Goal: Information Seeking & Learning: Compare options

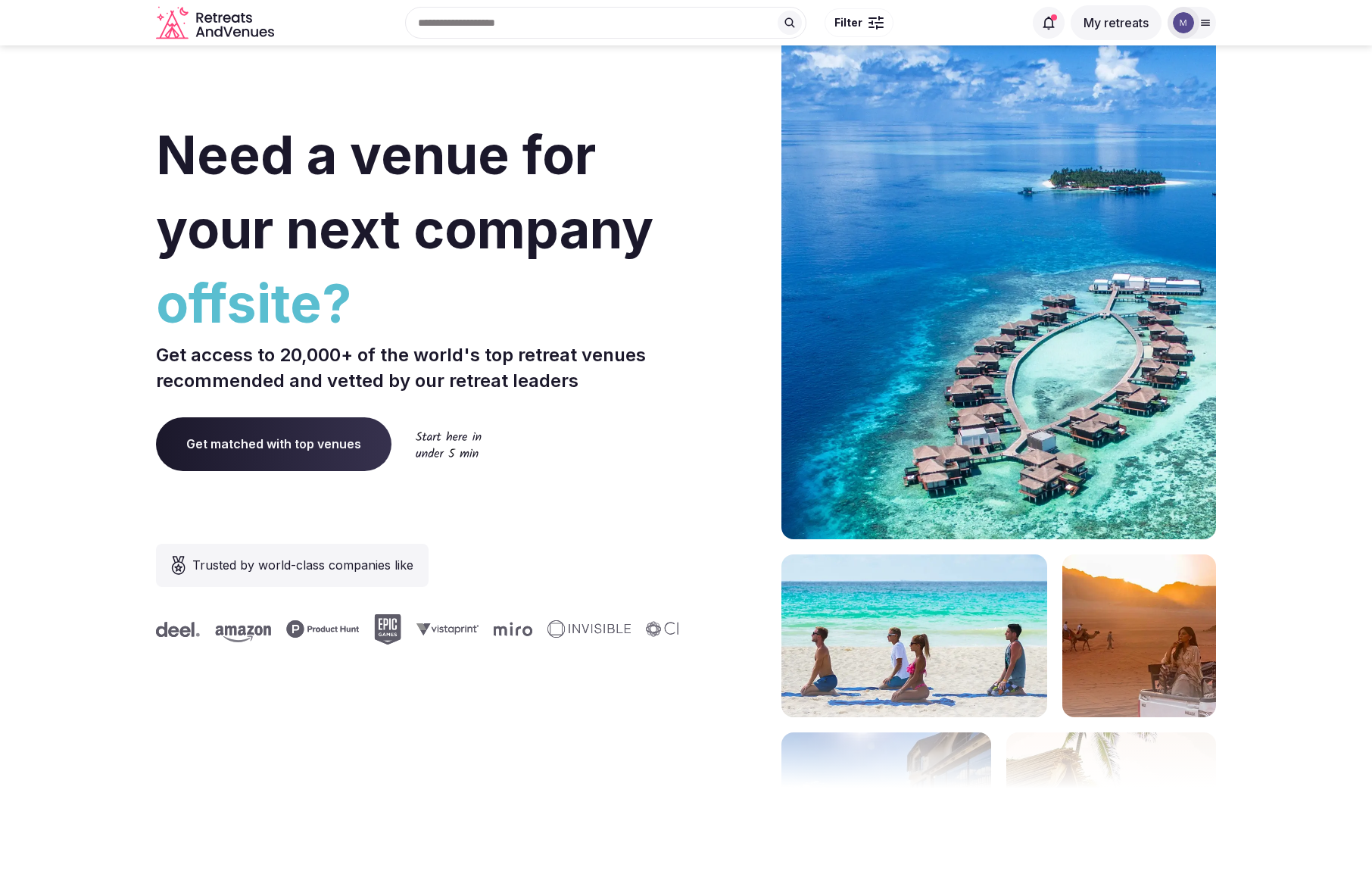
click at [1170, 21] on div at bounding box center [1184, 23] width 32 height 32
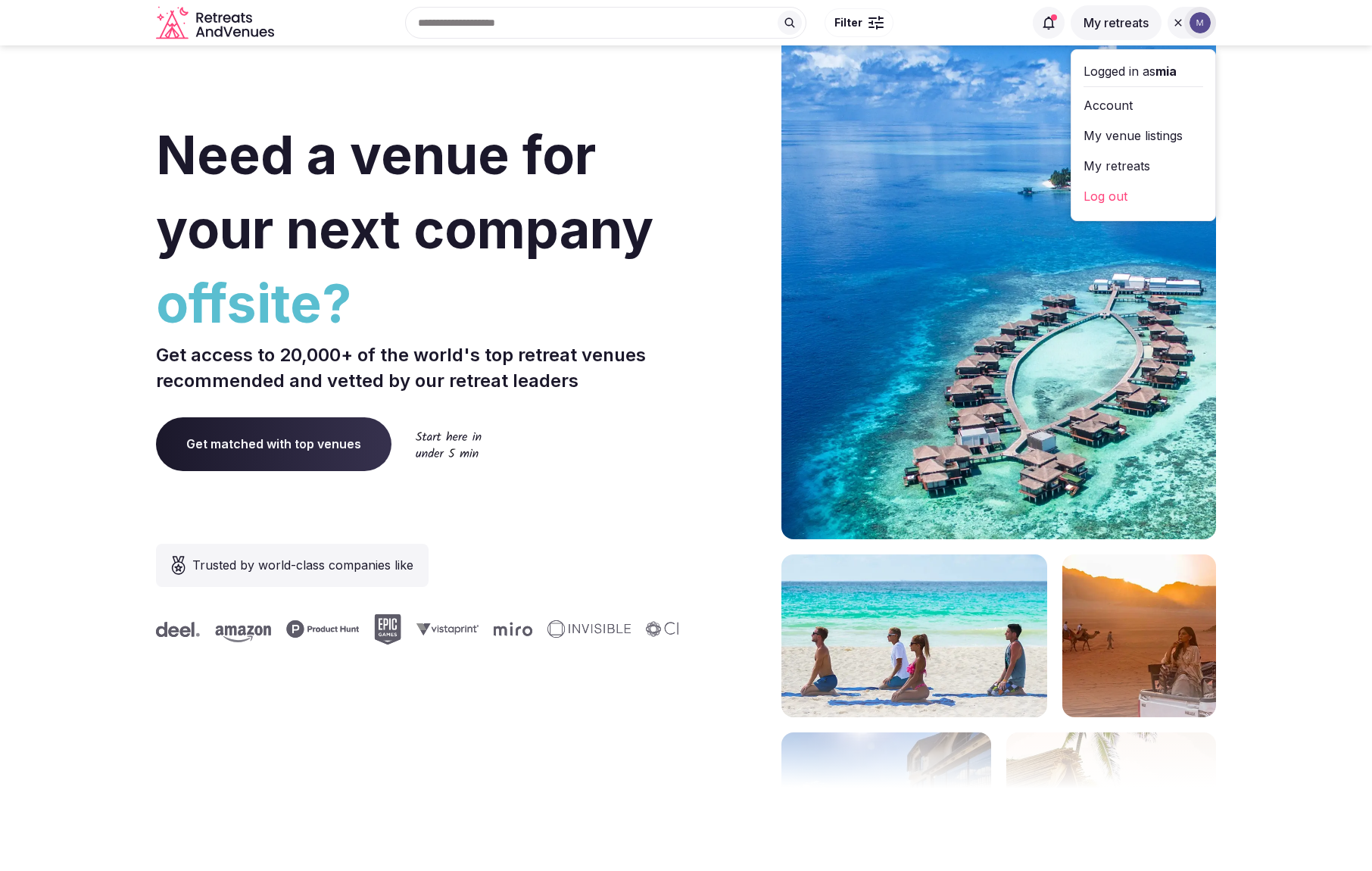
click at [1131, 141] on link "My venue listings" at bounding box center [1143, 135] width 120 height 24
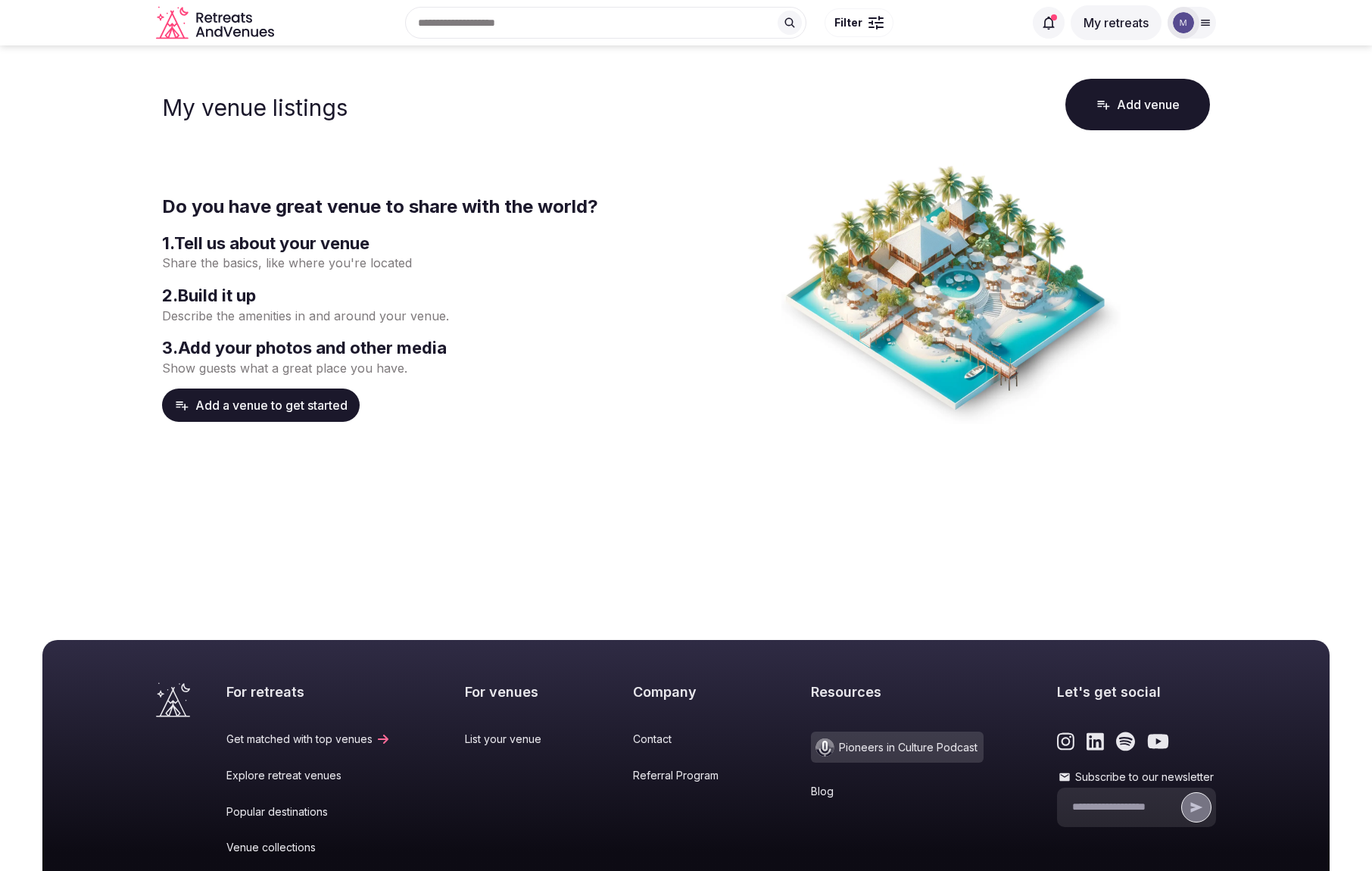
click at [1205, 26] on icon at bounding box center [1205, 23] width 12 height 12
click at [1140, 164] on link "My retreats" at bounding box center [1143, 166] width 120 height 24
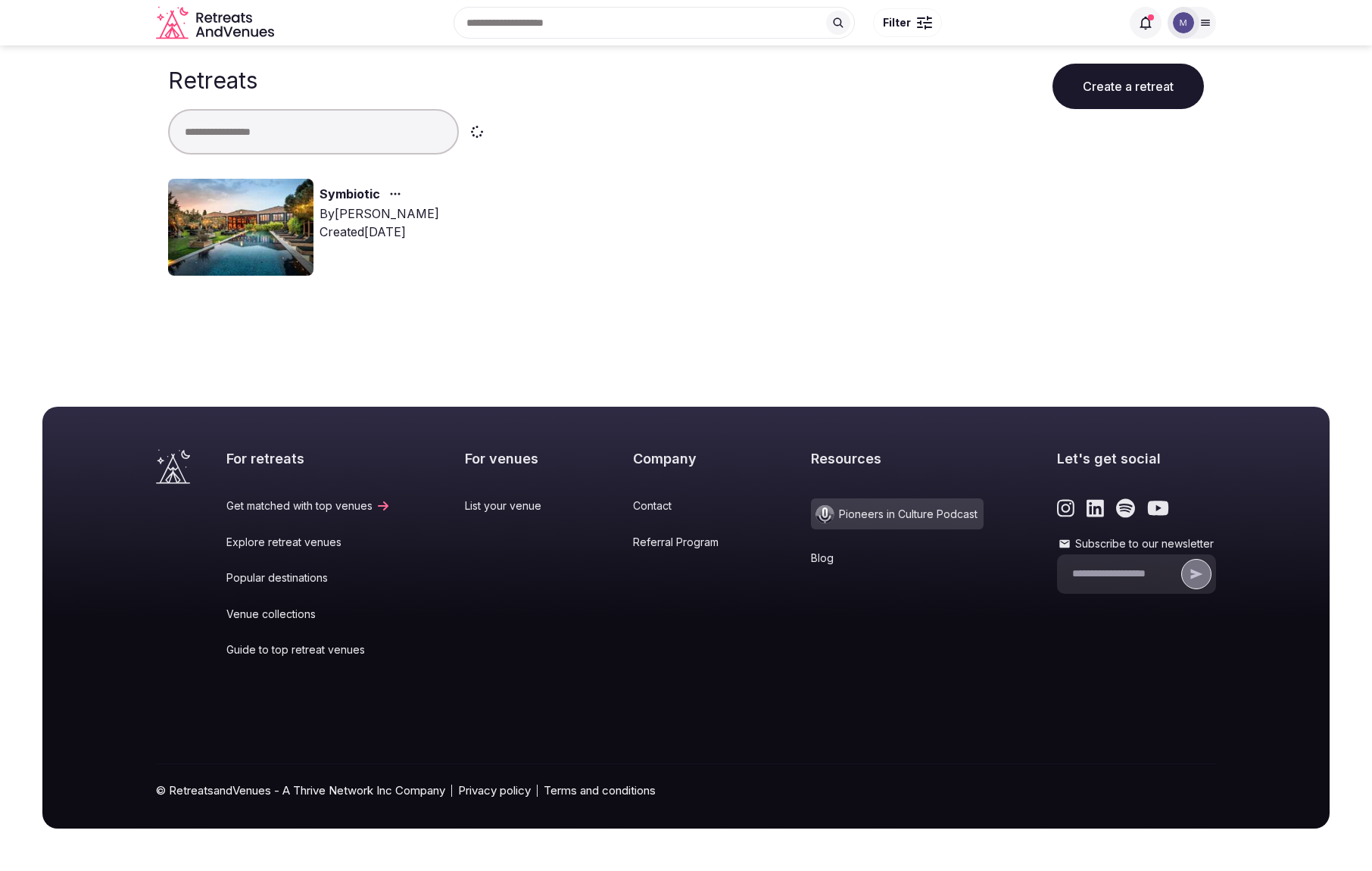
click at [344, 196] on link "Symbiotic" at bounding box center [349, 195] width 60 height 19
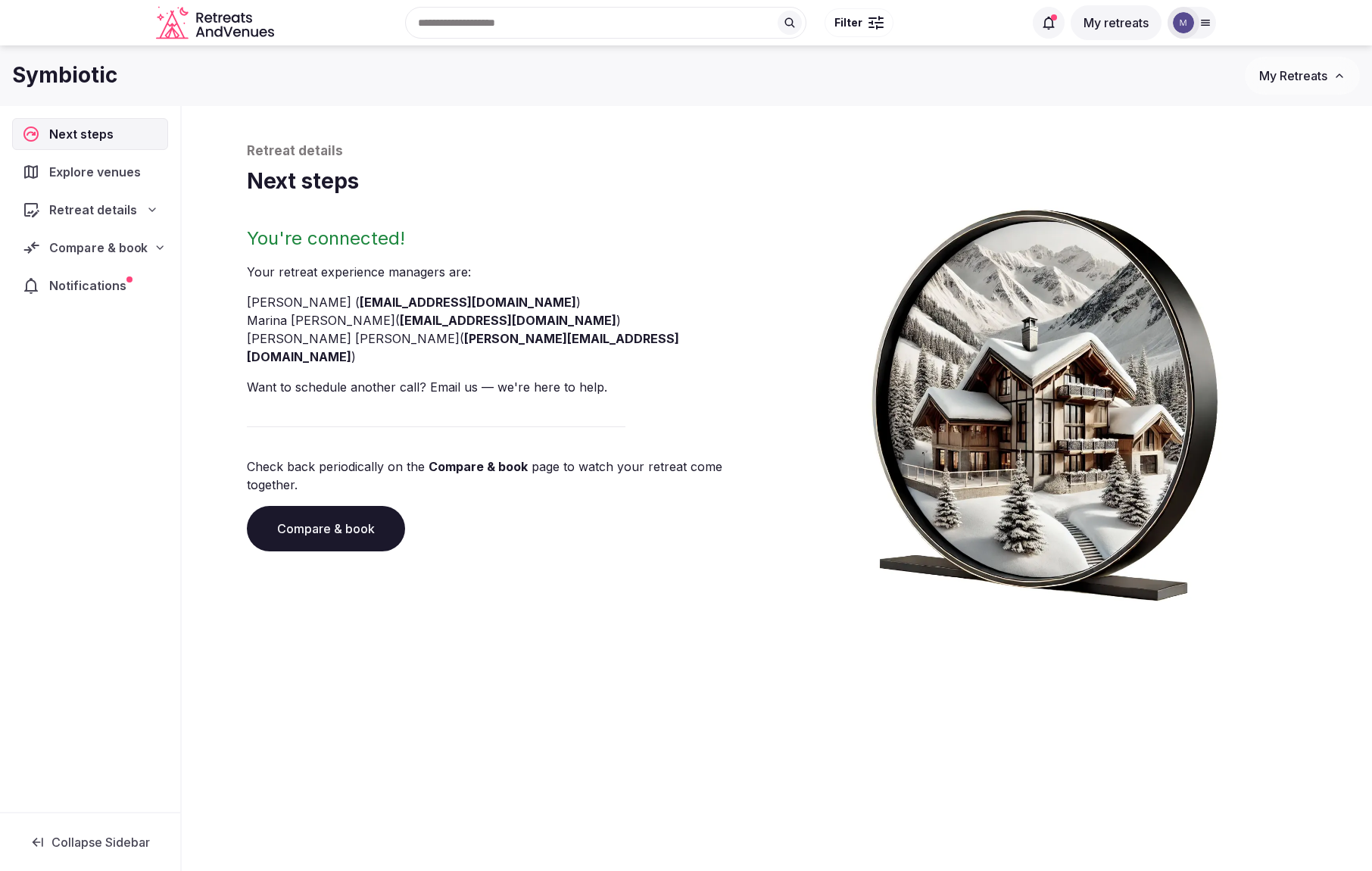
click at [149, 250] on div "Compare & book" at bounding box center [89, 247] width 134 height 19
click at [134, 312] on span "Proposals requested (5)" at bounding box center [99, 312] width 126 height 31
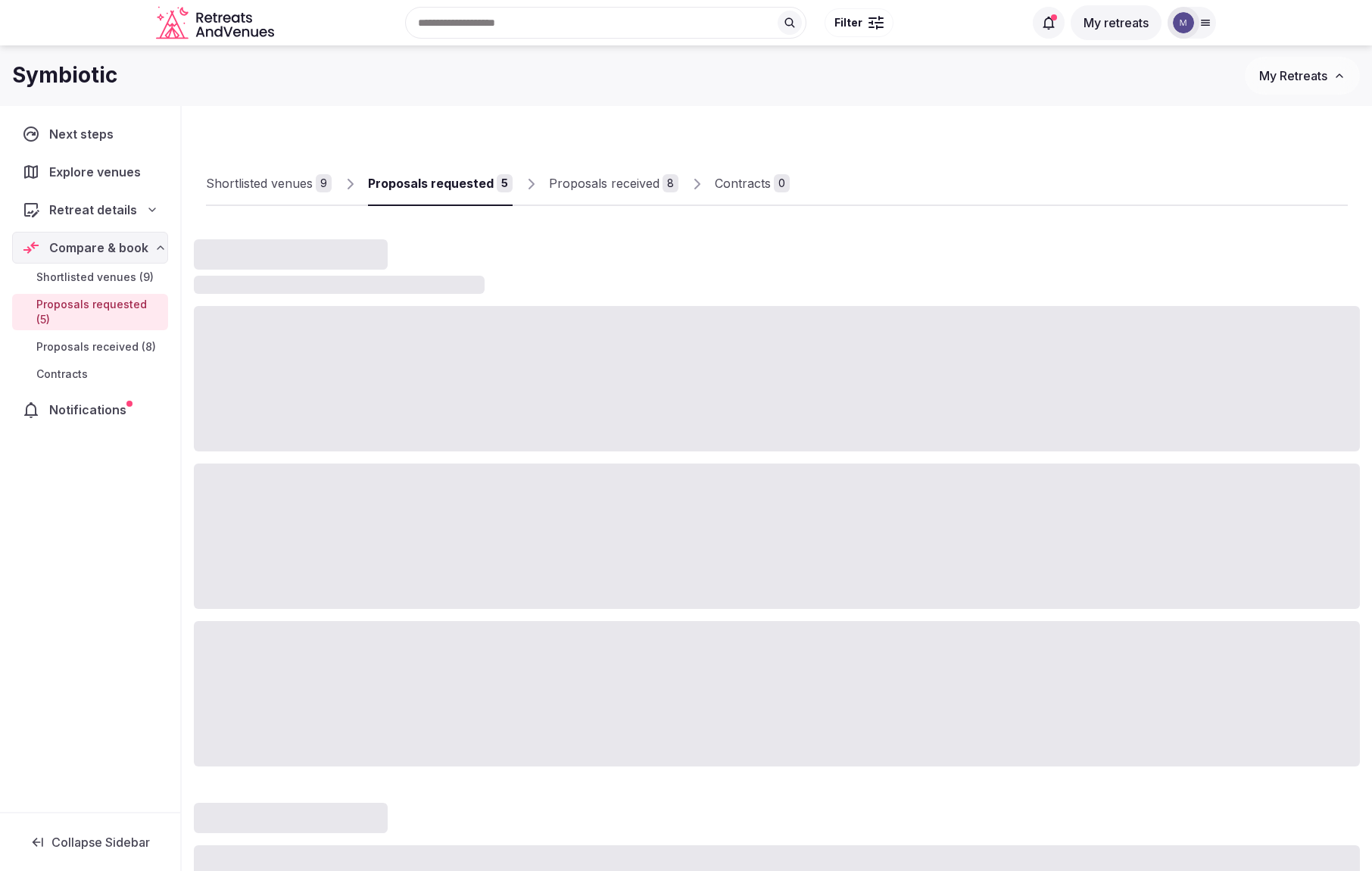
click at [130, 340] on span "Proposals received (8)" at bounding box center [96, 347] width 120 height 15
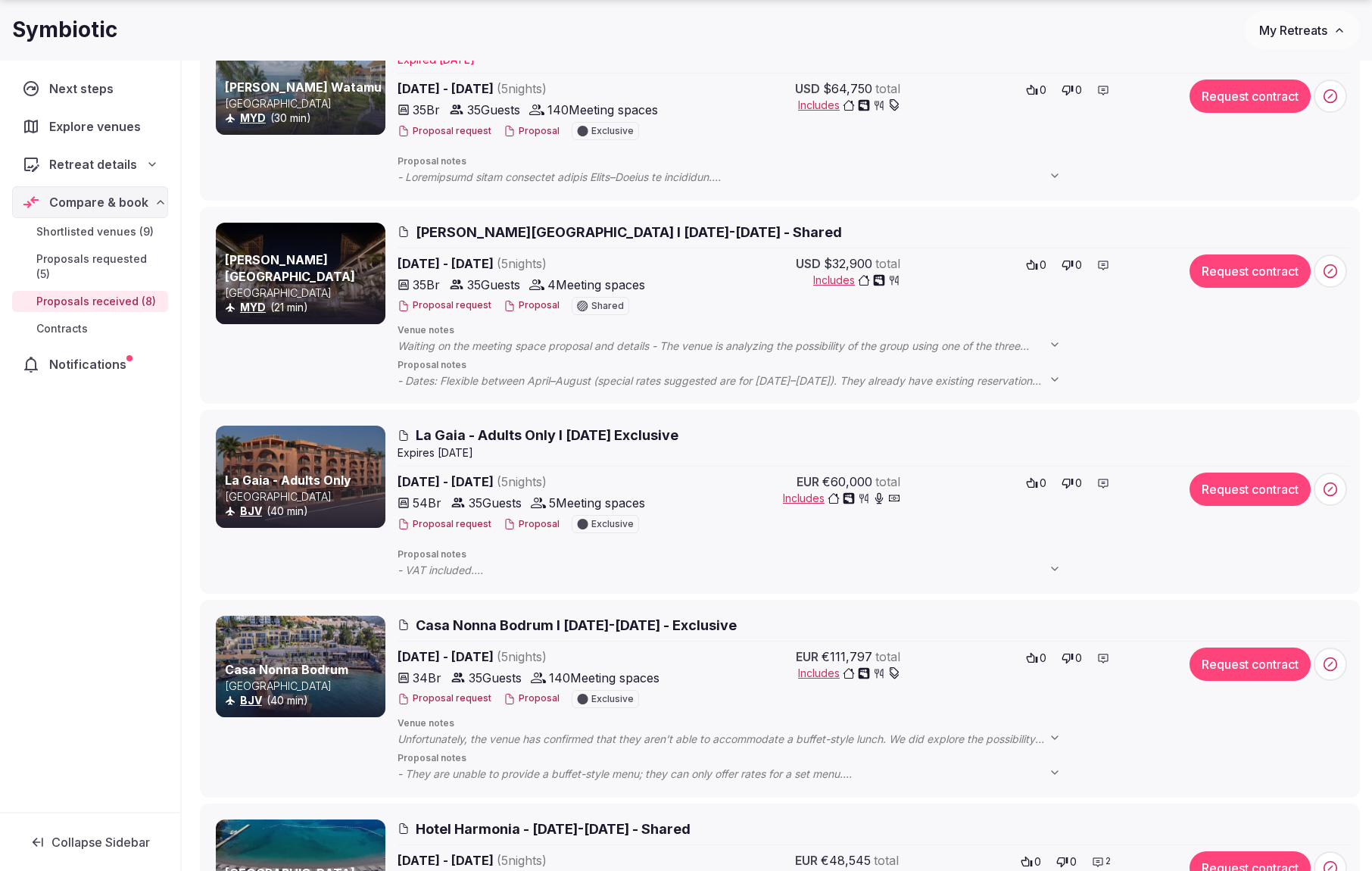
scroll to position [857, 0]
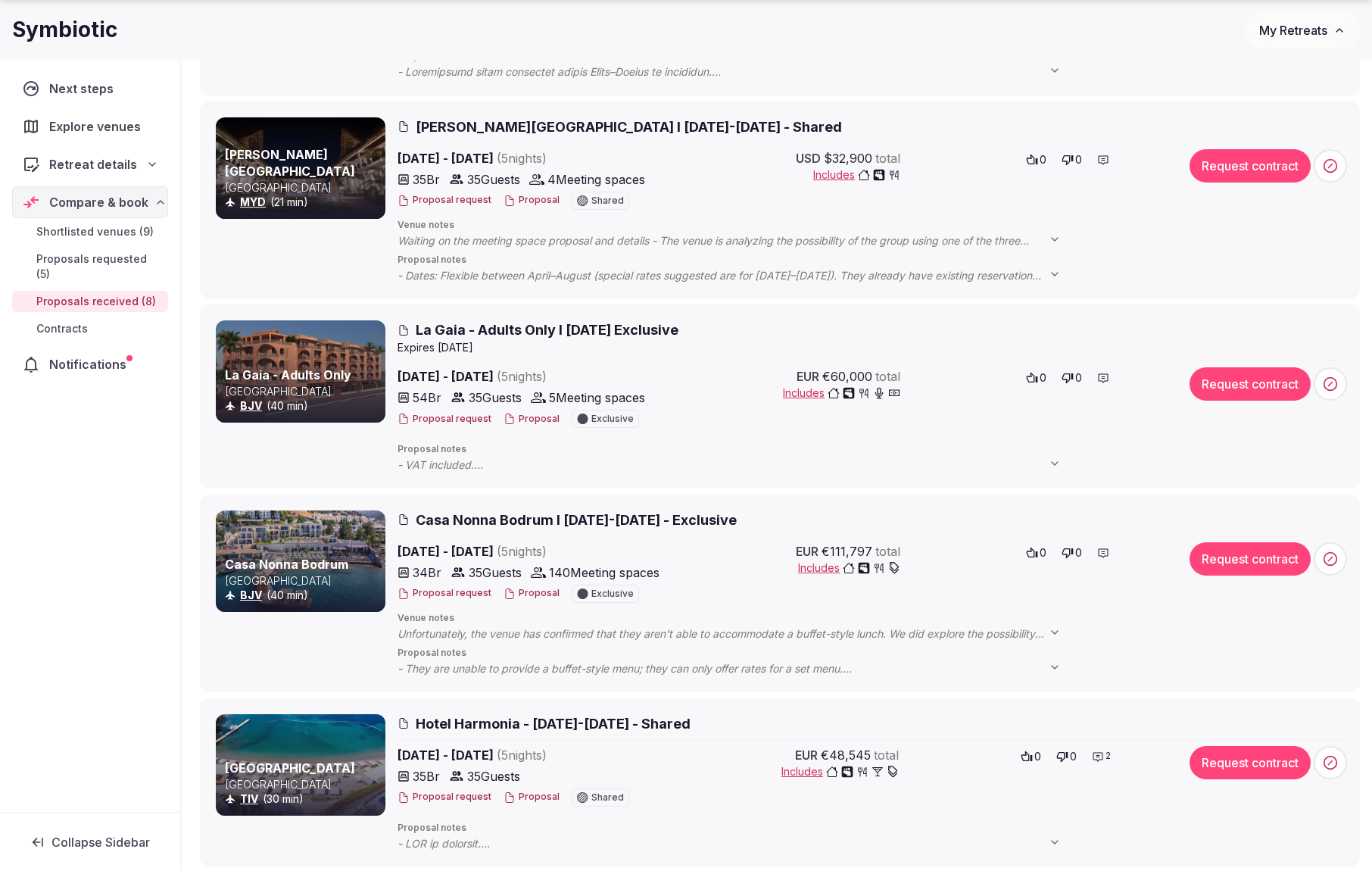
click at [499, 126] on span "Rafiki Tamu Residential Resort I 6-11 April 2026 - Shared" at bounding box center [629, 127] width 426 height 19
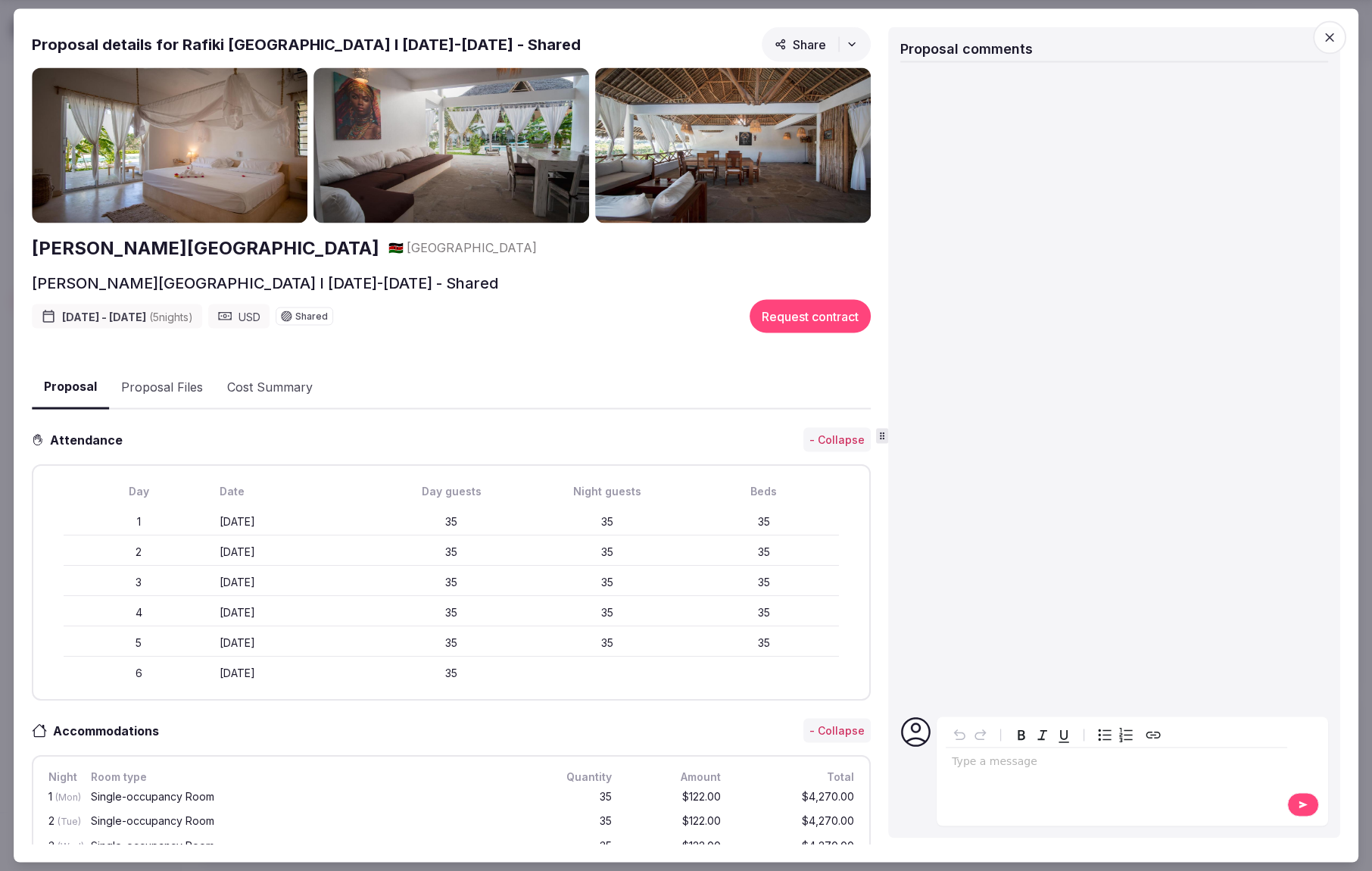
click at [1333, 39] on icon "button" at bounding box center [1329, 37] width 9 height 9
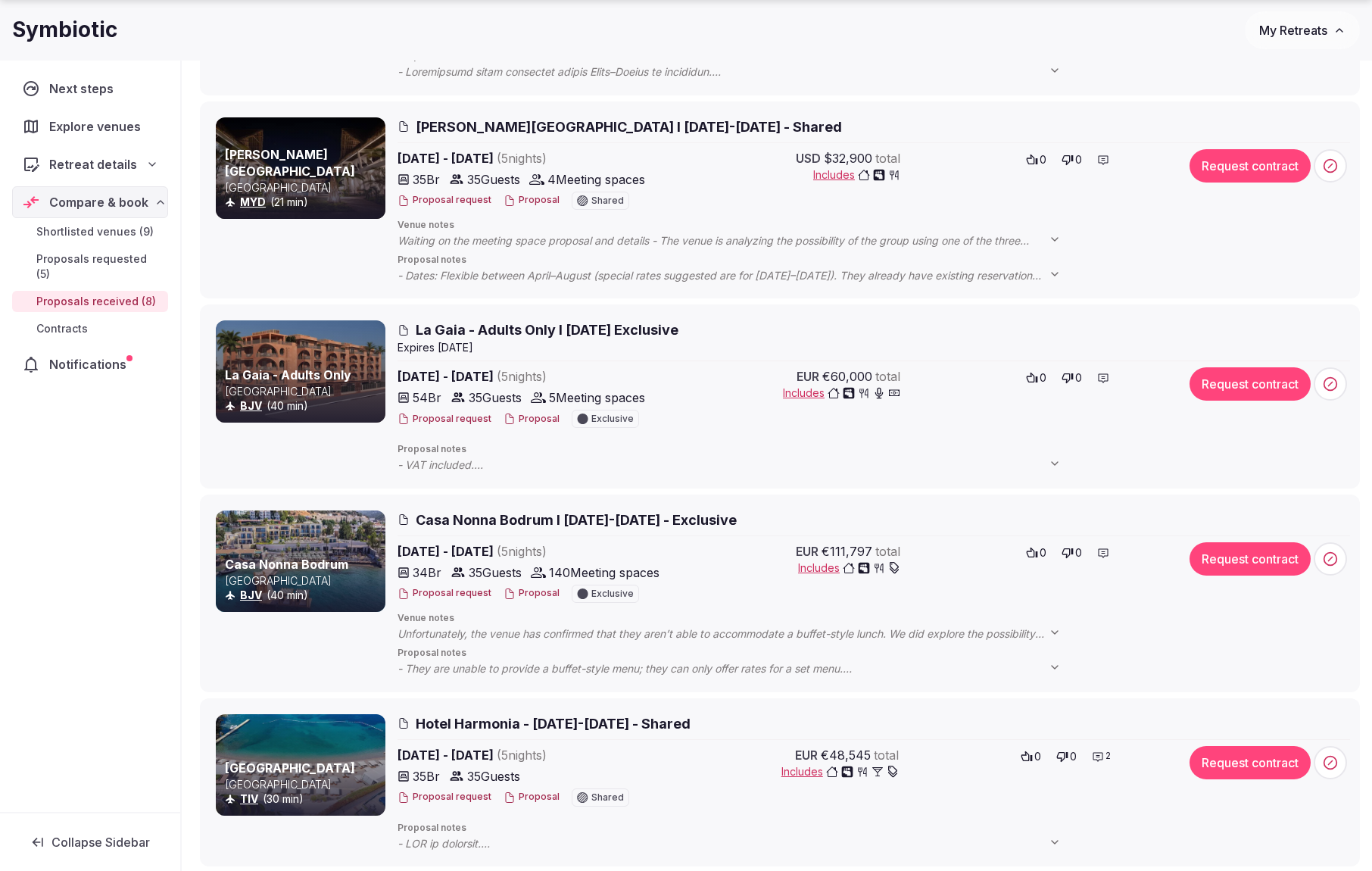
click at [674, 194] on div "Apr 6th - 11th, 2026 ( 5 night s ) 35 Br 35 Guests 4 Meeting spaces Proposal re…" at bounding box center [783, 180] width 771 height 64
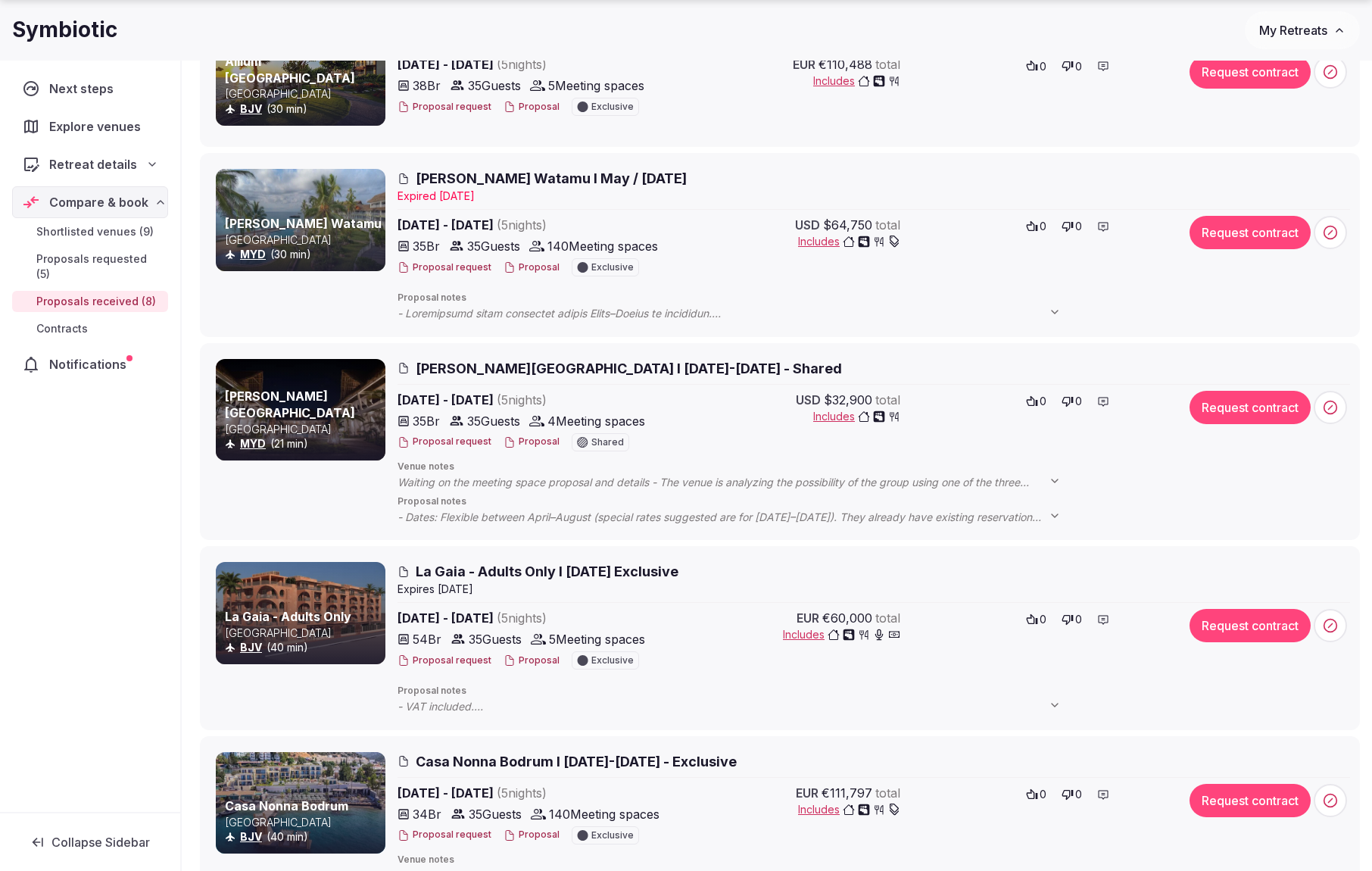
scroll to position [795, 0]
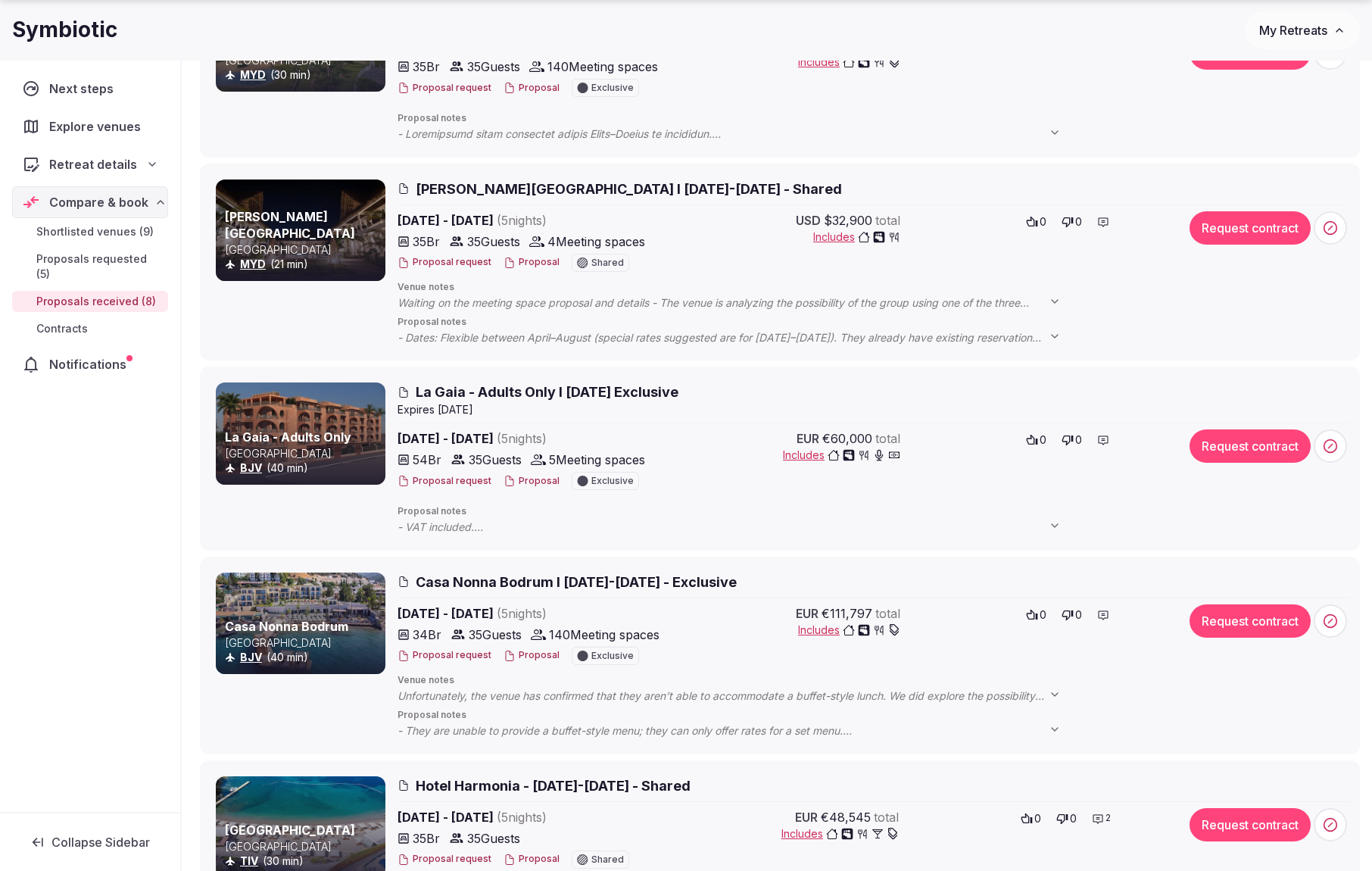
click at [361, 207] on div at bounding box center [300, 230] width 170 height 101
click at [433, 192] on span "Rafiki Tamu Residential Resort I 6-11 April 2026 - Shared" at bounding box center [629, 189] width 426 height 19
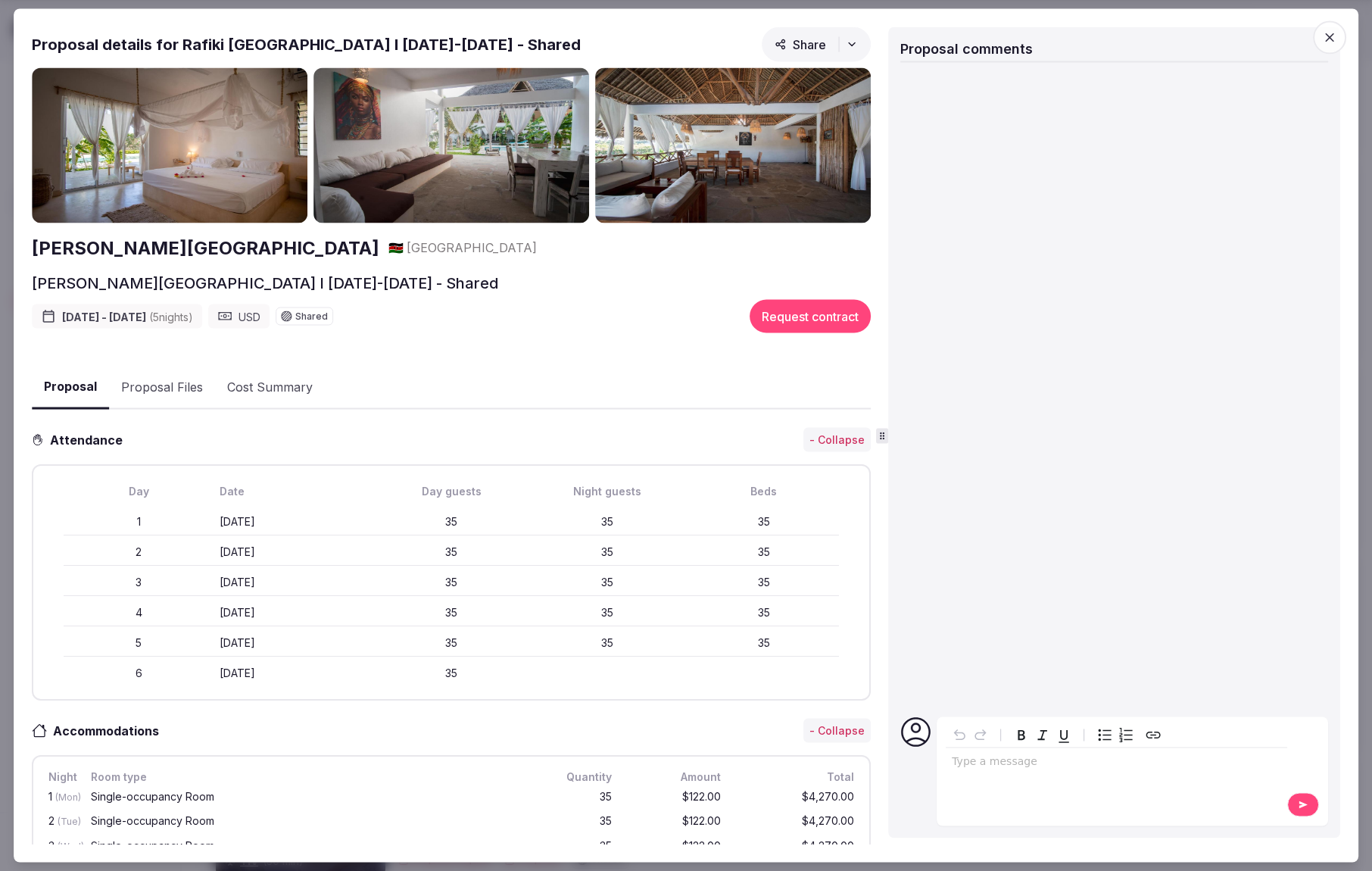
click at [172, 243] on h2 "[PERSON_NAME][GEOGRAPHIC_DATA]" at bounding box center [206, 248] width 348 height 26
click at [1331, 37] on icon "button" at bounding box center [1329, 38] width 15 height 15
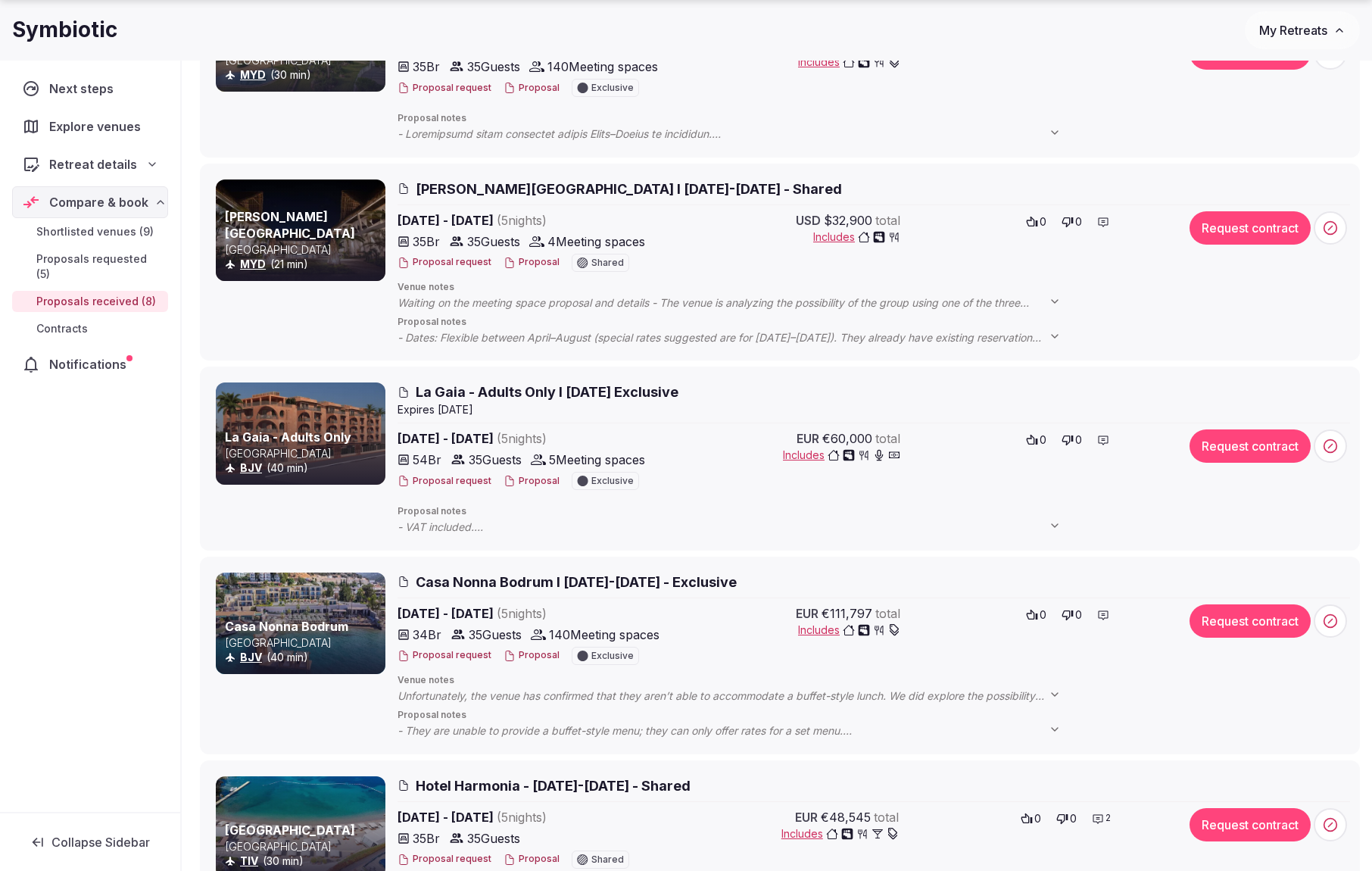
scroll to position [1207, 0]
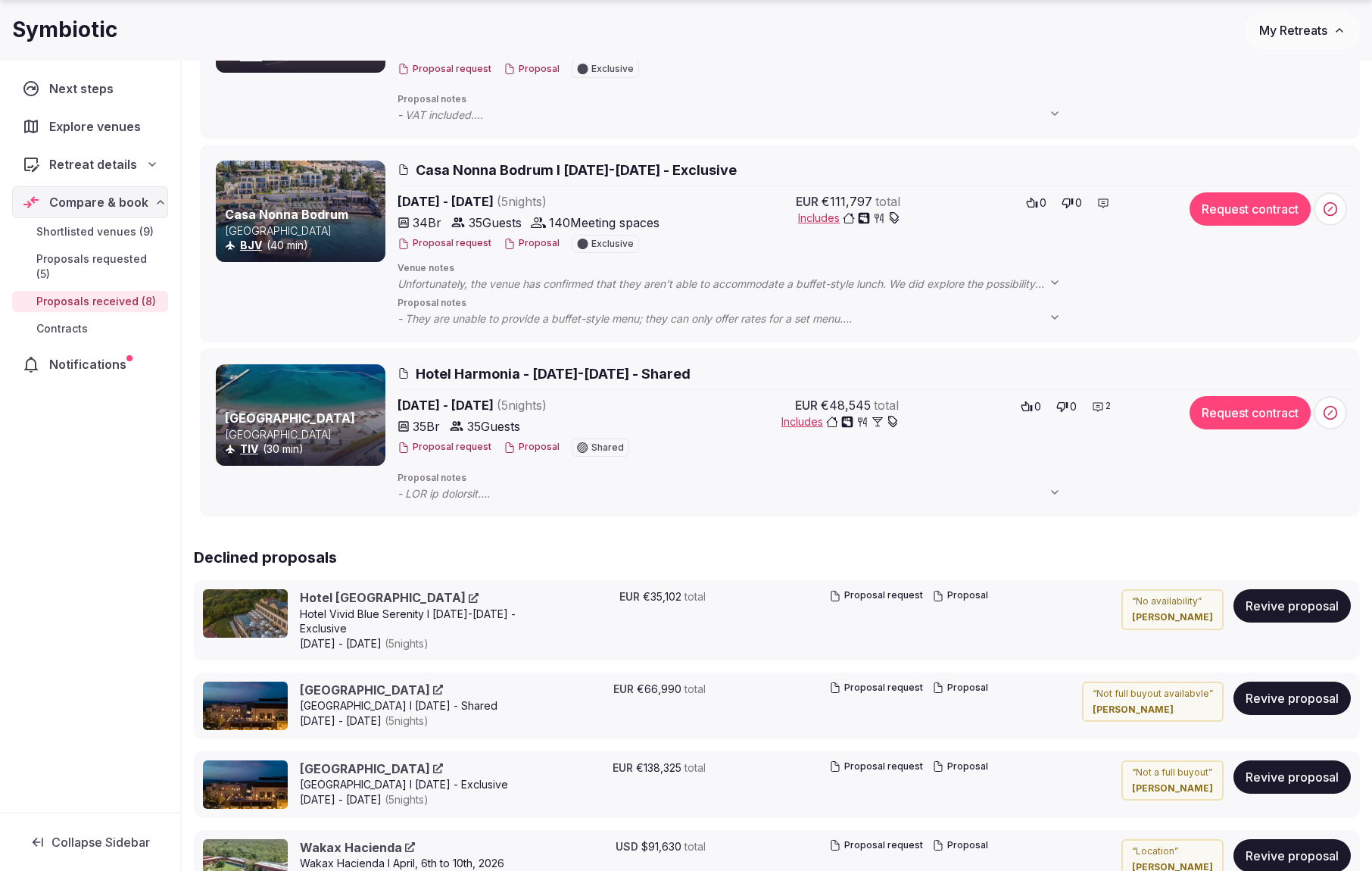
click at [505, 378] on span "Hotel Harmonia - 25-30 May 2026 - Shared" at bounding box center [554, 374] width 275 height 19
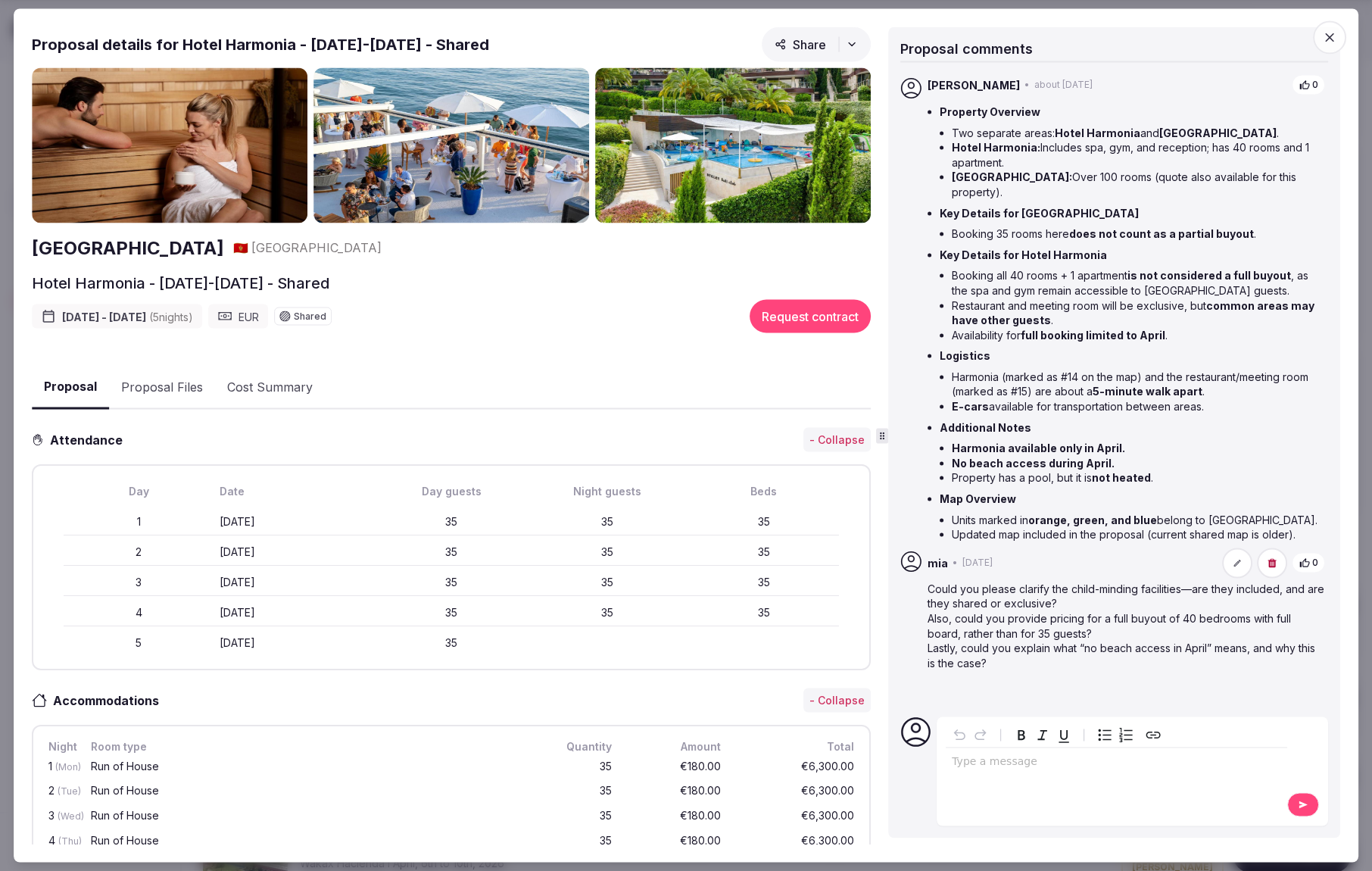
click at [136, 253] on h2 "Dukley Hotel & Resort" at bounding box center [128, 248] width 192 height 26
click at [1332, 37] on icon "button" at bounding box center [1329, 38] width 15 height 15
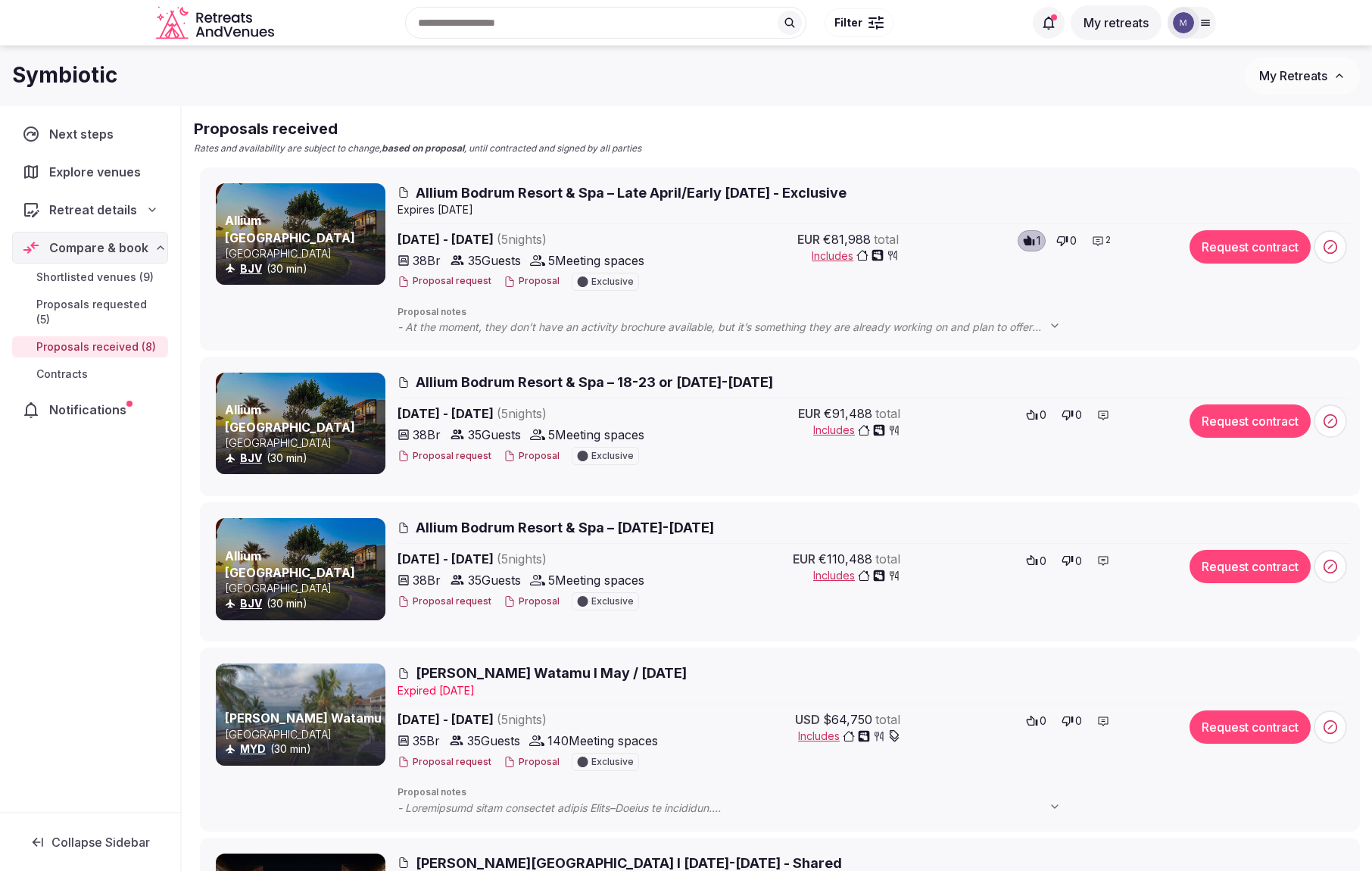
scroll to position [0, 0]
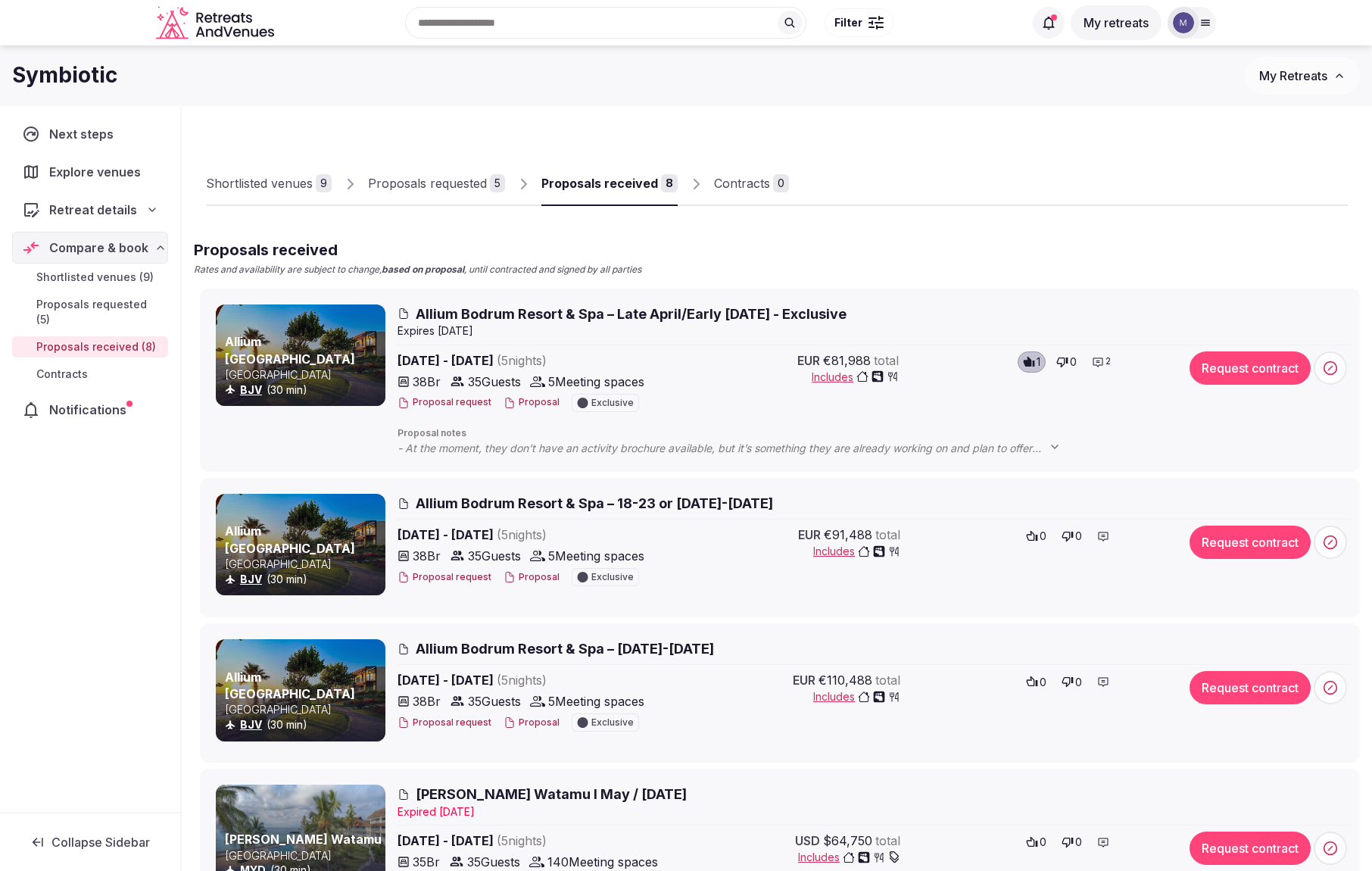
click at [418, 182] on div "Proposals requested" at bounding box center [427, 183] width 119 height 19
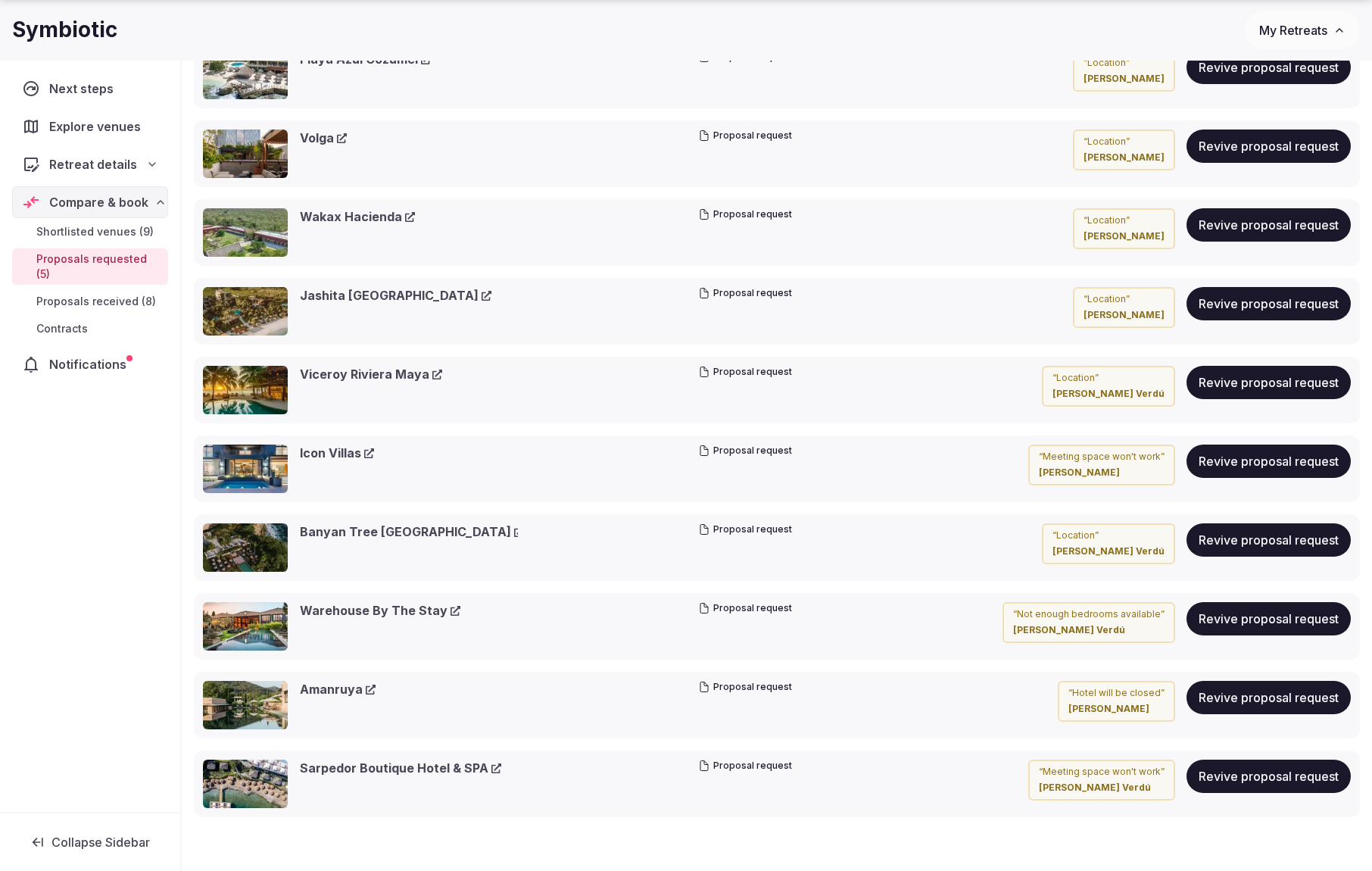
scroll to position [2433, 0]
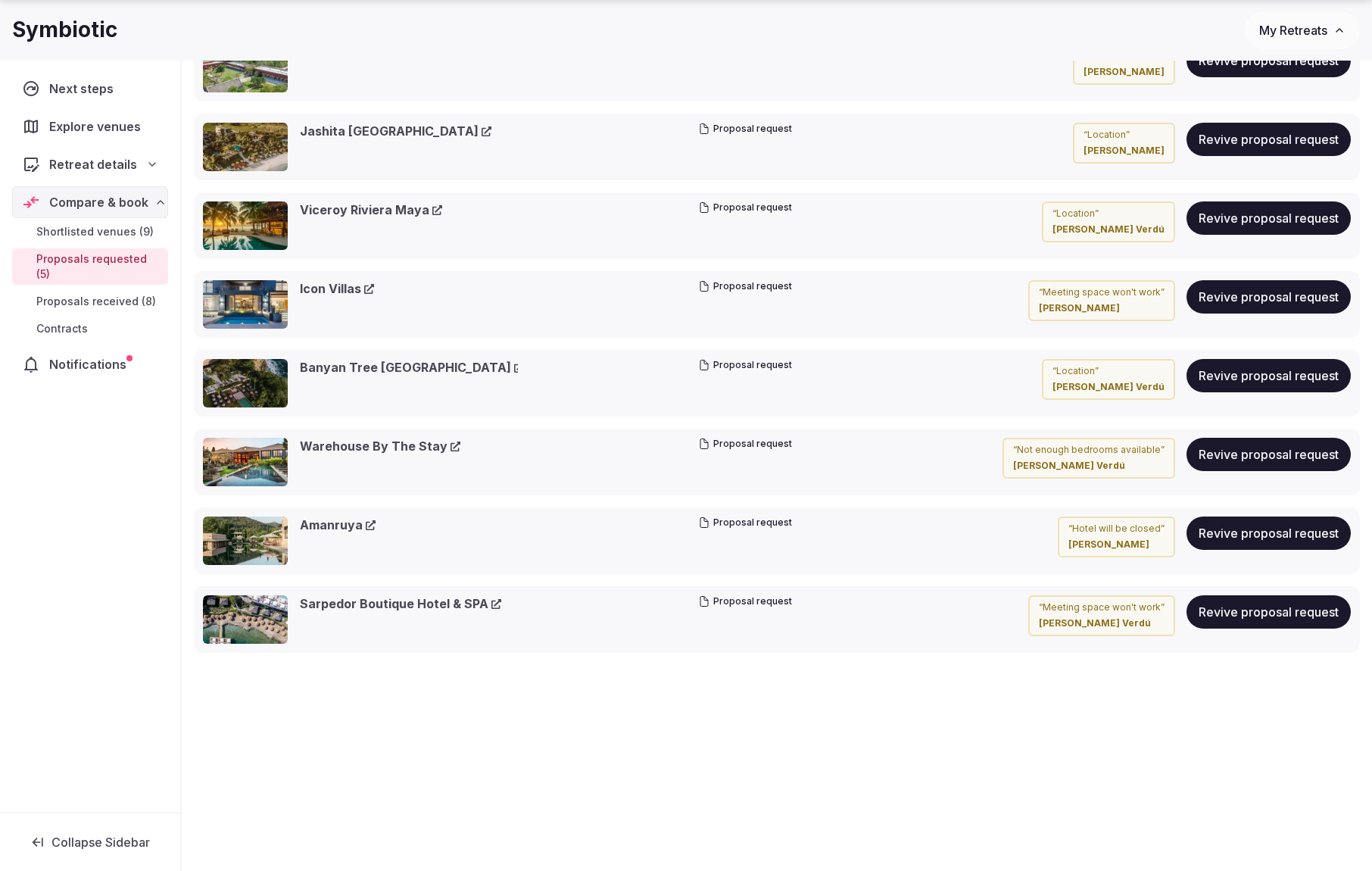
click at [460, 603] on link "Sarpedor Boutique Hotel & SPA" at bounding box center [401, 604] width 201 height 17
click at [1275, 617] on button "Revive proposal request" at bounding box center [1268, 612] width 164 height 33
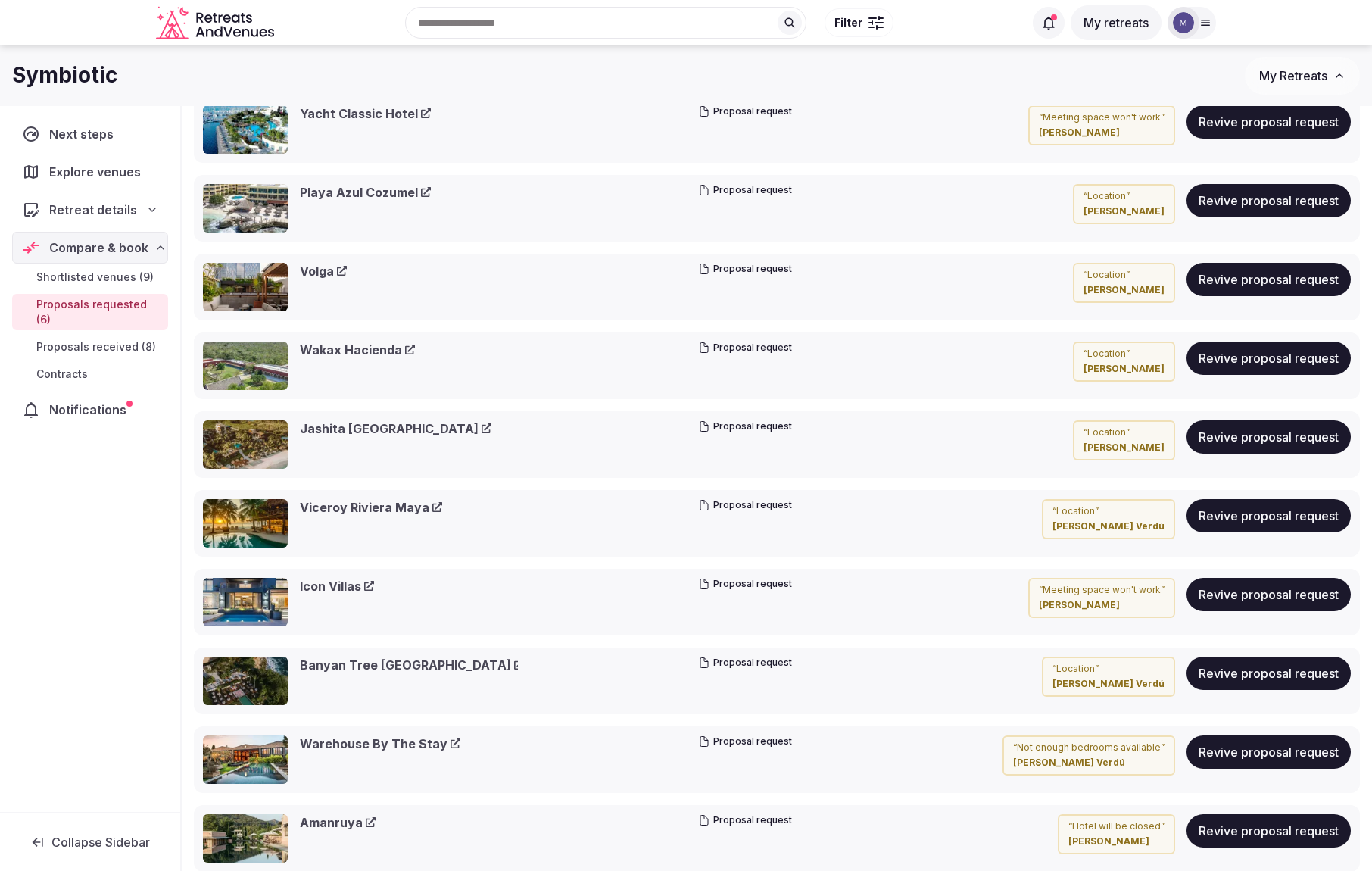
scroll to position [2290, 0]
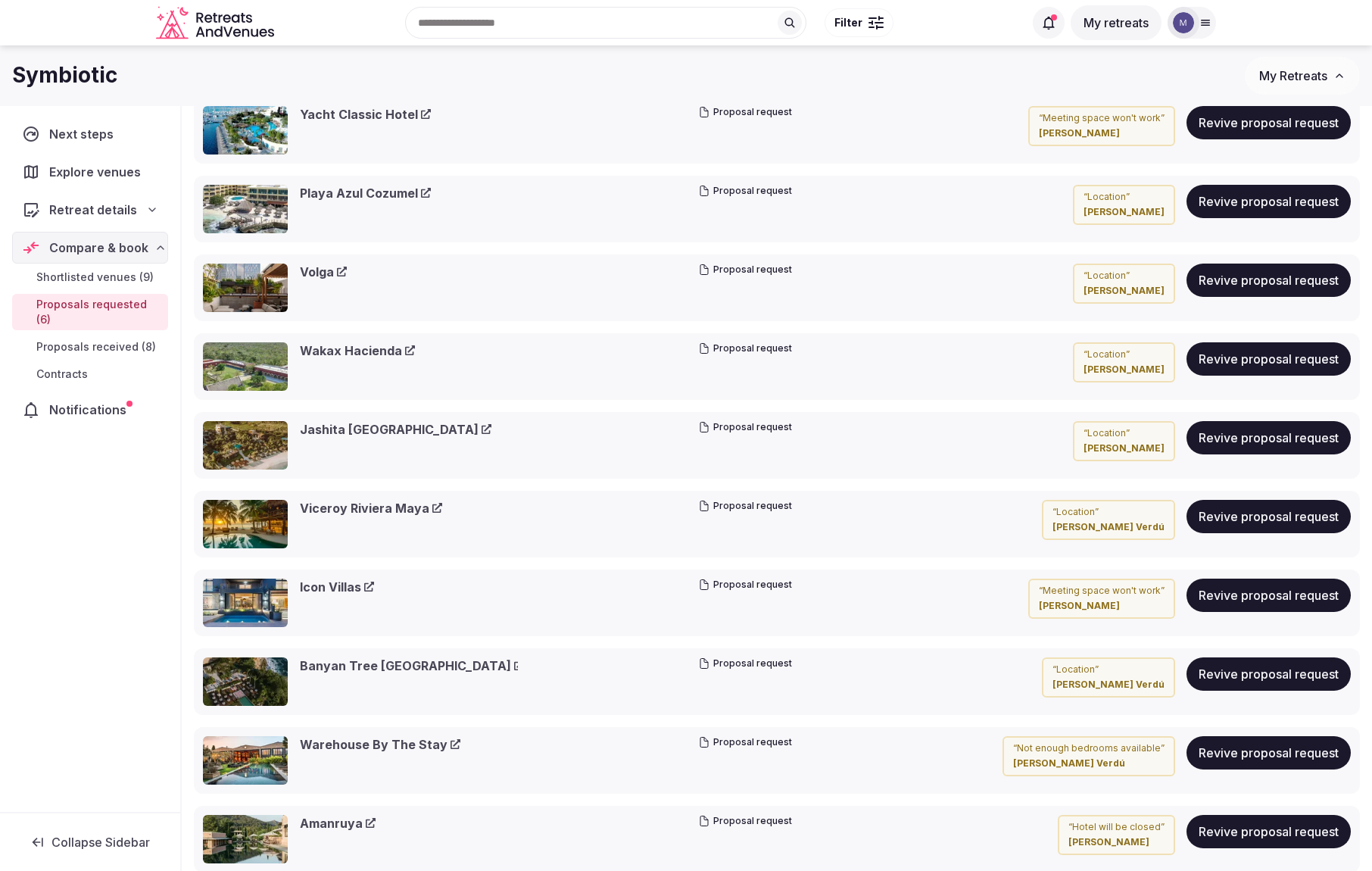
click at [315, 275] on link "Volga" at bounding box center [323, 271] width 47 height 17
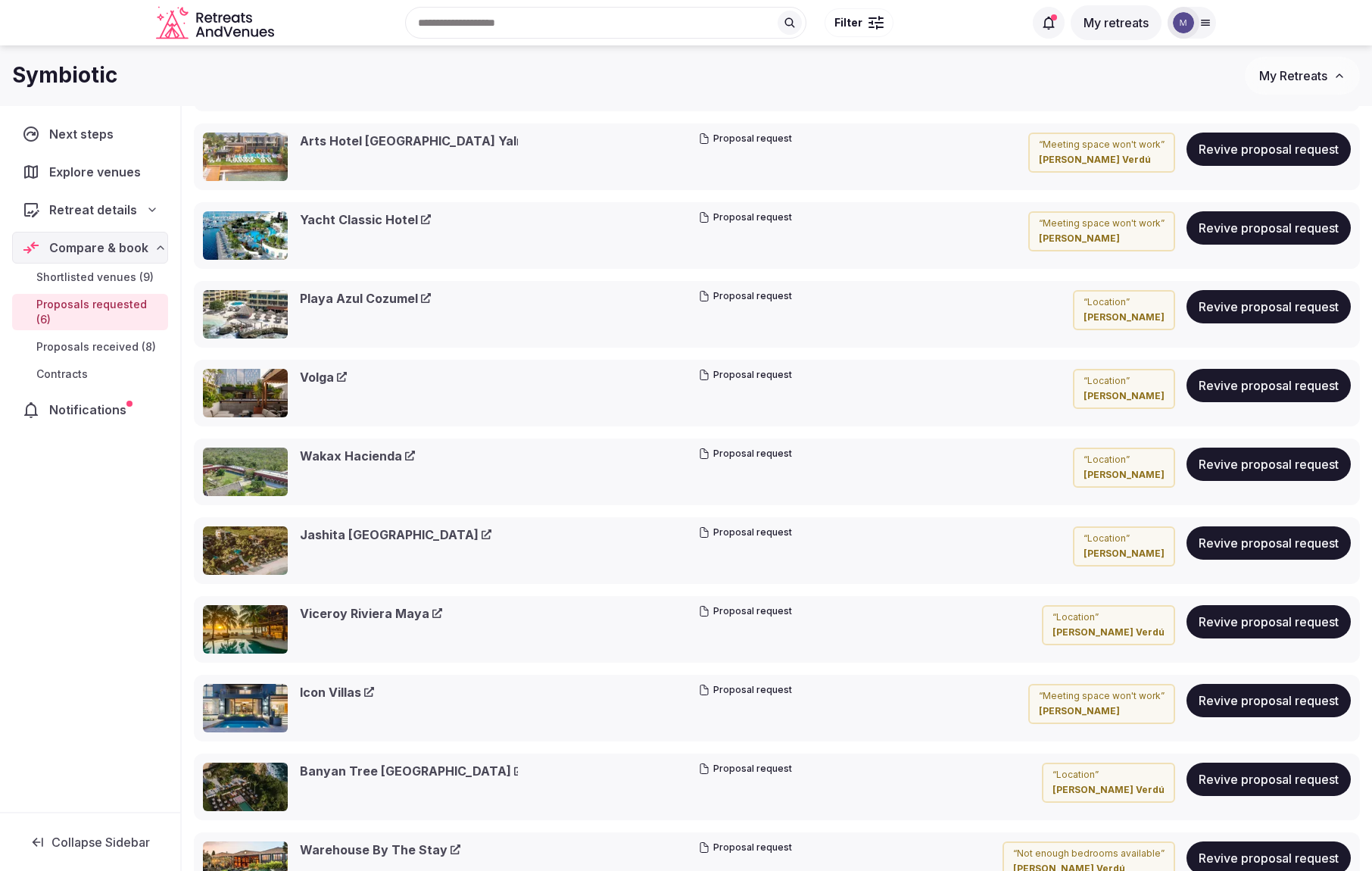
scroll to position [2087, 0]
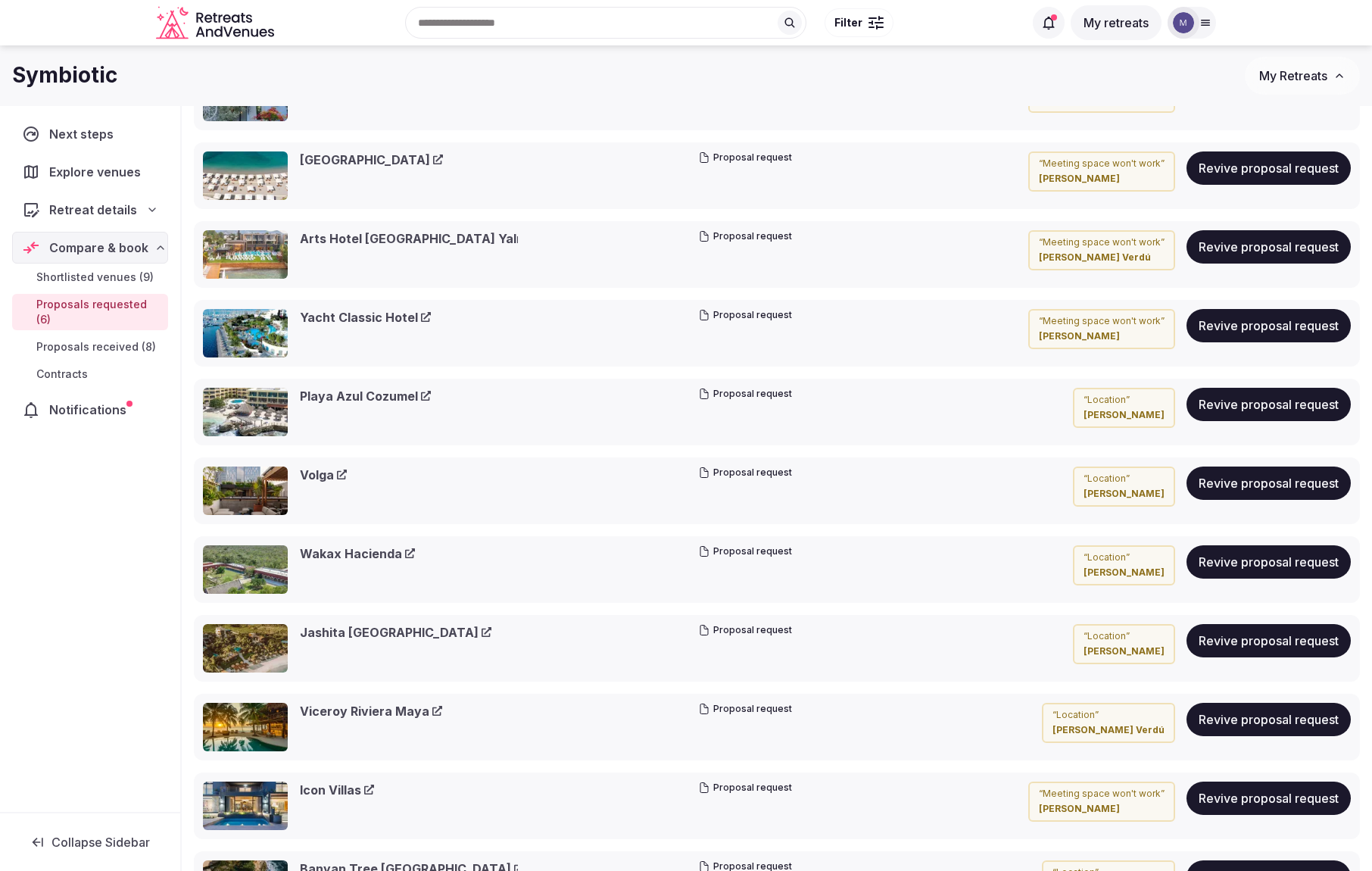
click at [356, 398] on link "Playa Azul Cozumel" at bounding box center [365, 396] width 131 height 17
click at [368, 317] on link "Yacht Classic Hotel" at bounding box center [365, 317] width 131 height 17
click at [393, 240] on link "Arts Hotel Bodrum Yalıkavak" at bounding box center [435, 238] width 269 height 17
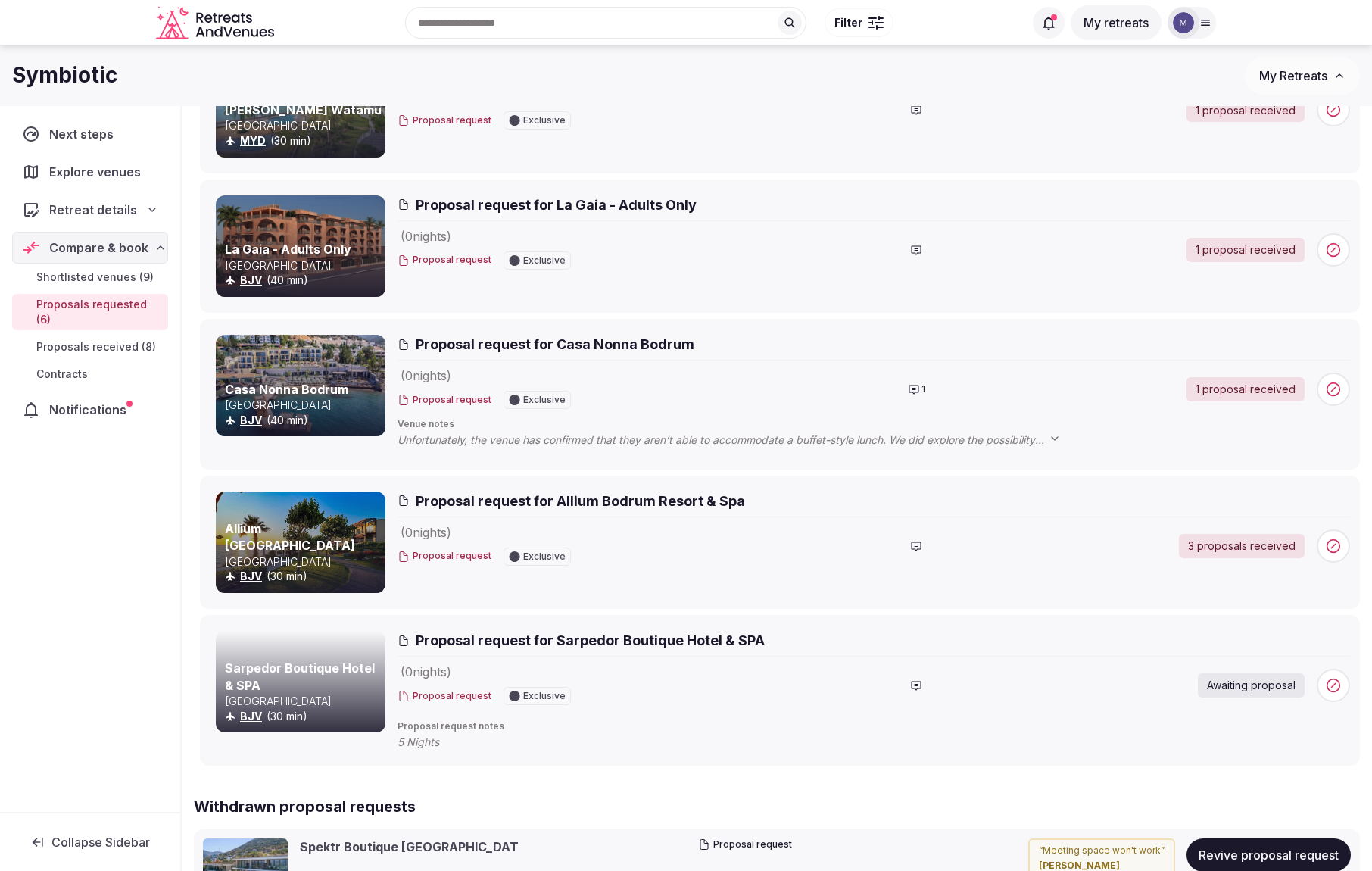
scroll to position [0, 0]
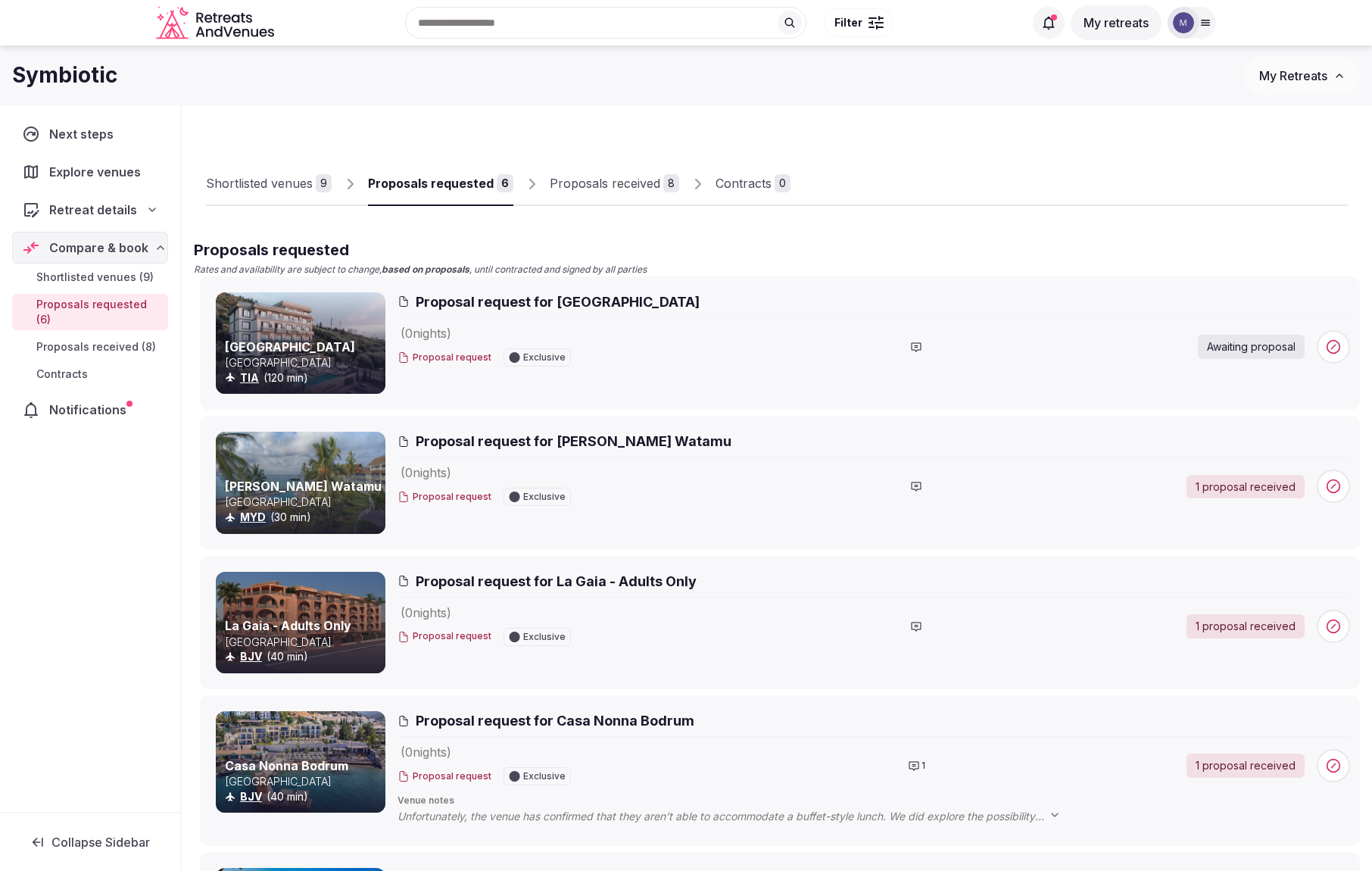
click at [573, 194] on link "Proposals received 8" at bounding box center [614, 184] width 130 height 44
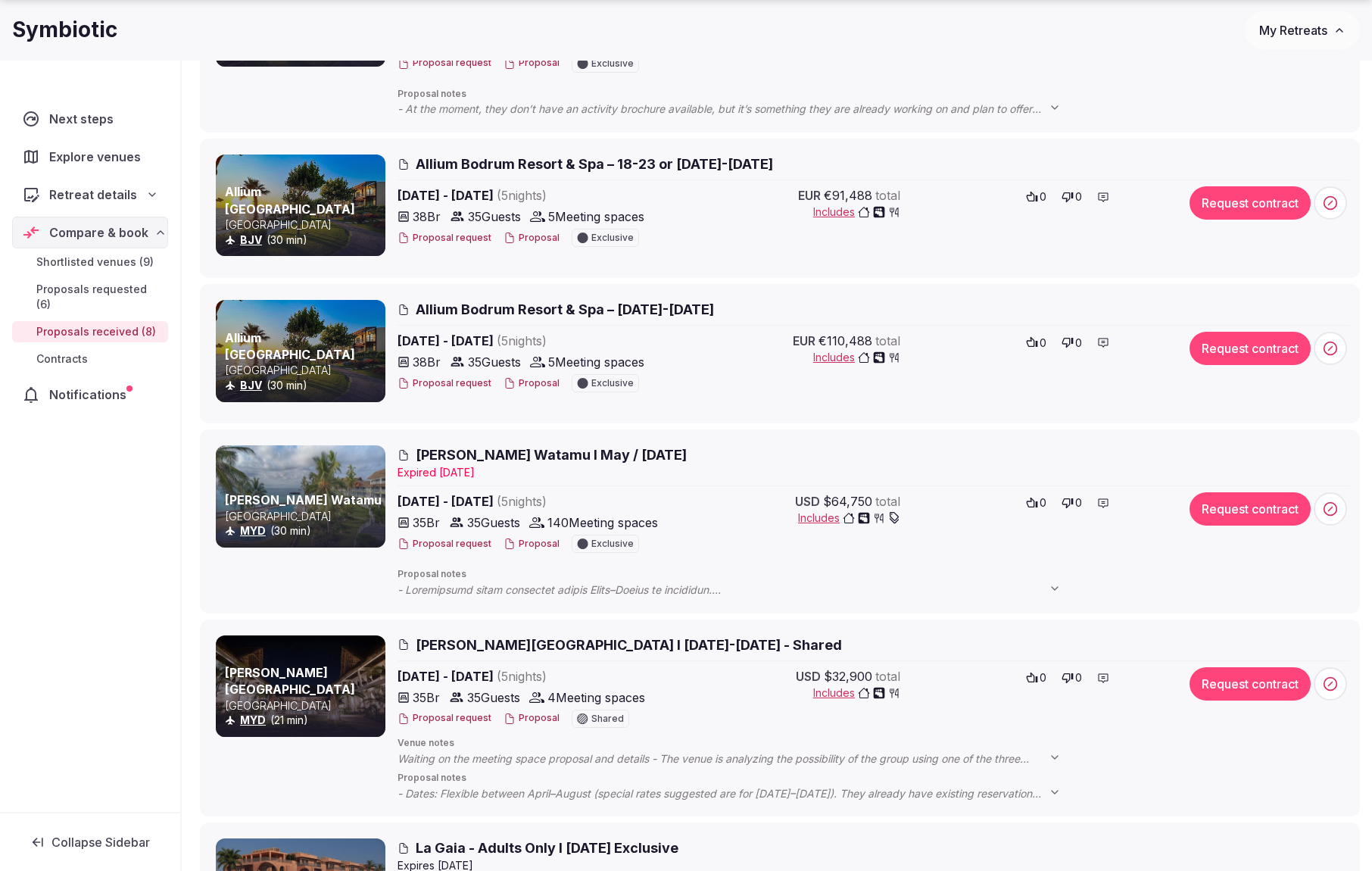
scroll to position [436, 0]
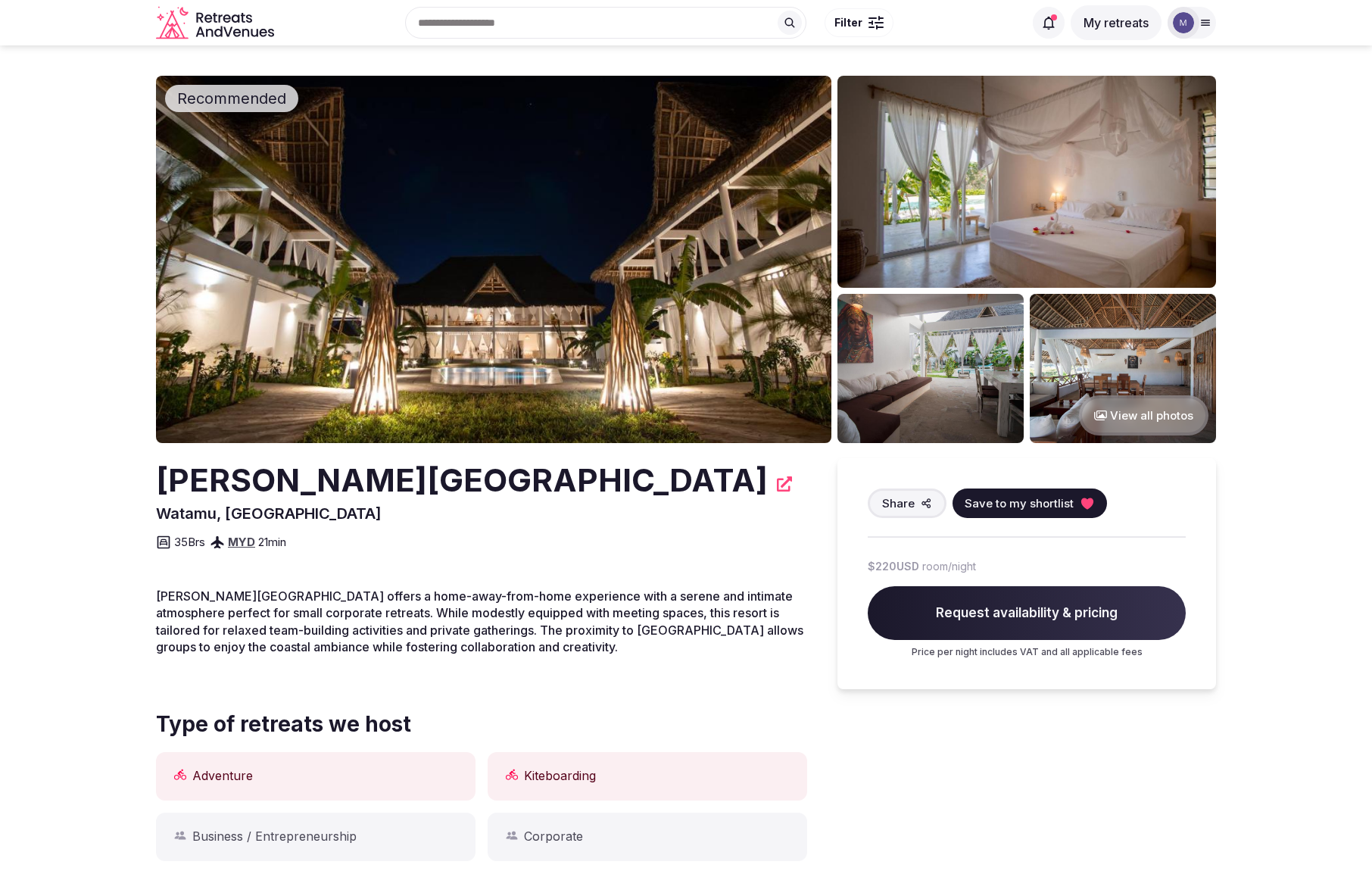
click at [1164, 431] on button "View all photos" at bounding box center [1143, 415] width 130 height 40
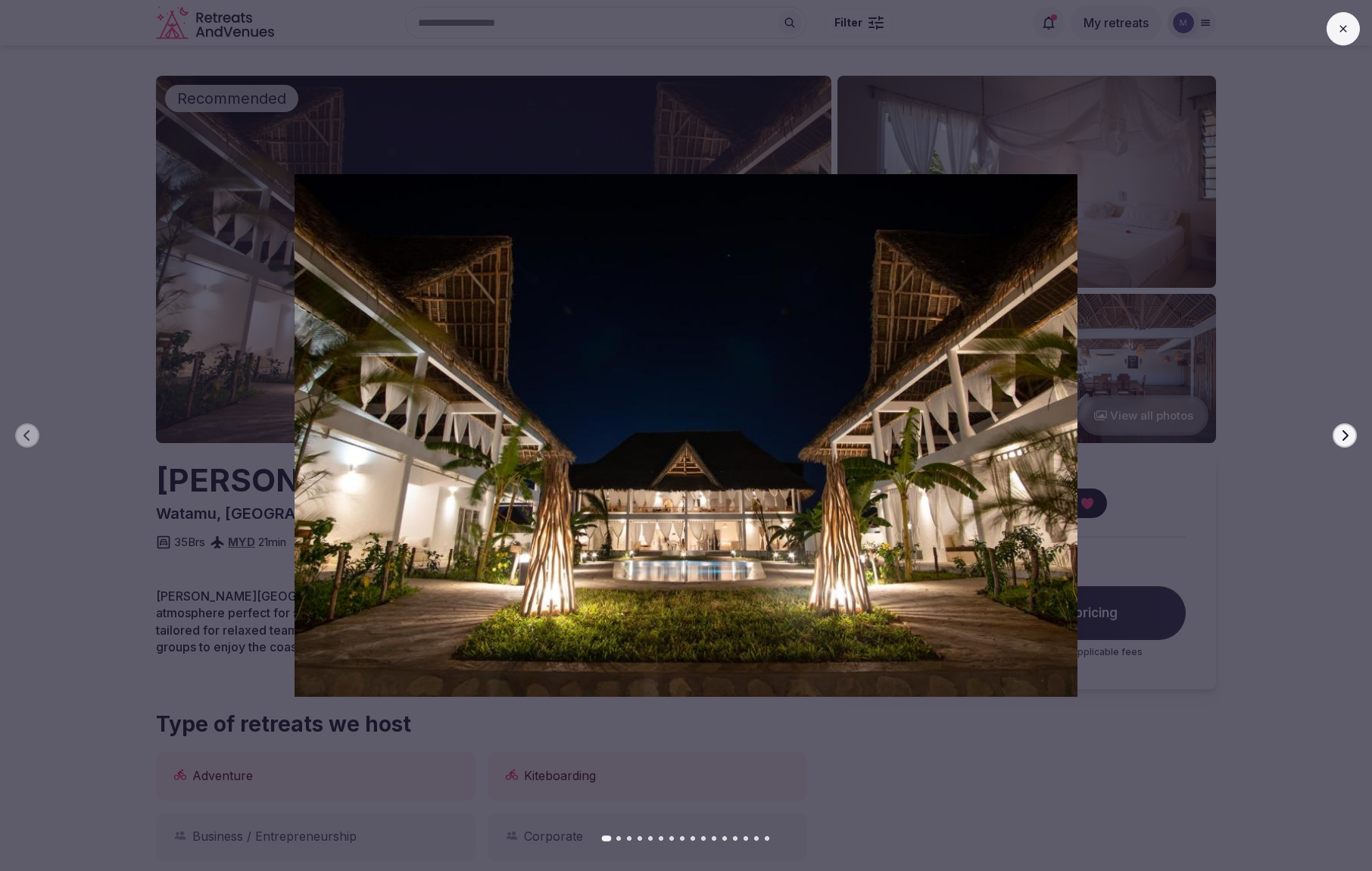
click at [1344, 437] on icon "button" at bounding box center [1345, 436] width 12 height 12
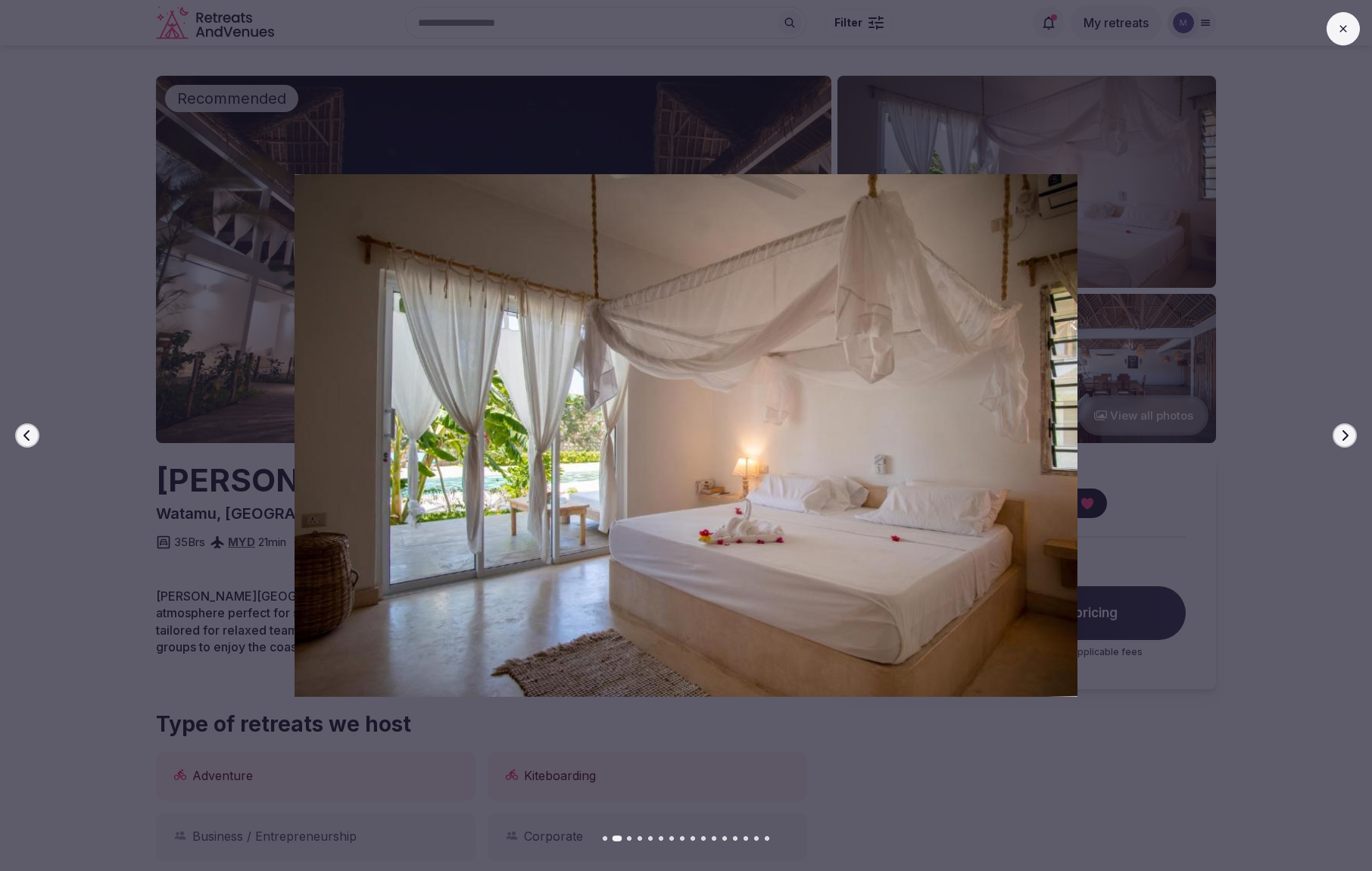
click at [1344, 437] on icon "button" at bounding box center [1345, 436] width 12 height 12
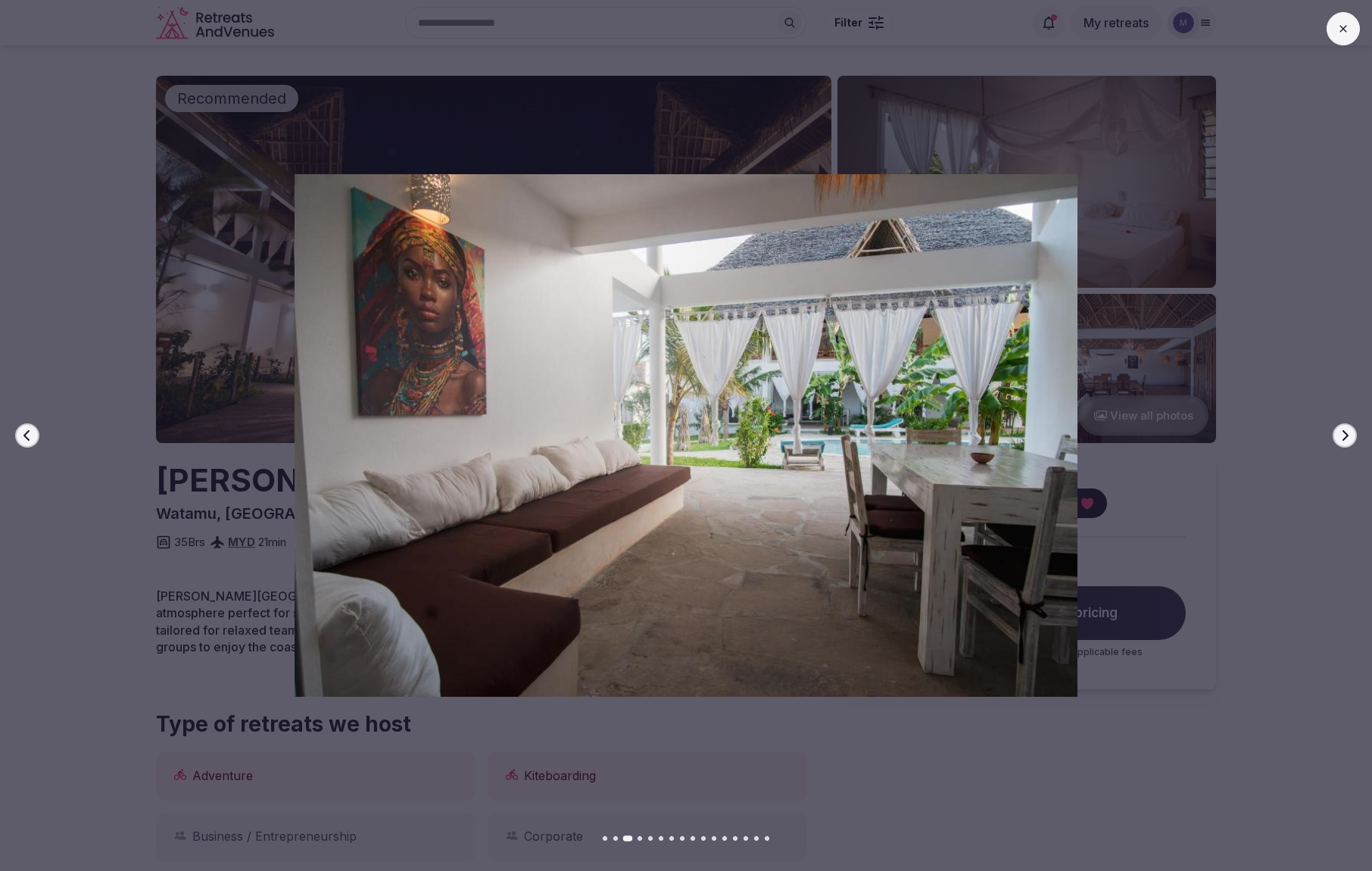
click at [1344, 437] on icon "button" at bounding box center [1345, 436] width 12 height 12
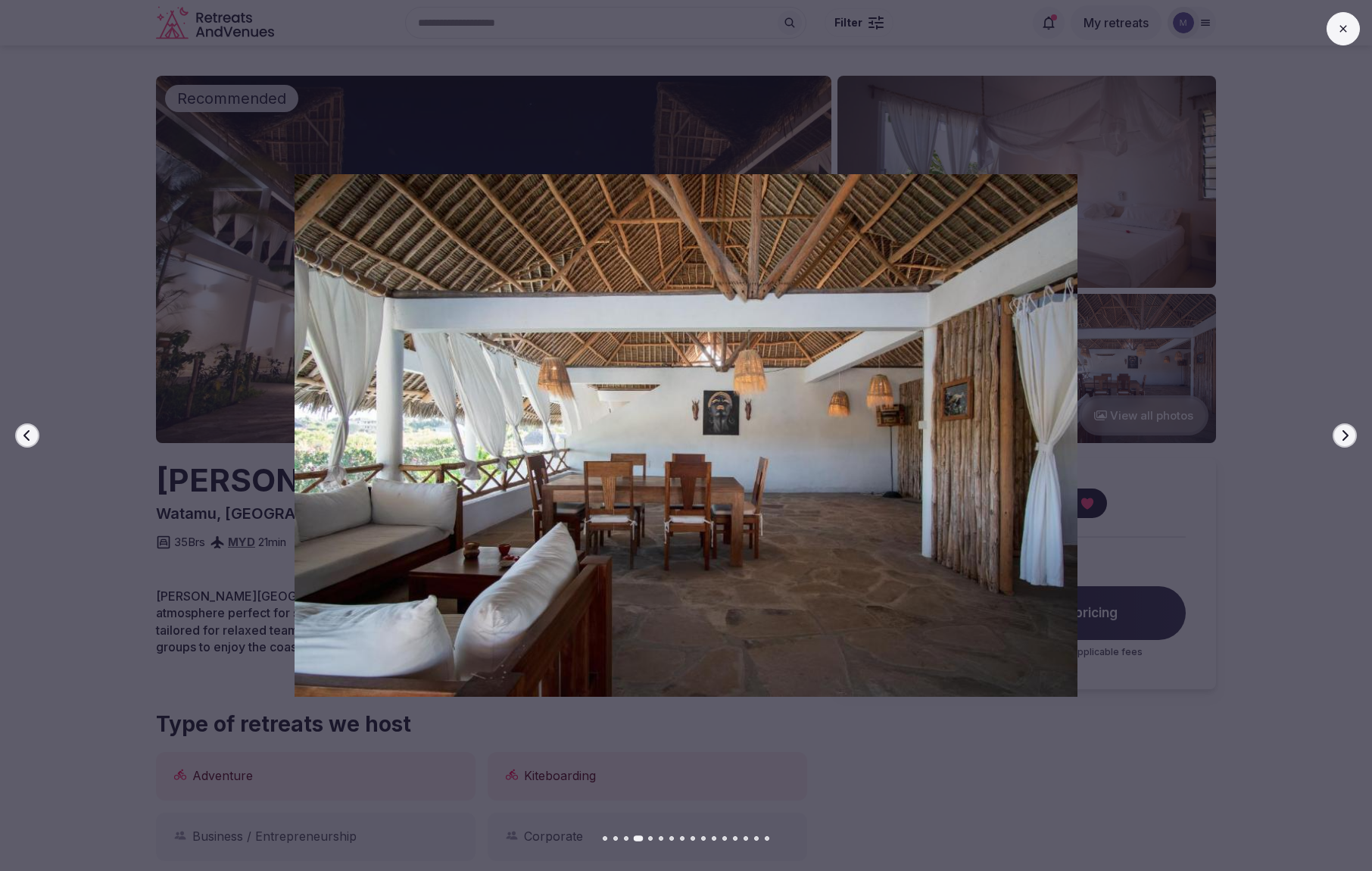
click at [1344, 437] on icon "button" at bounding box center [1345, 436] width 12 height 12
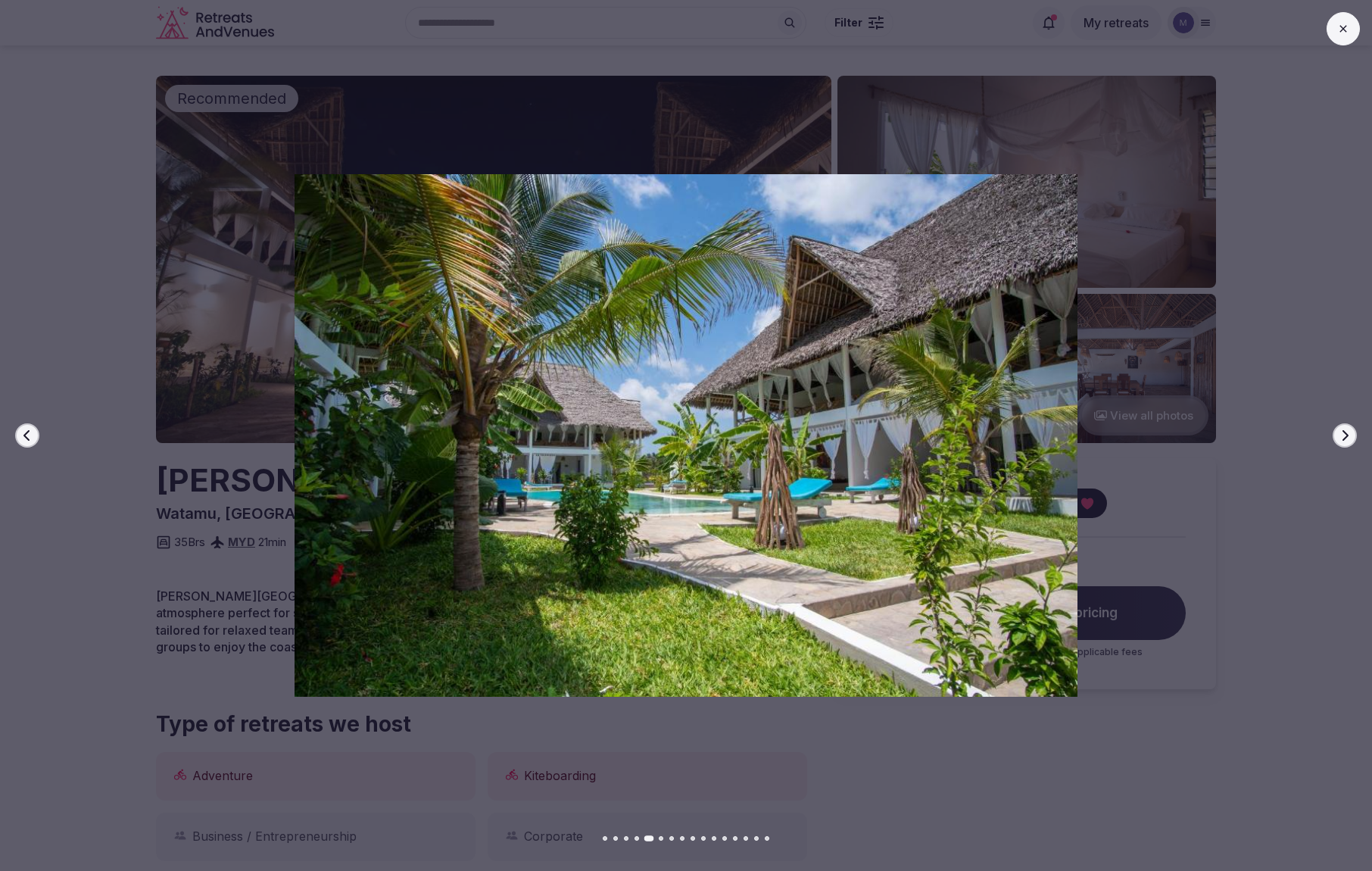
click at [1344, 437] on icon "button" at bounding box center [1345, 436] width 12 height 12
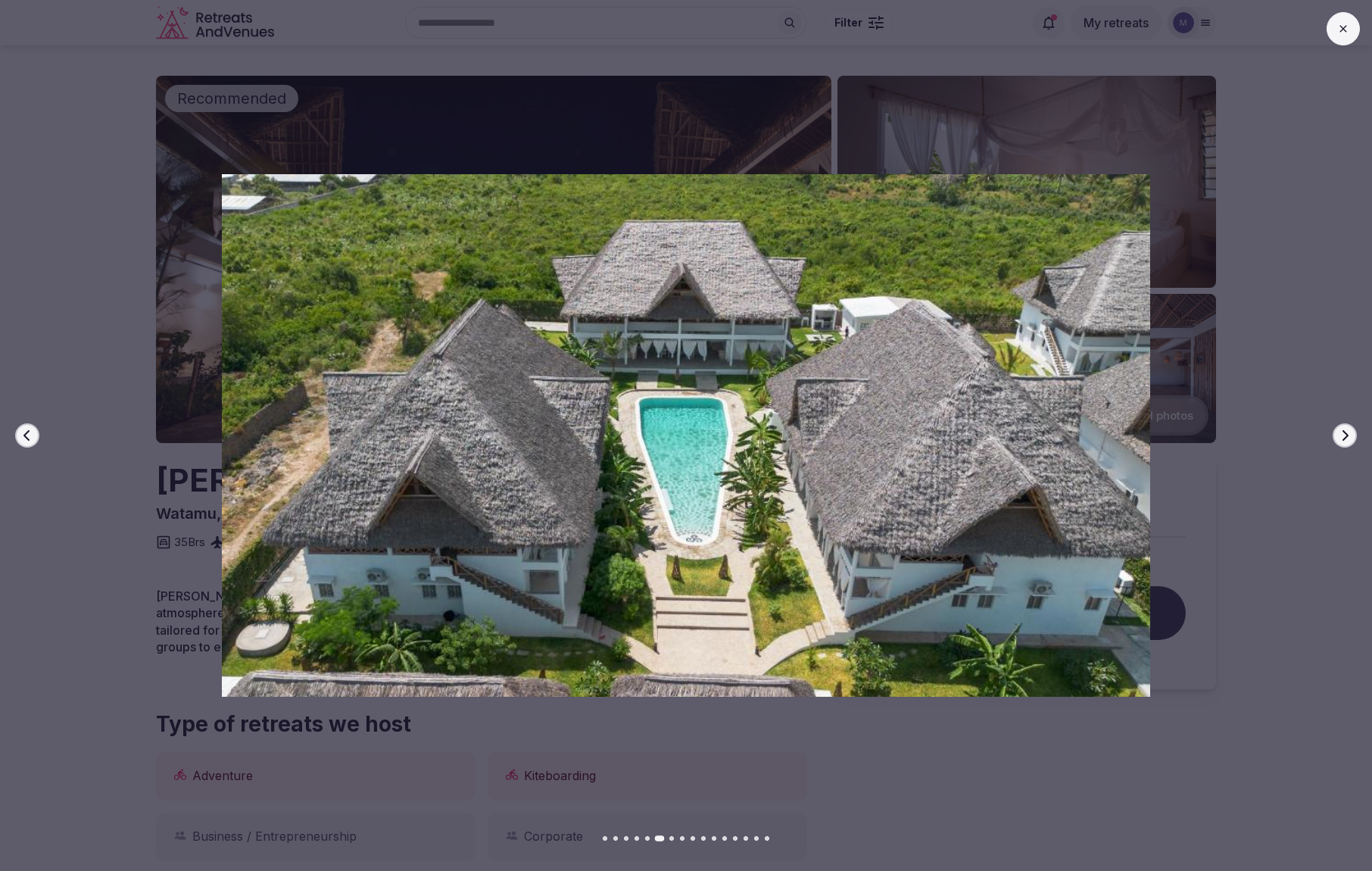
click at [1344, 437] on icon "button" at bounding box center [1345, 436] width 12 height 12
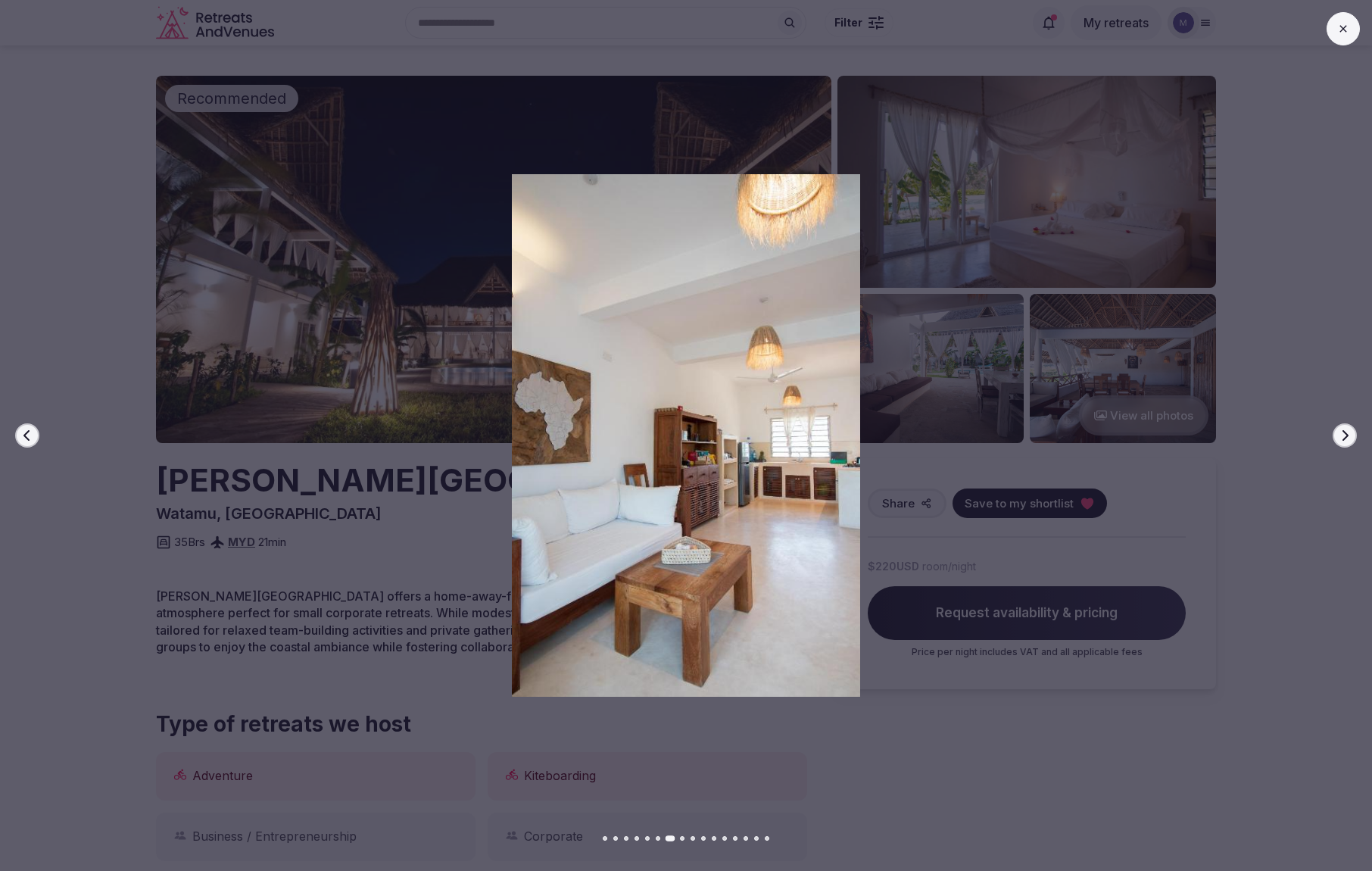
click at [1345, 437] on icon "button" at bounding box center [1345, 436] width 12 height 12
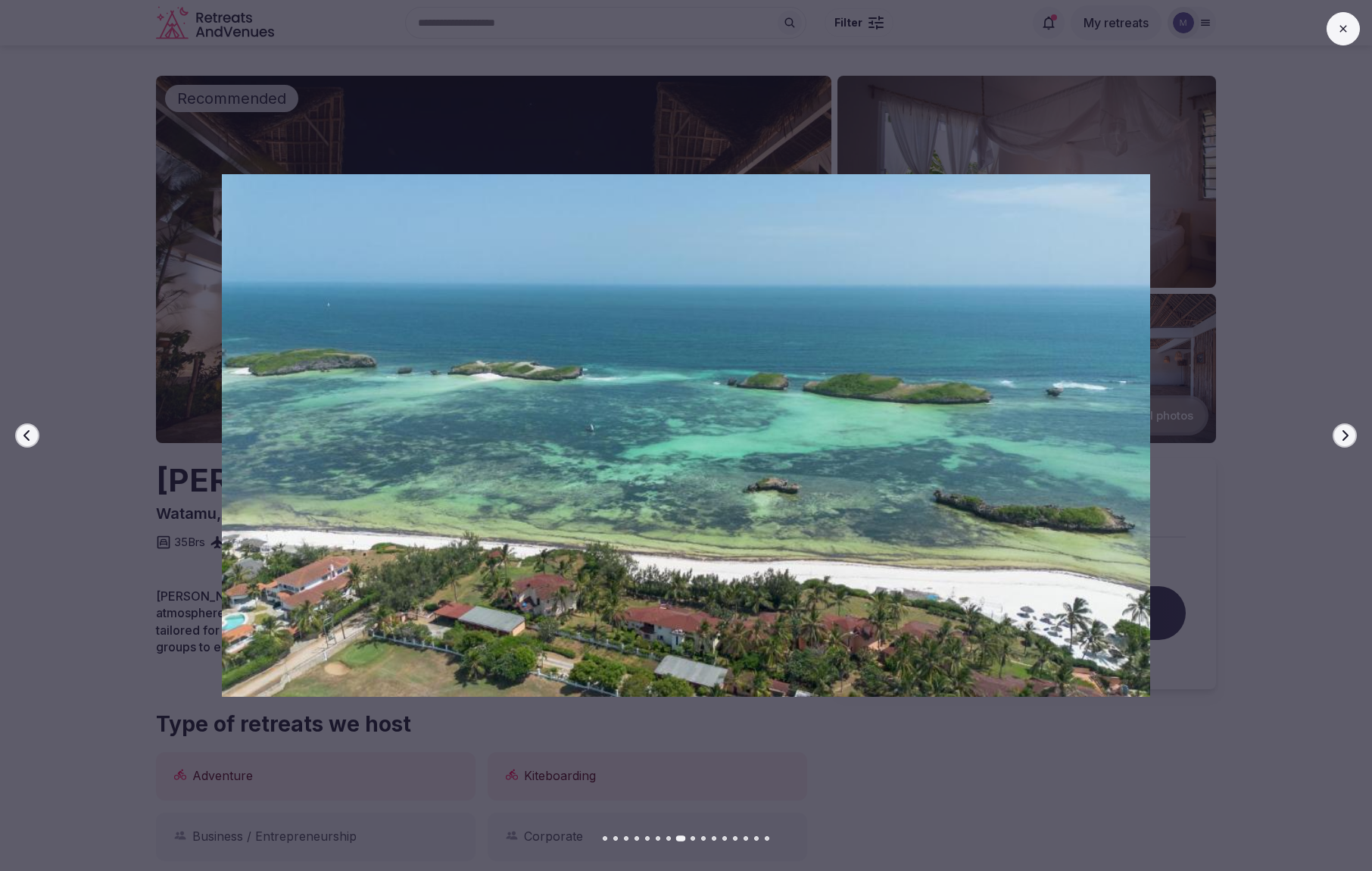
click at [1345, 437] on icon "button" at bounding box center [1345, 436] width 12 height 12
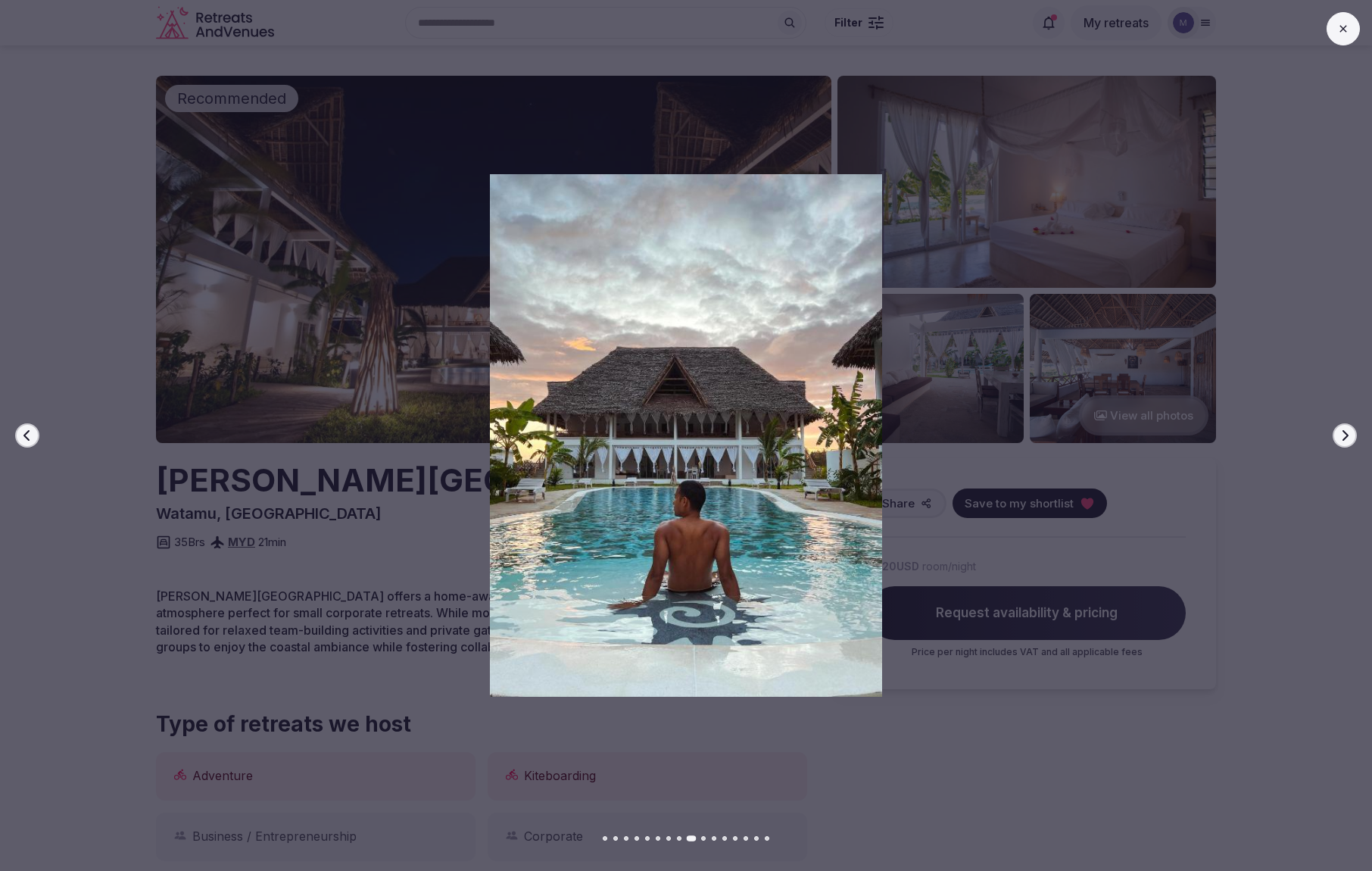
click at [1345, 437] on icon "button" at bounding box center [1345, 436] width 12 height 12
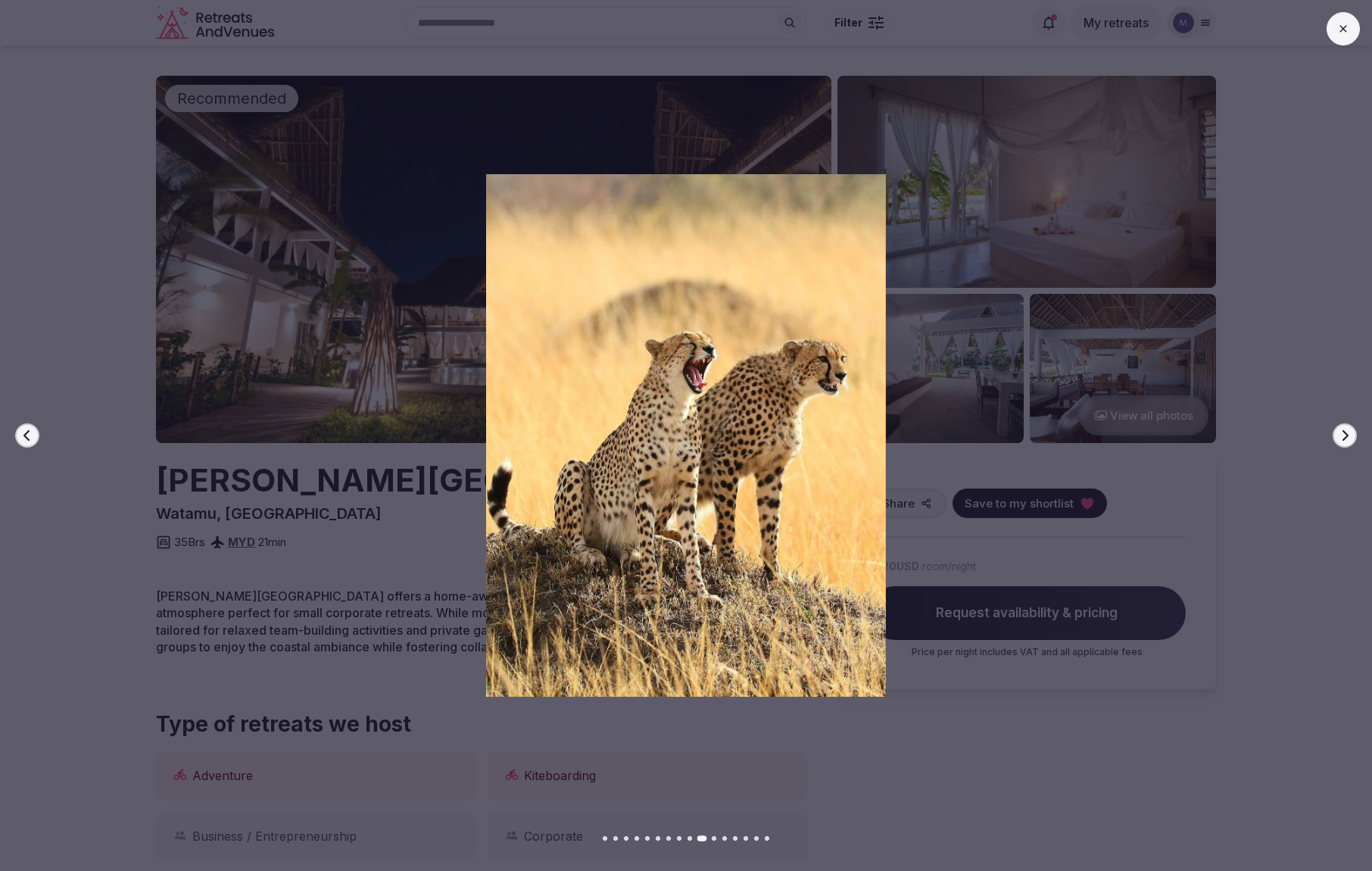
click at [1345, 437] on icon "button" at bounding box center [1345, 436] width 12 height 12
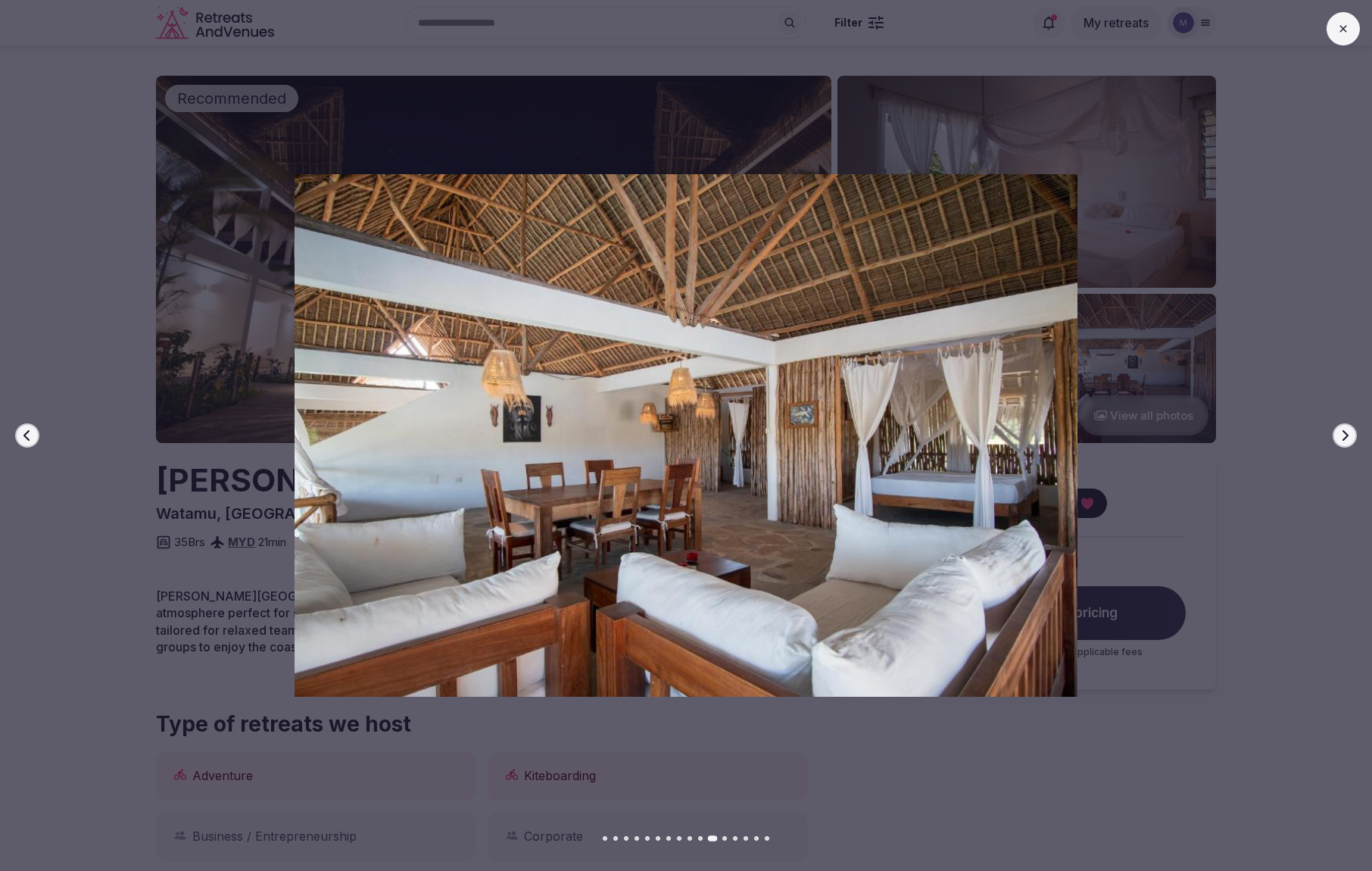
click at [1345, 437] on icon "button" at bounding box center [1345, 436] width 12 height 12
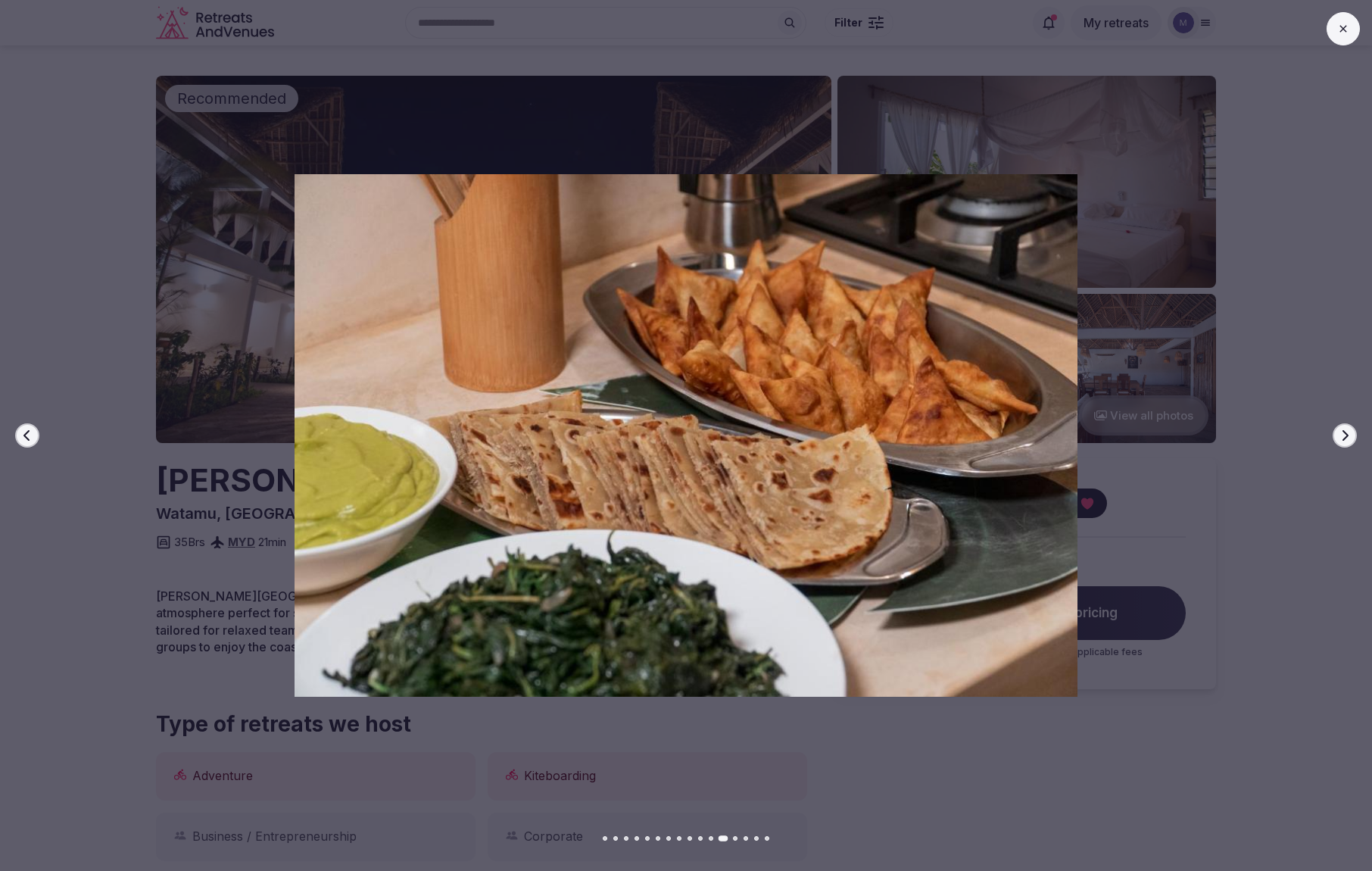
click at [1345, 437] on icon "button" at bounding box center [1345, 436] width 12 height 12
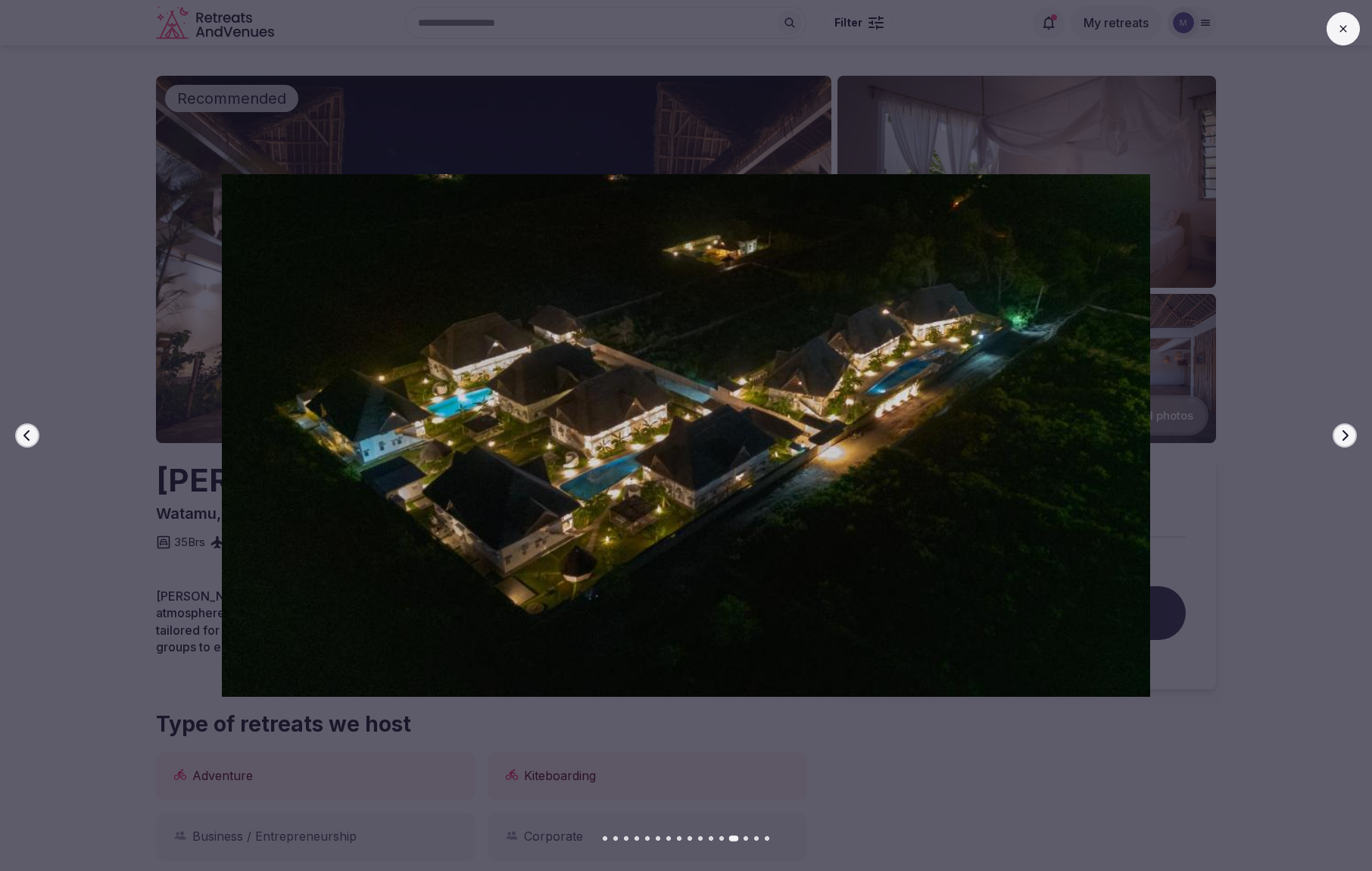
click at [1345, 437] on icon "button" at bounding box center [1345, 436] width 12 height 12
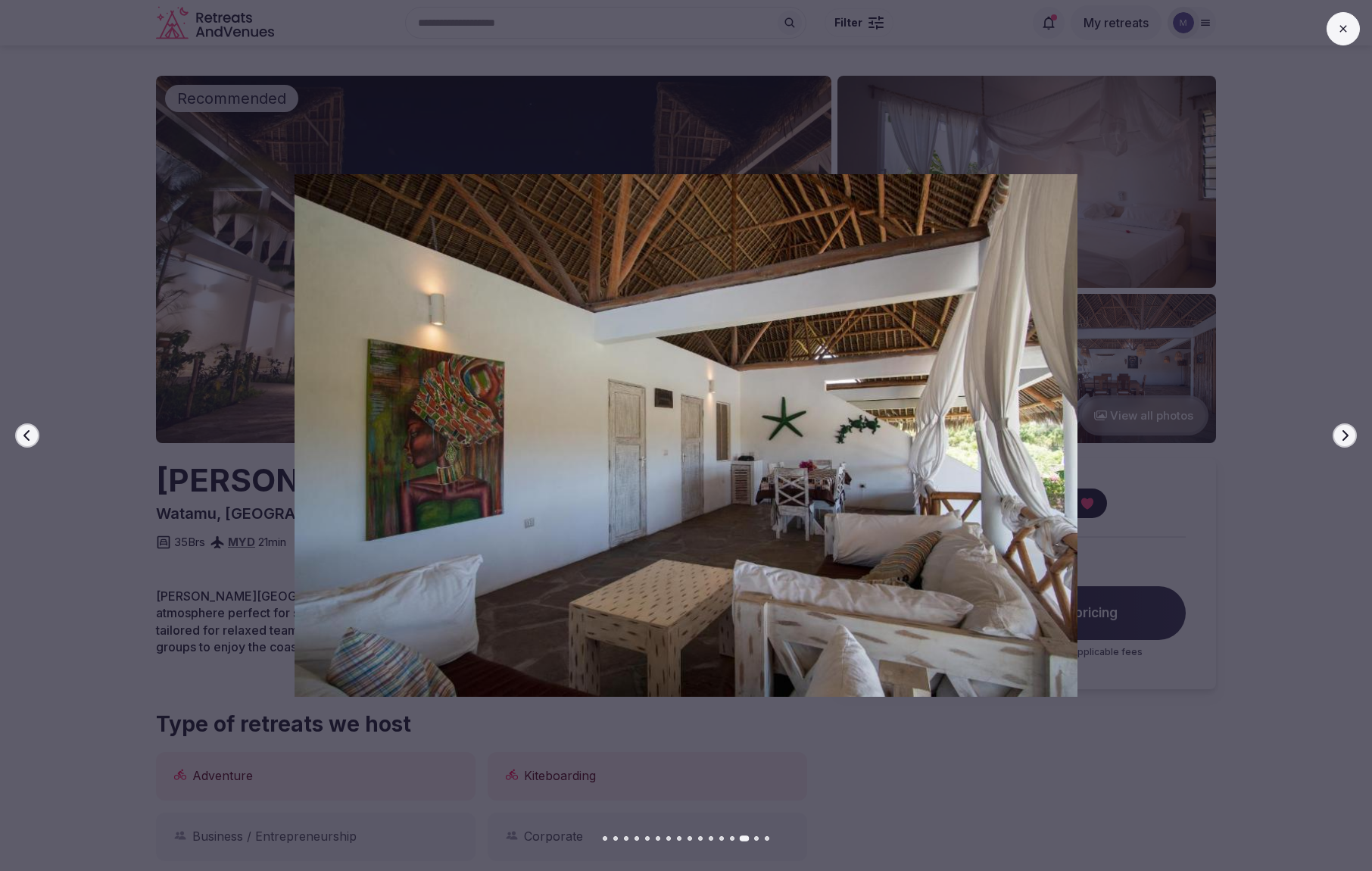
click at [1345, 437] on icon "button" at bounding box center [1345, 436] width 12 height 12
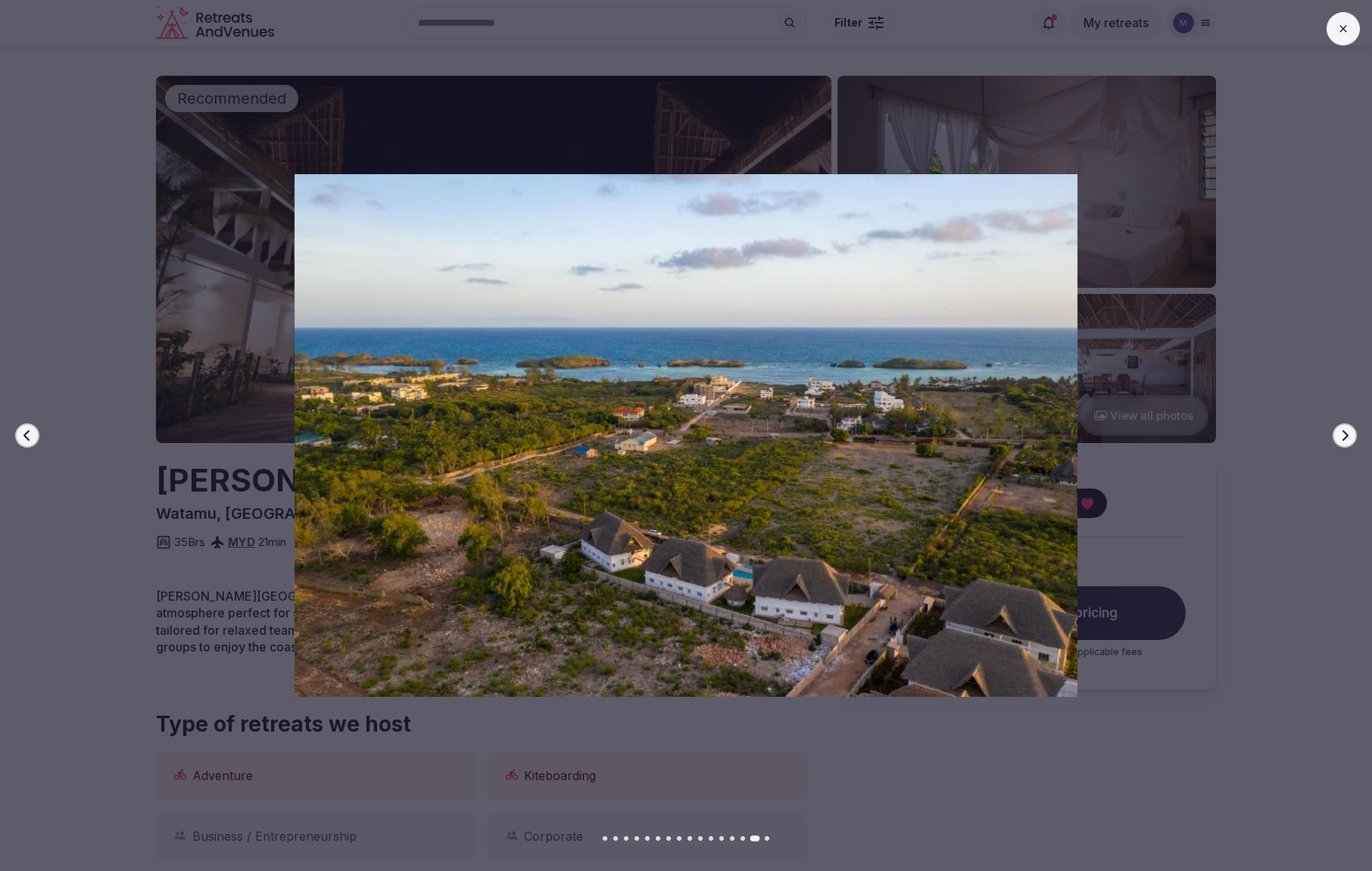
click at [1345, 437] on icon "button" at bounding box center [1345, 436] width 12 height 12
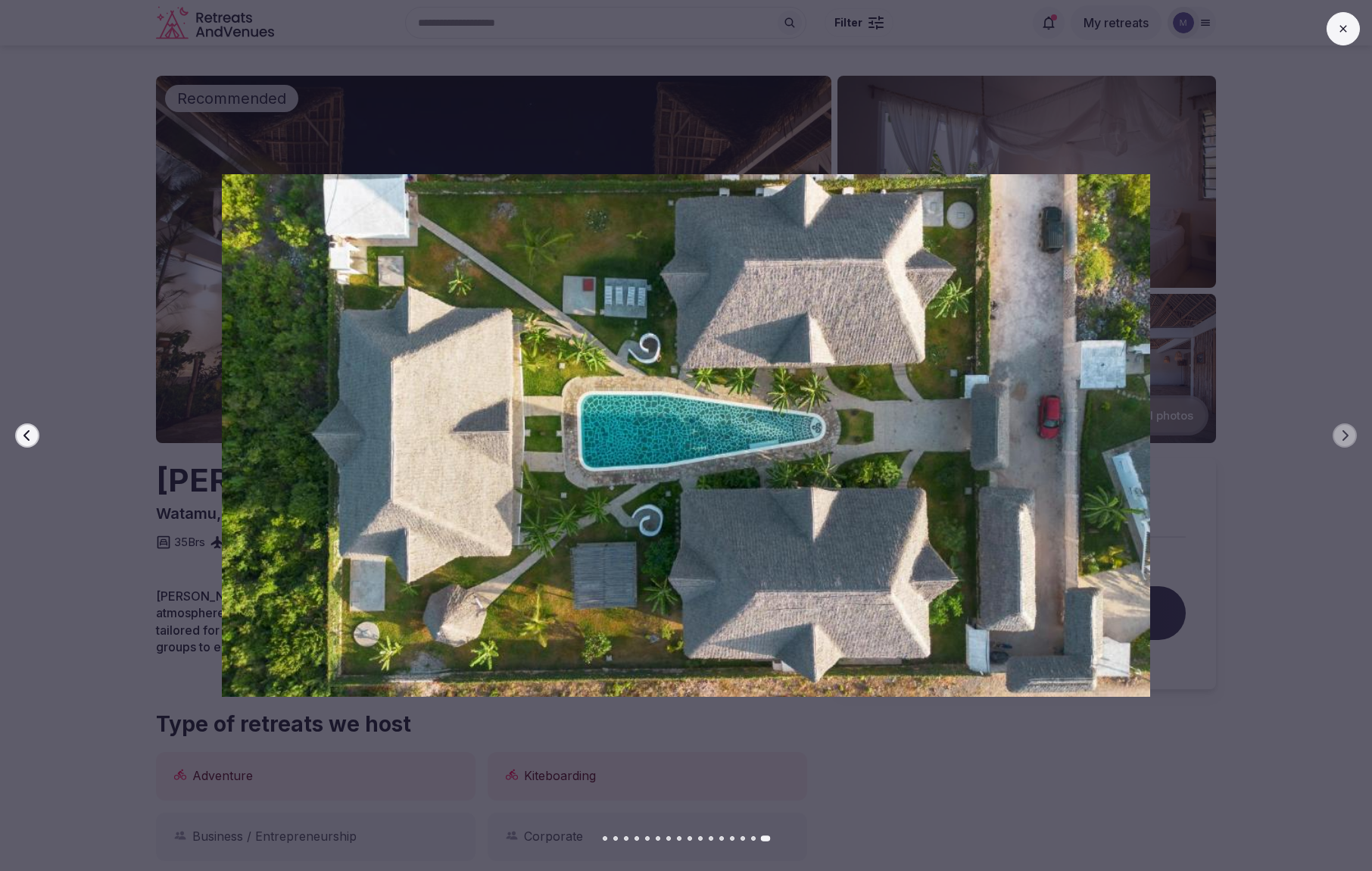
click at [1335, 39] on button at bounding box center [1342, 28] width 33 height 33
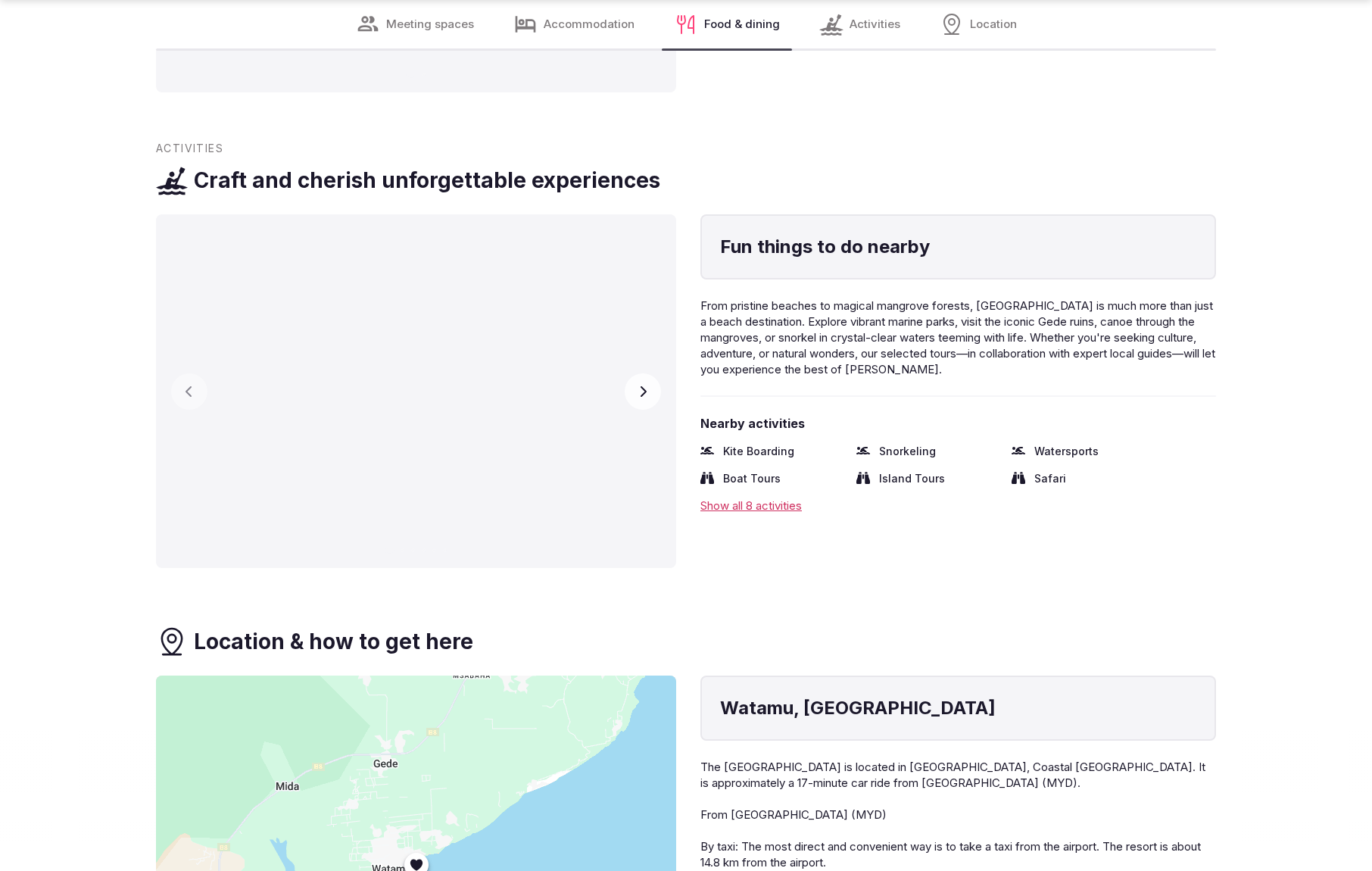
scroll to position [3131, 0]
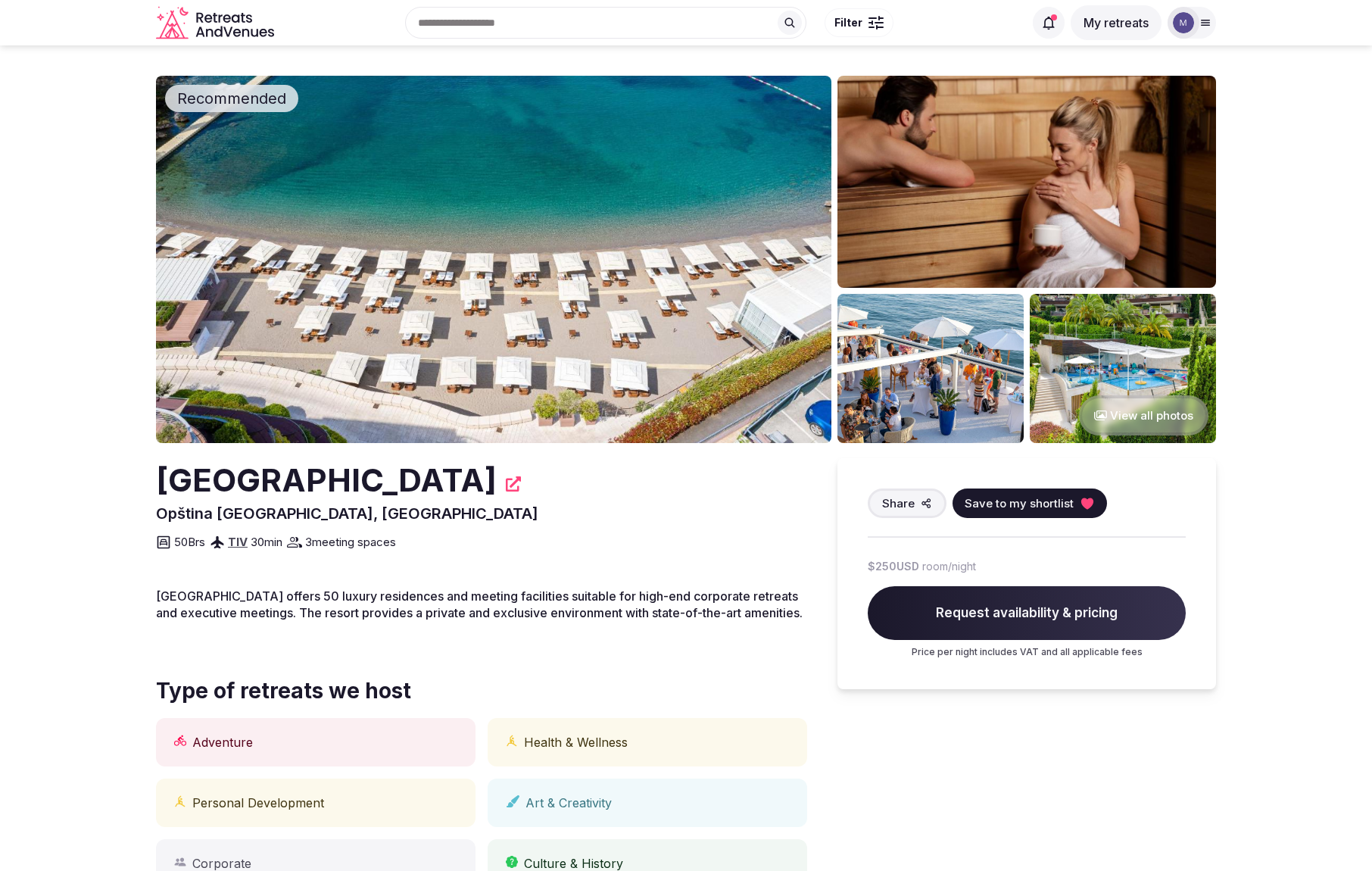
click at [1167, 417] on button "View all photos" at bounding box center [1143, 415] width 130 height 40
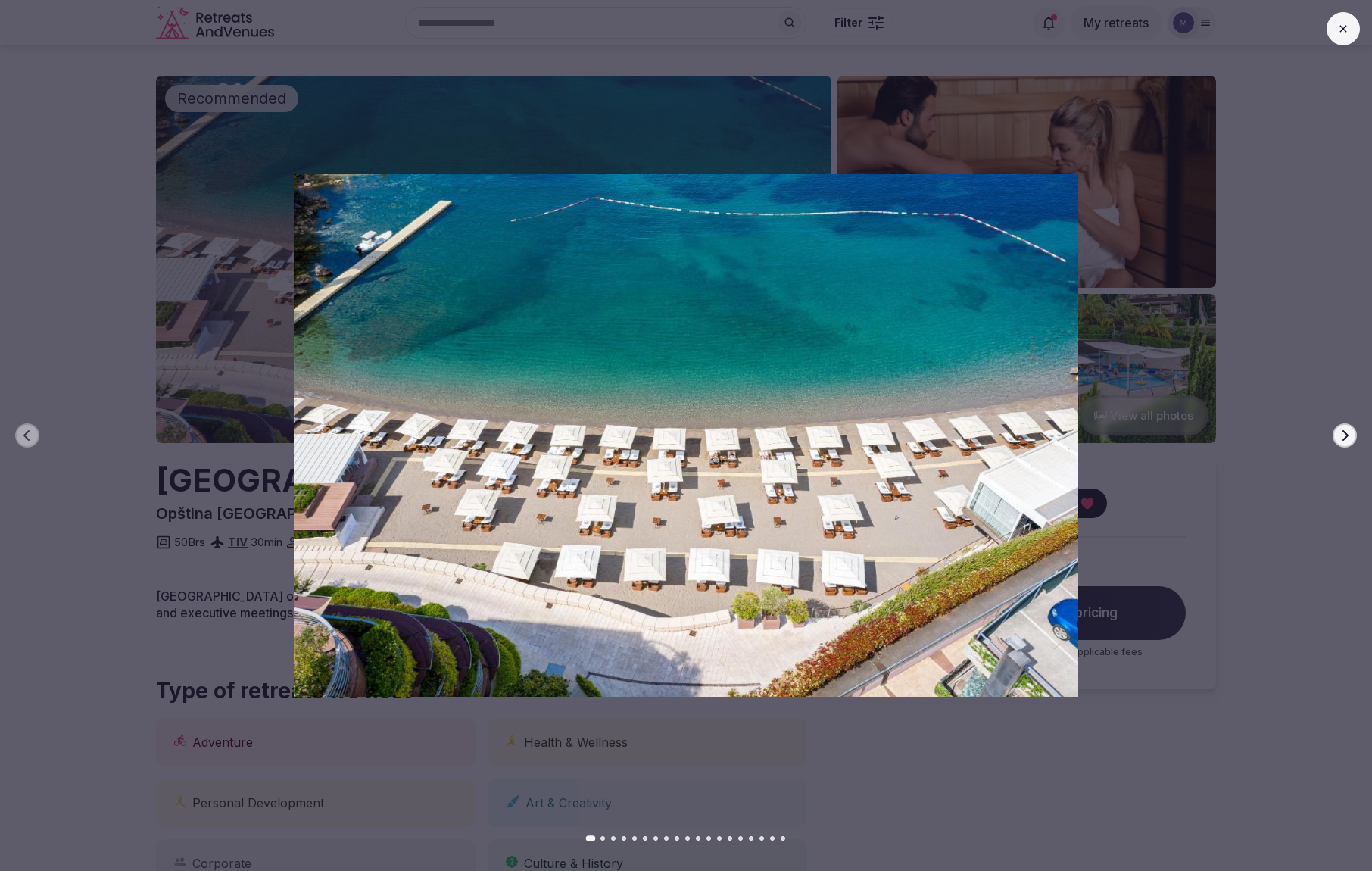
click at [1351, 442] on button "Next slide" at bounding box center [1345, 436] width 24 height 24
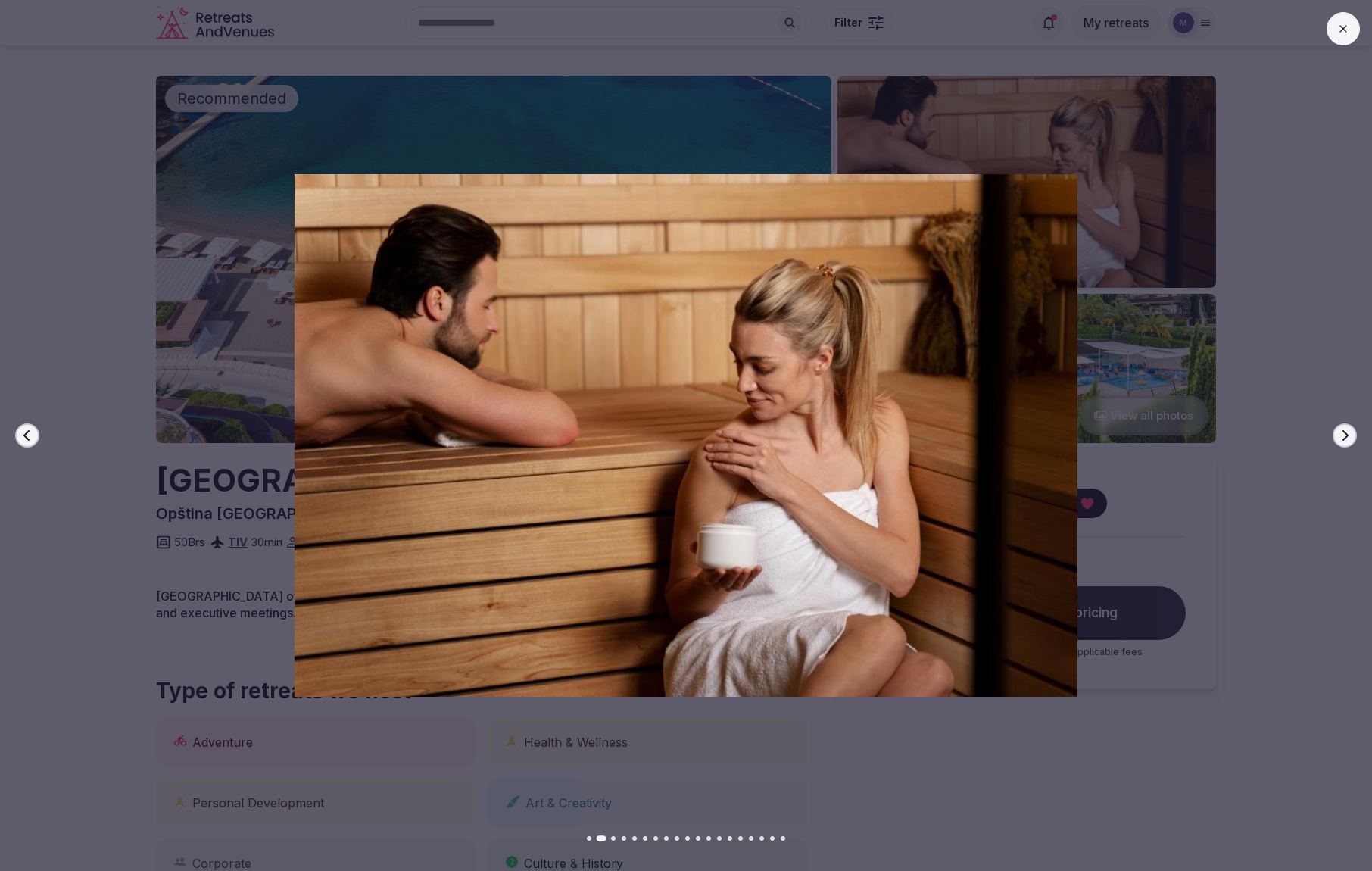
click at [1351, 442] on button "Next slide" at bounding box center [1345, 436] width 24 height 24
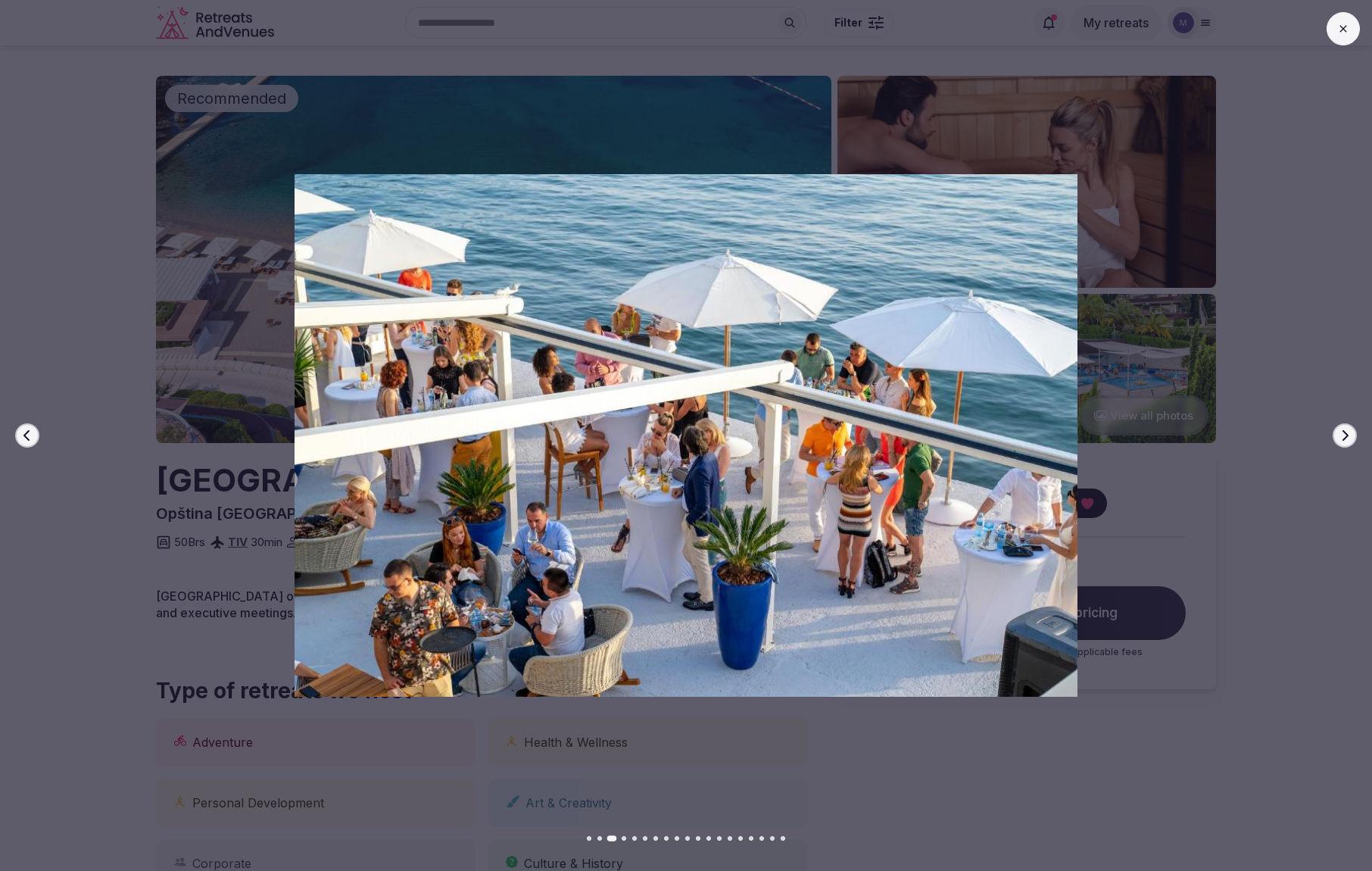
click at [1351, 442] on button "Next slide" at bounding box center [1345, 436] width 24 height 24
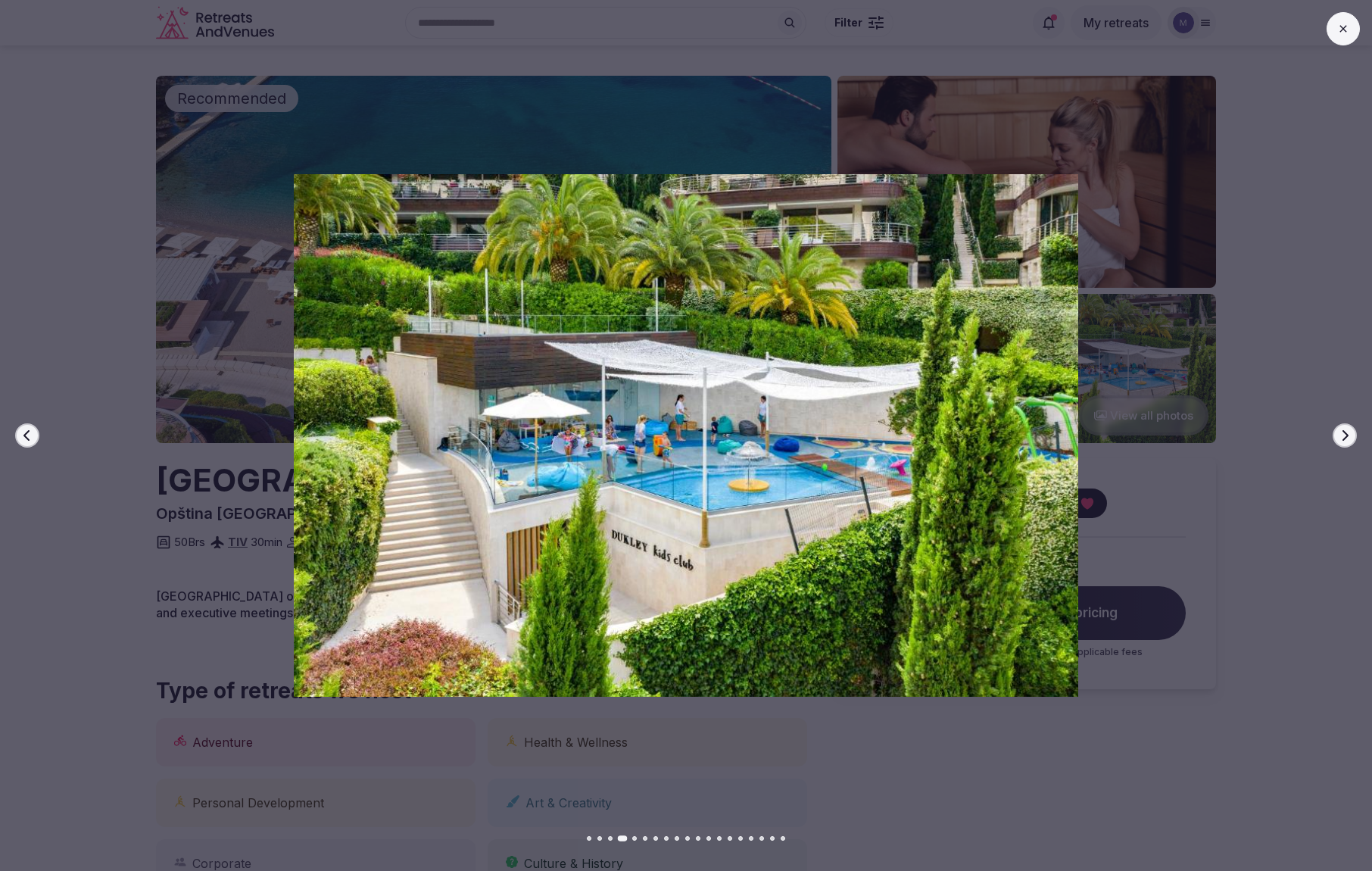
click at [1351, 440] on button "Next slide" at bounding box center [1345, 436] width 24 height 24
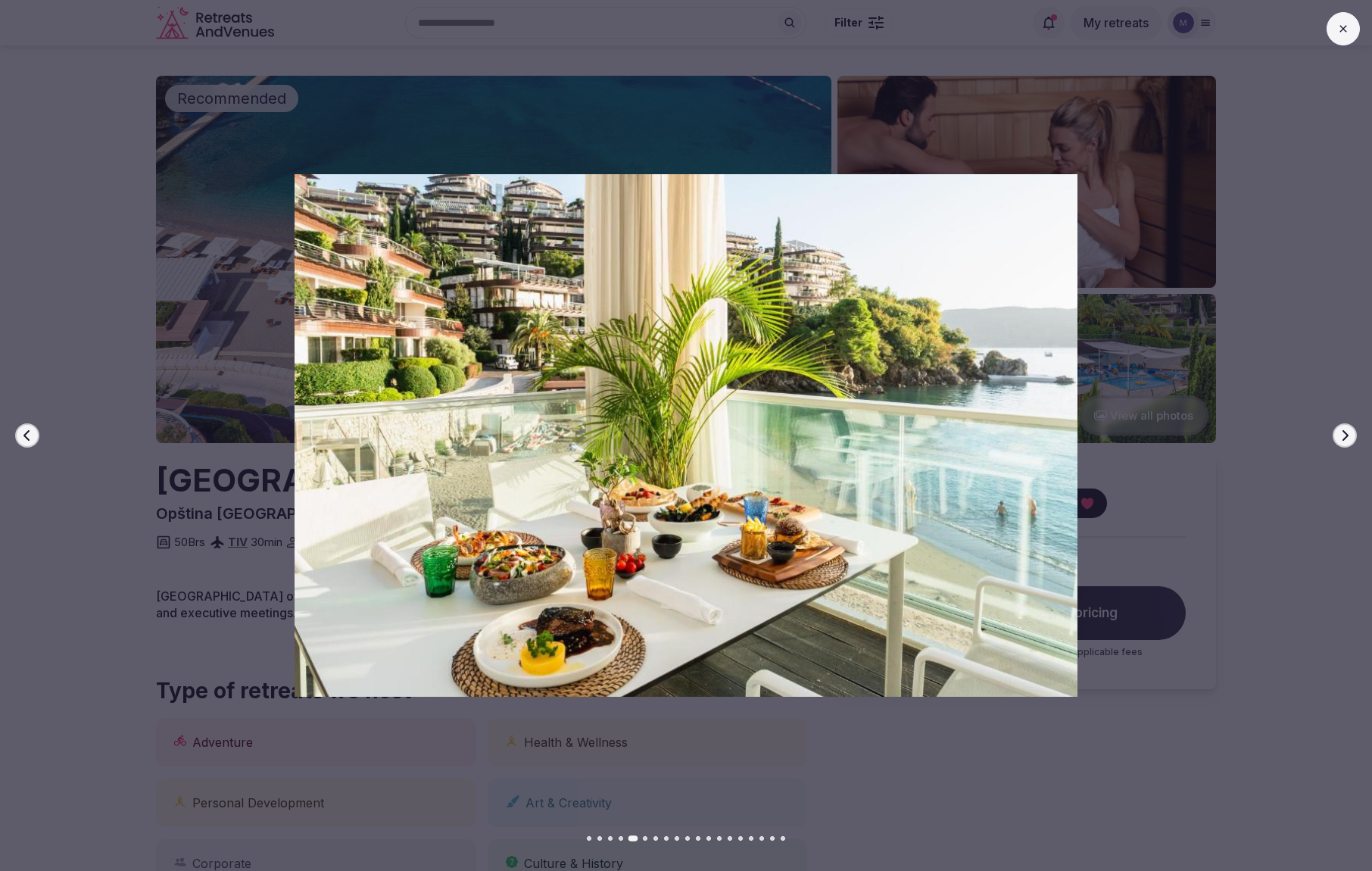
click at [1351, 439] on button "Next slide" at bounding box center [1345, 436] width 24 height 24
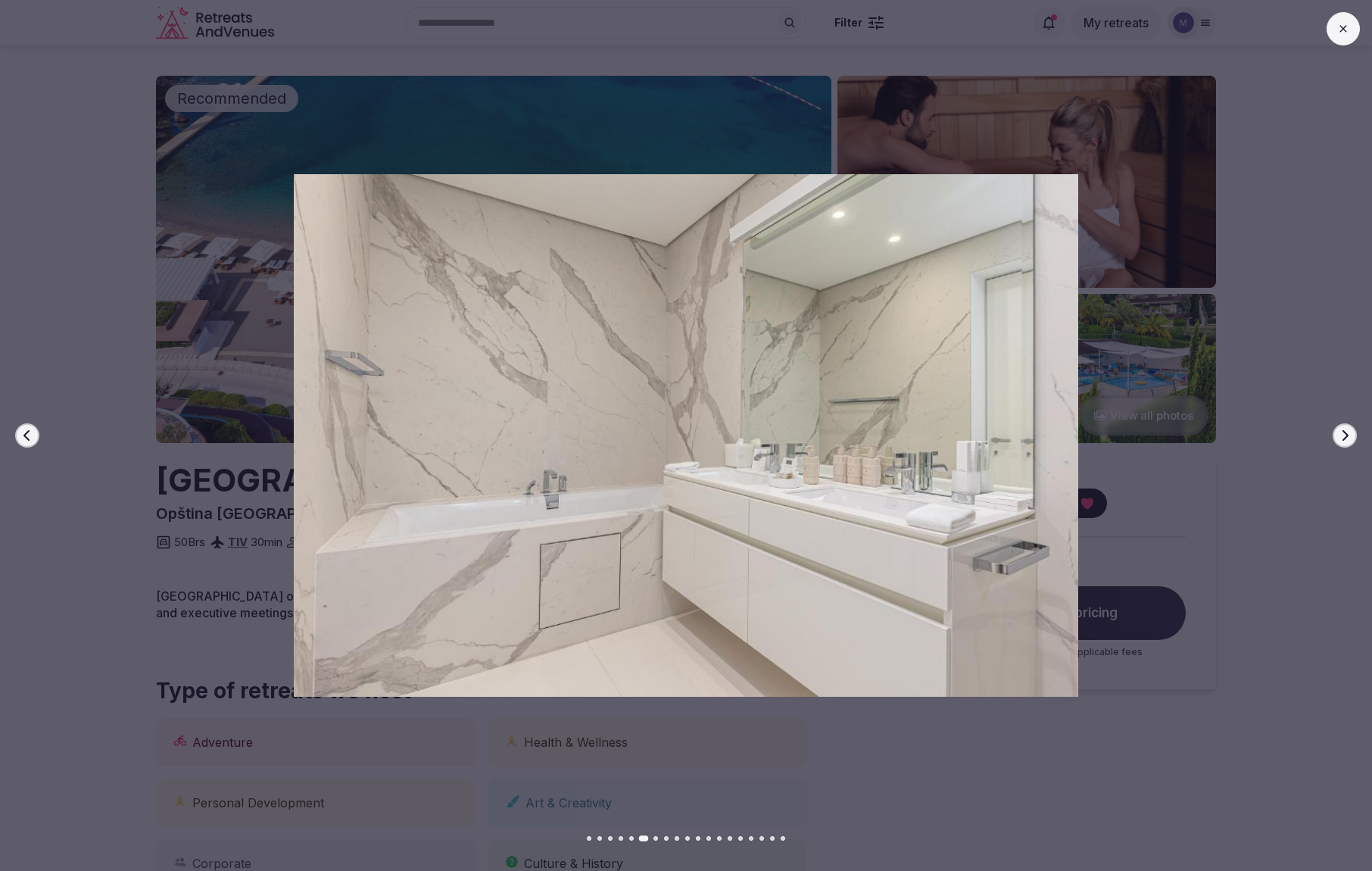
click at [1351, 439] on button "Next slide" at bounding box center [1345, 436] width 24 height 24
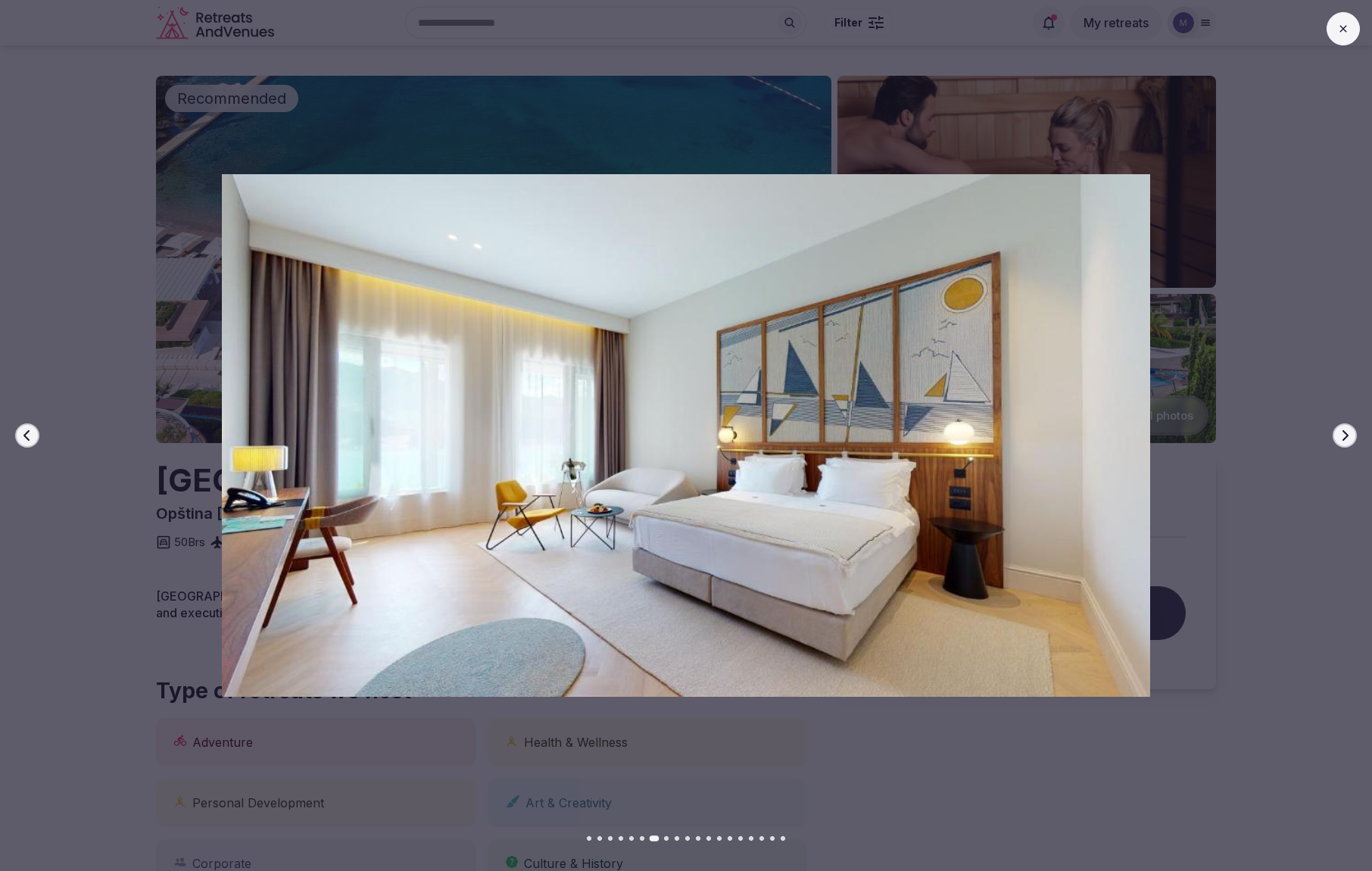
click at [1351, 438] on button "Next slide" at bounding box center [1345, 436] width 24 height 24
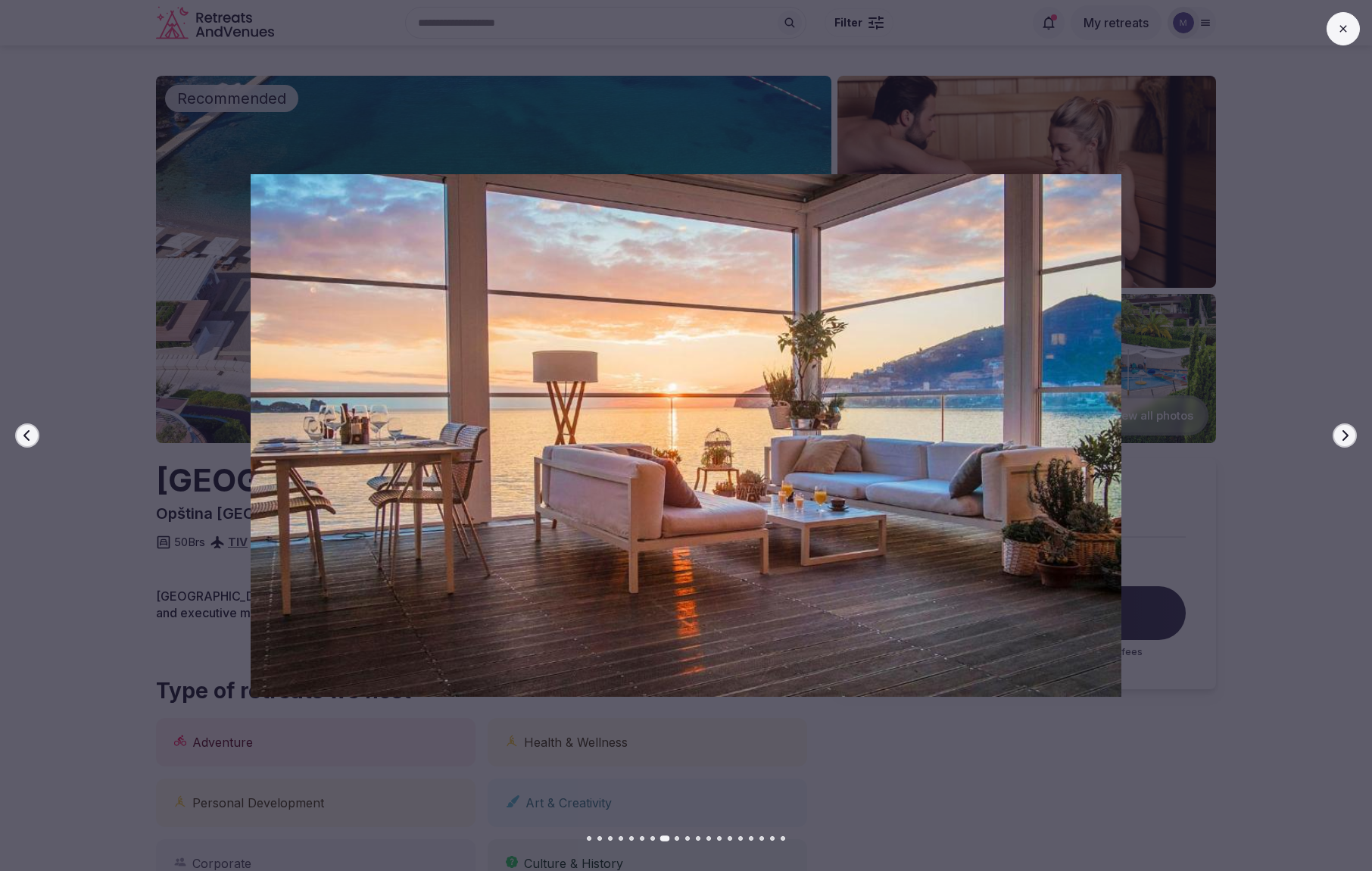
click at [1351, 437] on button "Next slide" at bounding box center [1345, 436] width 24 height 24
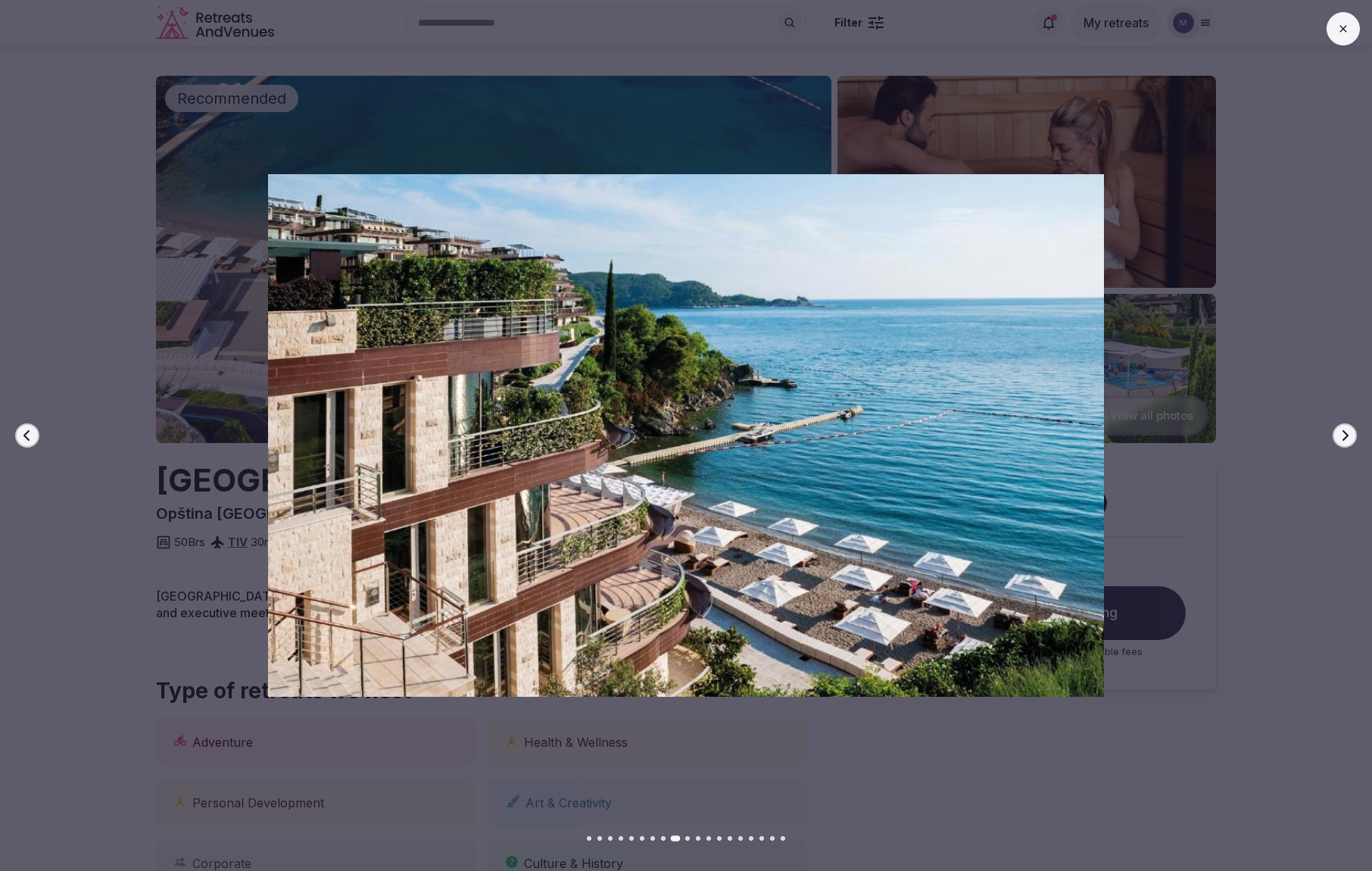
click at [1351, 437] on button "Next slide" at bounding box center [1345, 436] width 24 height 24
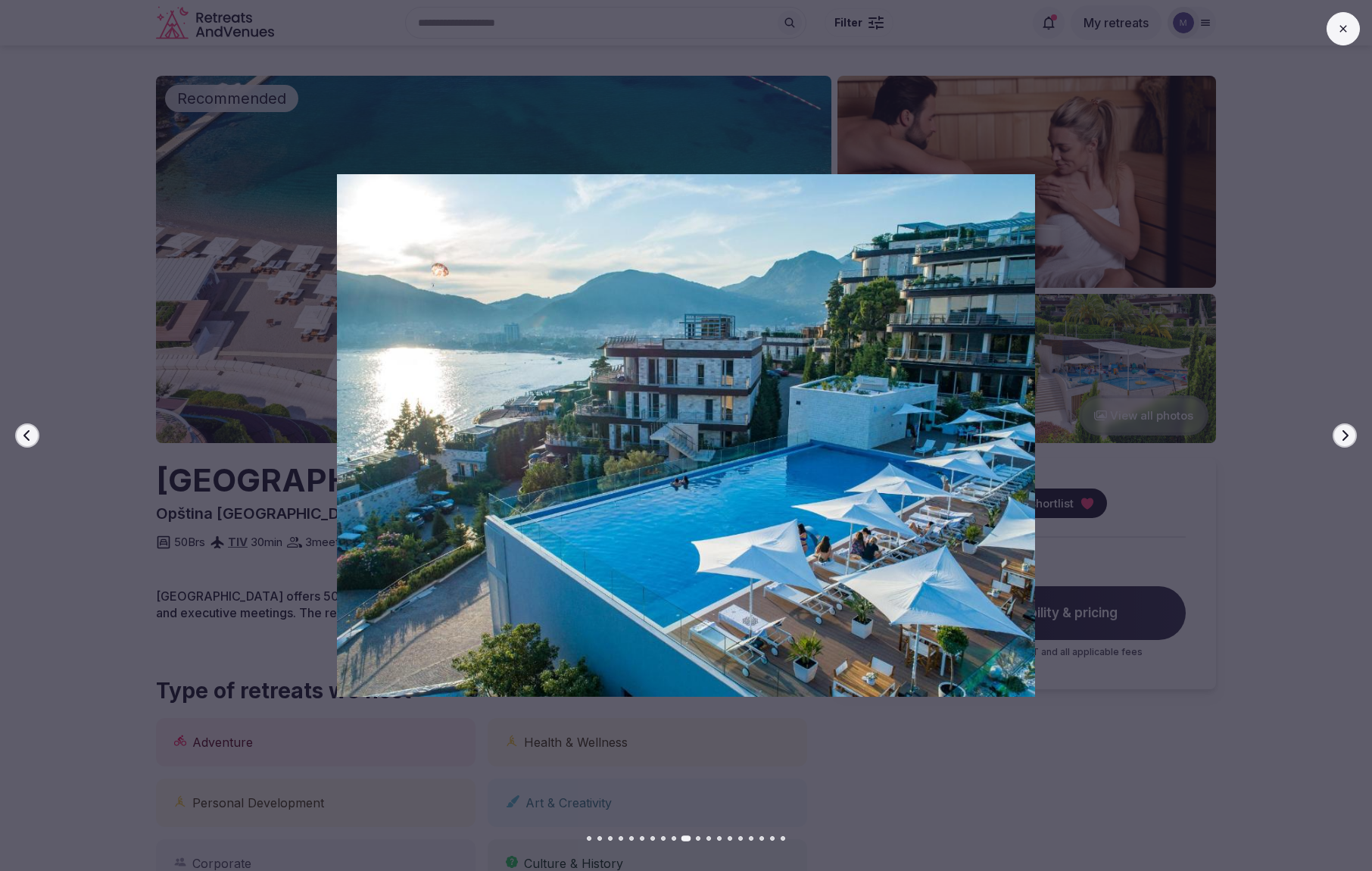
click at [1351, 437] on button "Next slide" at bounding box center [1345, 436] width 24 height 24
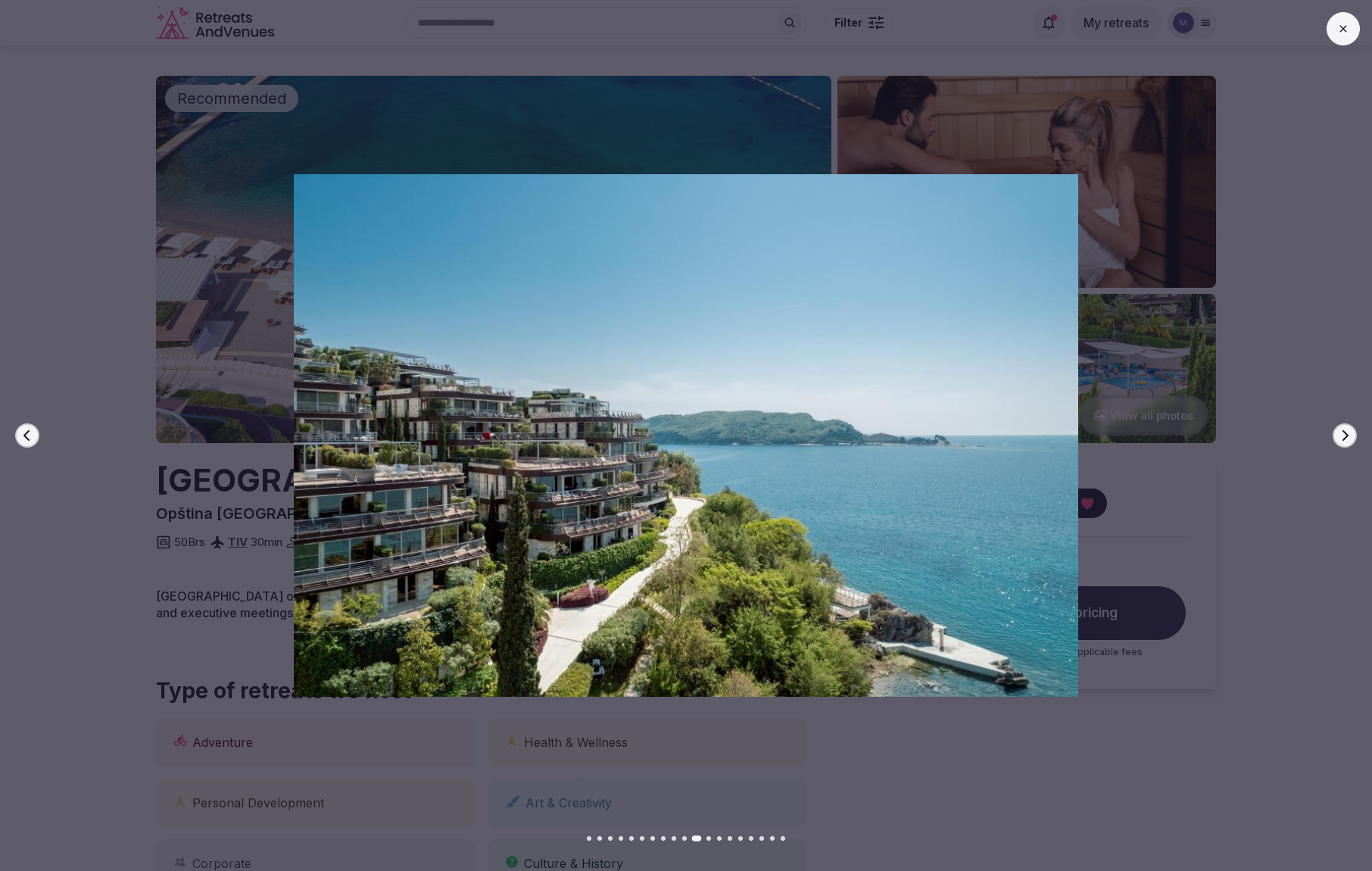
click at [1351, 437] on button "Next slide" at bounding box center [1345, 436] width 24 height 24
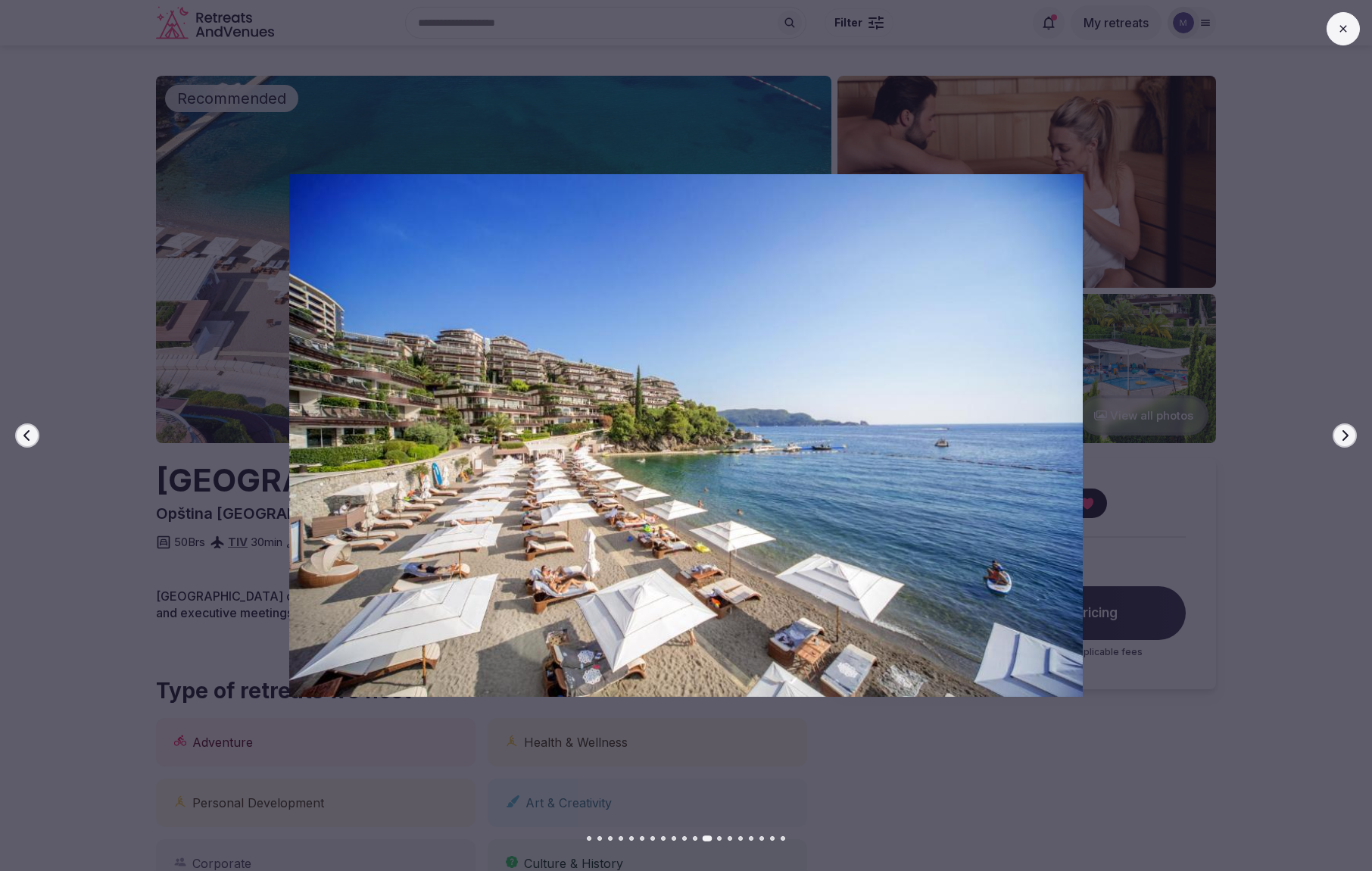
click at [1351, 437] on button "Next slide" at bounding box center [1345, 436] width 24 height 24
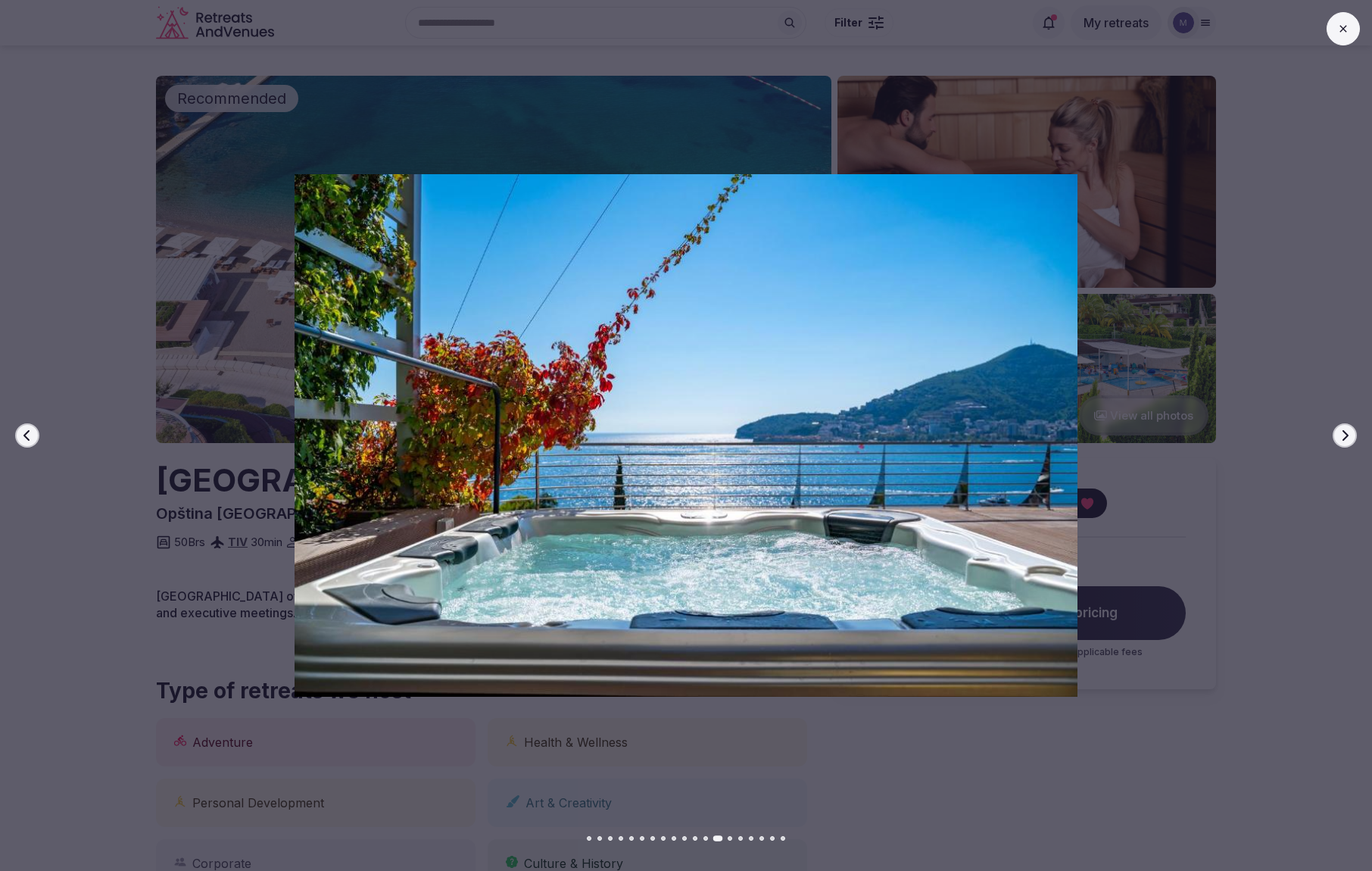
click at [1351, 437] on button "Next slide" at bounding box center [1345, 436] width 24 height 24
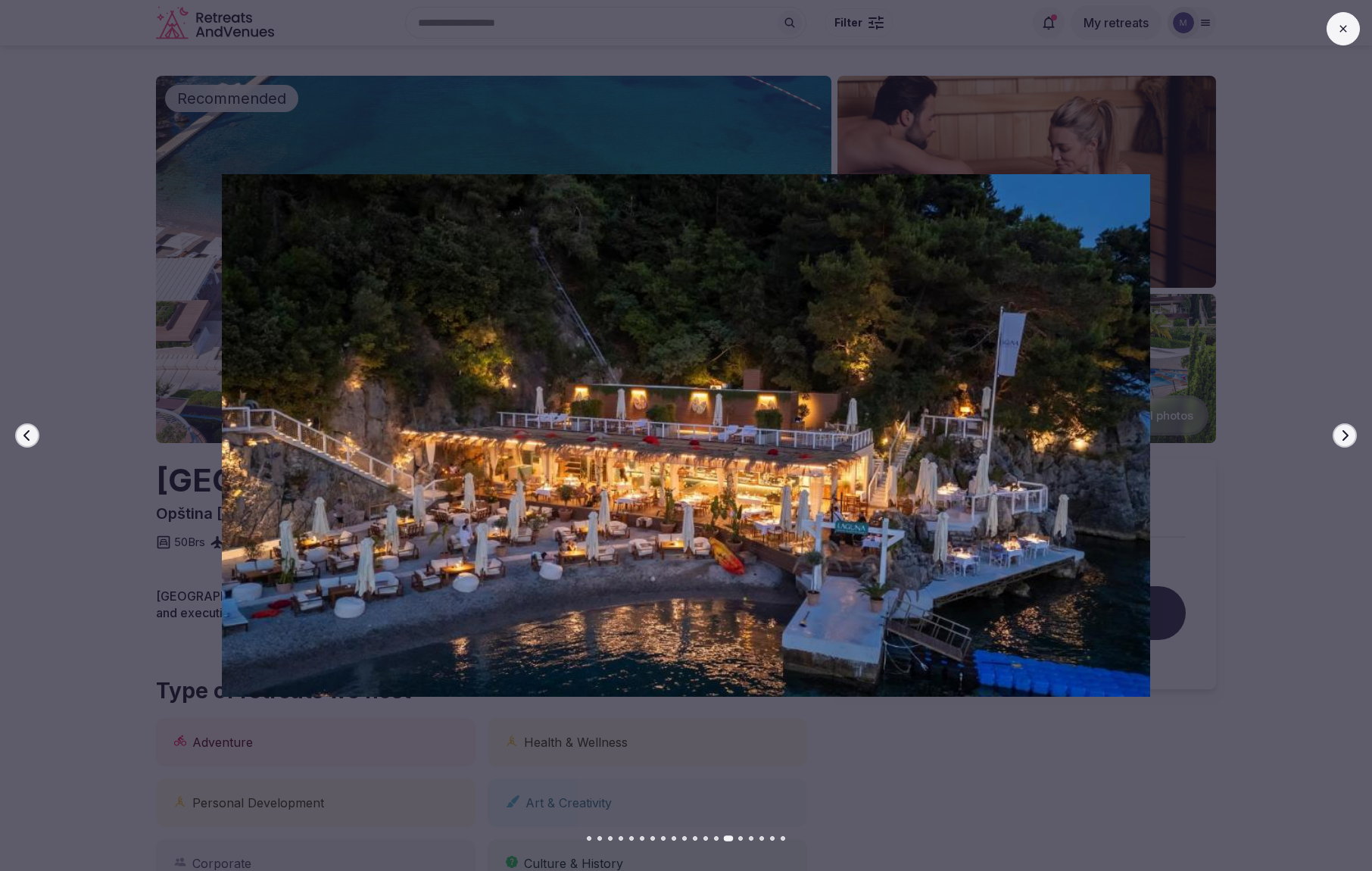
click at [1351, 437] on button "Next slide" at bounding box center [1345, 436] width 24 height 24
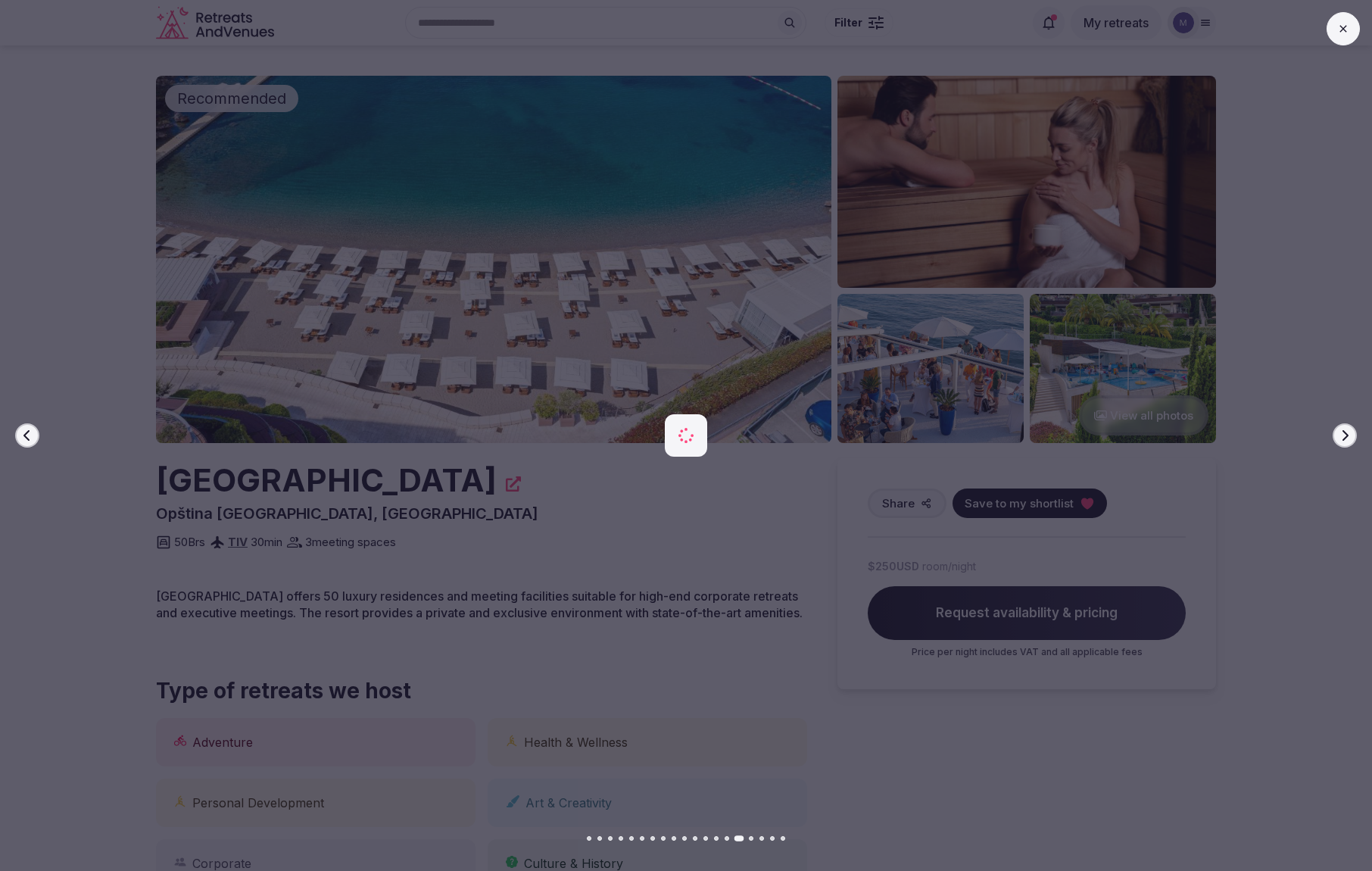
click at [1351, 437] on button "Next slide" at bounding box center [1345, 436] width 24 height 24
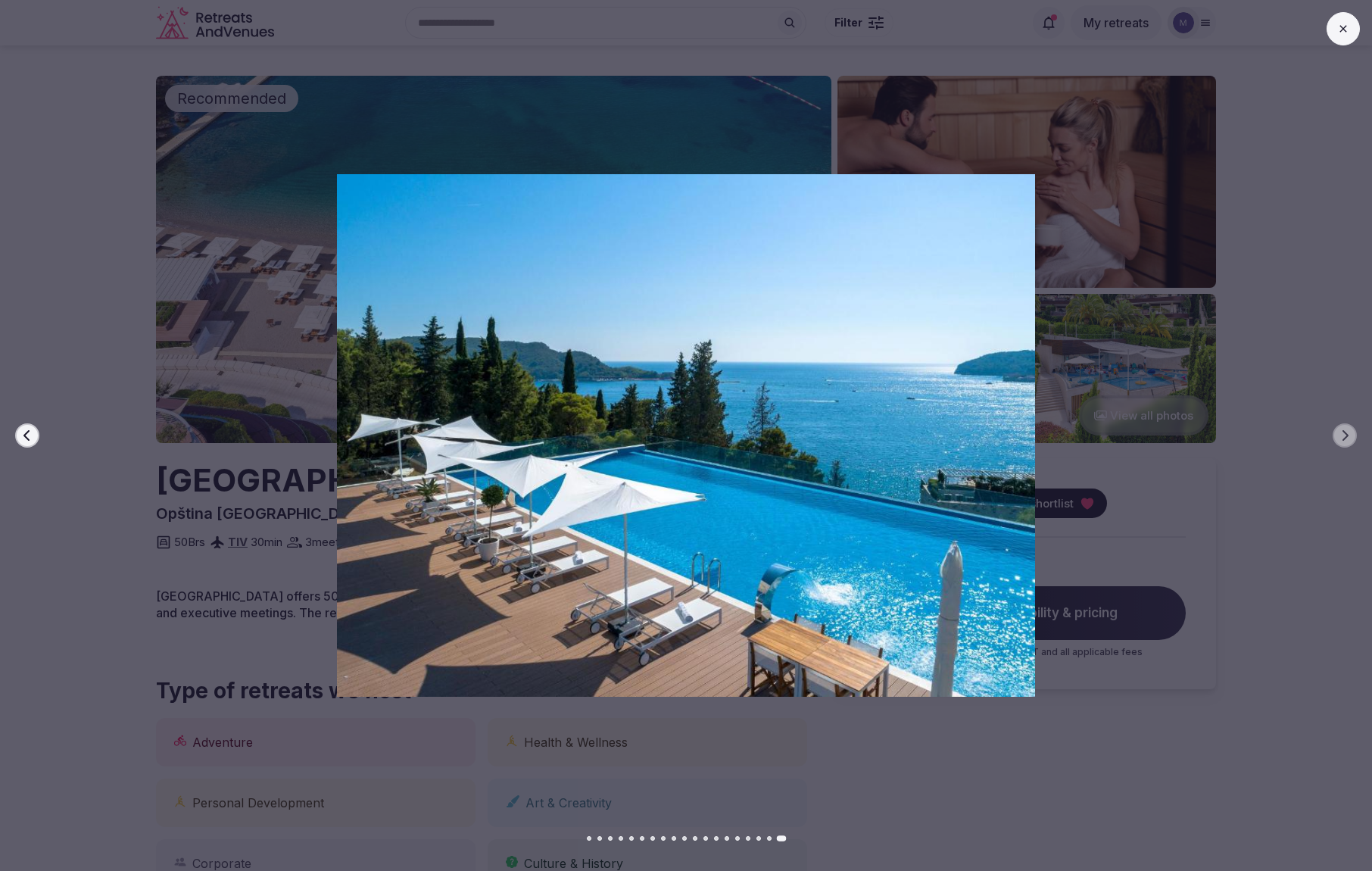
click at [1348, 23] on icon at bounding box center [1343, 28] width 12 height 12
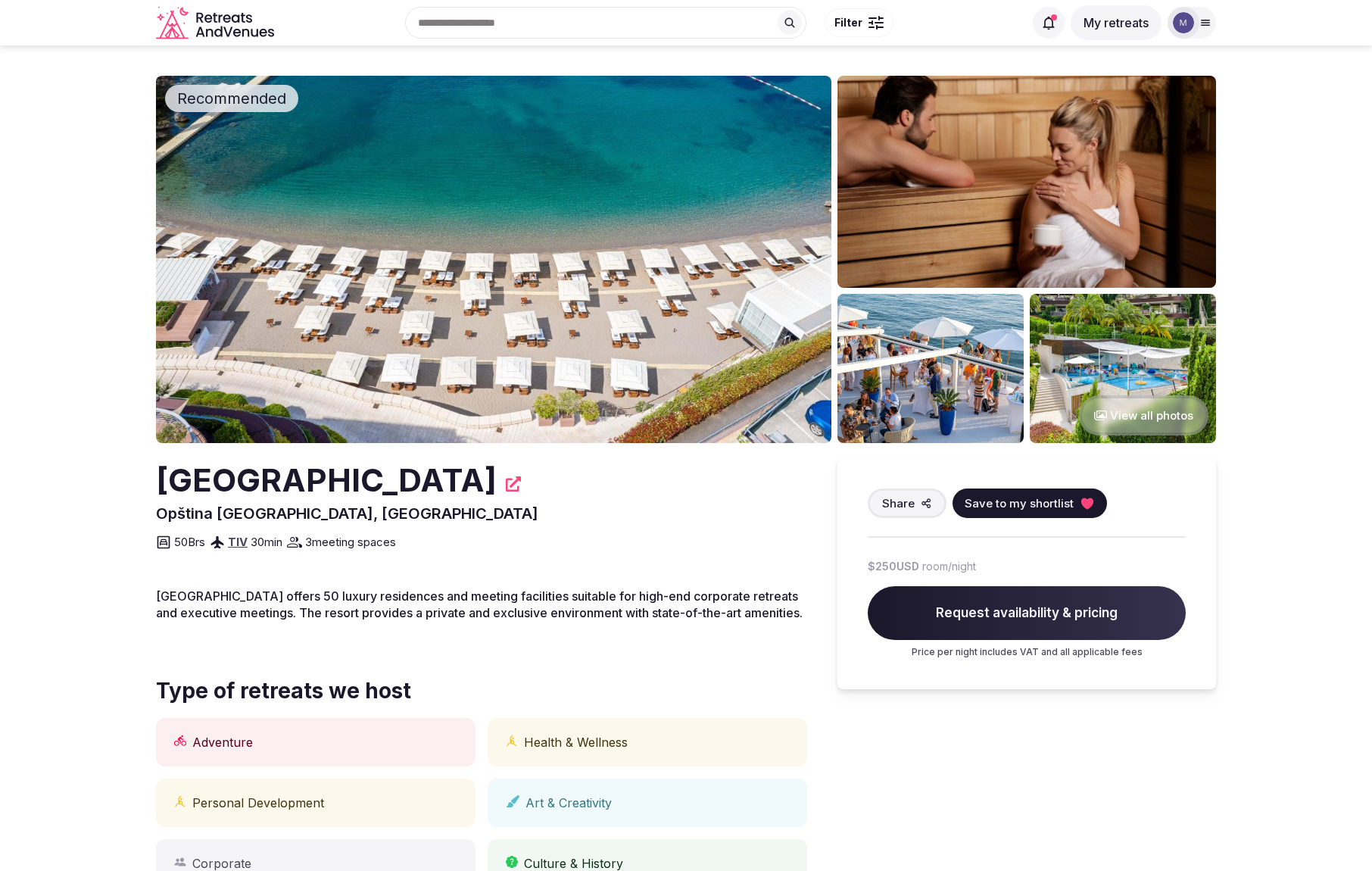
click at [1185, 23] on img at bounding box center [1183, 23] width 21 height 21
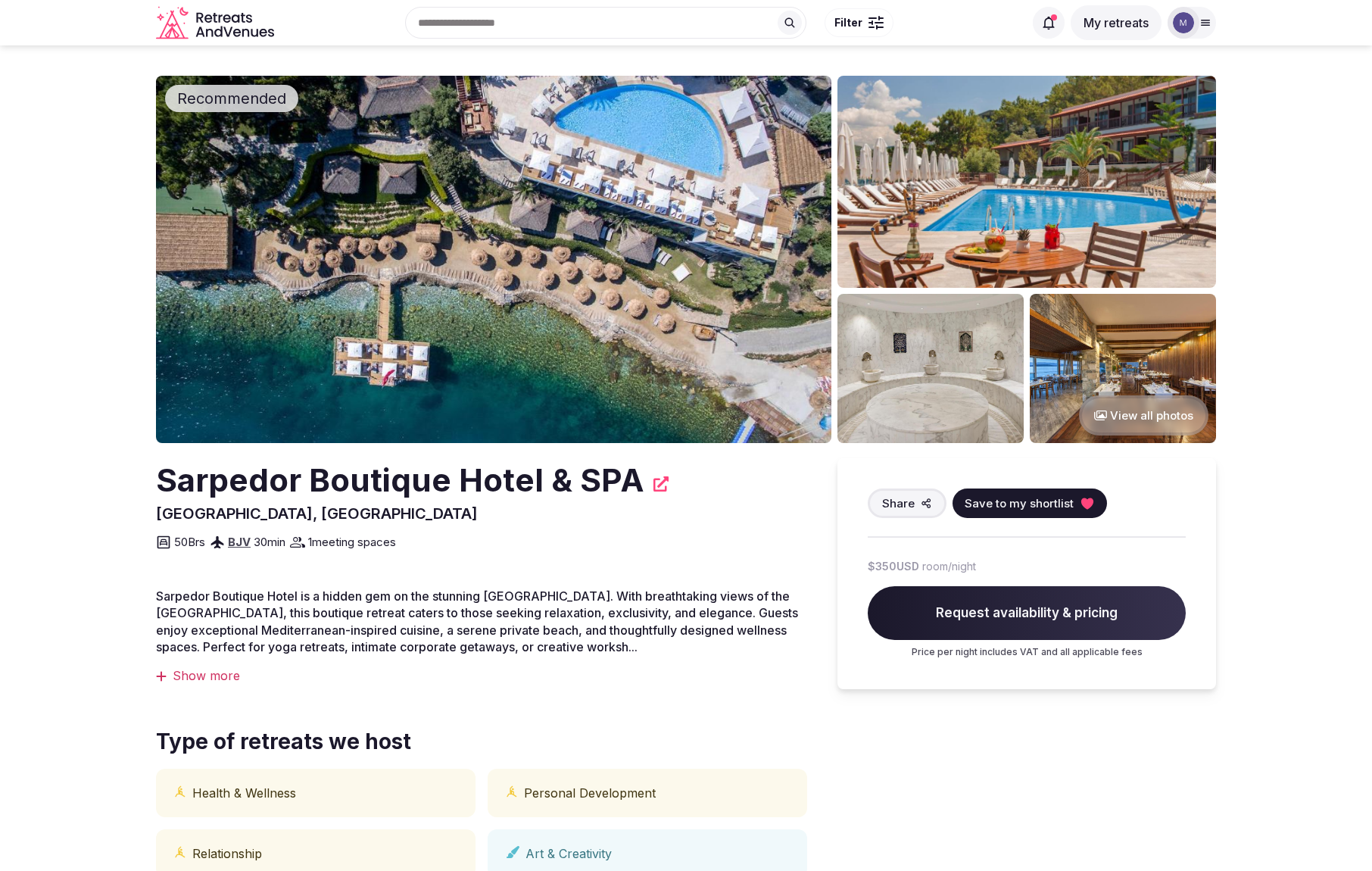
click at [559, 468] on h2 "Sarpedor Boutique Hotel & SPA" at bounding box center [400, 481] width 488 height 45
click at [1115, 409] on button "View all photos" at bounding box center [1143, 415] width 130 height 40
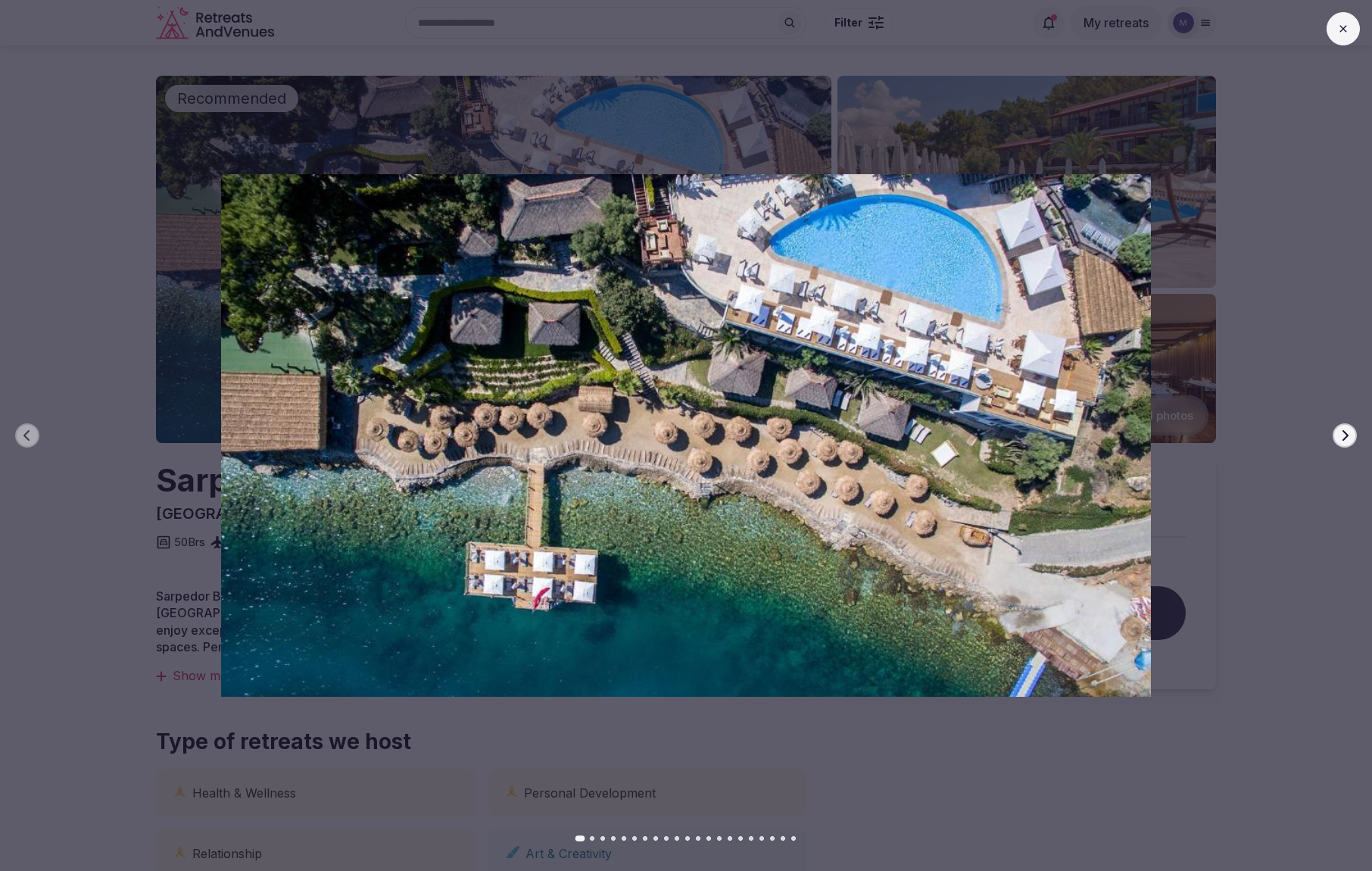
click at [1345, 434] on icon "button" at bounding box center [1345, 436] width 12 height 12
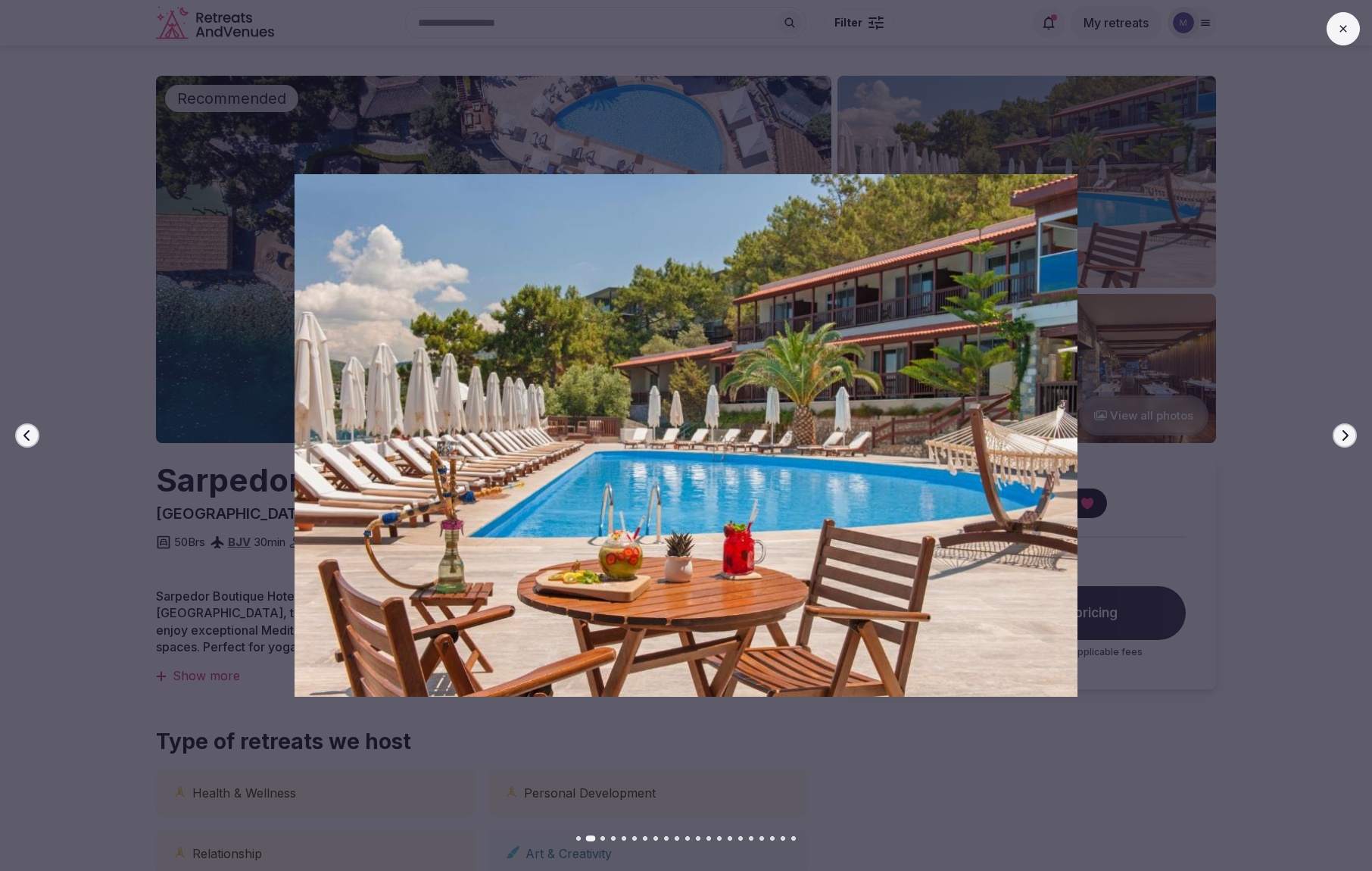
click at [1345, 434] on icon "button" at bounding box center [1345, 436] width 12 height 12
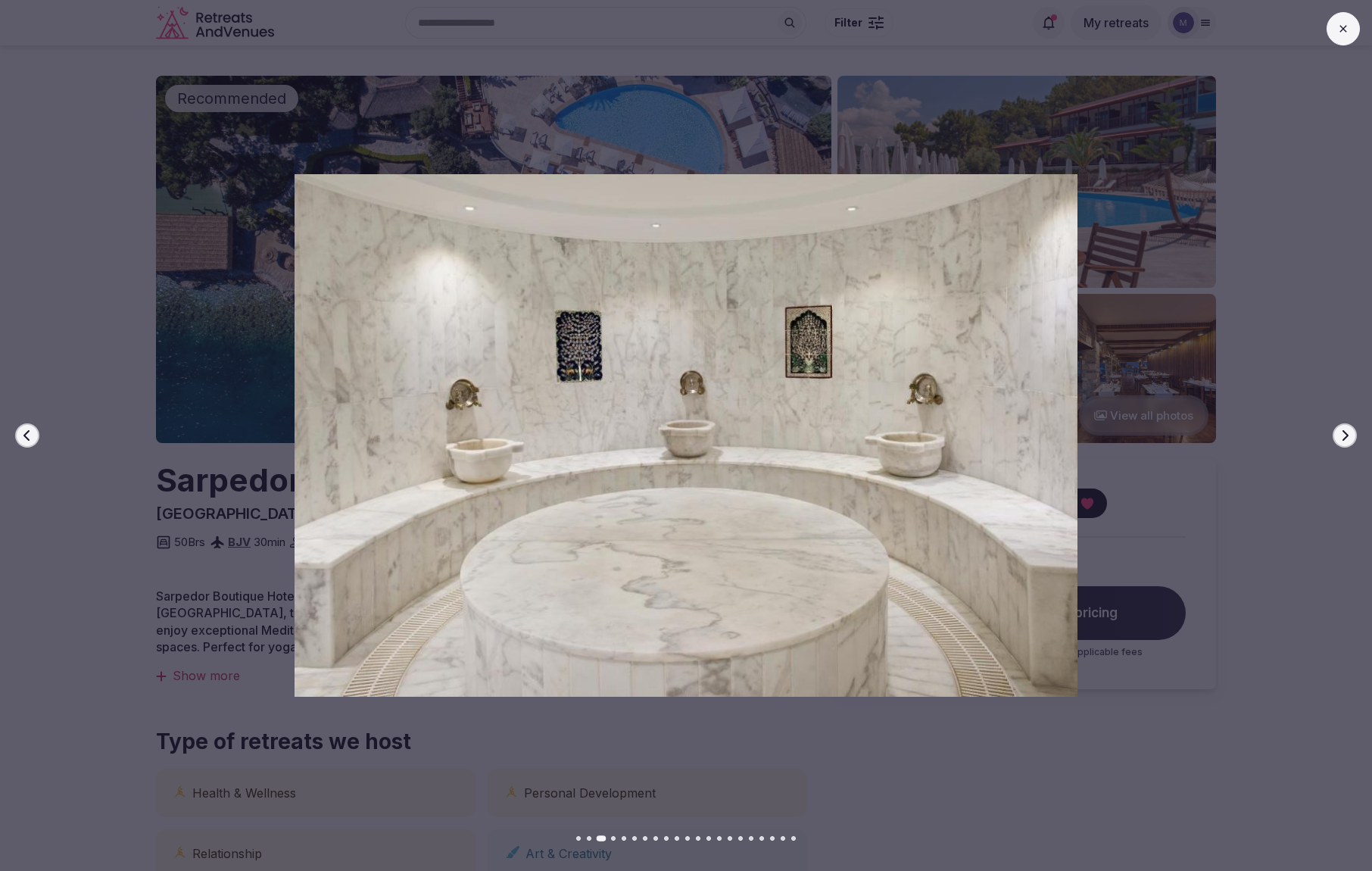
click at [1345, 434] on icon "button" at bounding box center [1345, 436] width 12 height 12
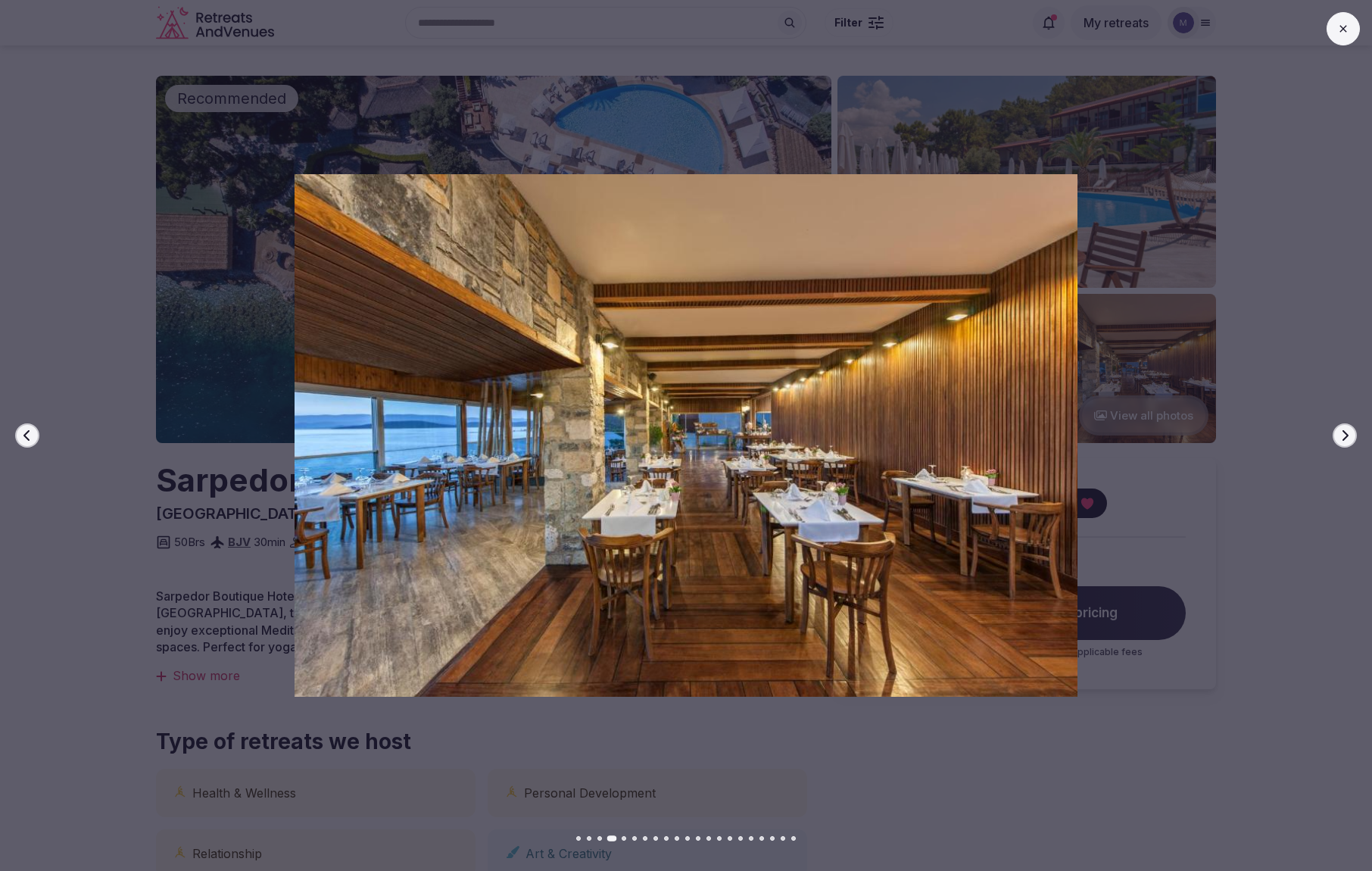
click at [1345, 434] on icon "button" at bounding box center [1345, 436] width 12 height 12
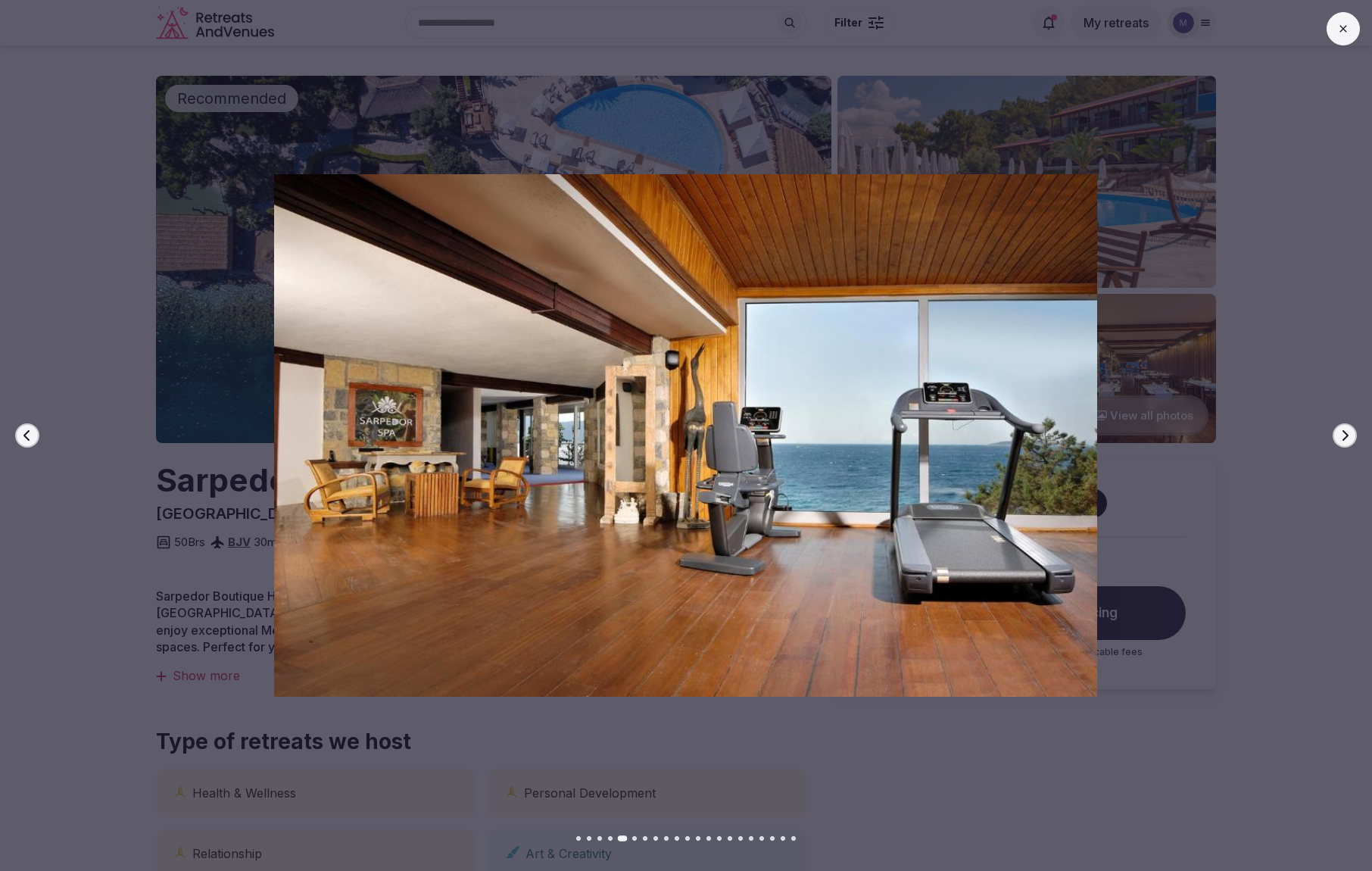
click at [1345, 434] on icon "button" at bounding box center [1345, 436] width 12 height 12
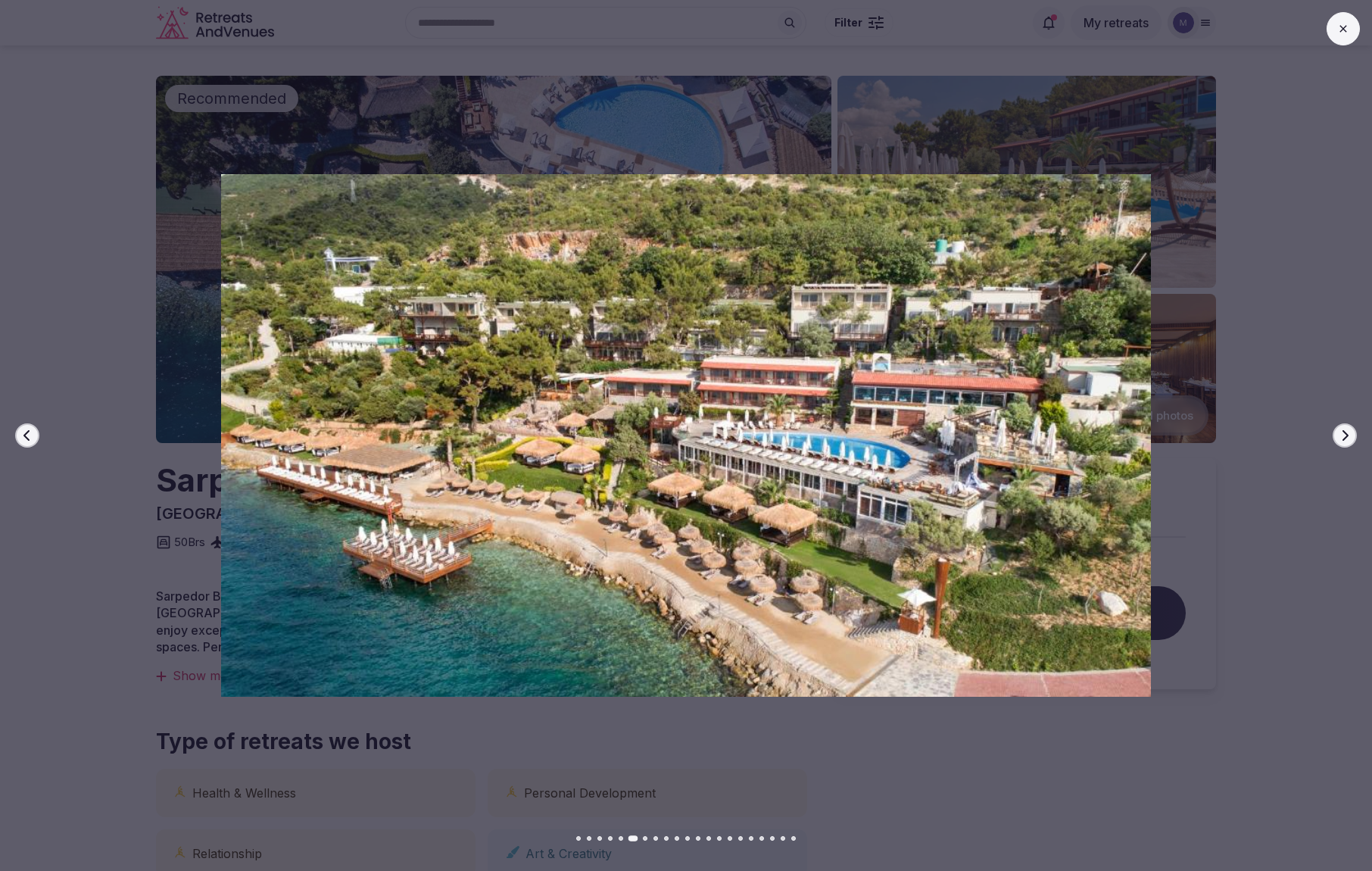
click at [26, 438] on icon "button" at bounding box center [27, 435] width 6 height 10
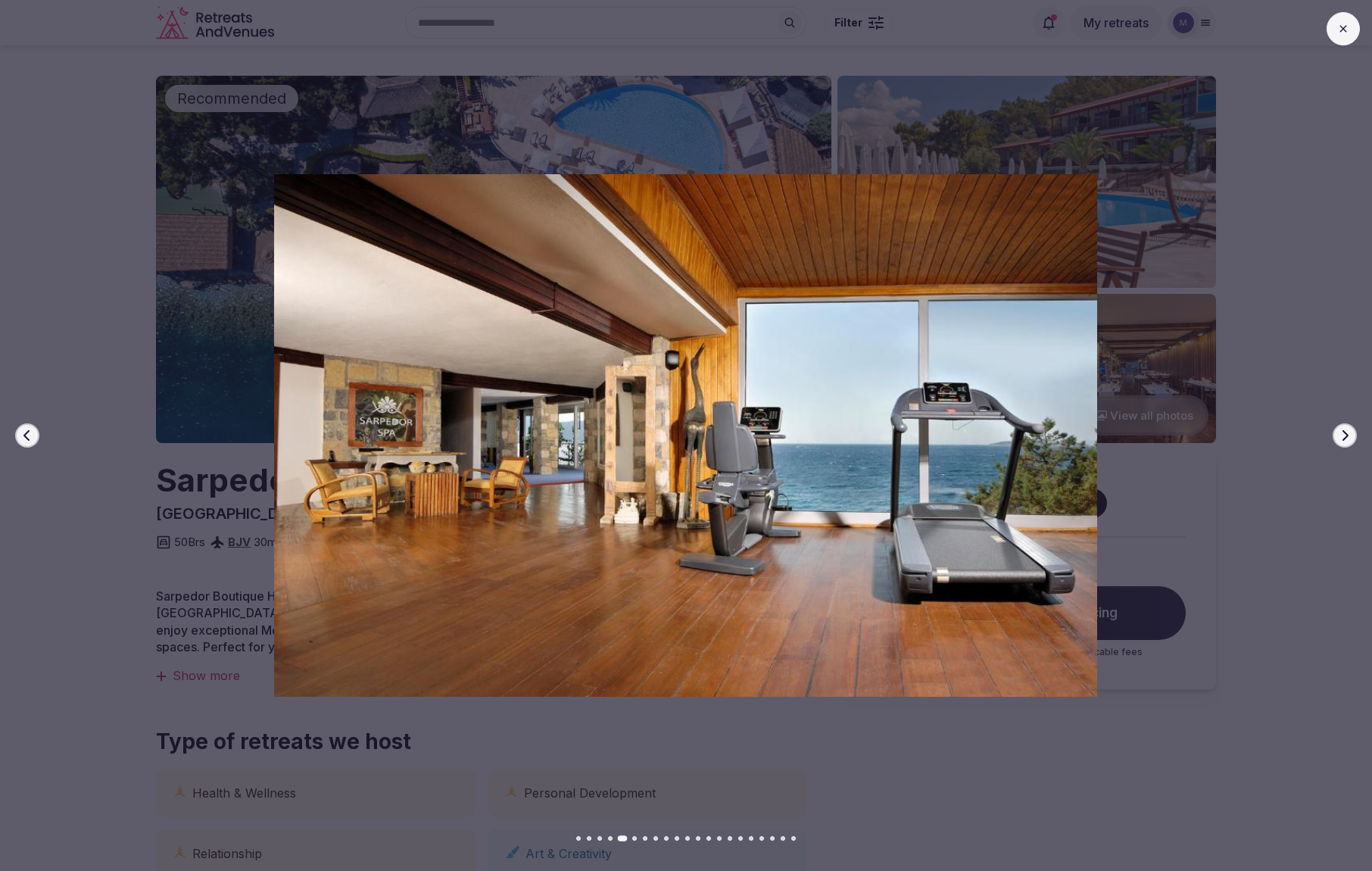
click at [1337, 445] on button "Next slide" at bounding box center [1345, 436] width 24 height 24
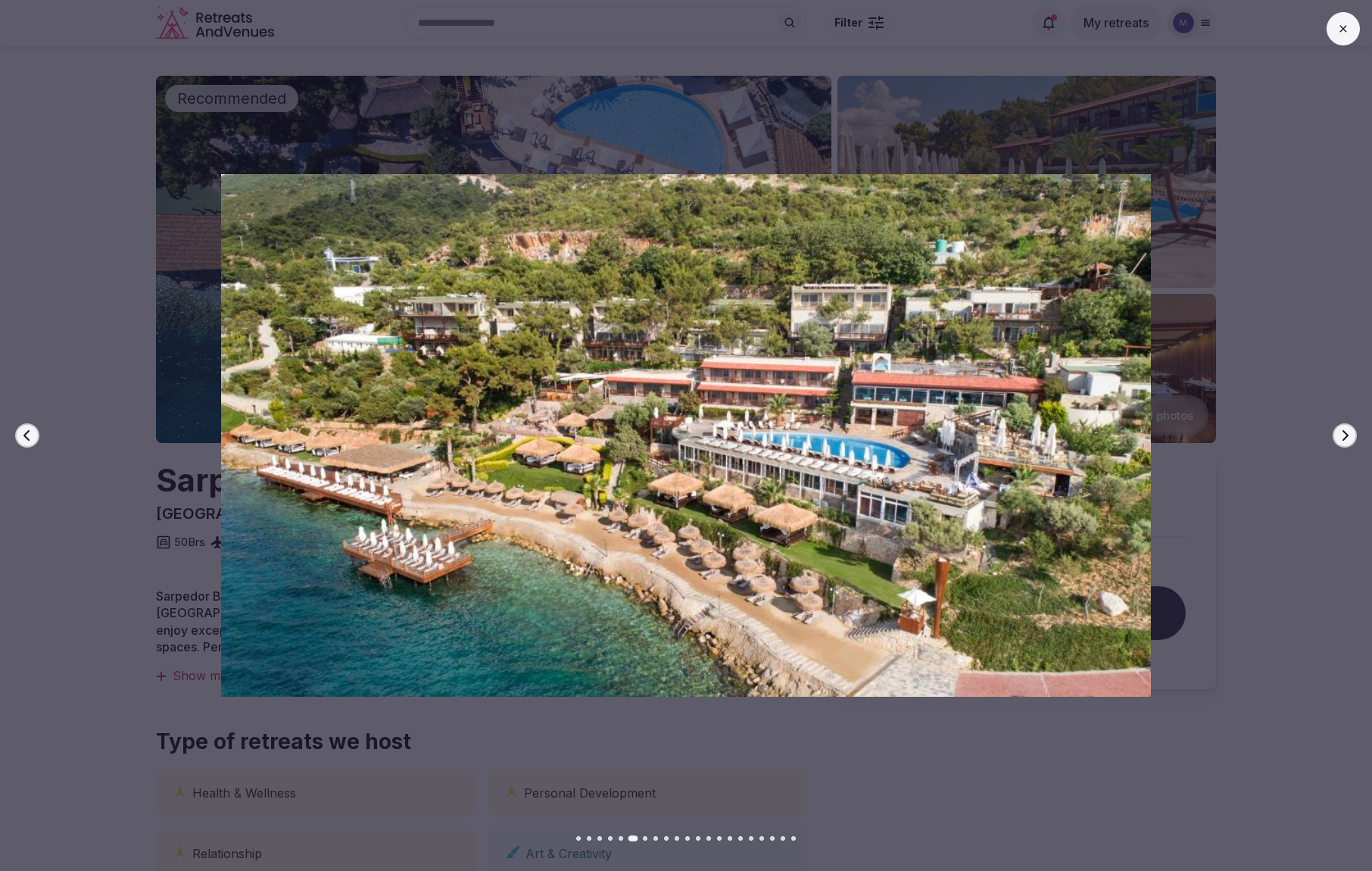
click at [1337, 445] on button "Next slide" at bounding box center [1345, 436] width 24 height 24
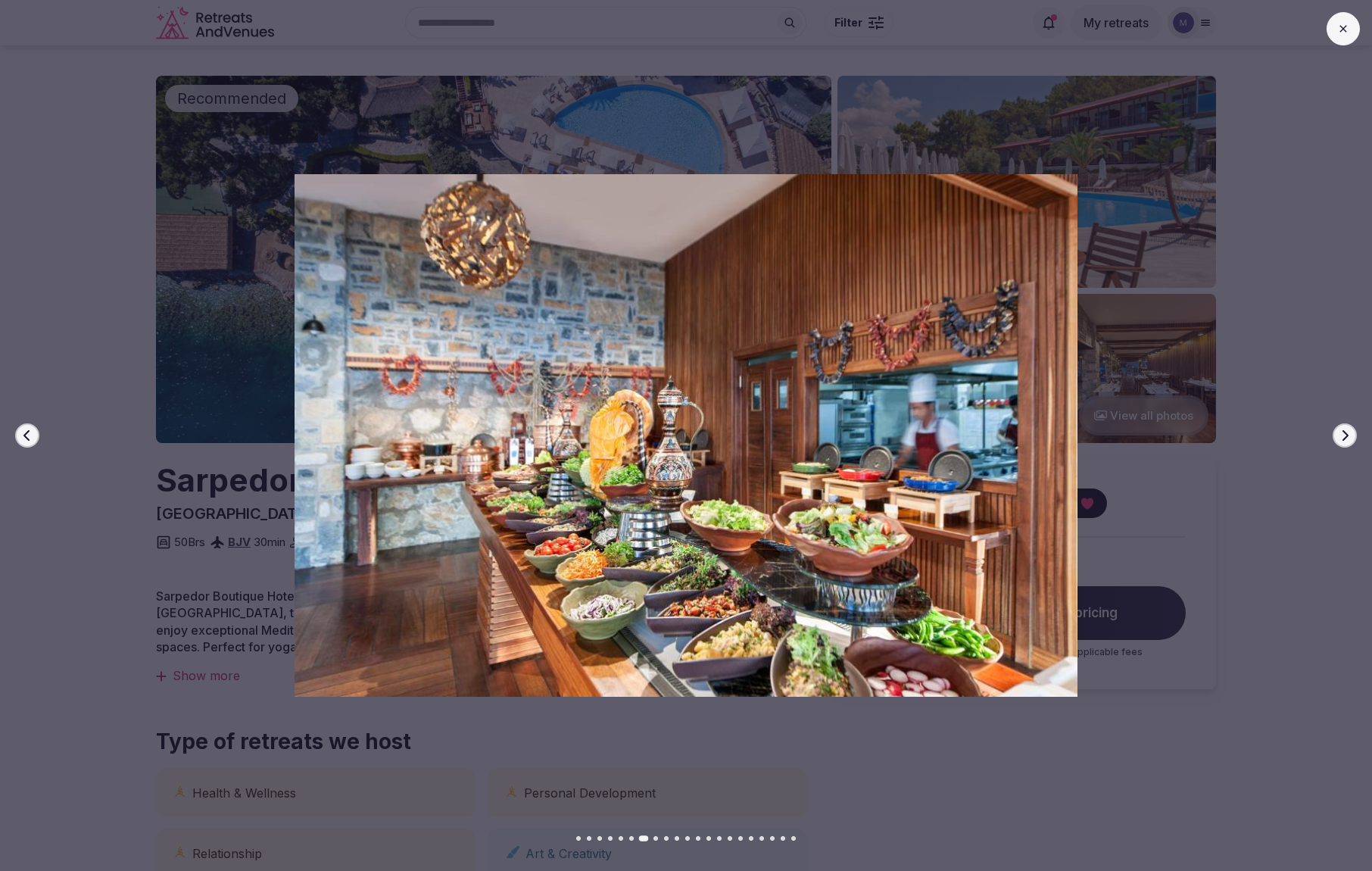
click at [1337, 445] on button "Next slide" at bounding box center [1345, 436] width 24 height 24
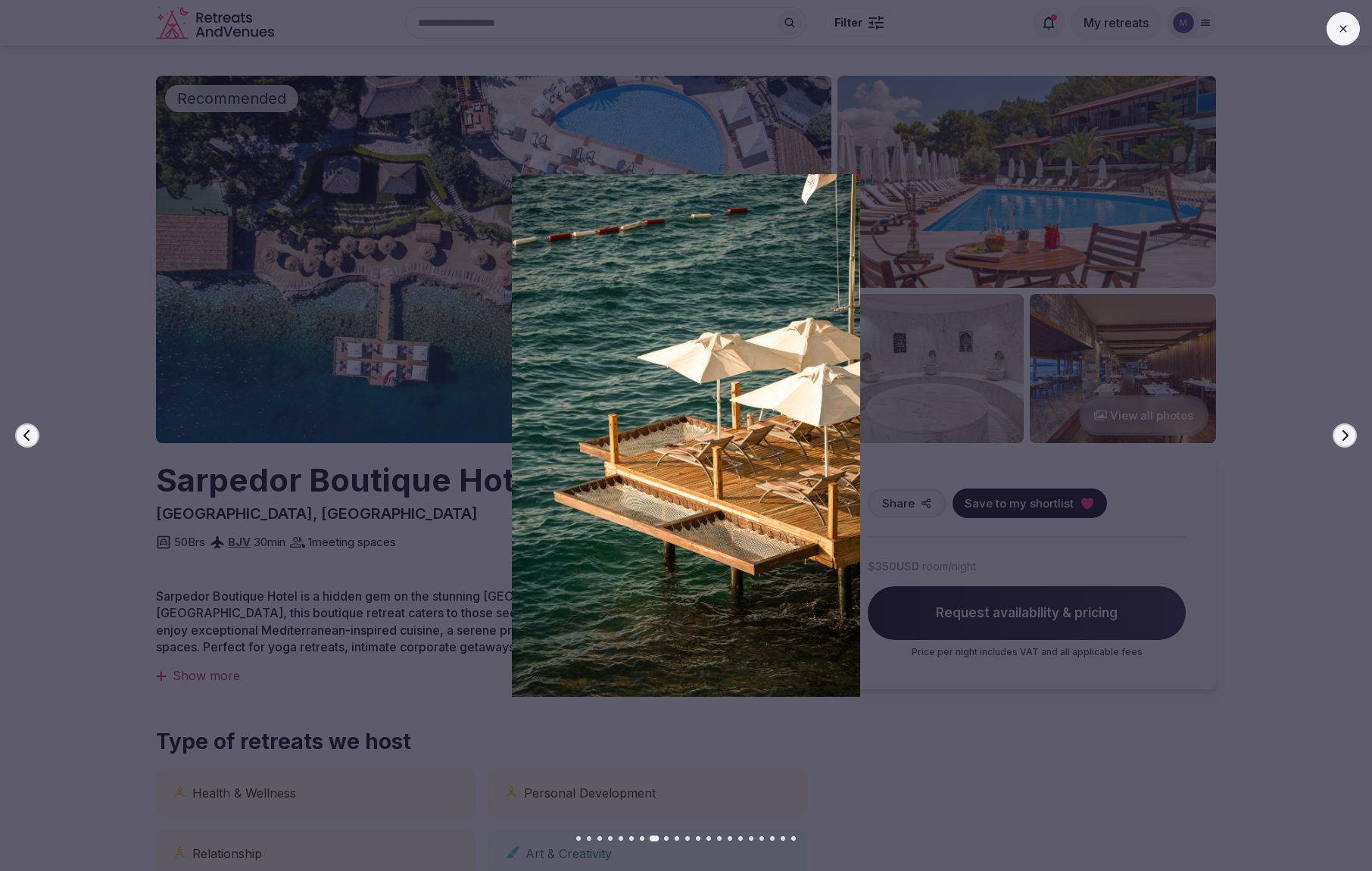
click at [1337, 445] on button "Next slide" at bounding box center [1345, 436] width 24 height 24
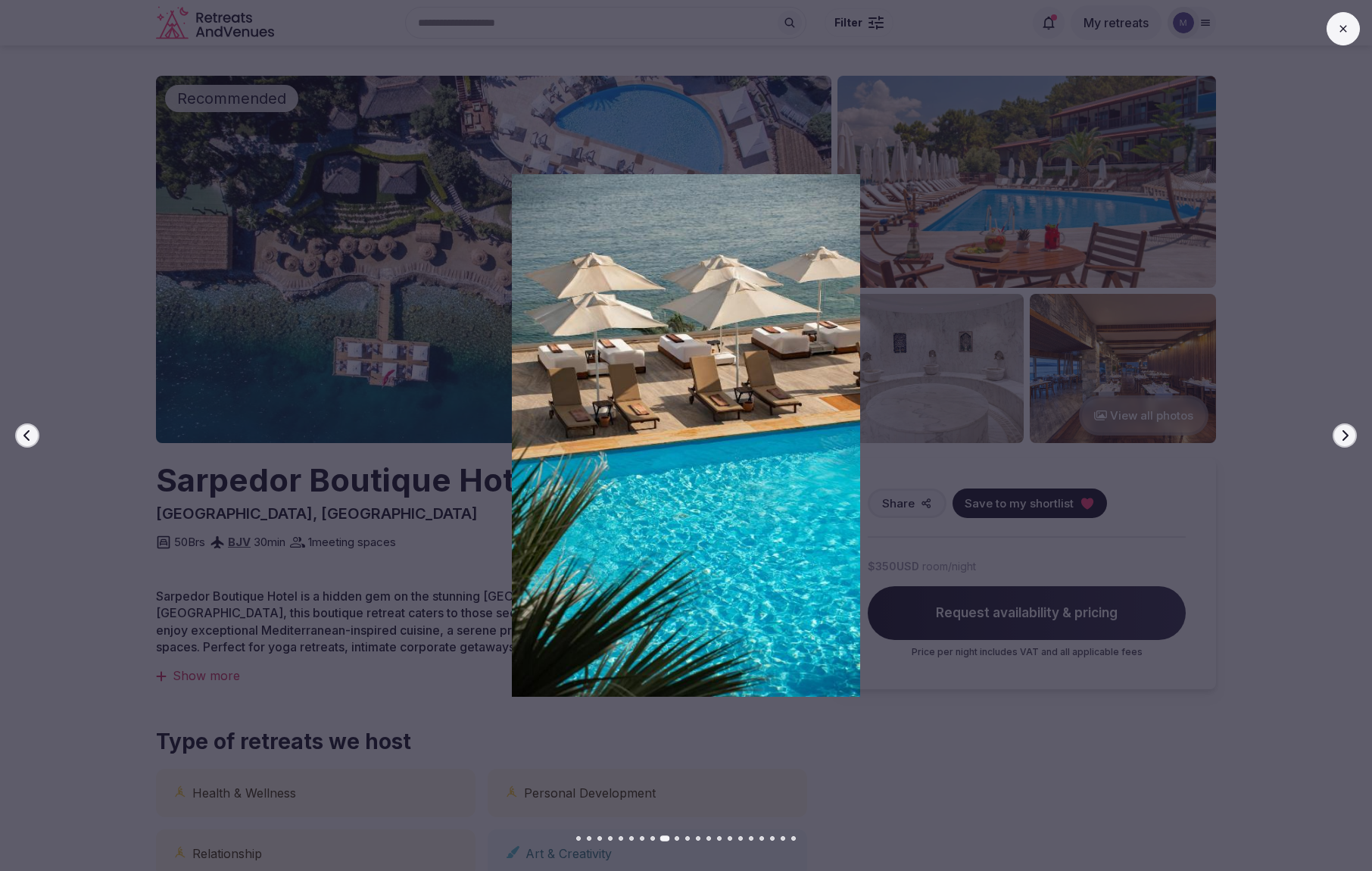
click at [1337, 445] on button "Next slide" at bounding box center [1345, 436] width 24 height 24
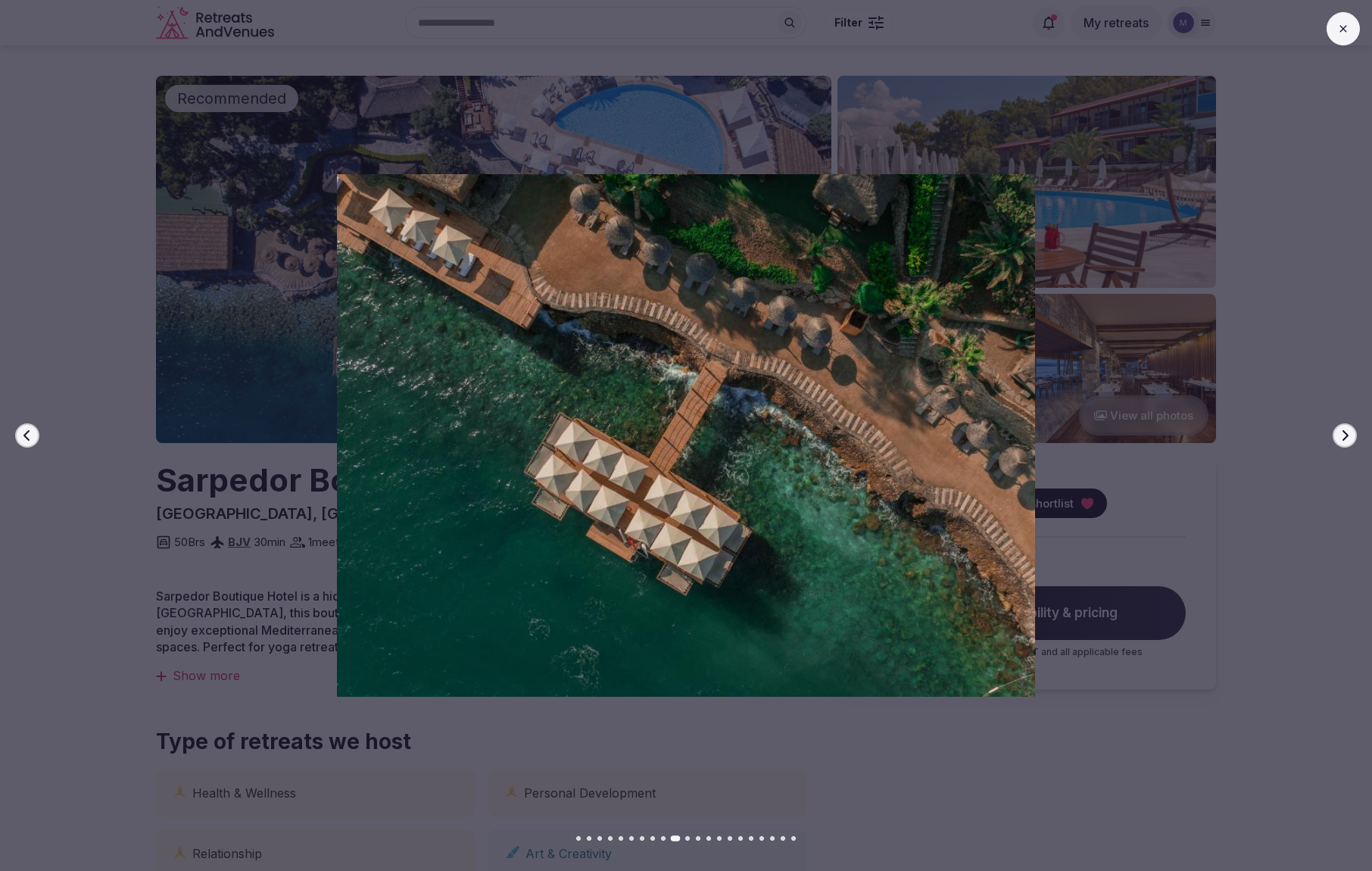
click at [1337, 445] on button "Next slide" at bounding box center [1345, 436] width 24 height 24
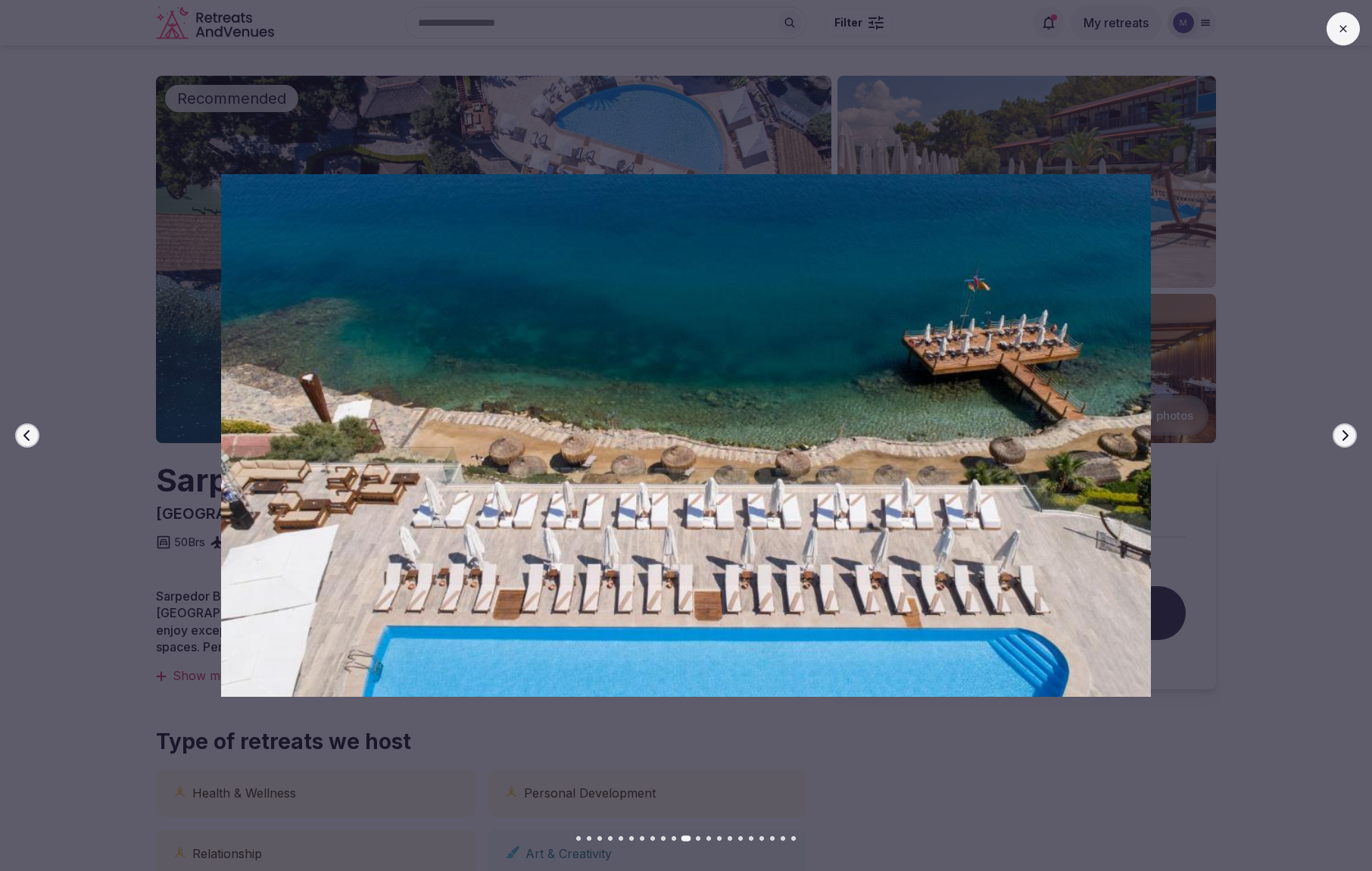
click at [1337, 445] on button "Next slide" at bounding box center [1345, 436] width 24 height 24
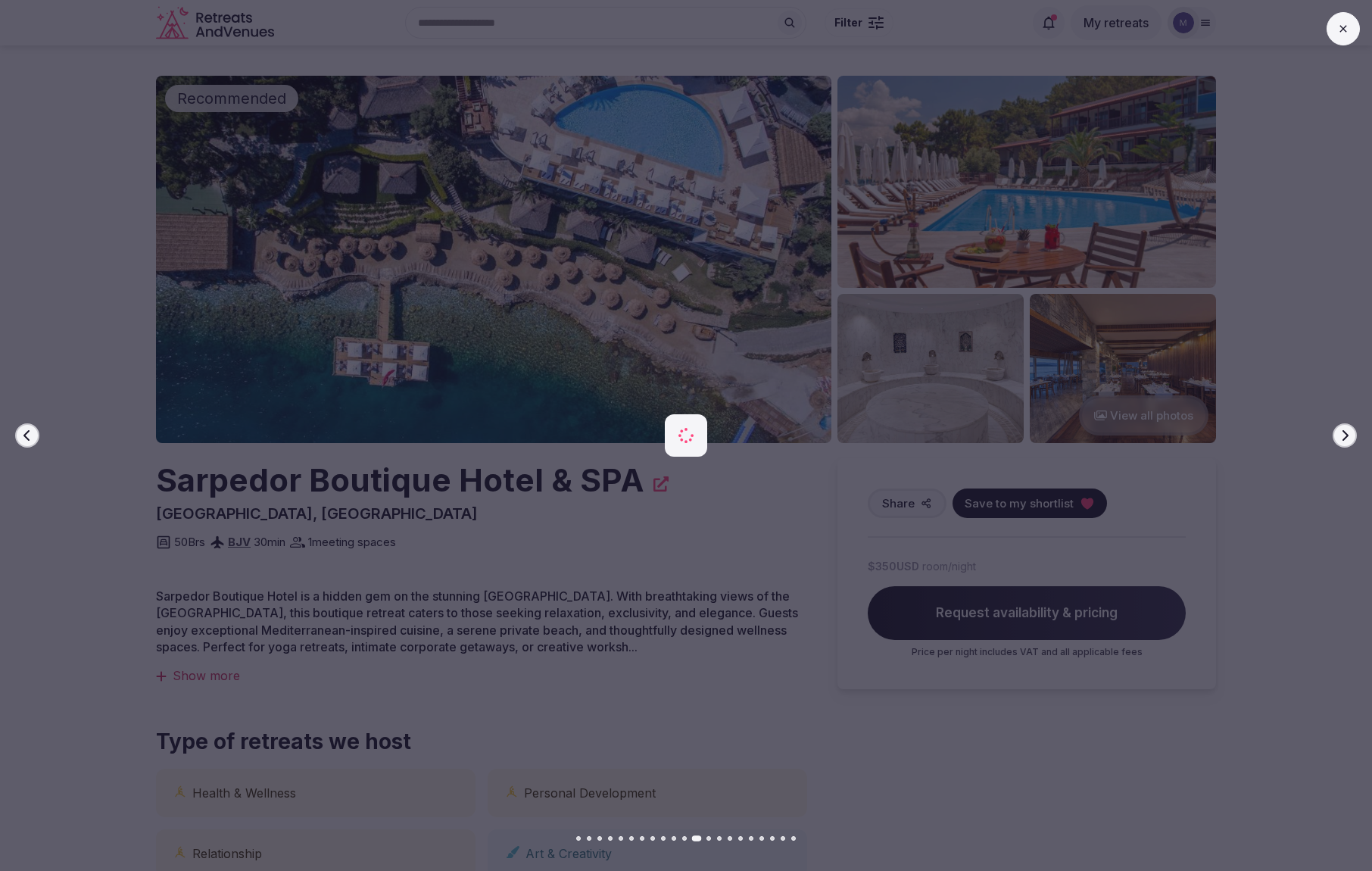
click at [1337, 445] on button "Next slide" at bounding box center [1345, 436] width 24 height 24
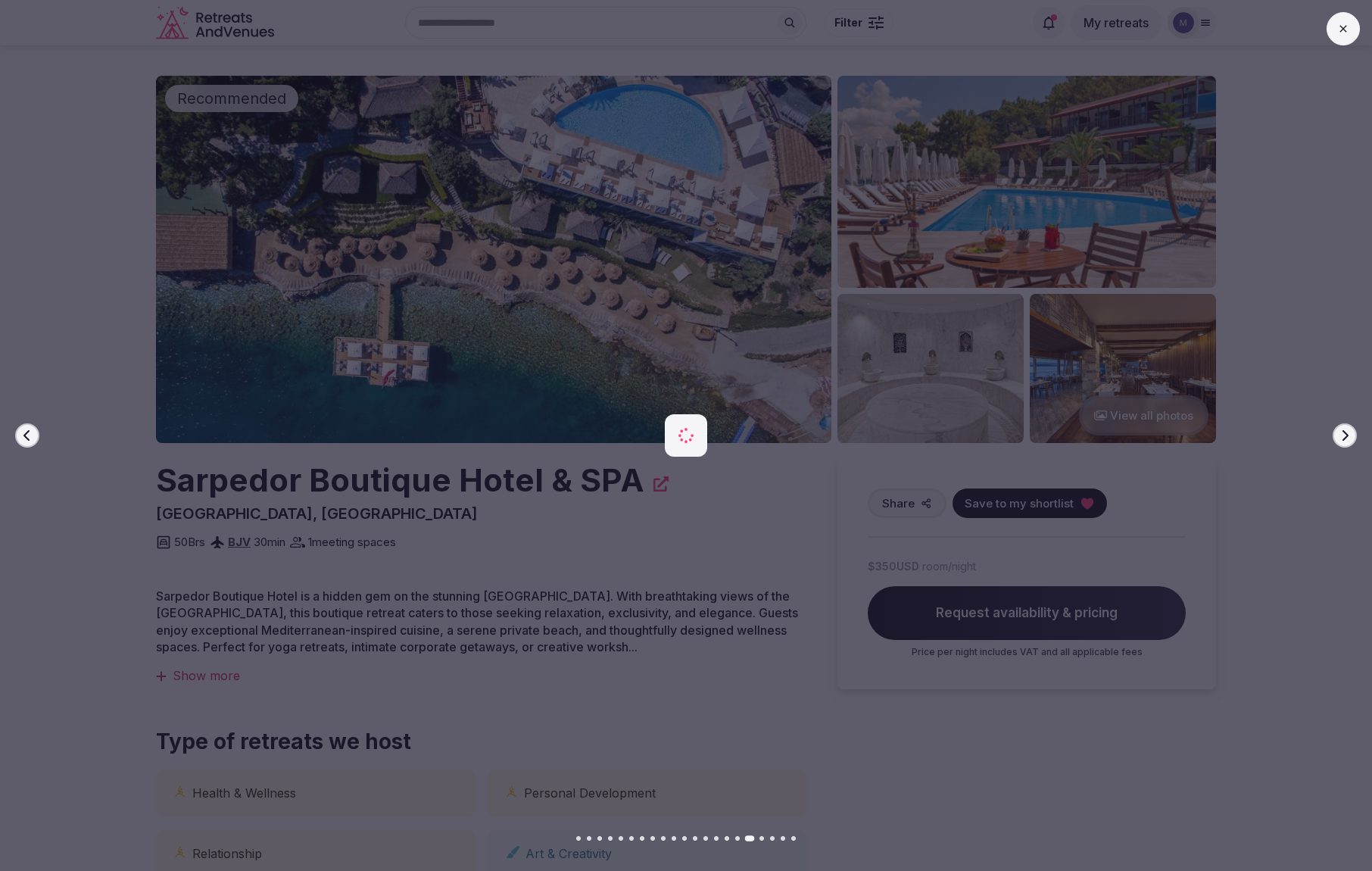
click at [1337, 445] on button "Next slide" at bounding box center [1345, 436] width 24 height 24
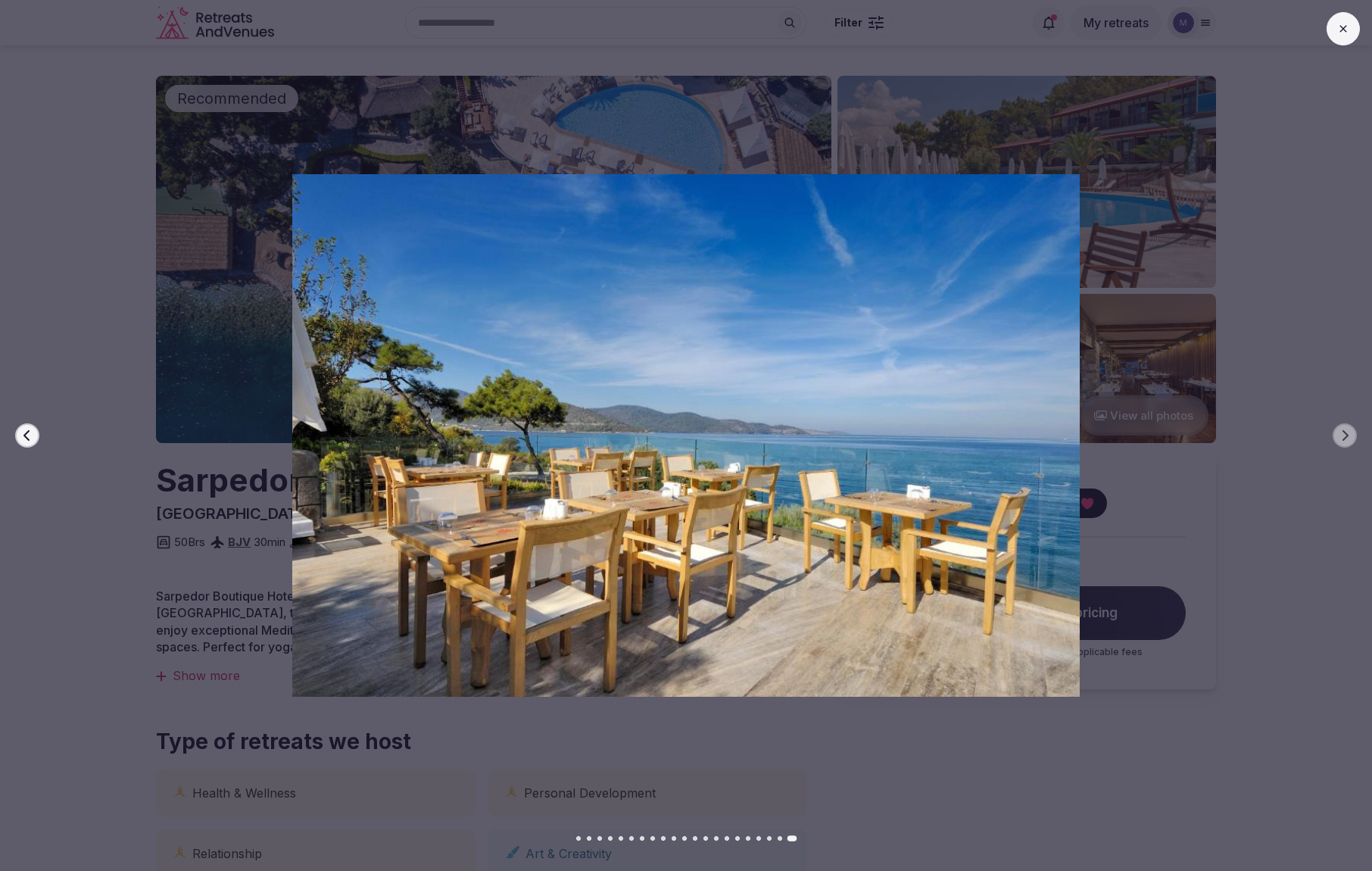
click at [1341, 31] on icon at bounding box center [1343, 28] width 12 height 12
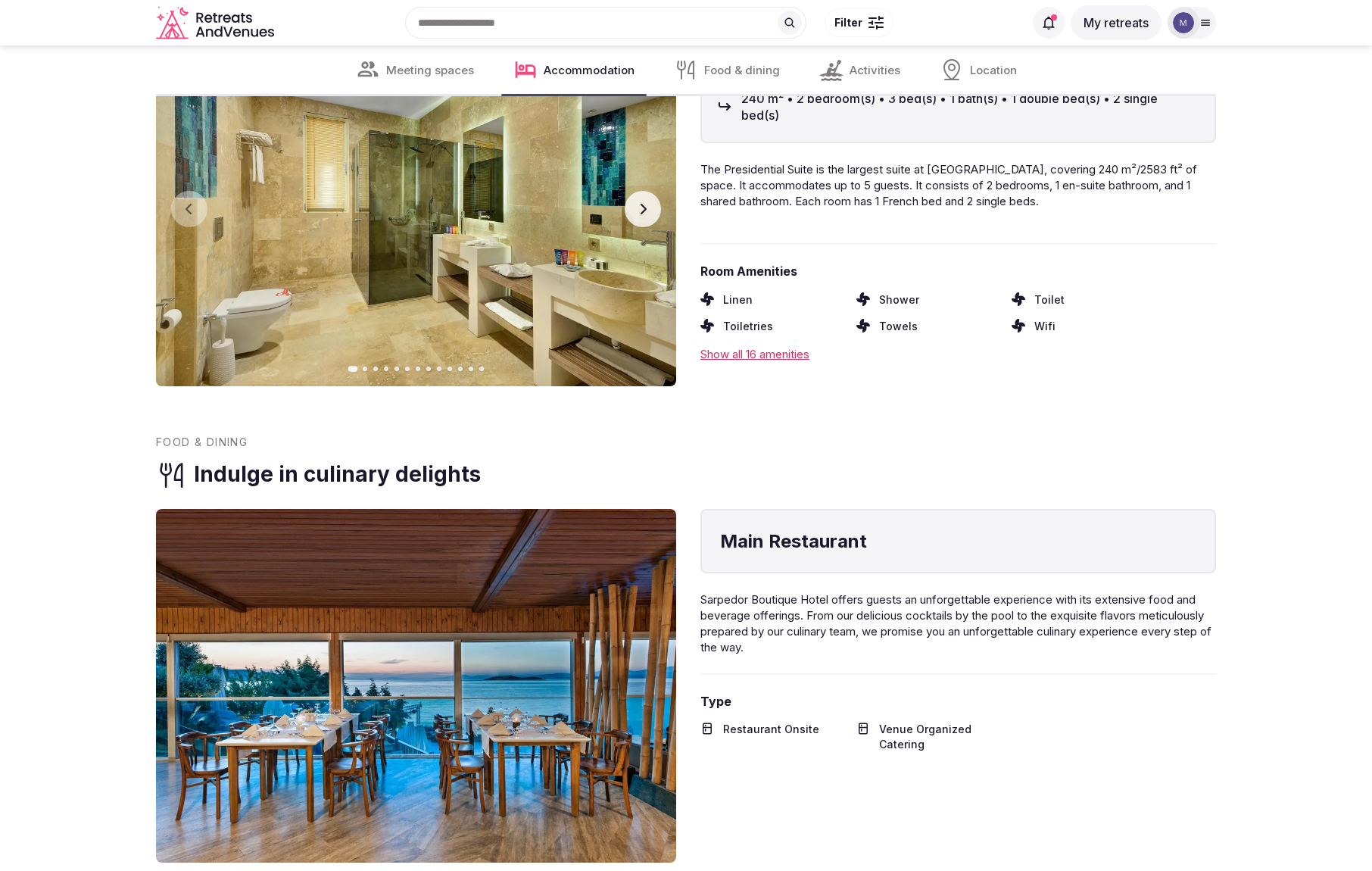
scroll to position [2277, 0]
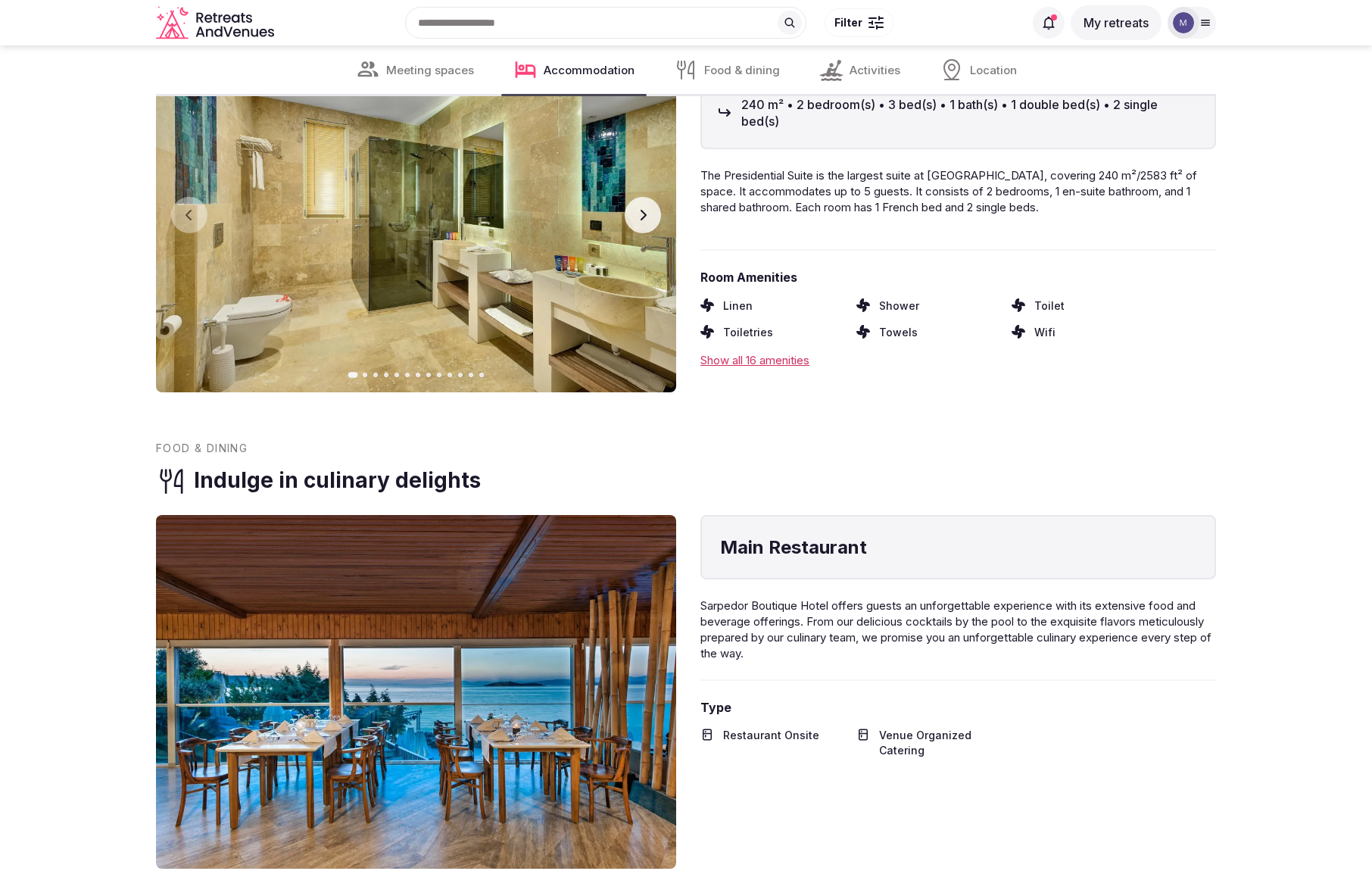
click at [652, 204] on button "Next slide" at bounding box center [642, 215] width 36 height 36
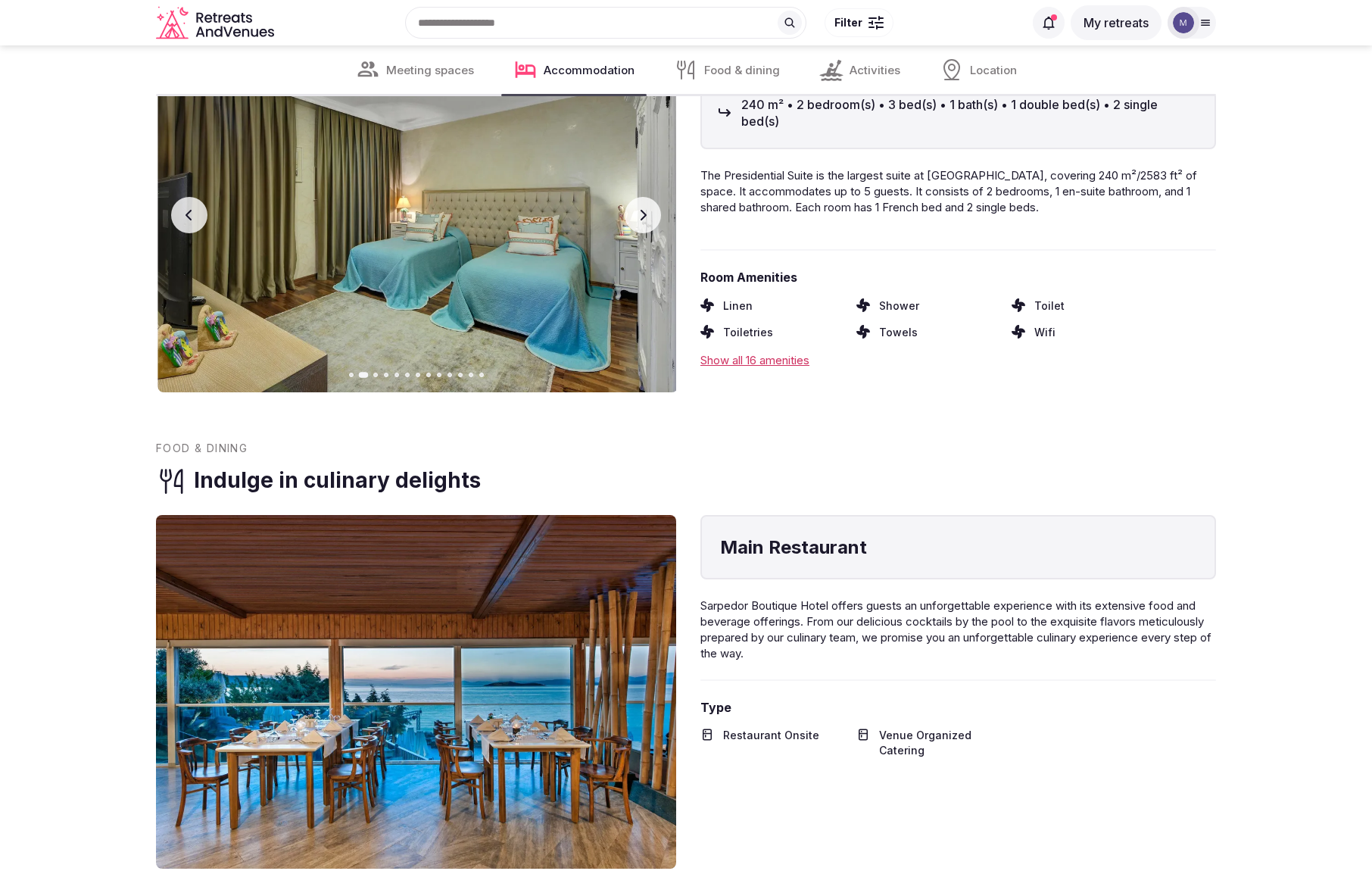
click at [652, 204] on button "Next slide" at bounding box center [642, 215] width 36 height 36
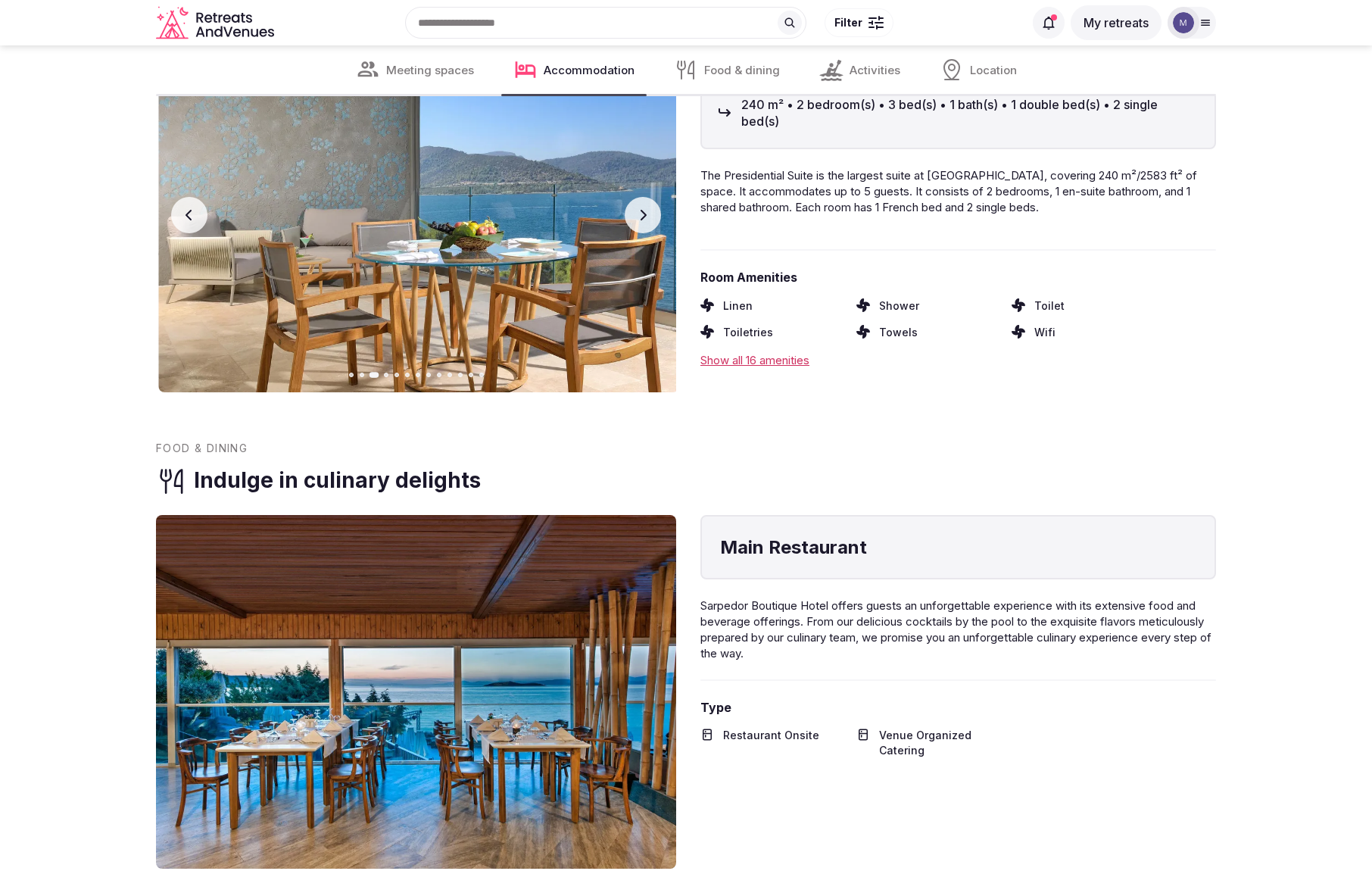
click at [652, 204] on button "Next slide" at bounding box center [642, 215] width 36 height 36
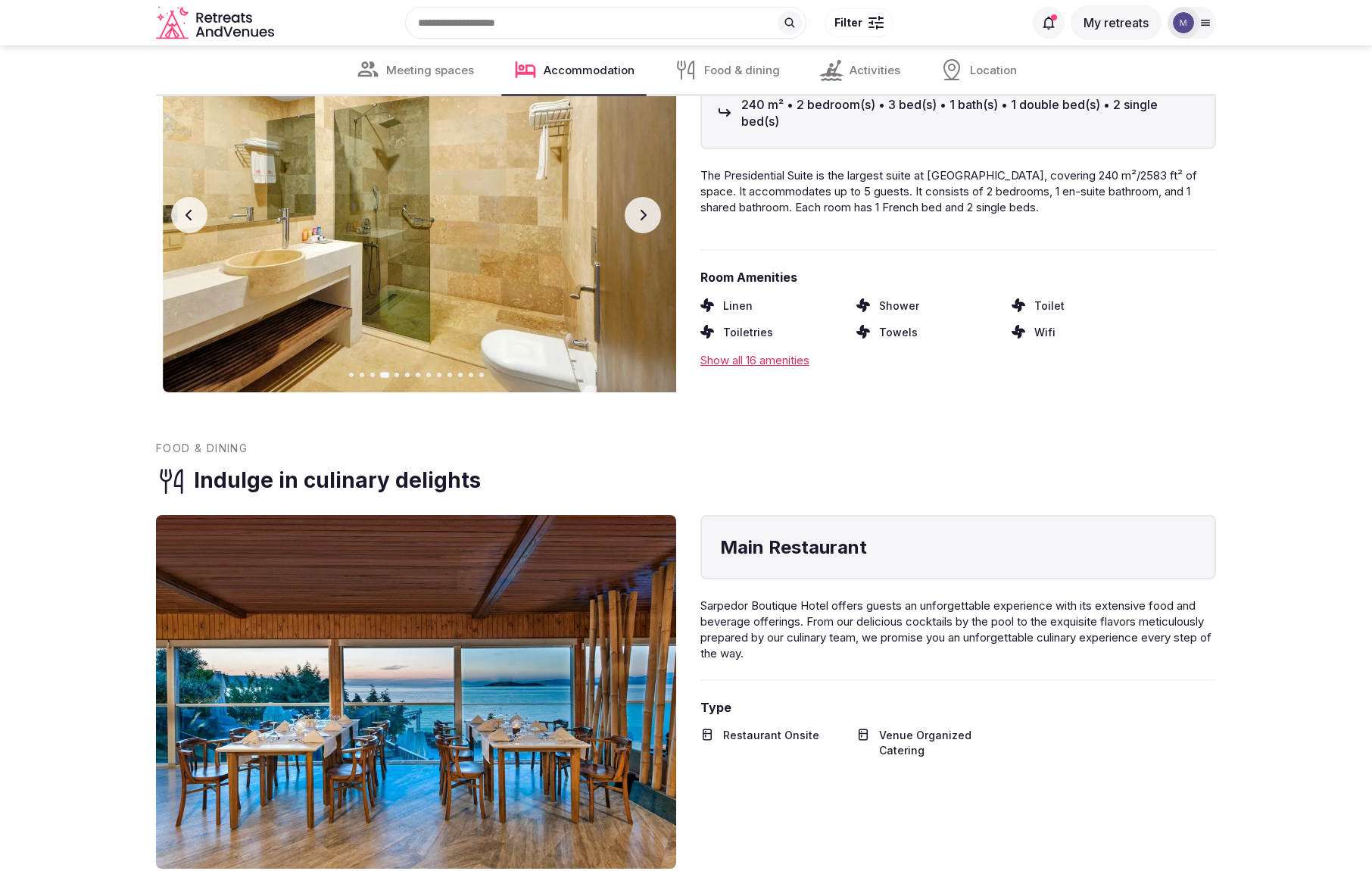
click at [652, 204] on button "Next slide" at bounding box center [642, 215] width 36 height 36
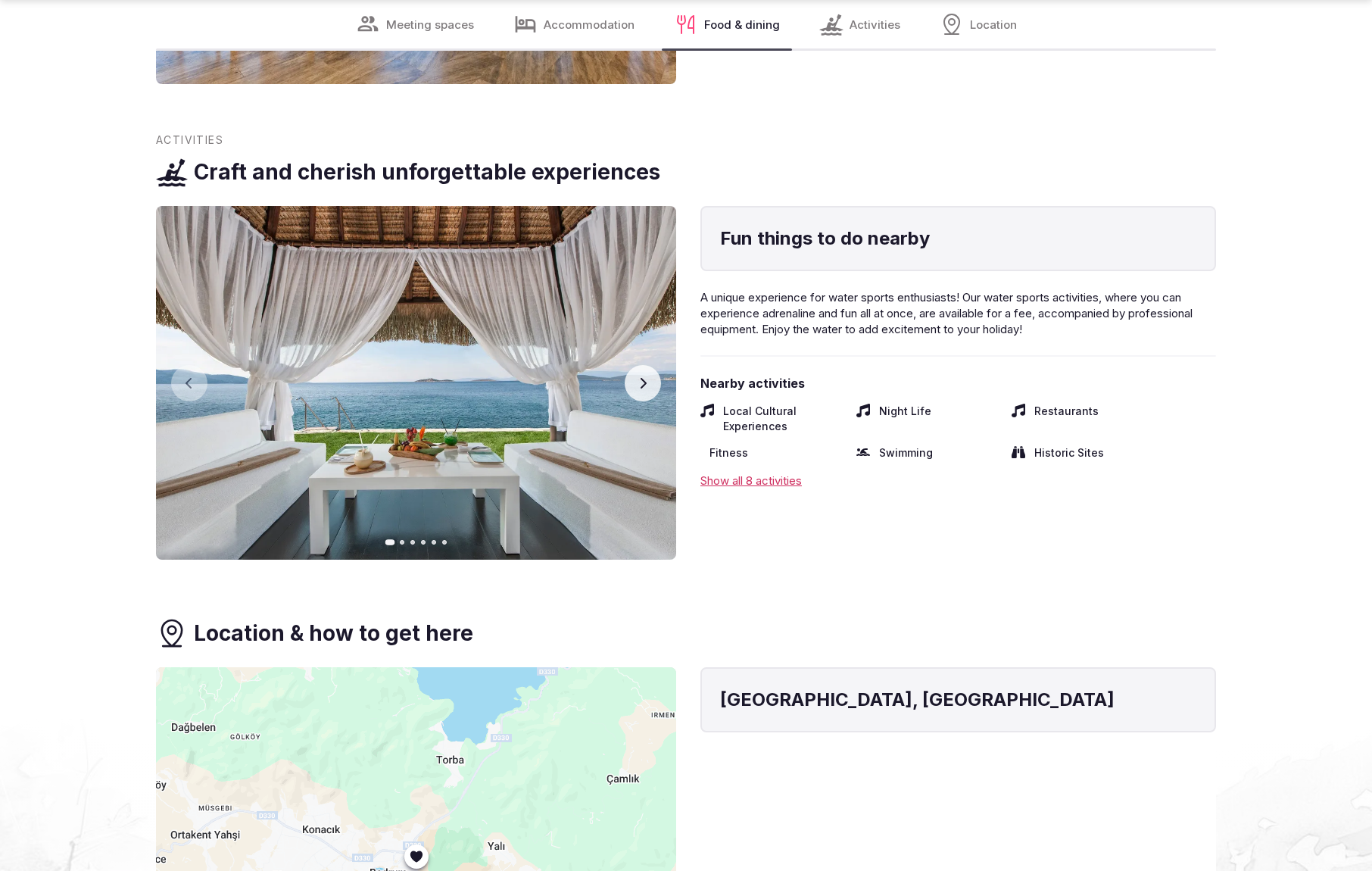
scroll to position [3148, 0]
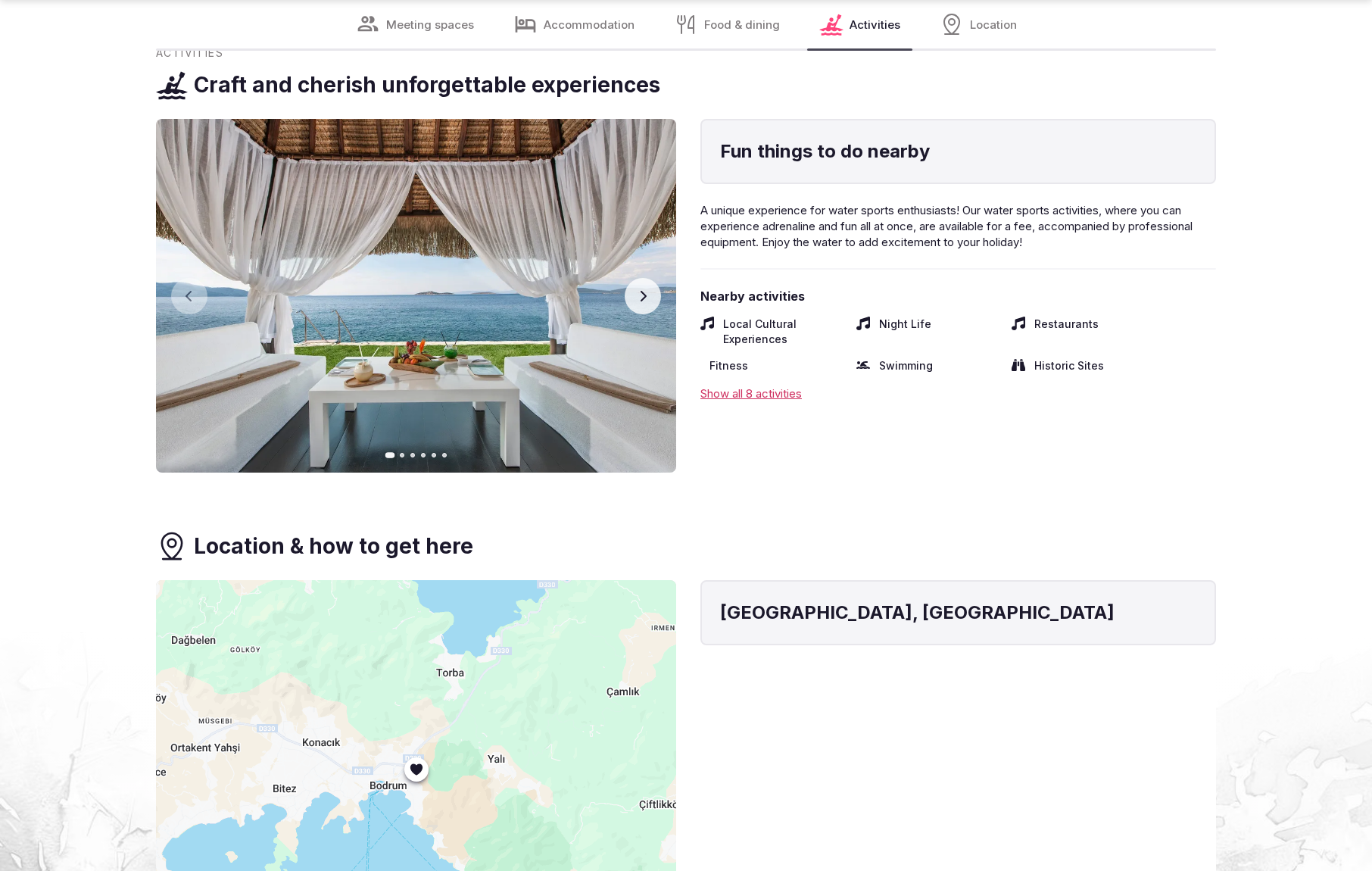
click at [643, 296] on icon "button" at bounding box center [642, 295] width 12 height 12
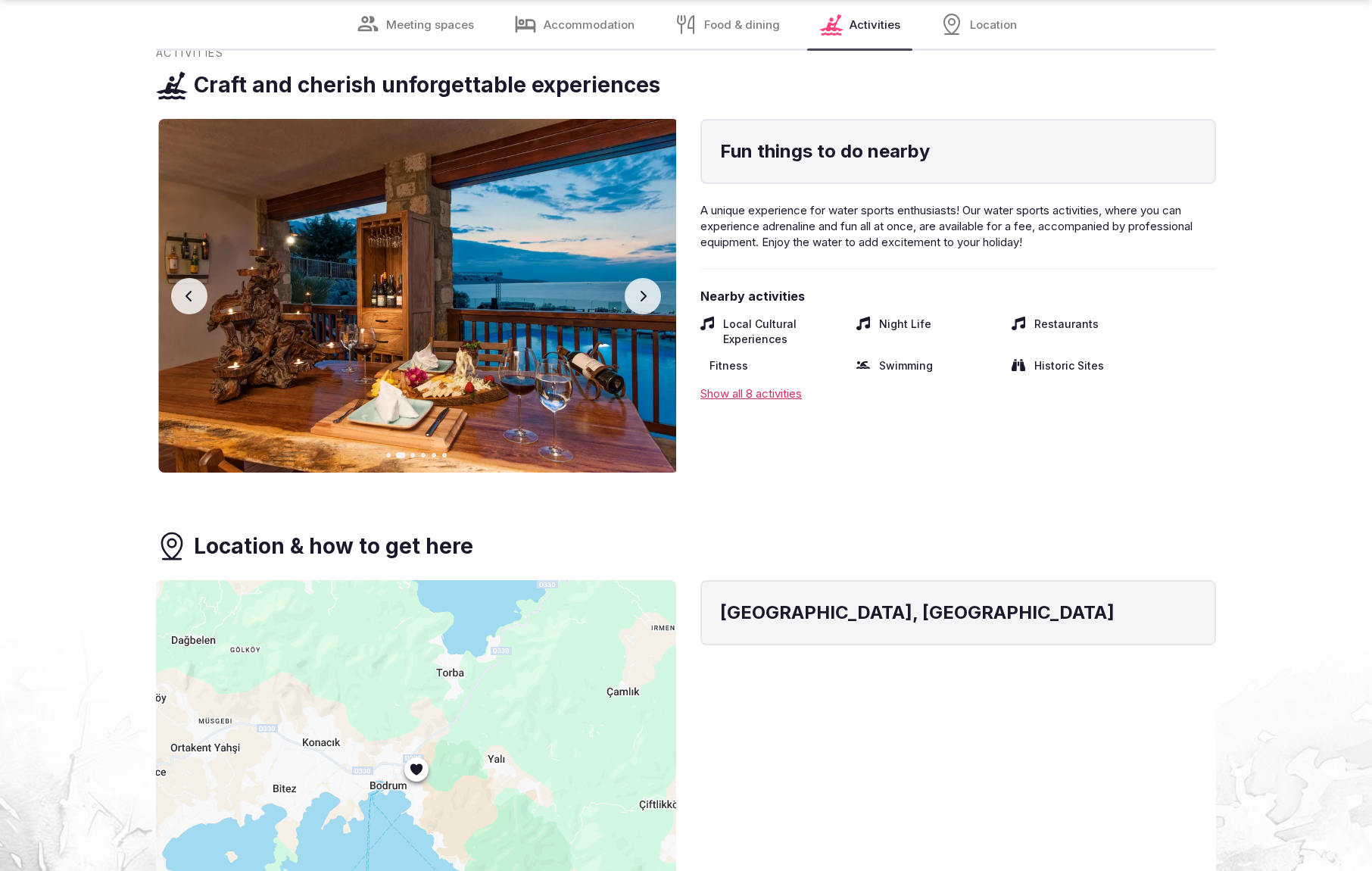
click at [643, 296] on icon "button" at bounding box center [642, 295] width 12 height 12
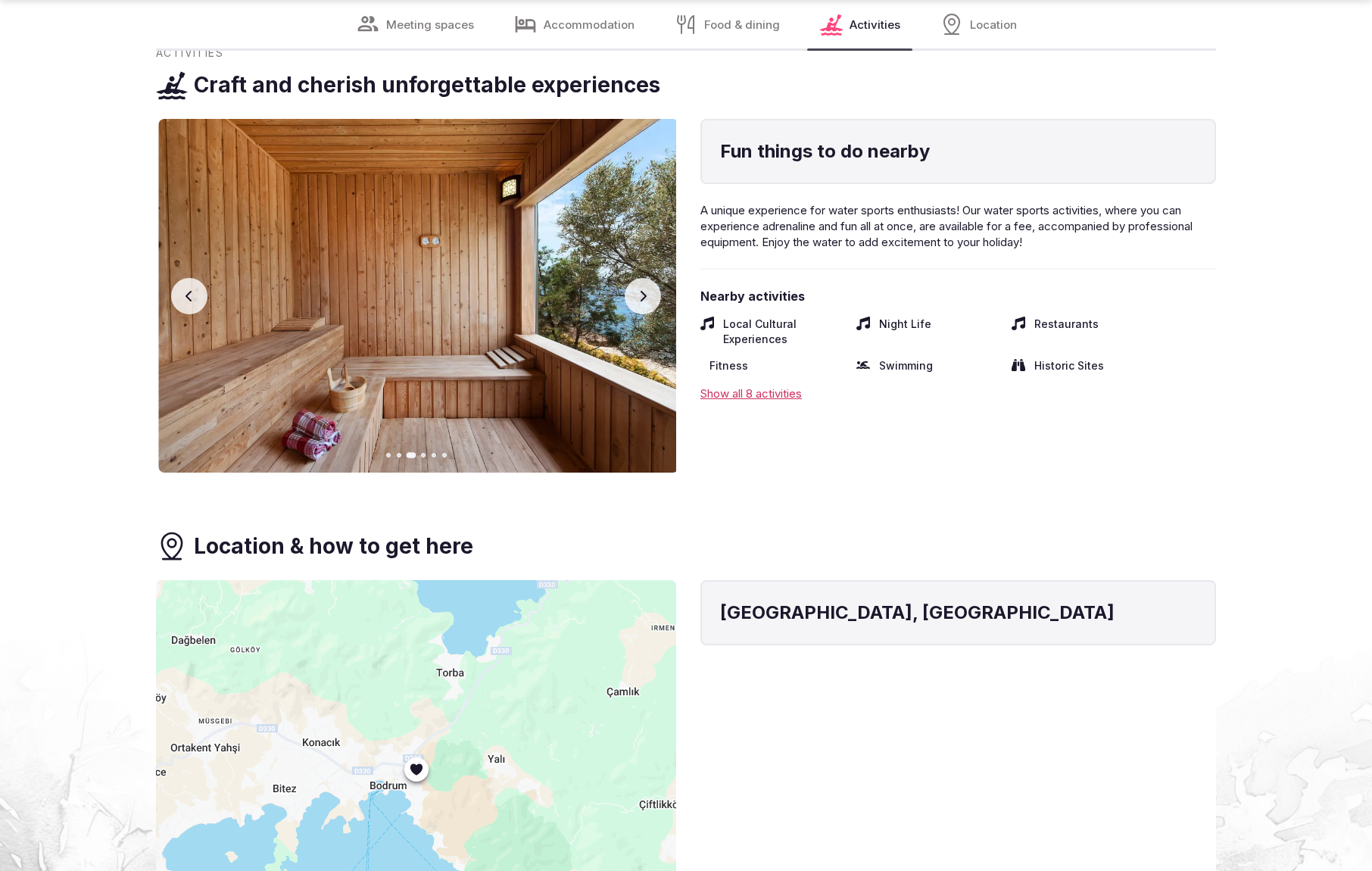
click at [643, 296] on icon "button" at bounding box center [642, 295] width 12 height 12
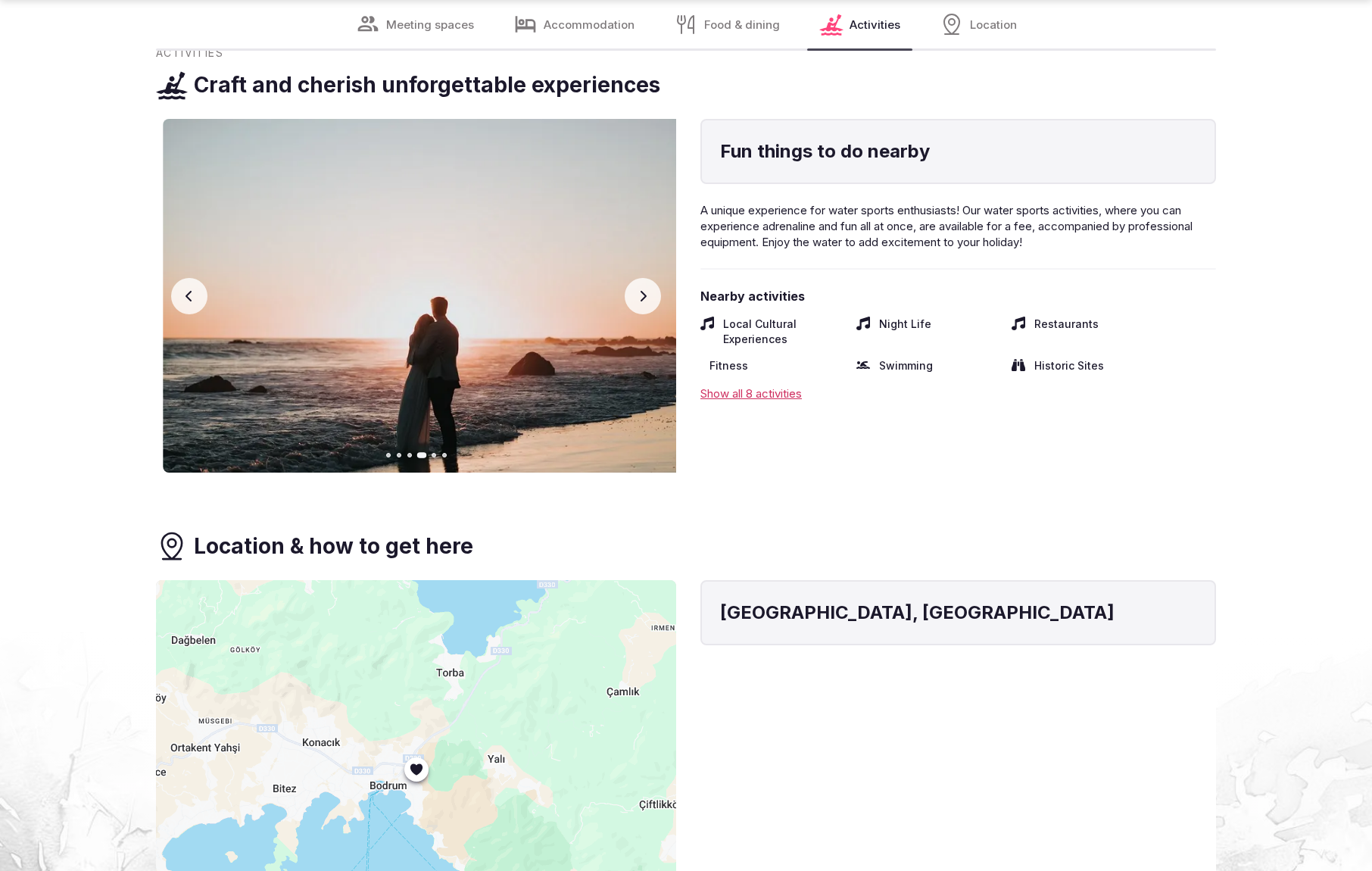
click at [644, 296] on icon "button" at bounding box center [642, 295] width 12 height 12
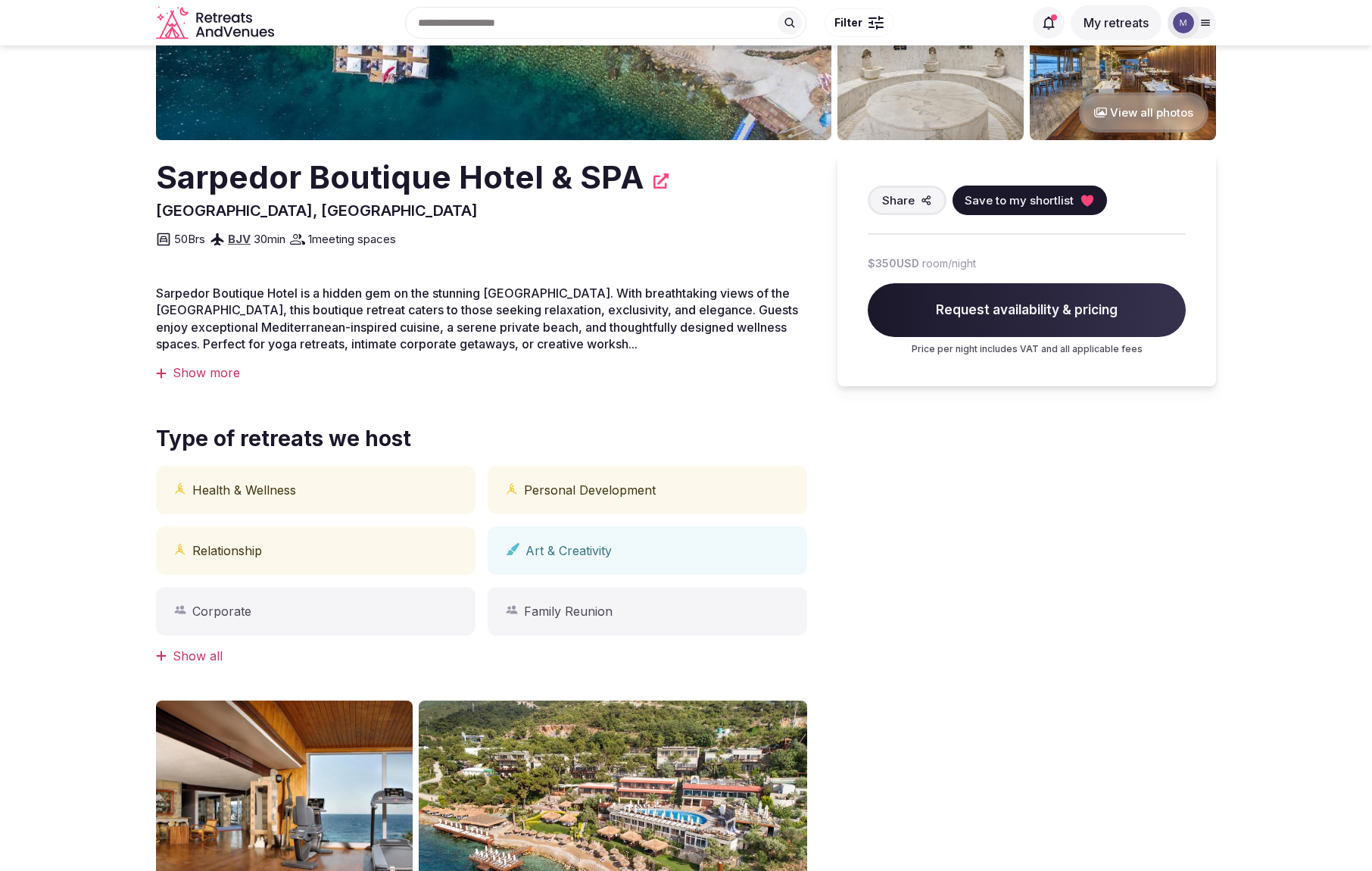
scroll to position [0, 0]
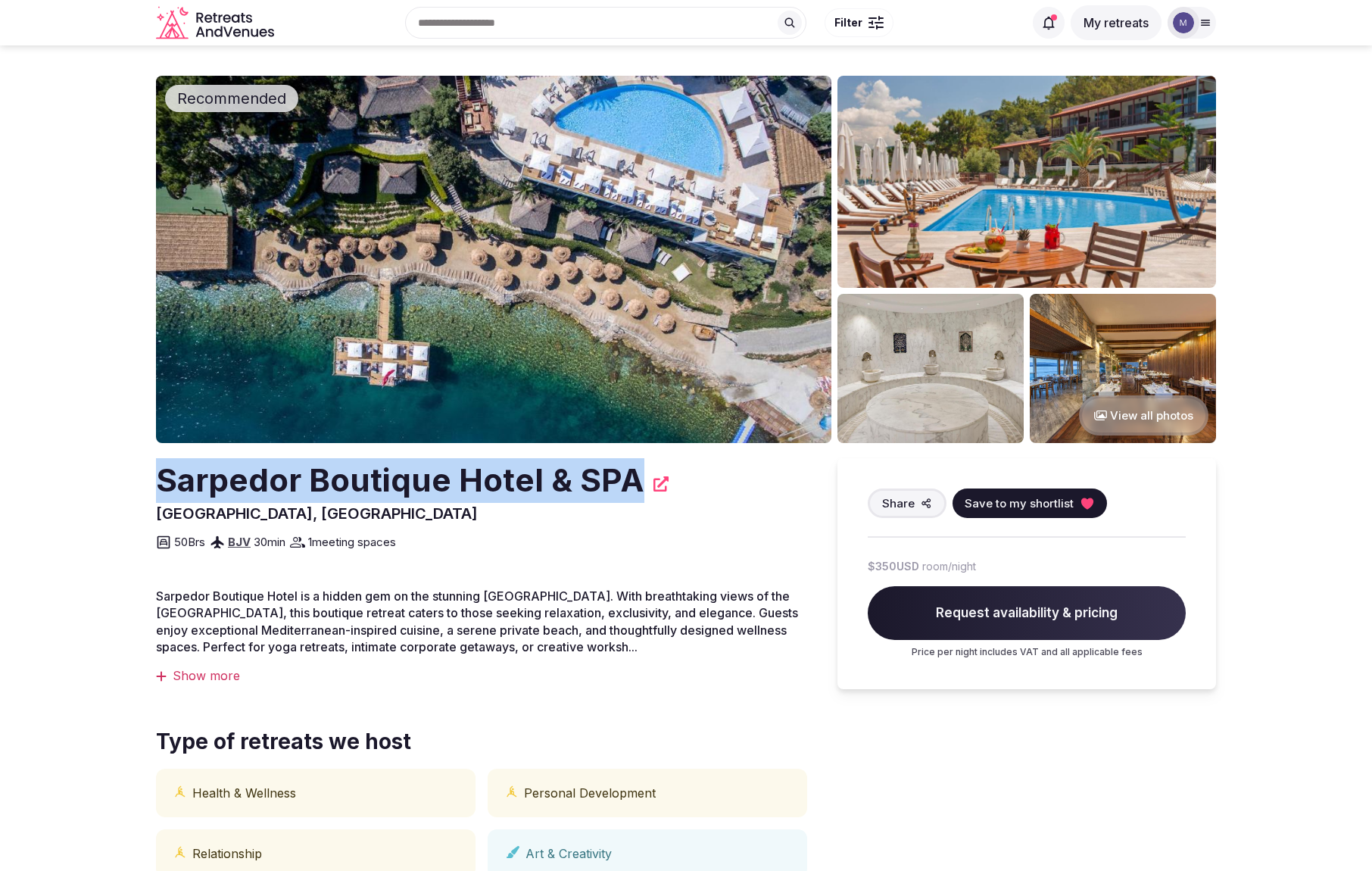
drag, startPoint x: 632, startPoint y: 479, endPoint x: 148, endPoint y: 466, distance: 484.2
click at [148, 466] on section "Recommended View all photos Sarpedor Boutique Hotel & SPA Muğla, Turkey Share S…" at bounding box center [686, 845] width 1372 height 1600
copy h2 "Sarpedor Boutique Hotel & SPA"
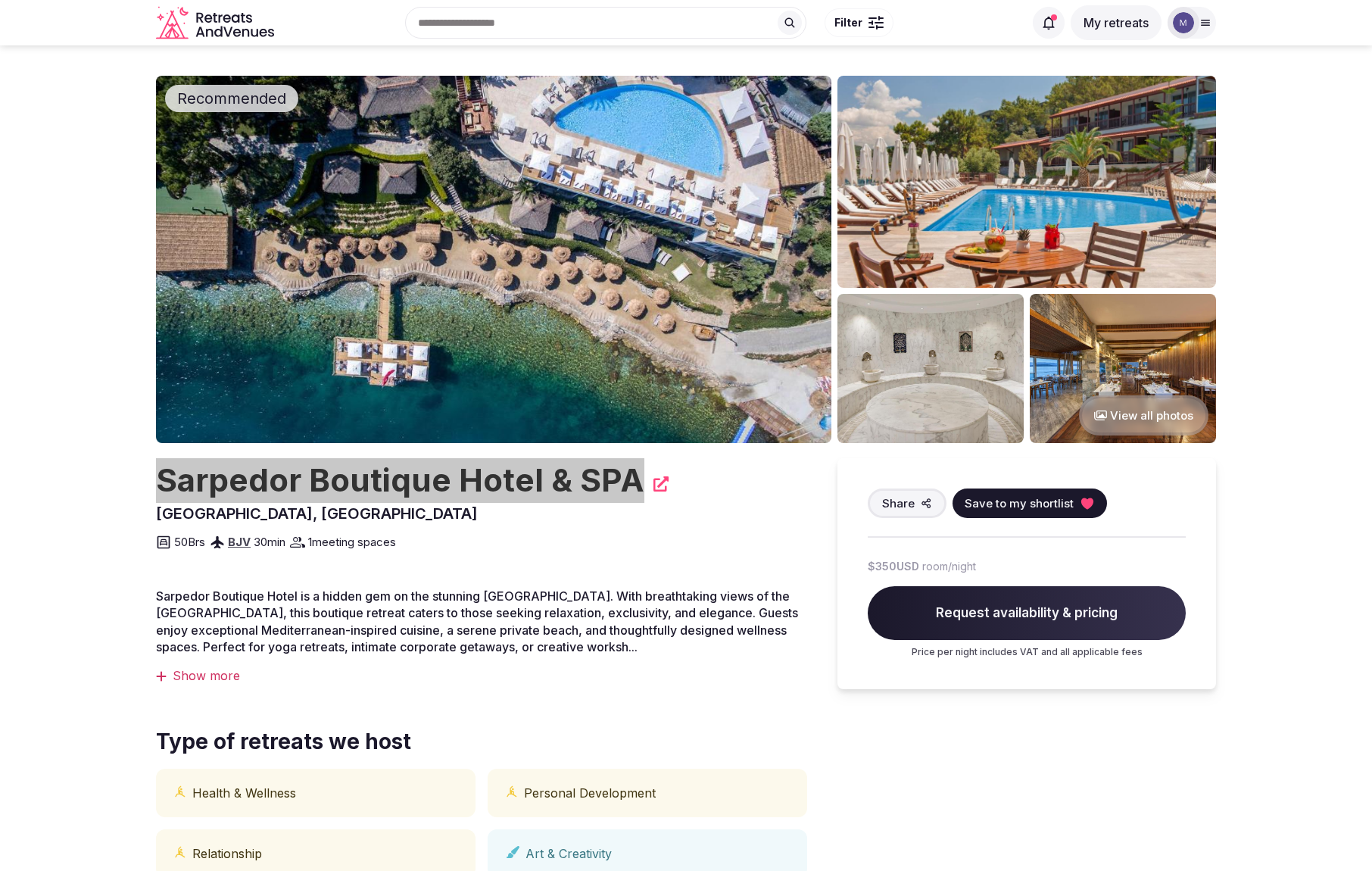
scroll to position [298, 0]
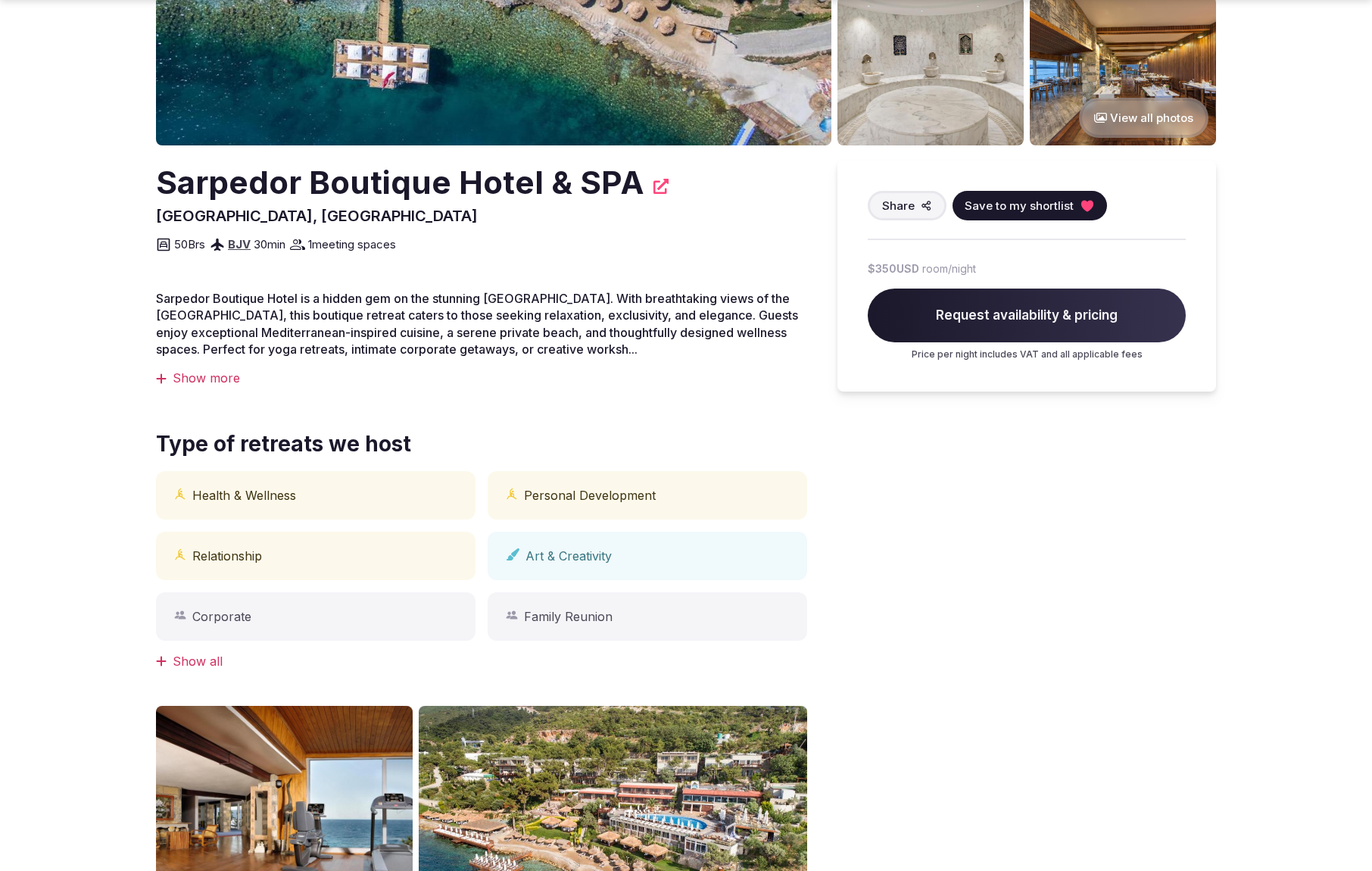
click at [1032, 300] on span "Request availability & pricing" at bounding box center [1026, 316] width 318 height 55
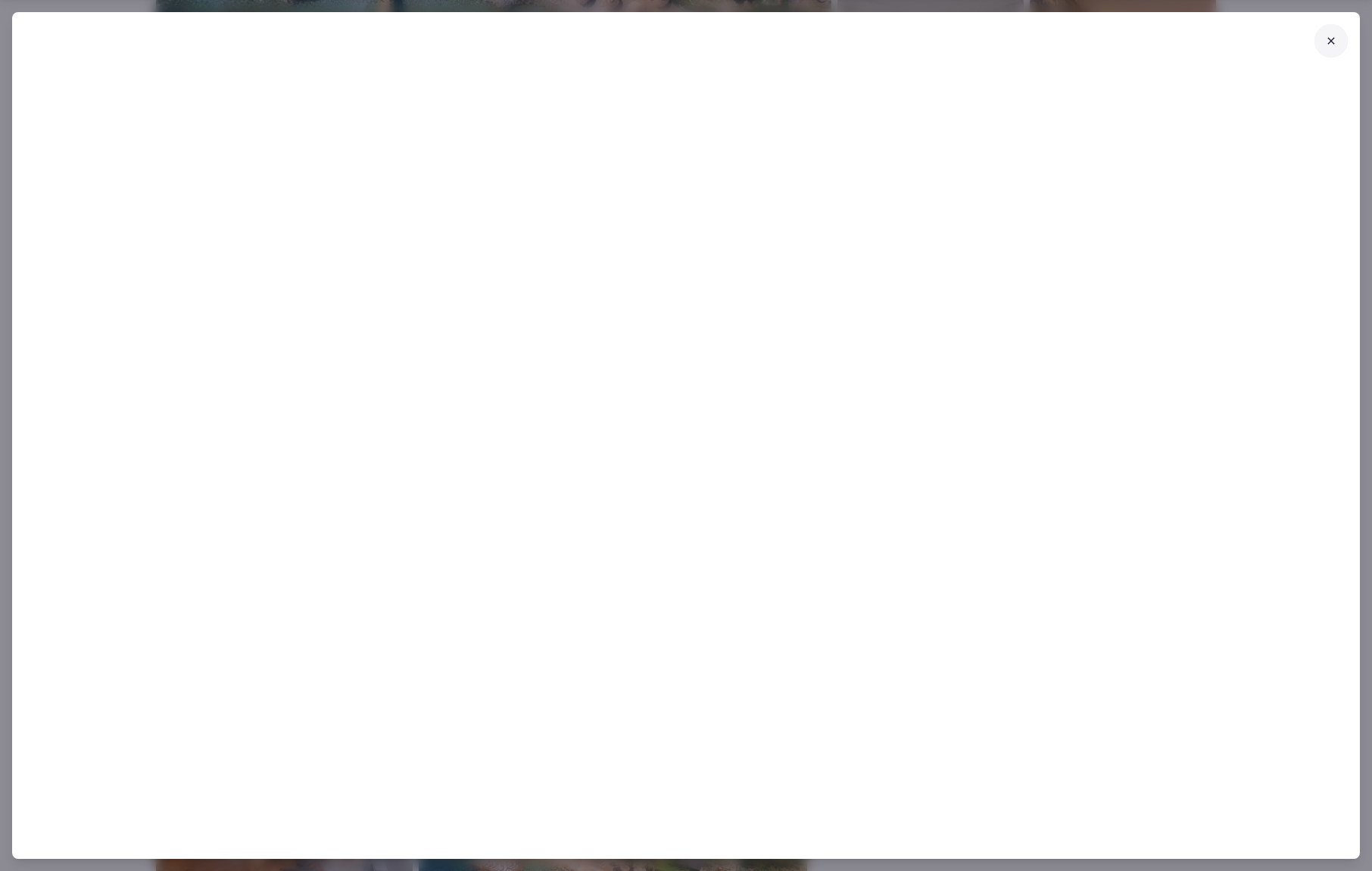
click at [1340, 39] on button at bounding box center [1330, 40] width 33 height 33
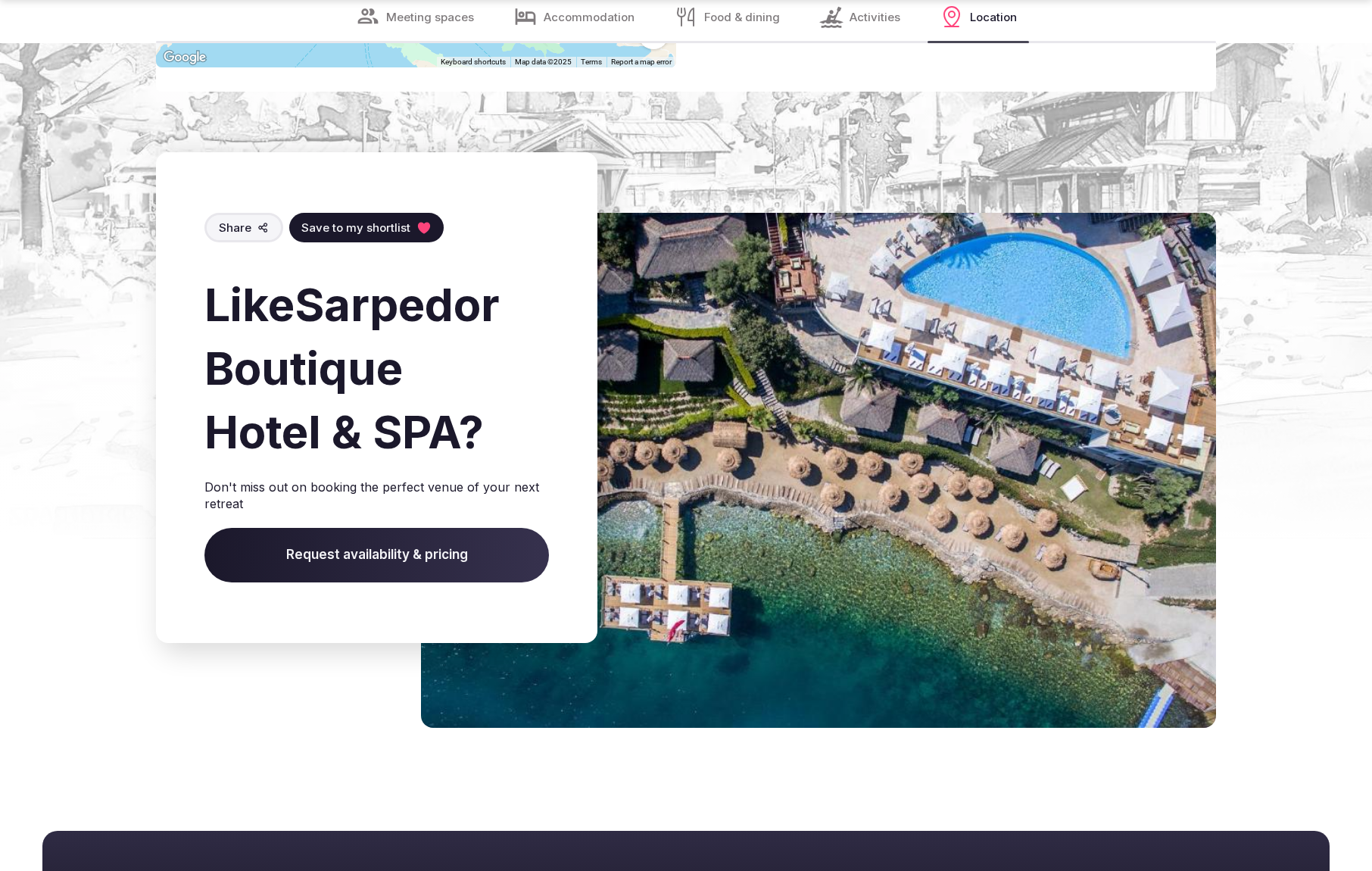
scroll to position [4278, 0]
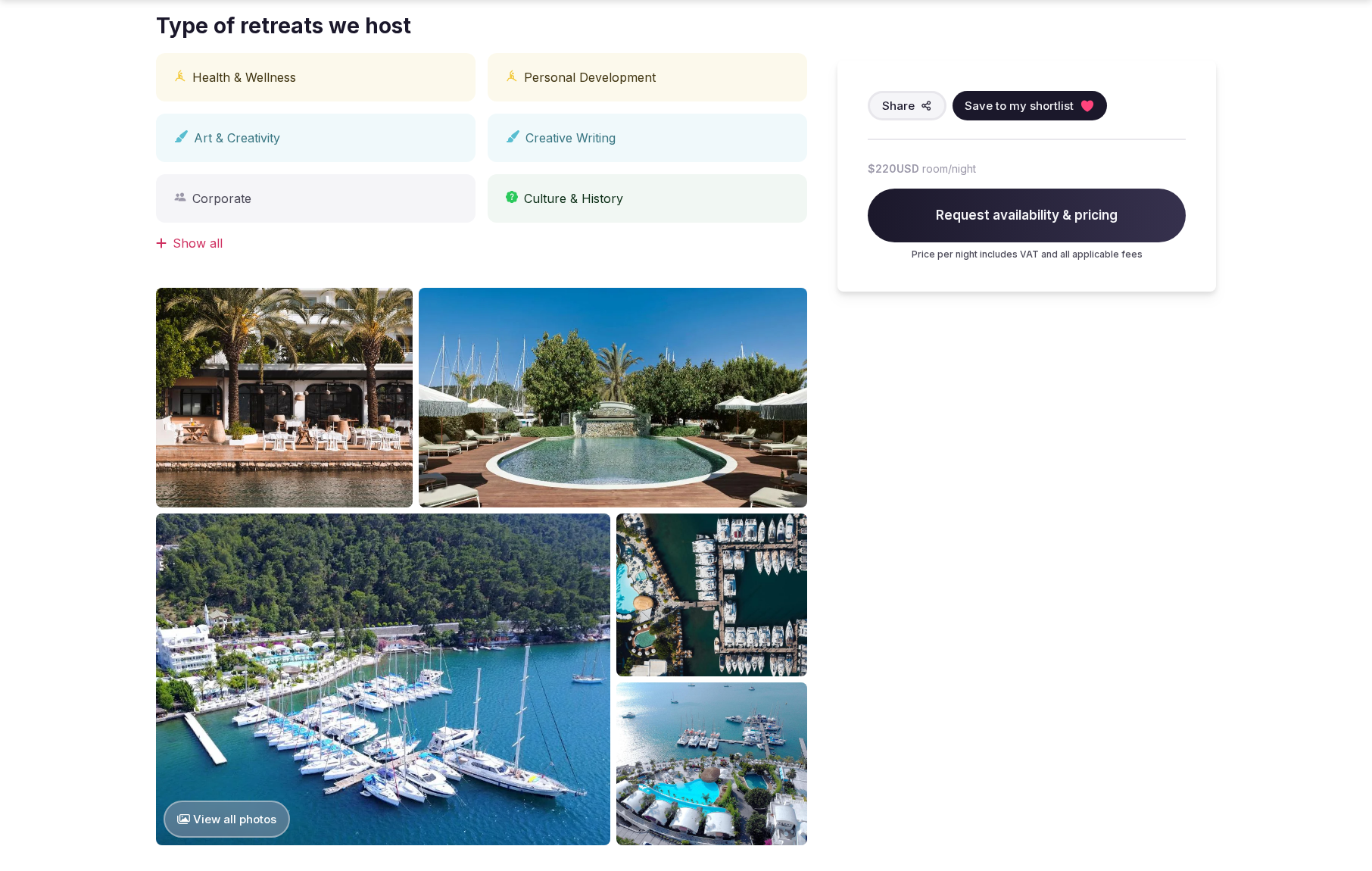
scroll to position [792, 0]
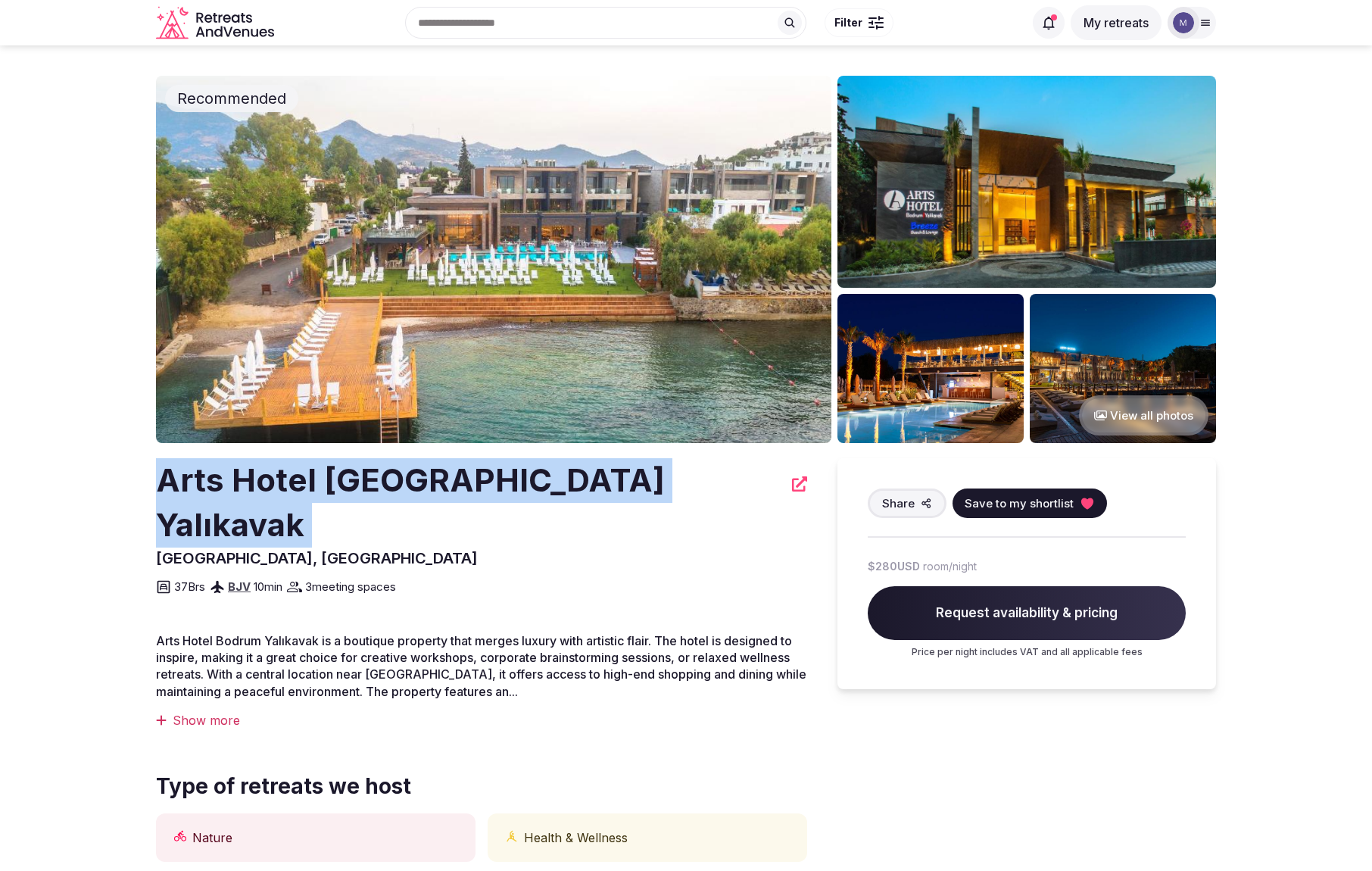
drag, startPoint x: 140, startPoint y: 482, endPoint x: 602, endPoint y: 492, distance: 462.1
click at [602, 492] on section "Recommended View all photos Arts Hotel Bodrum Yalıkavak Muğla, Turkey Share Sav…" at bounding box center [686, 868] width 1372 height 1645
copy div "Arts Hotel Bodrum Yalıkavak"
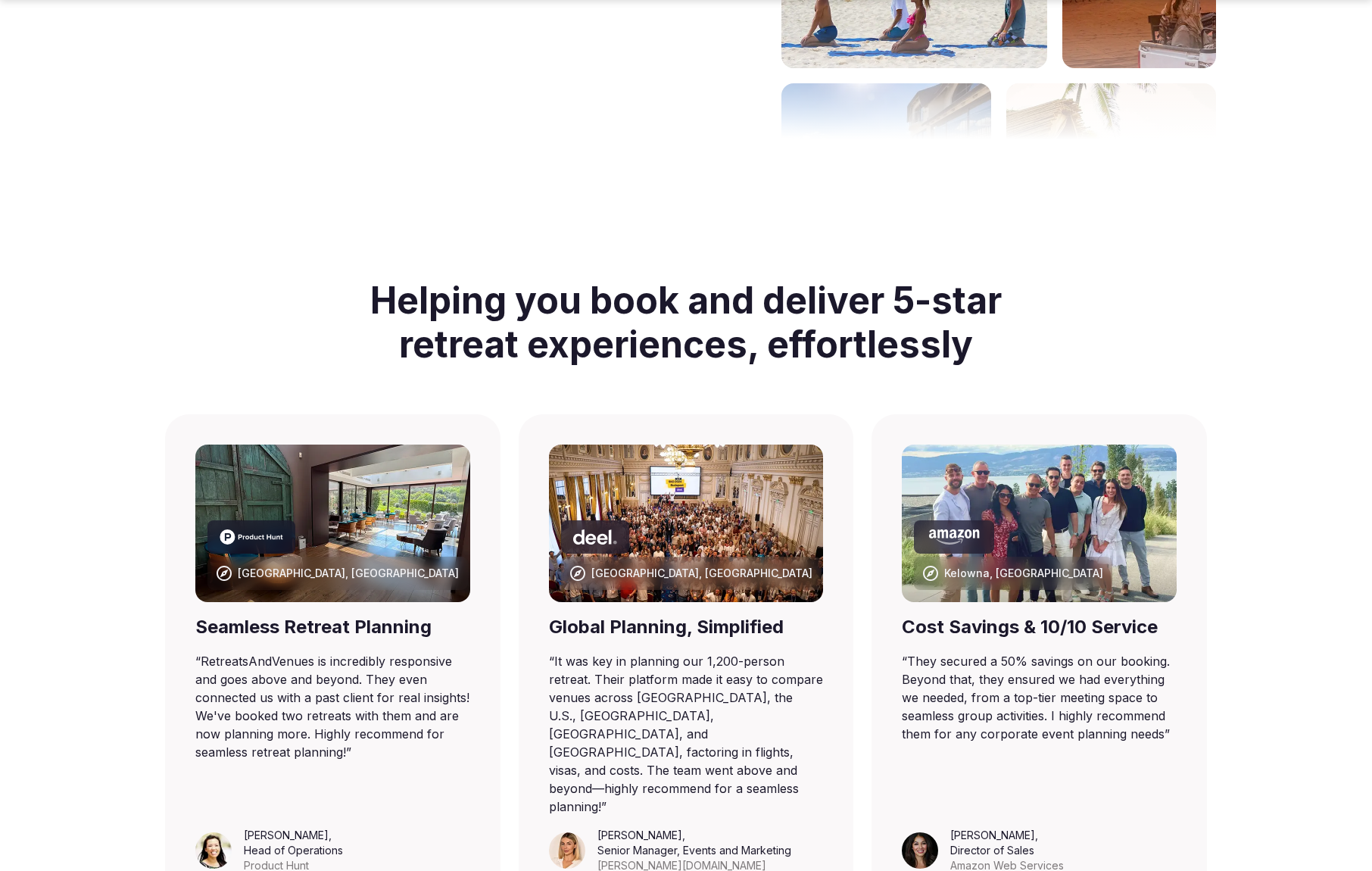
scroll to position [880, 0]
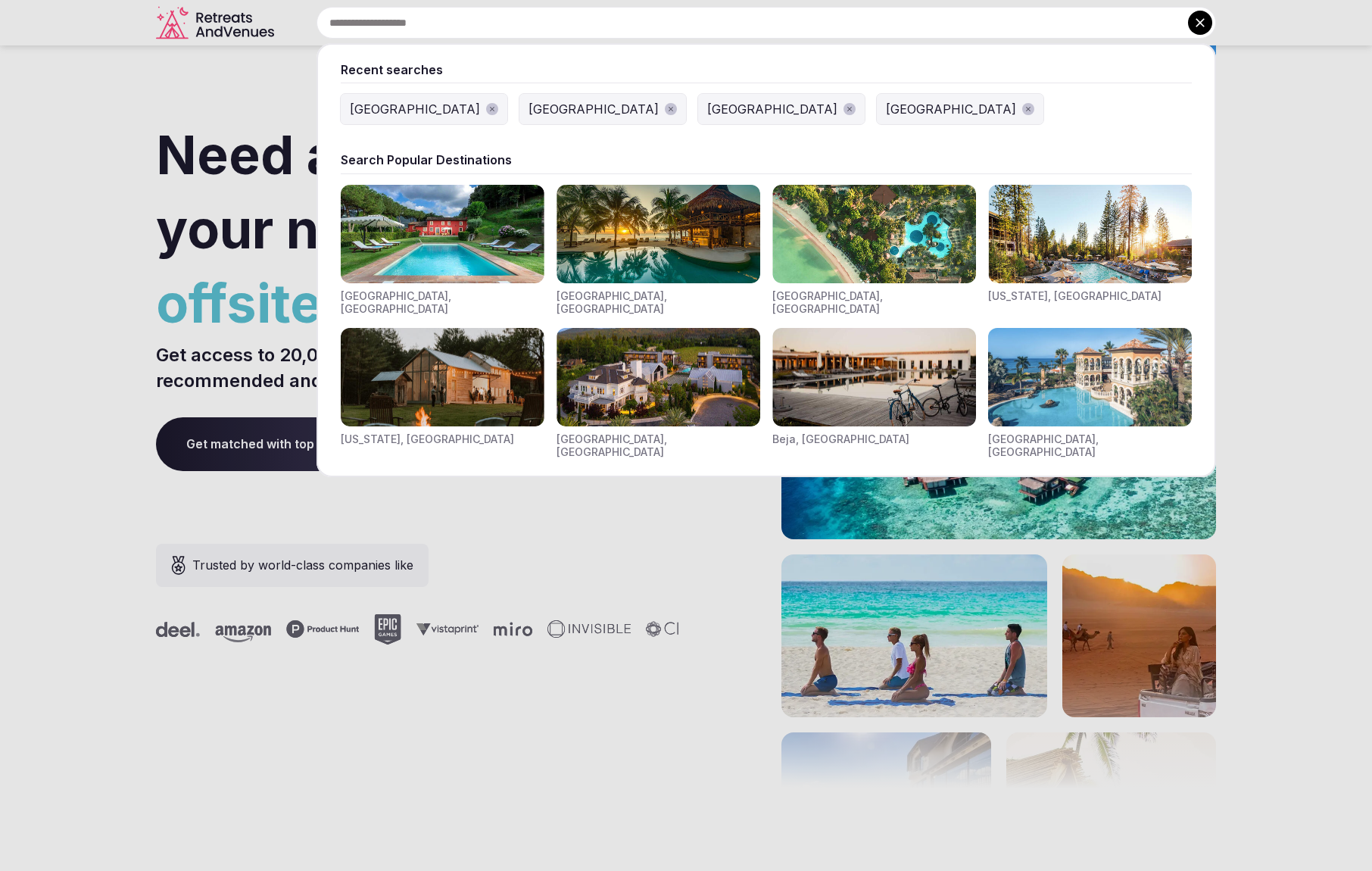
click at [570, 22] on input "text" at bounding box center [766, 23] width 900 height 32
click at [529, 105] on div "[GEOGRAPHIC_DATA]" at bounding box center [594, 109] width 130 height 19
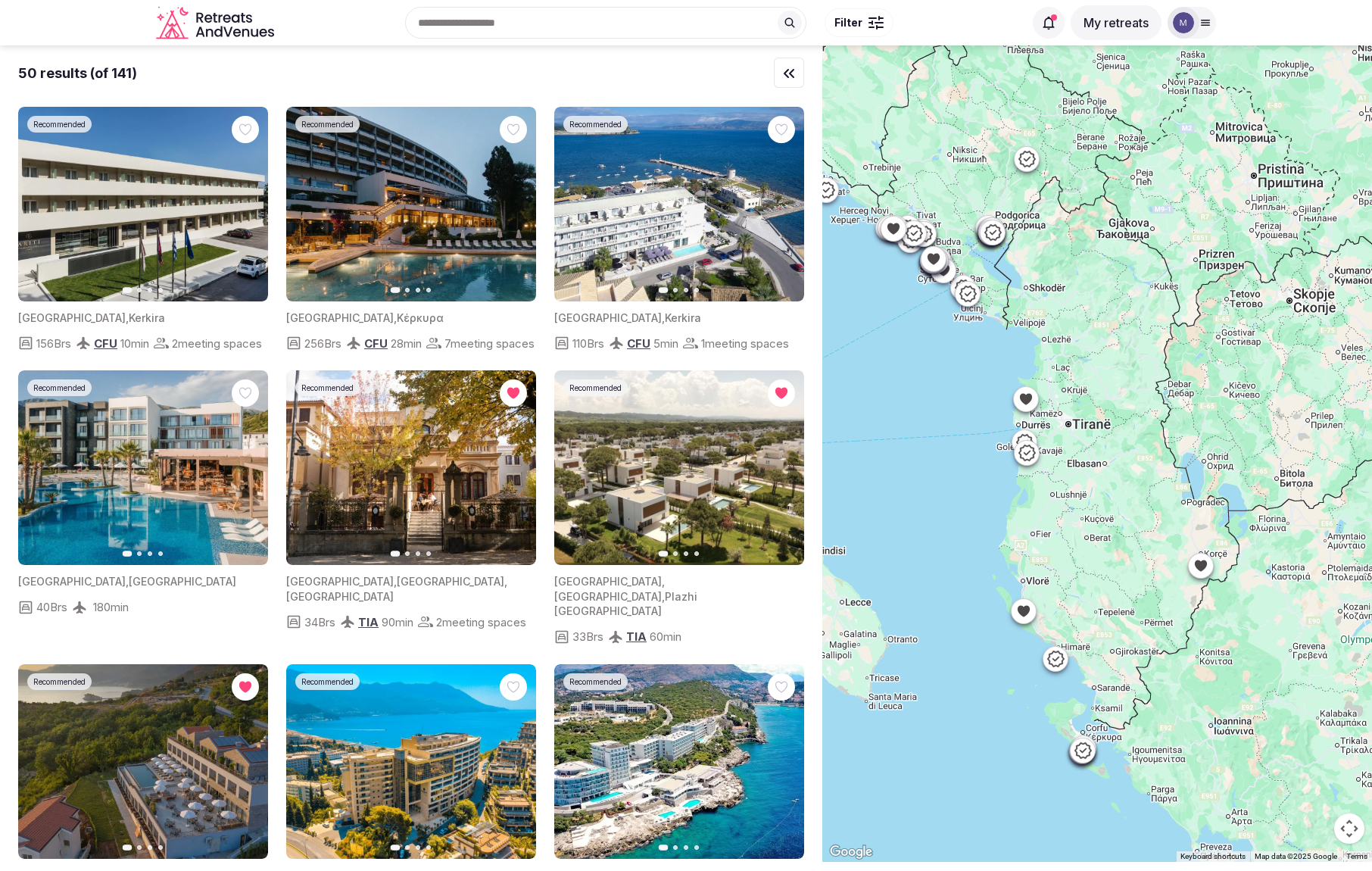
click at [854, 22] on span "Filter" at bounding box center [848, 23] width 28 height 15
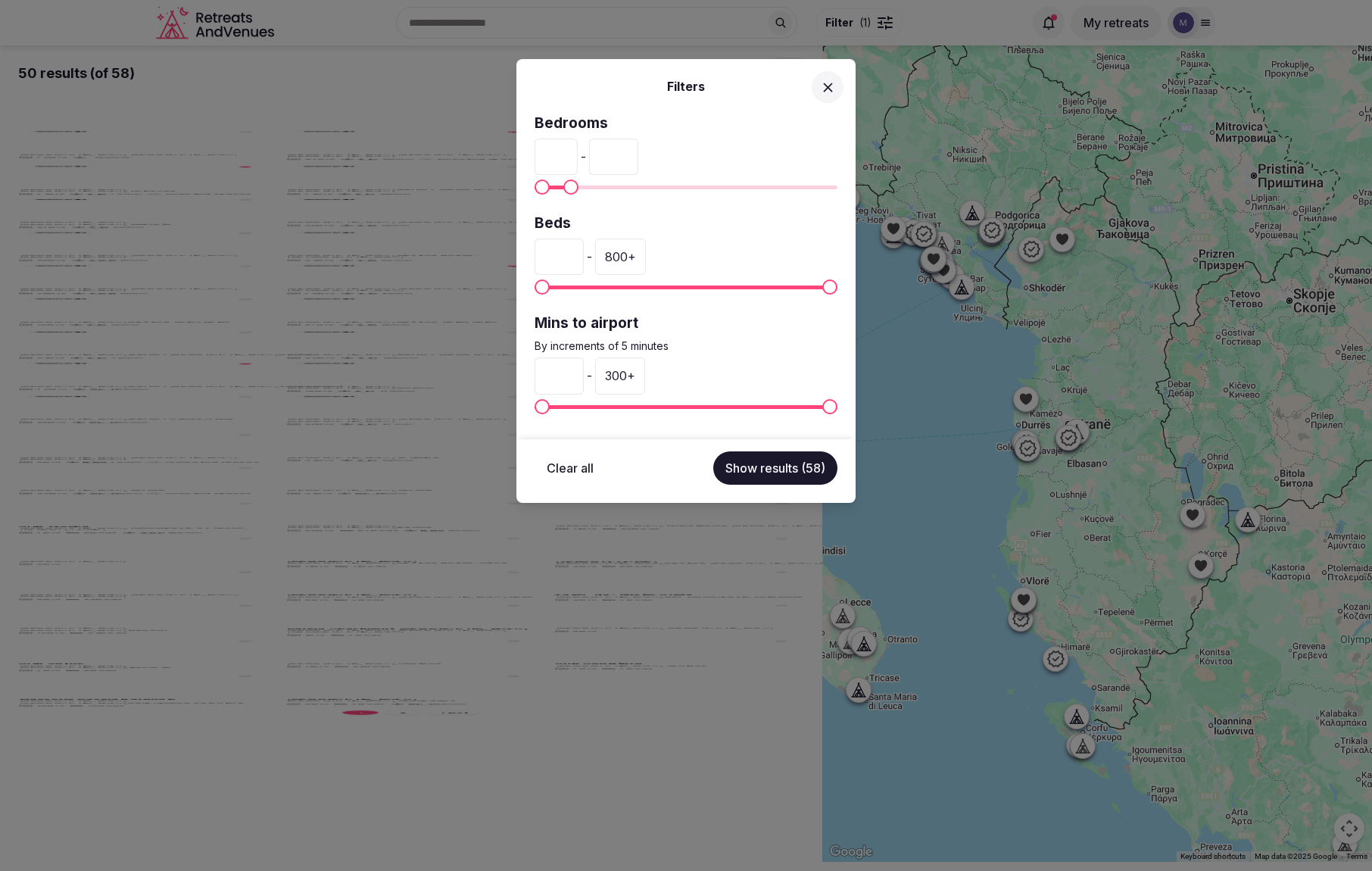
type input "**"
click at [565, 195] on span "Maximum" at bounding box center [571, 187] width 15 height 15
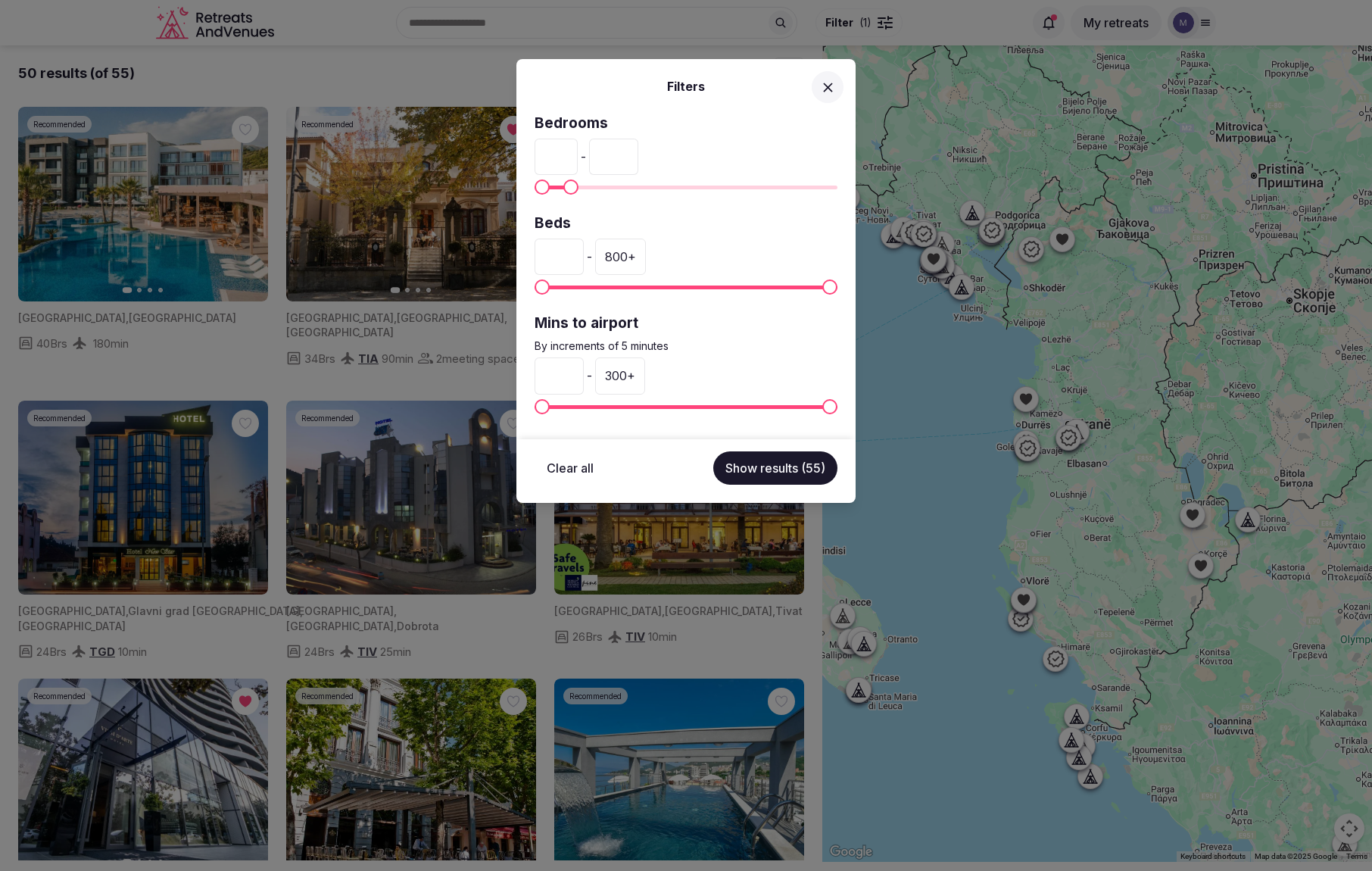
click at [789, 469] on button "Show results (55)" at bounding box center [775, 468] width 124 height 33
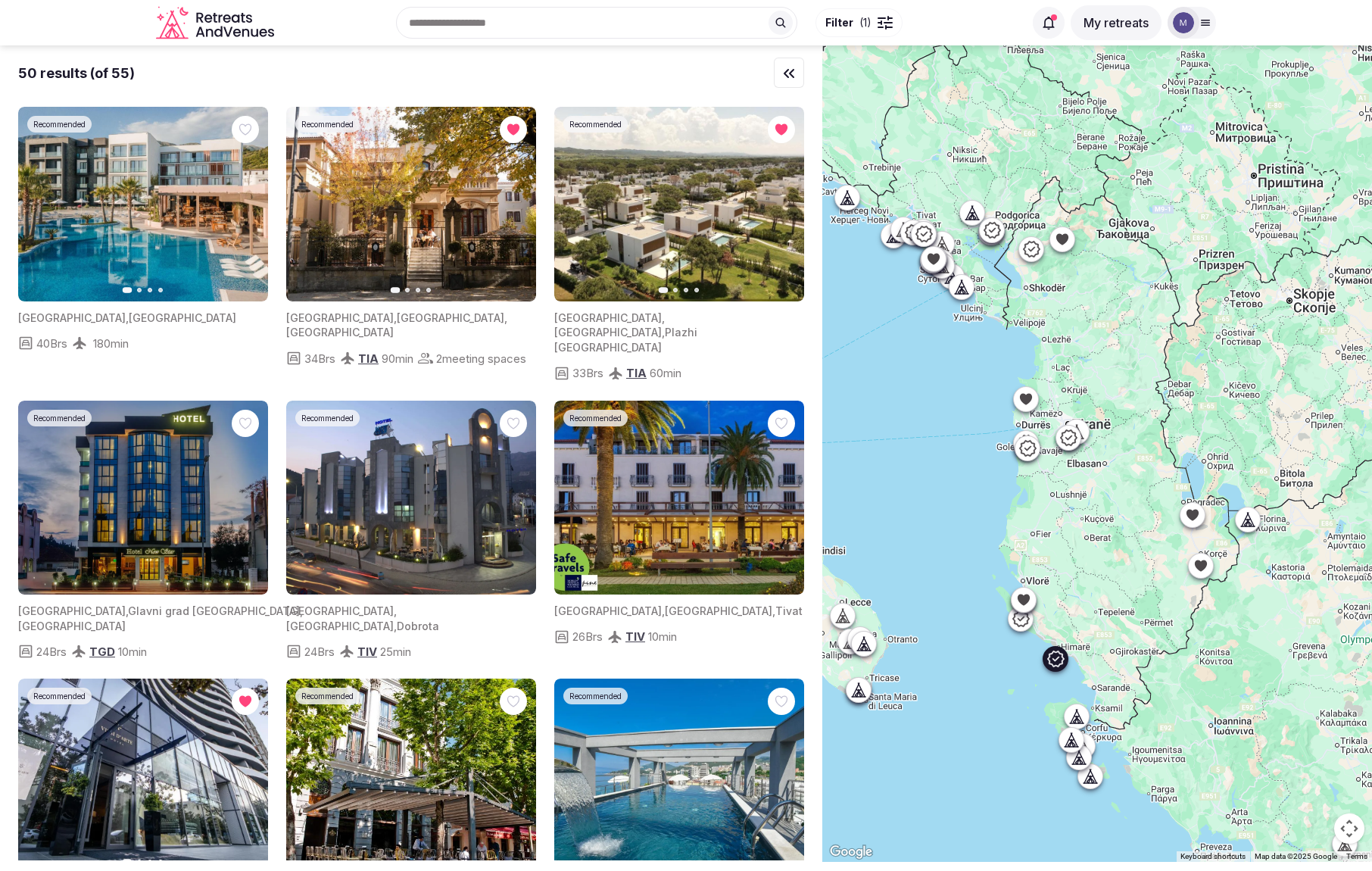
click at [248, 204] on icon "button" at bounding box center [246, 204] width 12 height 12
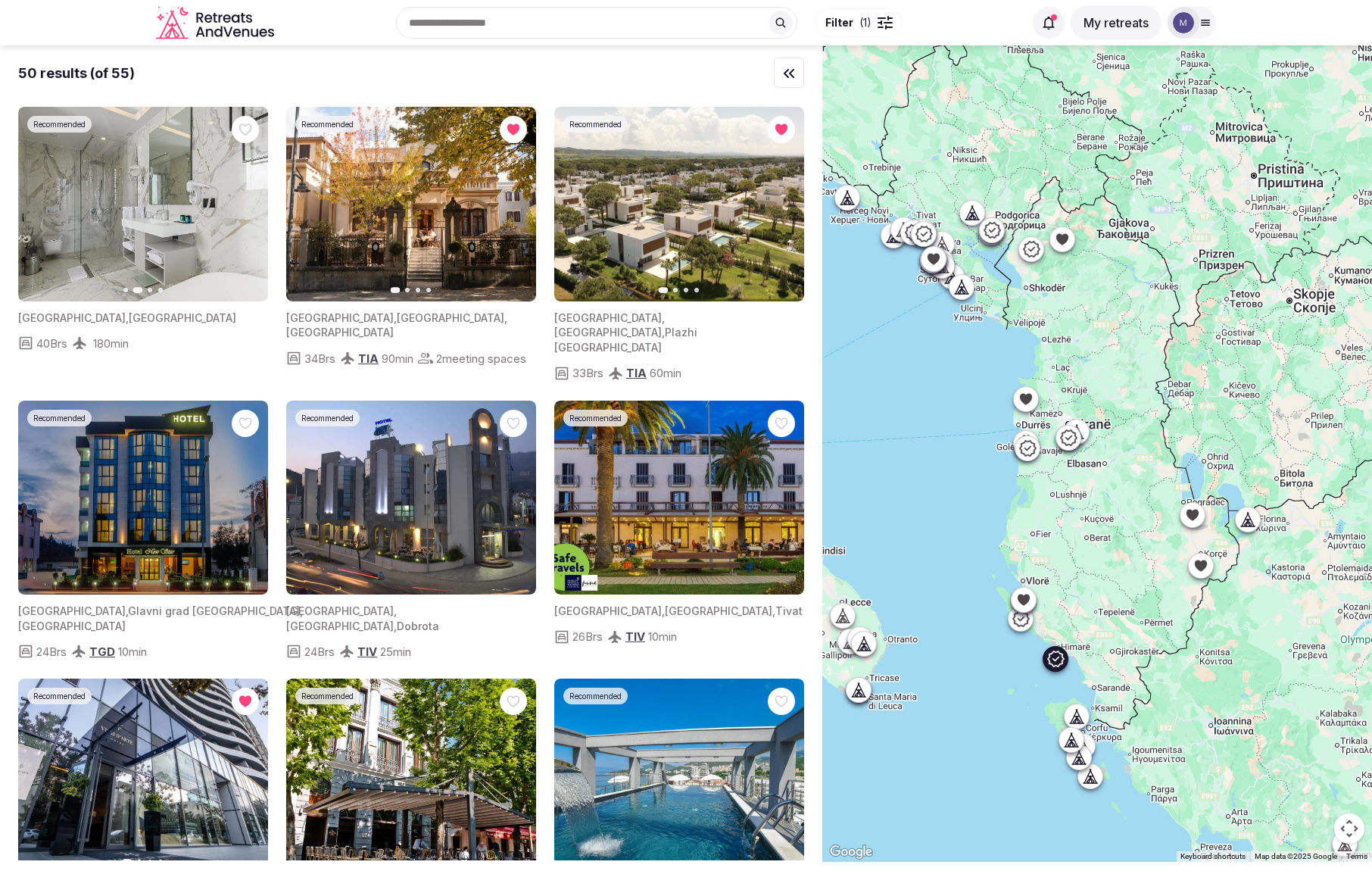
click at [248, 204] on icon "button" at bounding box center [246, 204] width 12 height 12
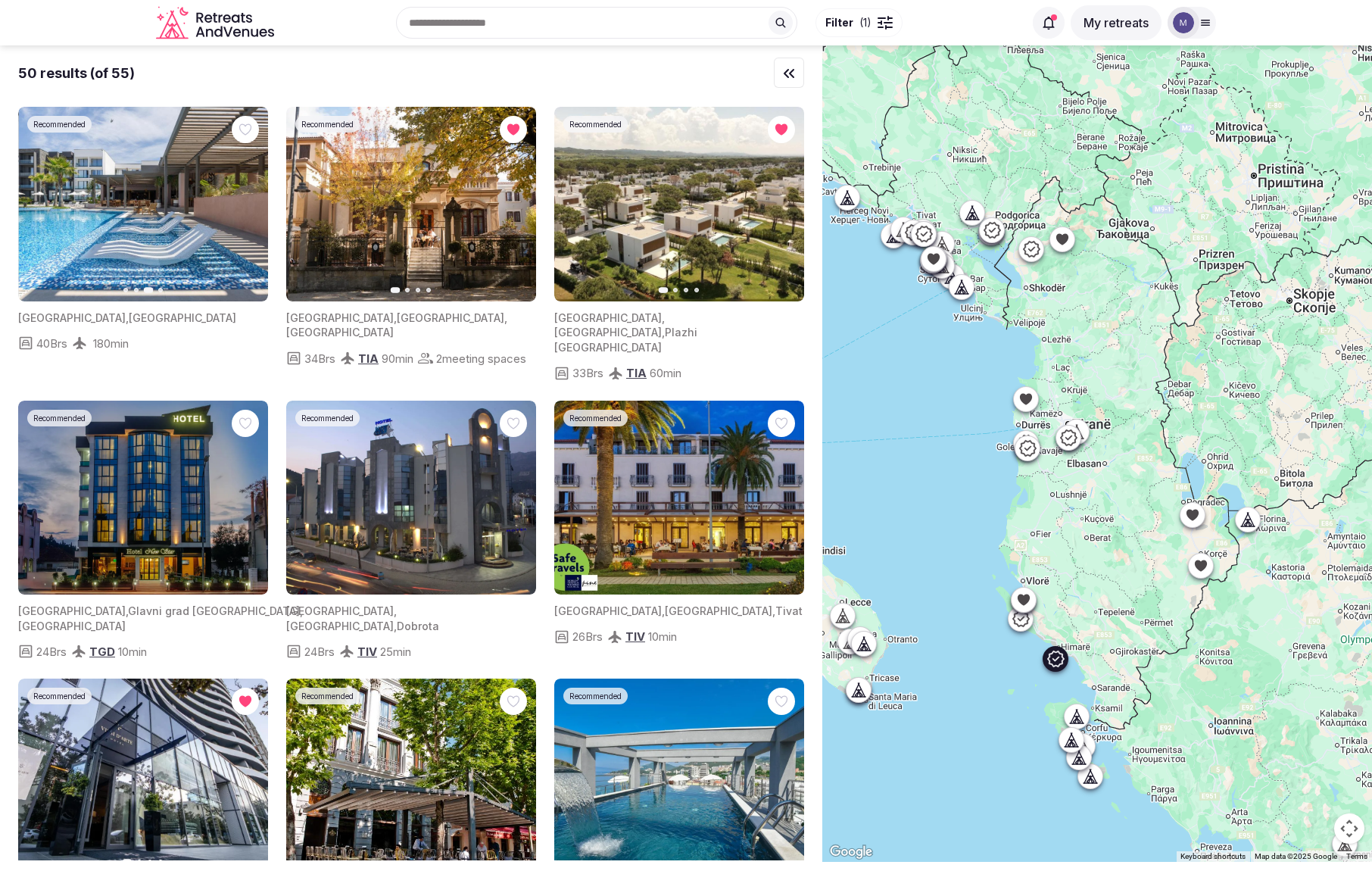
click at [248, 204] on icon "button" at bounding box center [246, 204] width 12 height 12
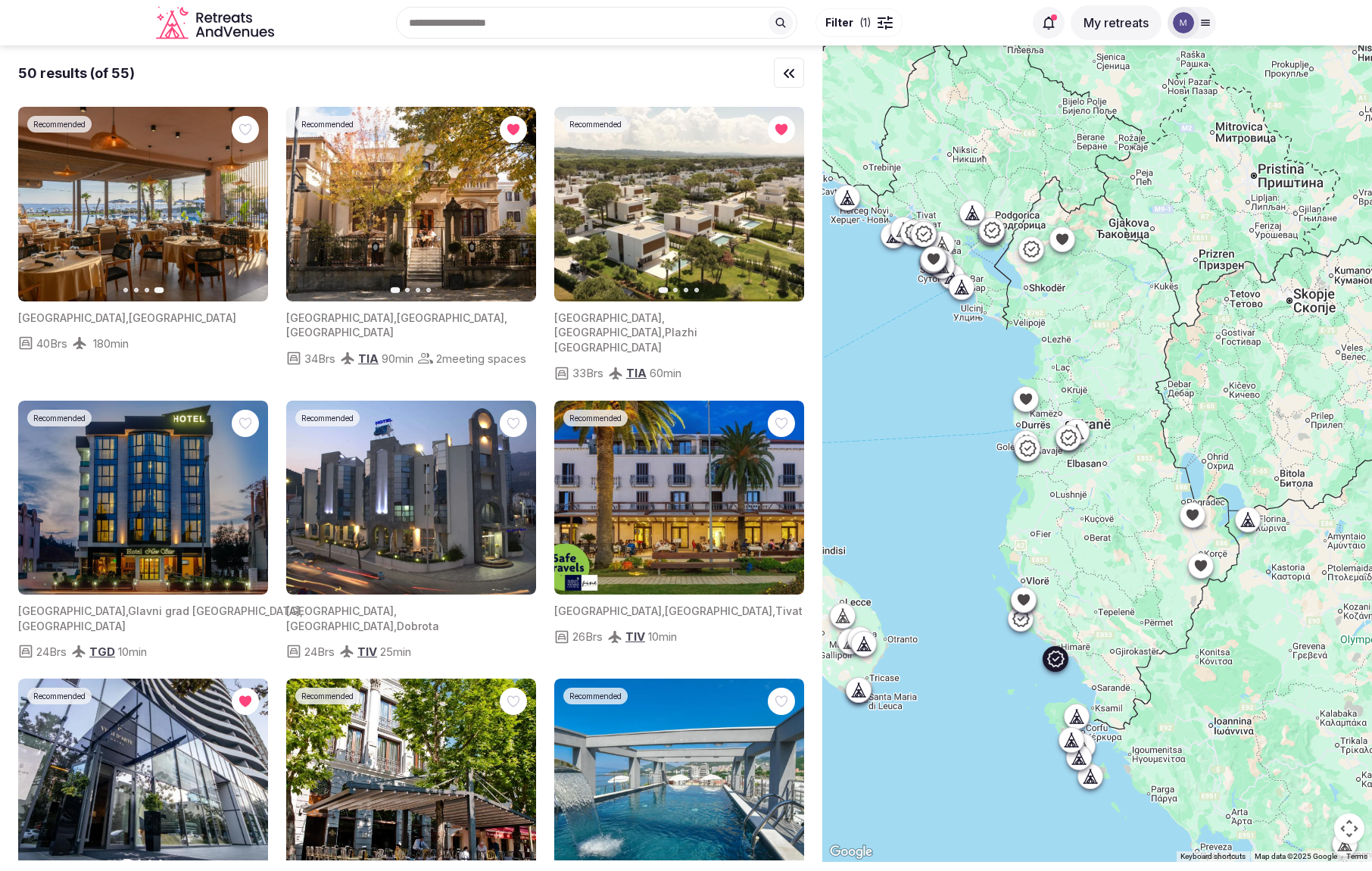
click at [129, 315] on span "Vlorë County" at bounding box center [183, 318] width 108 height 13
click at [125, 192] on img at bounding box center [143, 204] width 250 height 195
click at [84, 339] on icon at bounding box center [80, 344] width 13 height 13
click at [71, 293] on img at bounding box center [143, 204] width 250 height 195
click at [1056, 660] on icon at bounding box center [1055, 658] width 17 height 16
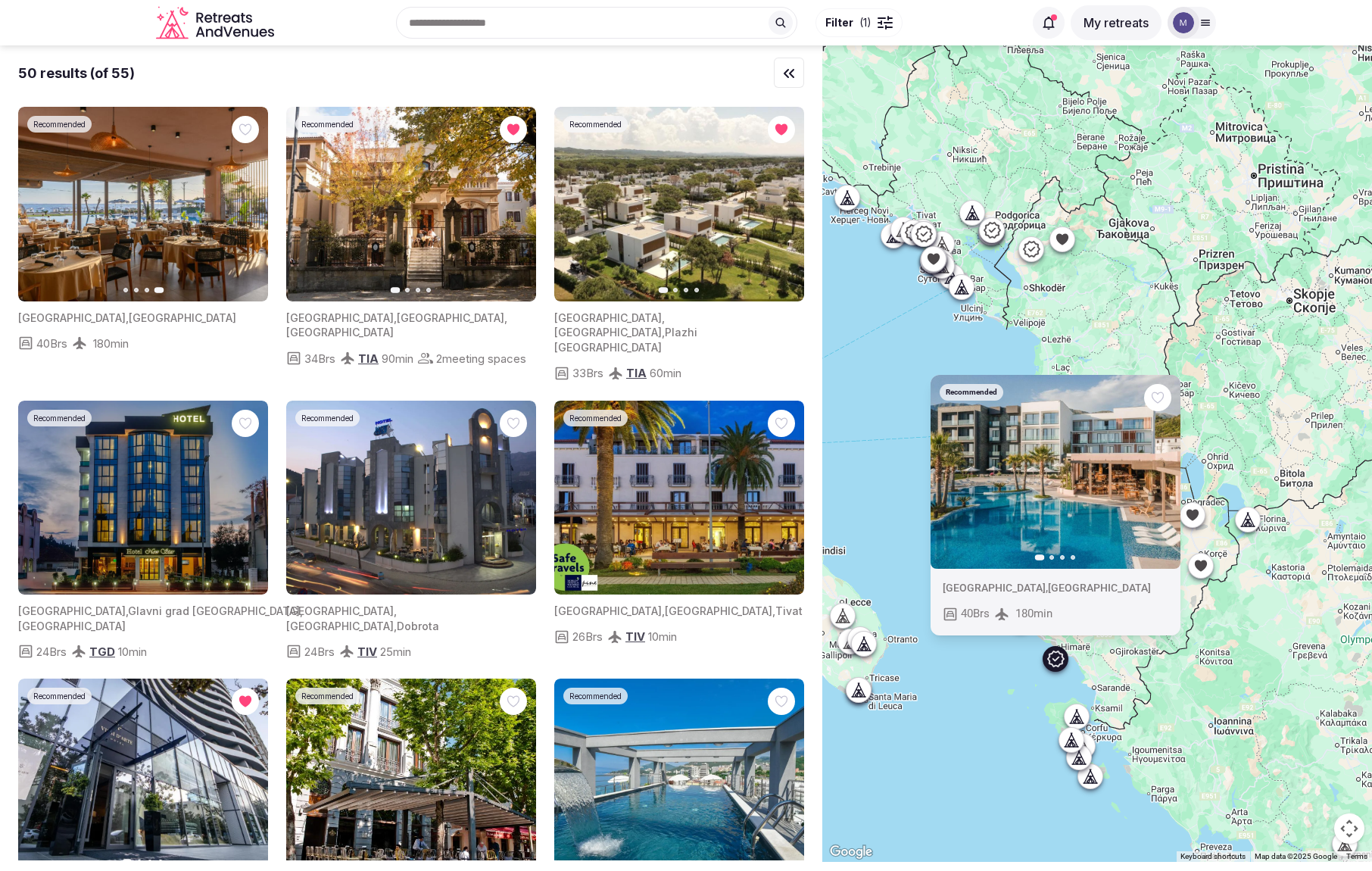
click at [999, 580] on div "Albania , Vlorë County 40 Brs 180 min" at bounding box center [1055, 602] width 250 height 67
click at [181, 308] on div "Albania , Vlorë County 40 Brs 180 min" at bounding box center [143, 327] width 250 height 52
click at [37, 201] on icon "button" at bounding box center [39, 204] width 12 height 12
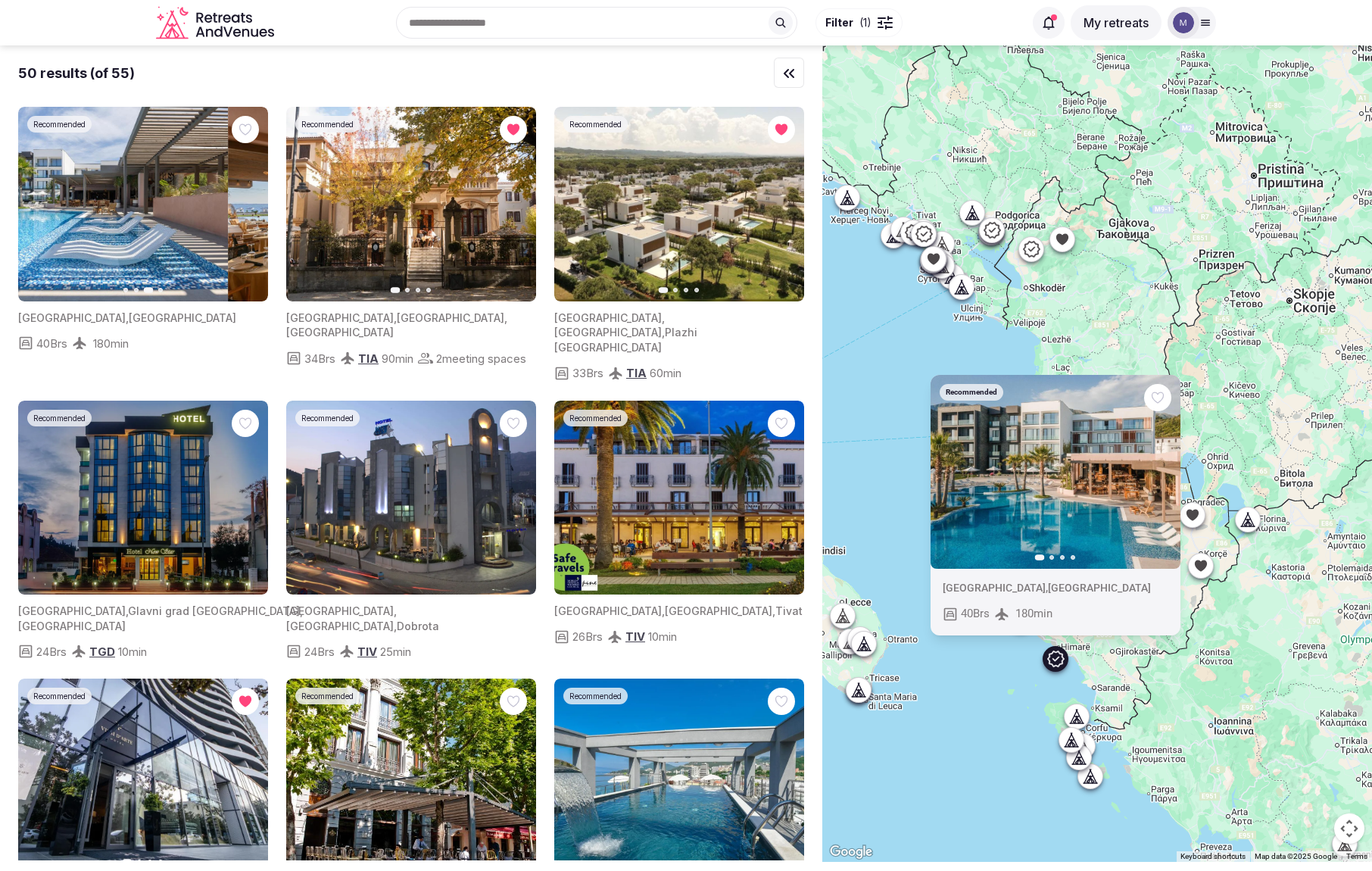
click at [37, 201] on icon "button" at bounding box center [39, 204] width 12 height 12
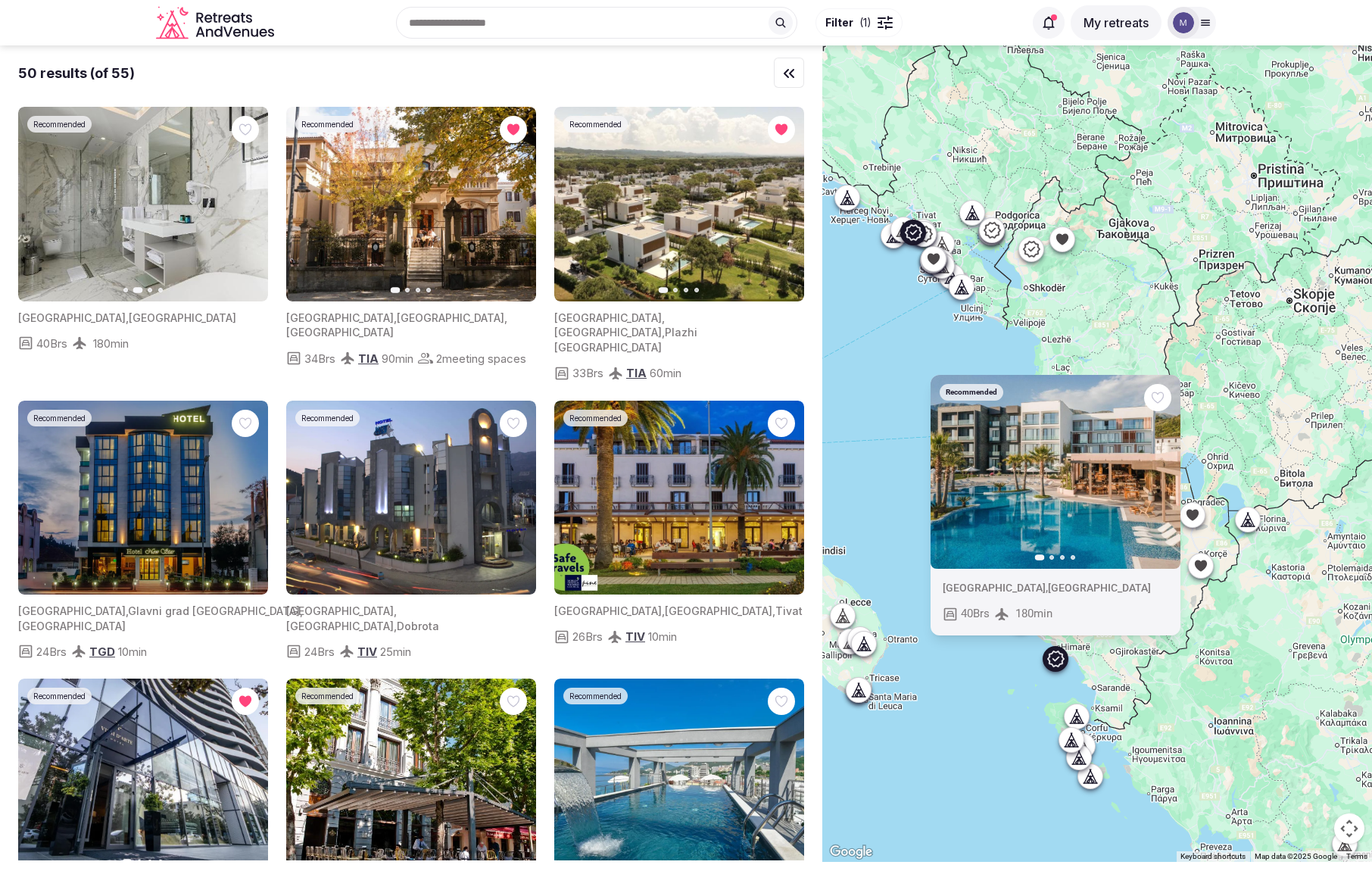
click at [777, 545] on img at bounding box center [679, 498] width 250 height 195
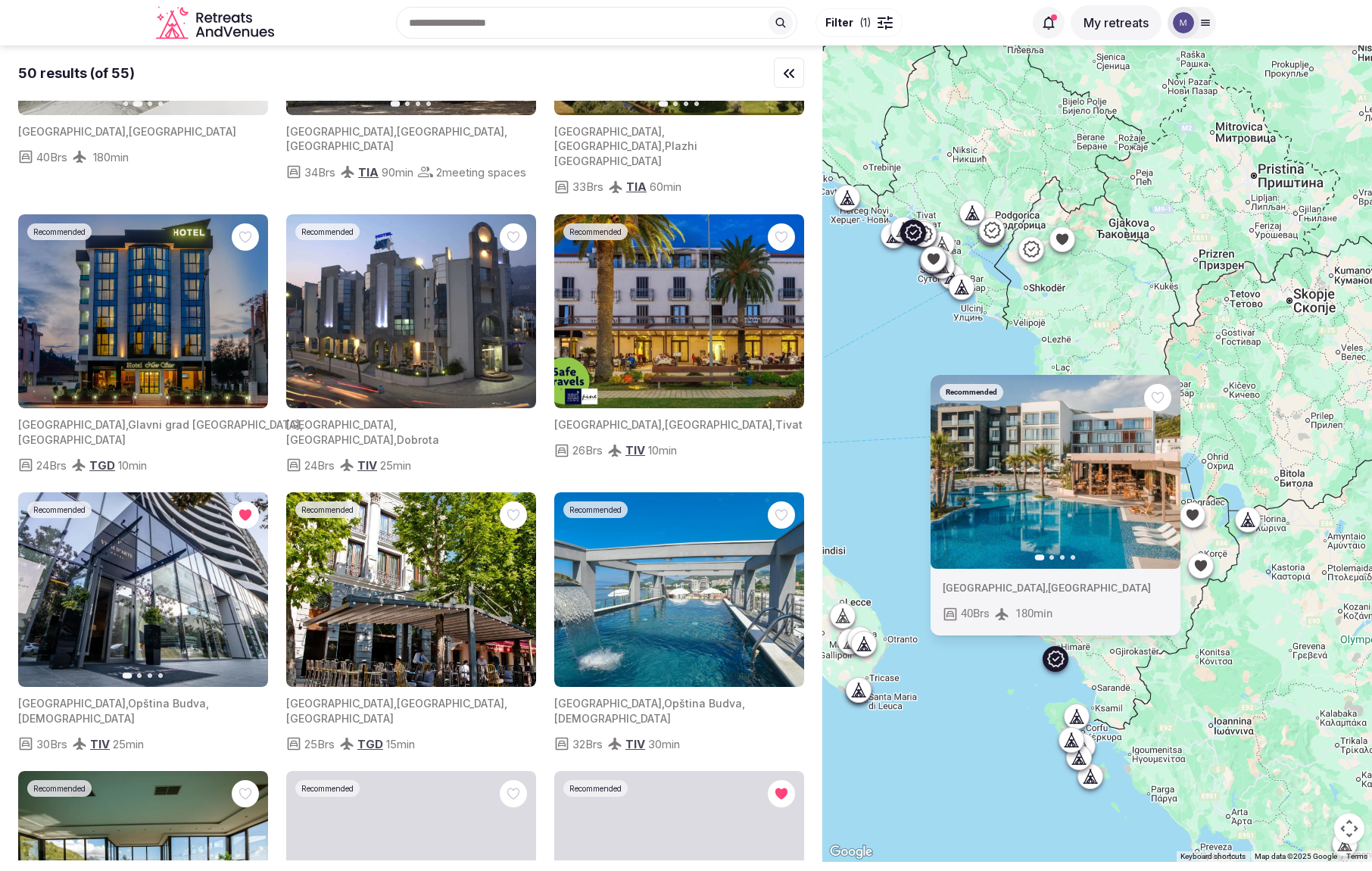
scroll to position [240, 0]
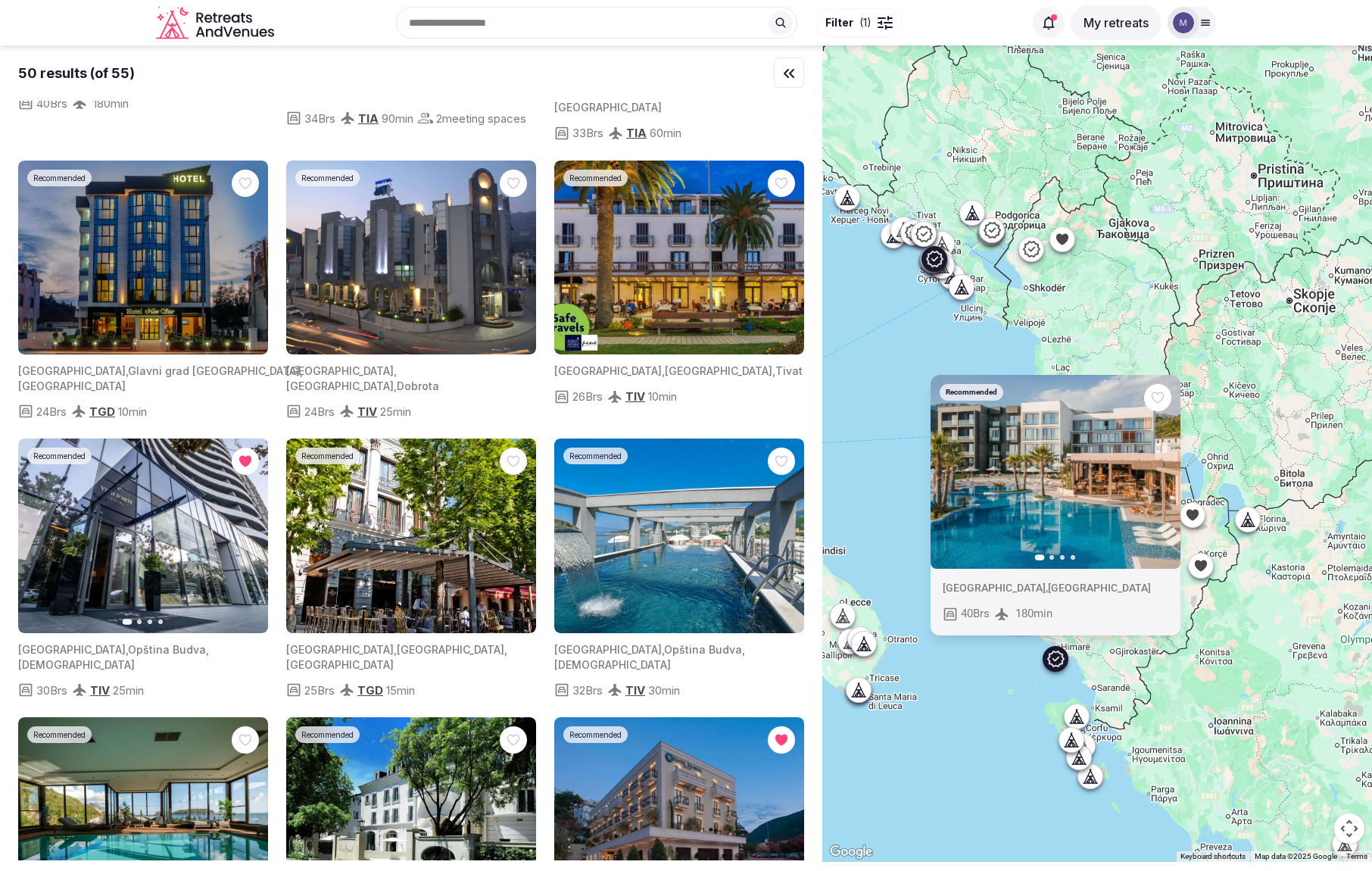
click at [712, 555] on img at bounding box center [679, 536] width 250 height 195
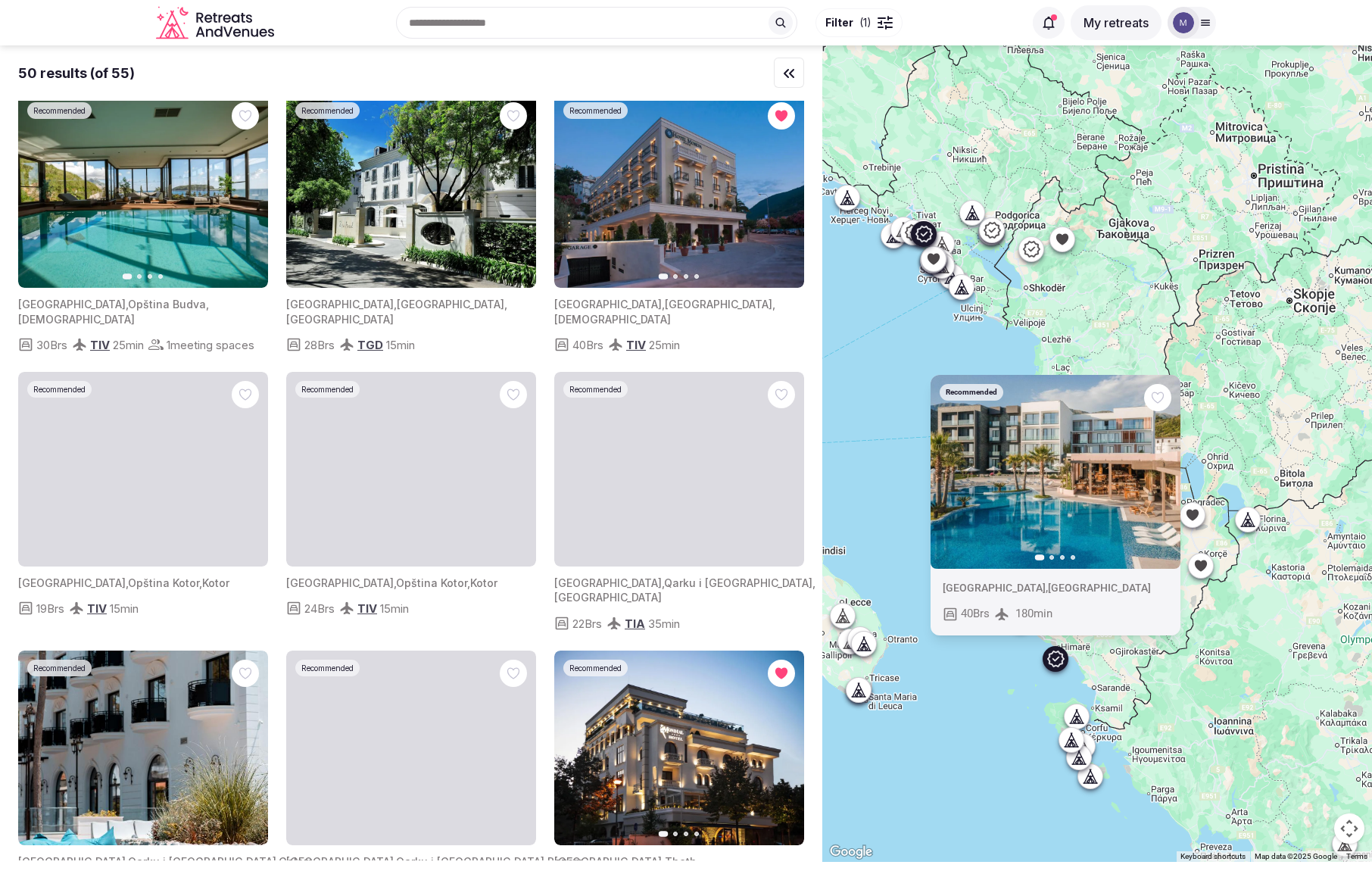
scroll to position [986, 0]
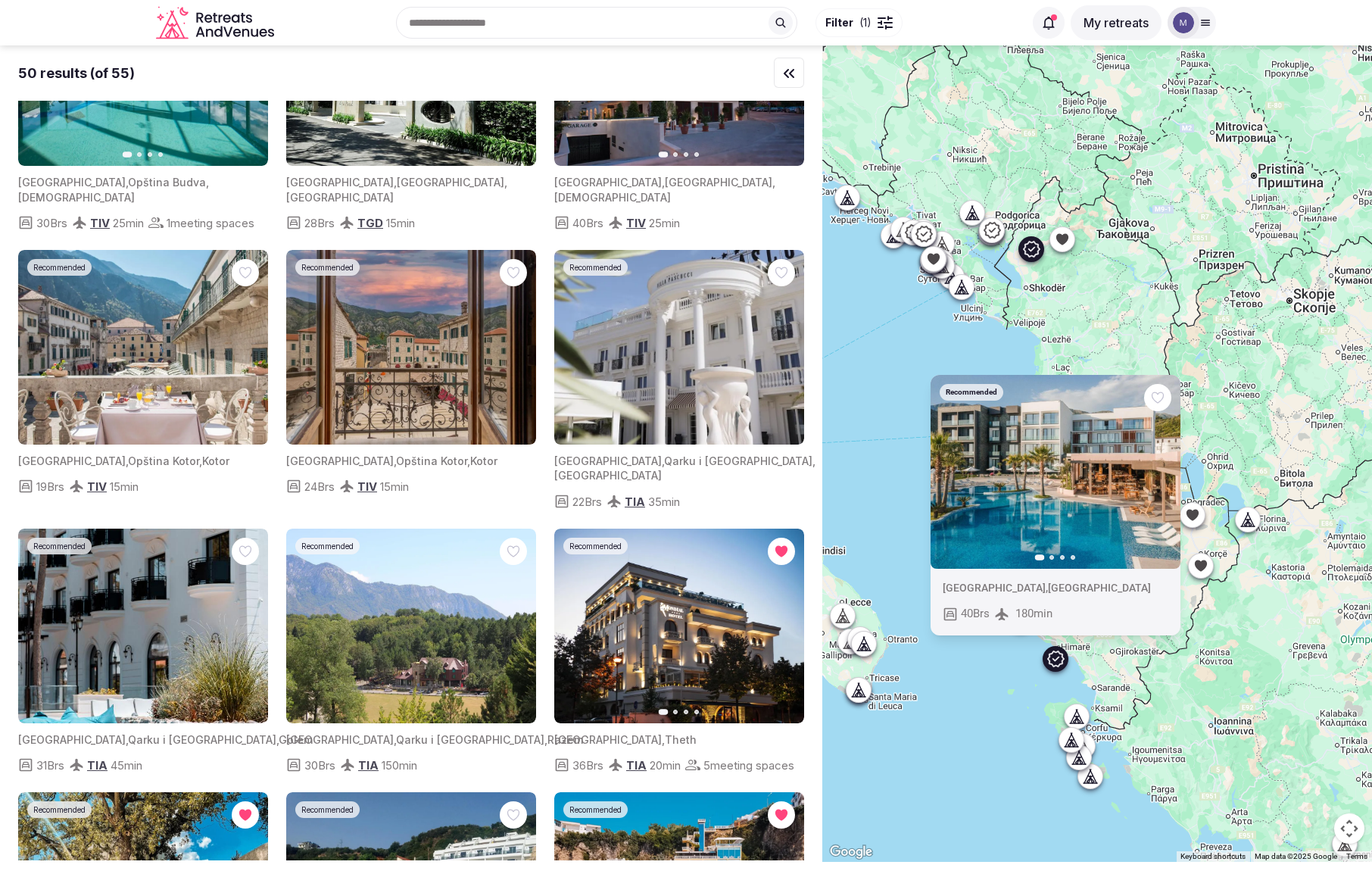
click at [397, 621] on img at bounding box center [411, 626] width 250 height 195
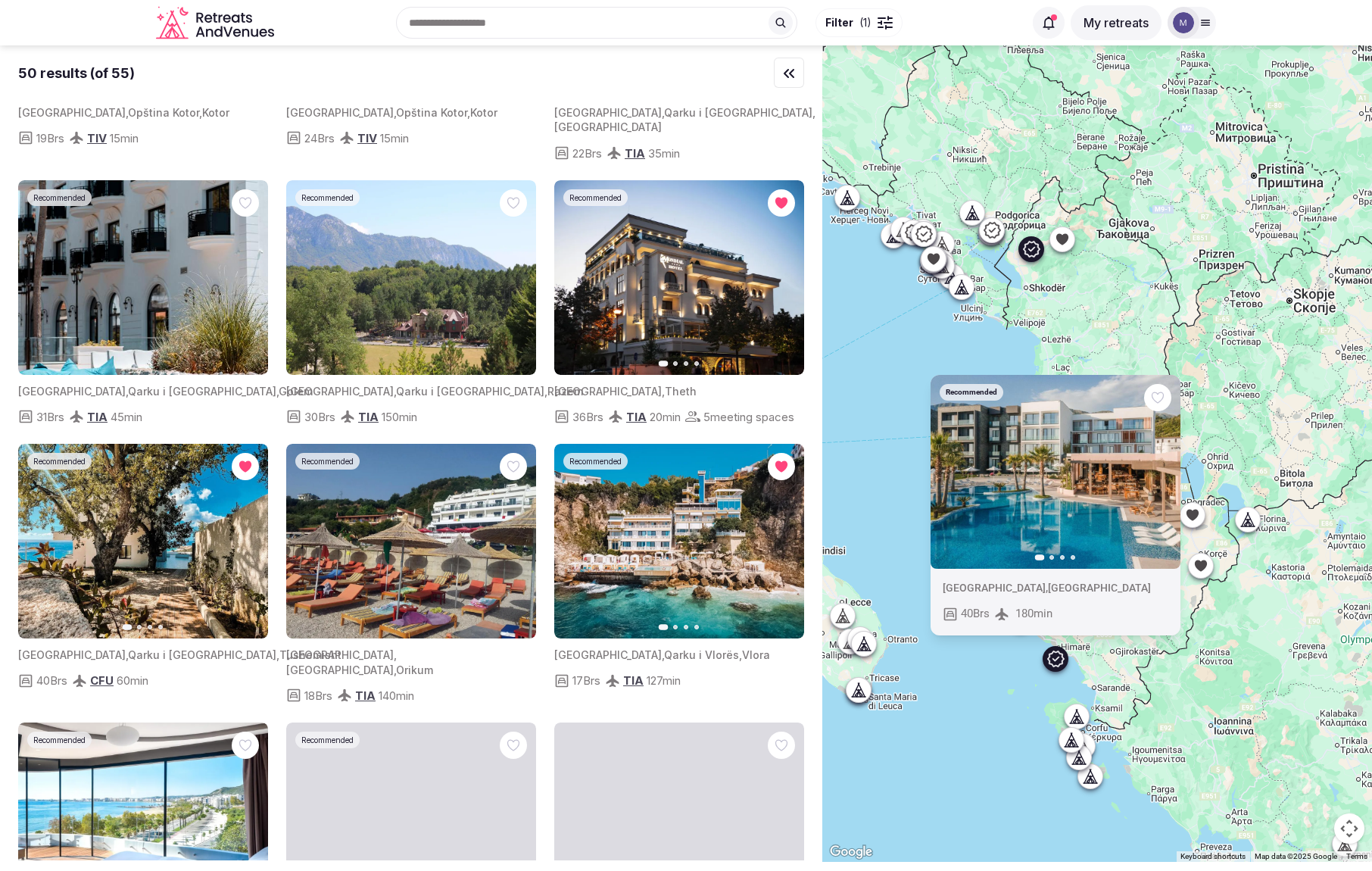
scroll to position [1440, 0]
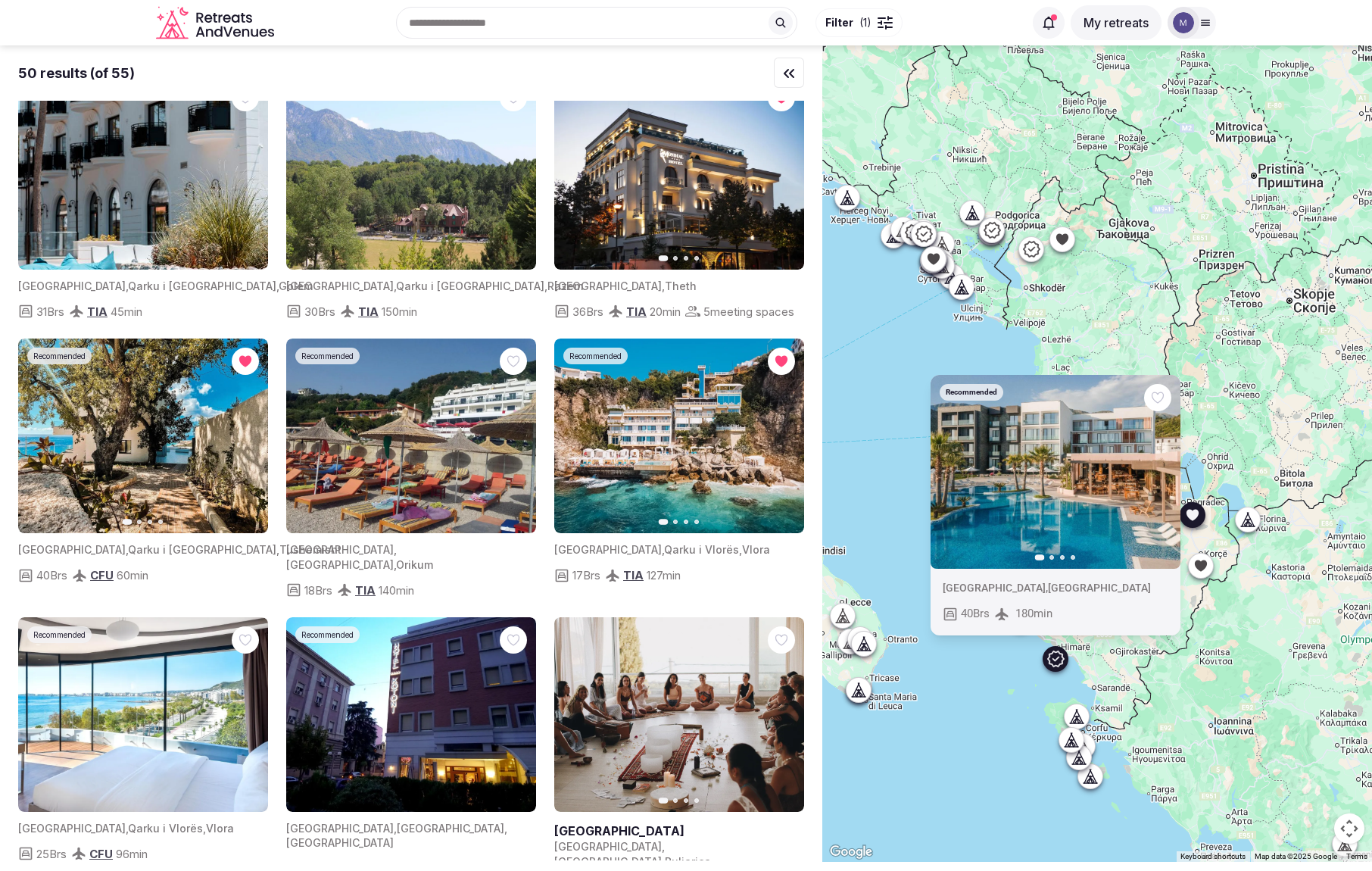
click at [245, 430] on icon "button" at bounding box center [246, 436] width 12 height 12
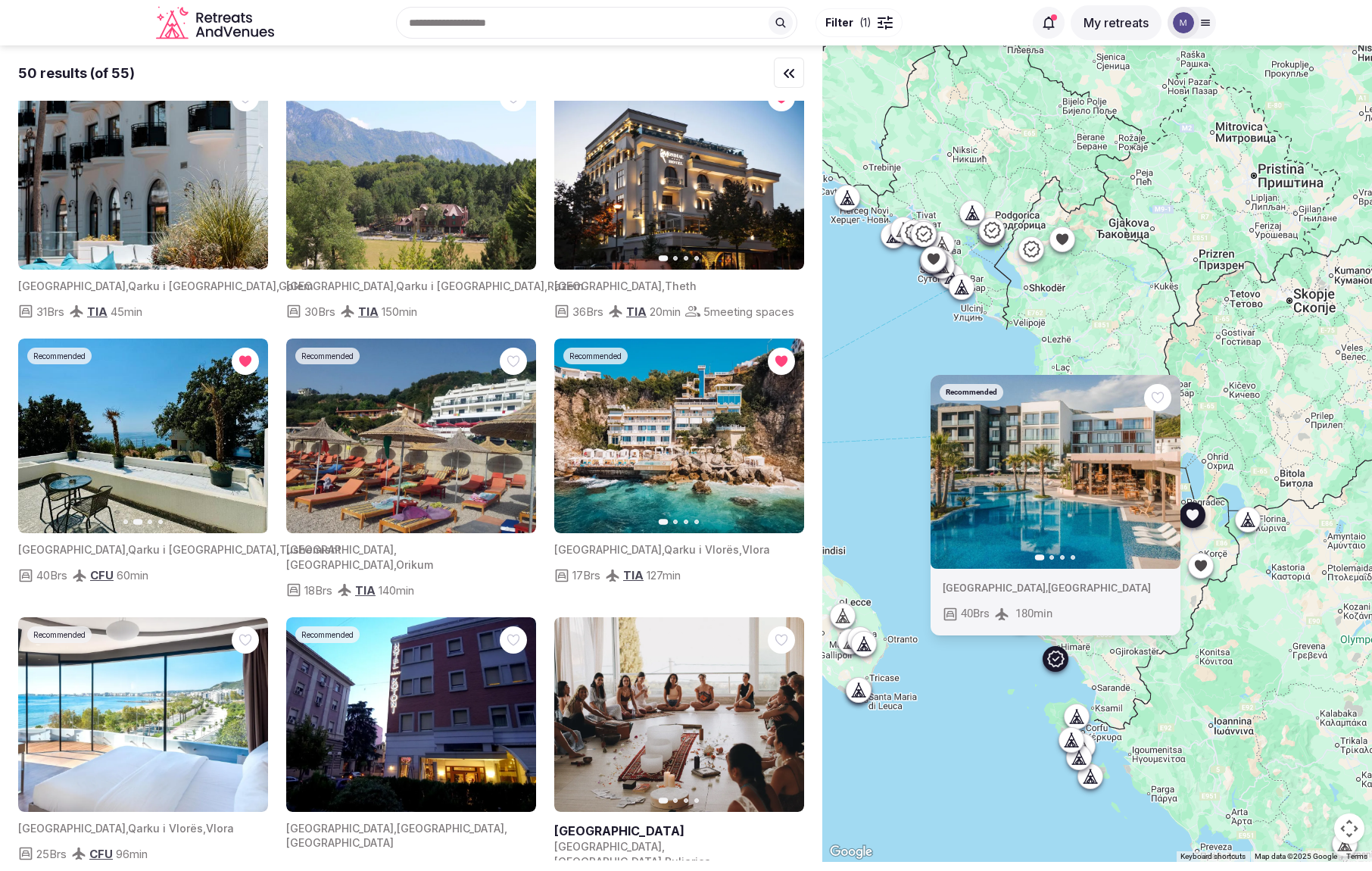
click at [246, 430] on icon "button" at bounding box center [246, 436] width 12 height 12
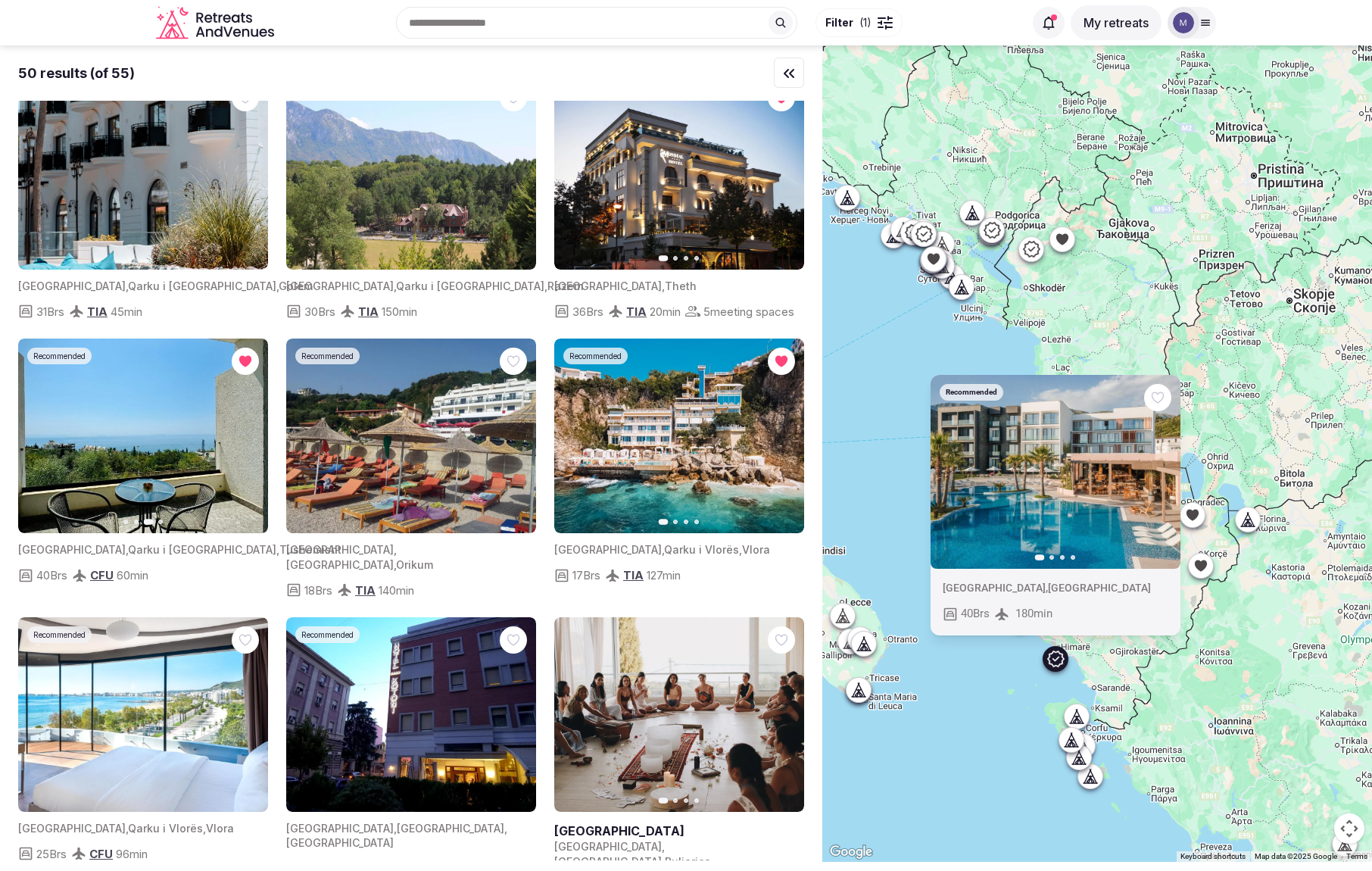
click at [239, 851] on div "Recommended Albania , Qarku i Vlorës , Vlora 25 Brs CFU 96 min" at bounding box center [143, 768] width 250 height 301
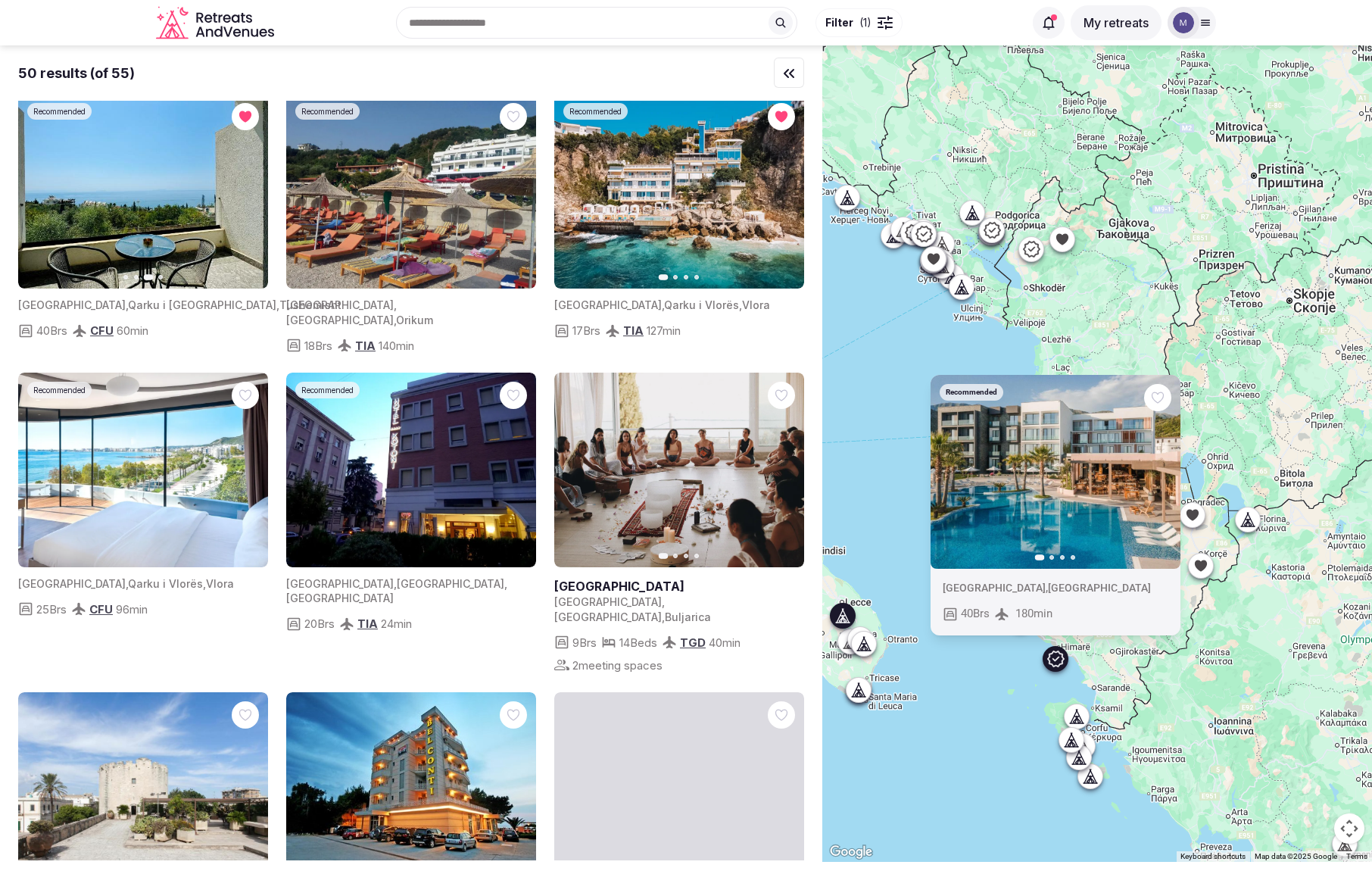
scroll to position [2128, 0]
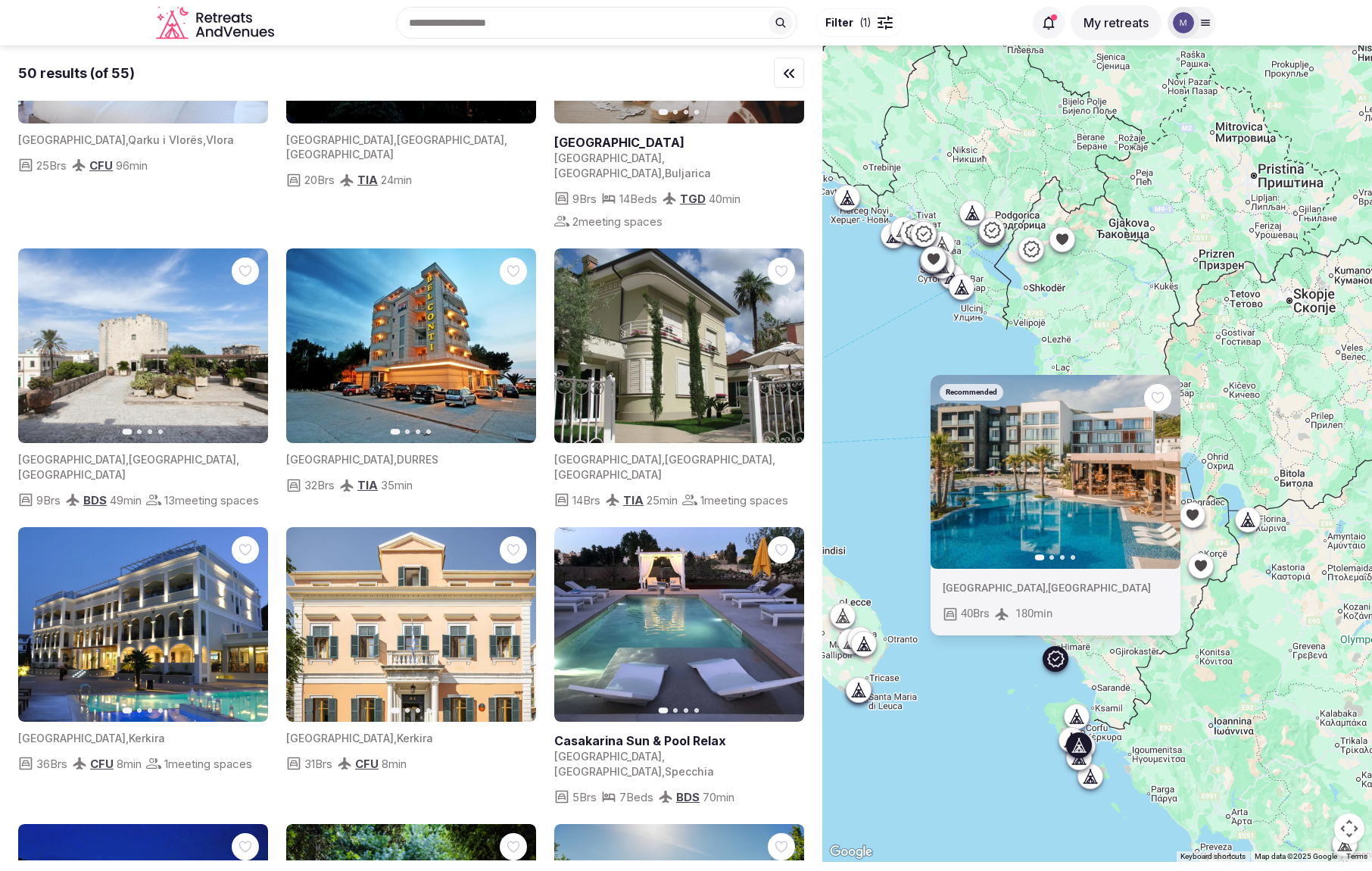
click at [247, 619] on icon "button" at bounding box center [246, 625] width 12 height 12
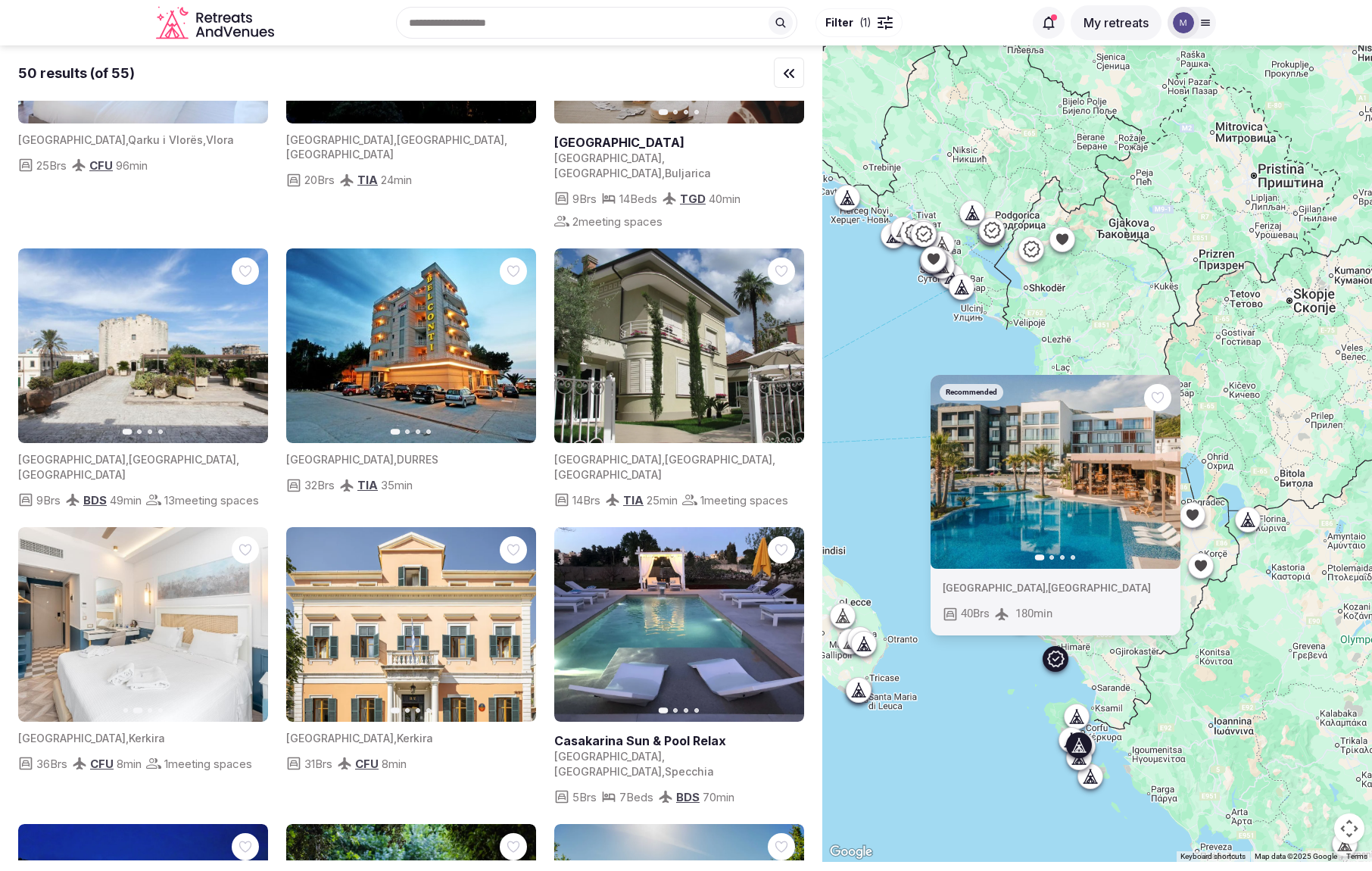
click at [247, 619] on icon "button" at bounding box center [248, 624] width 6 height 10
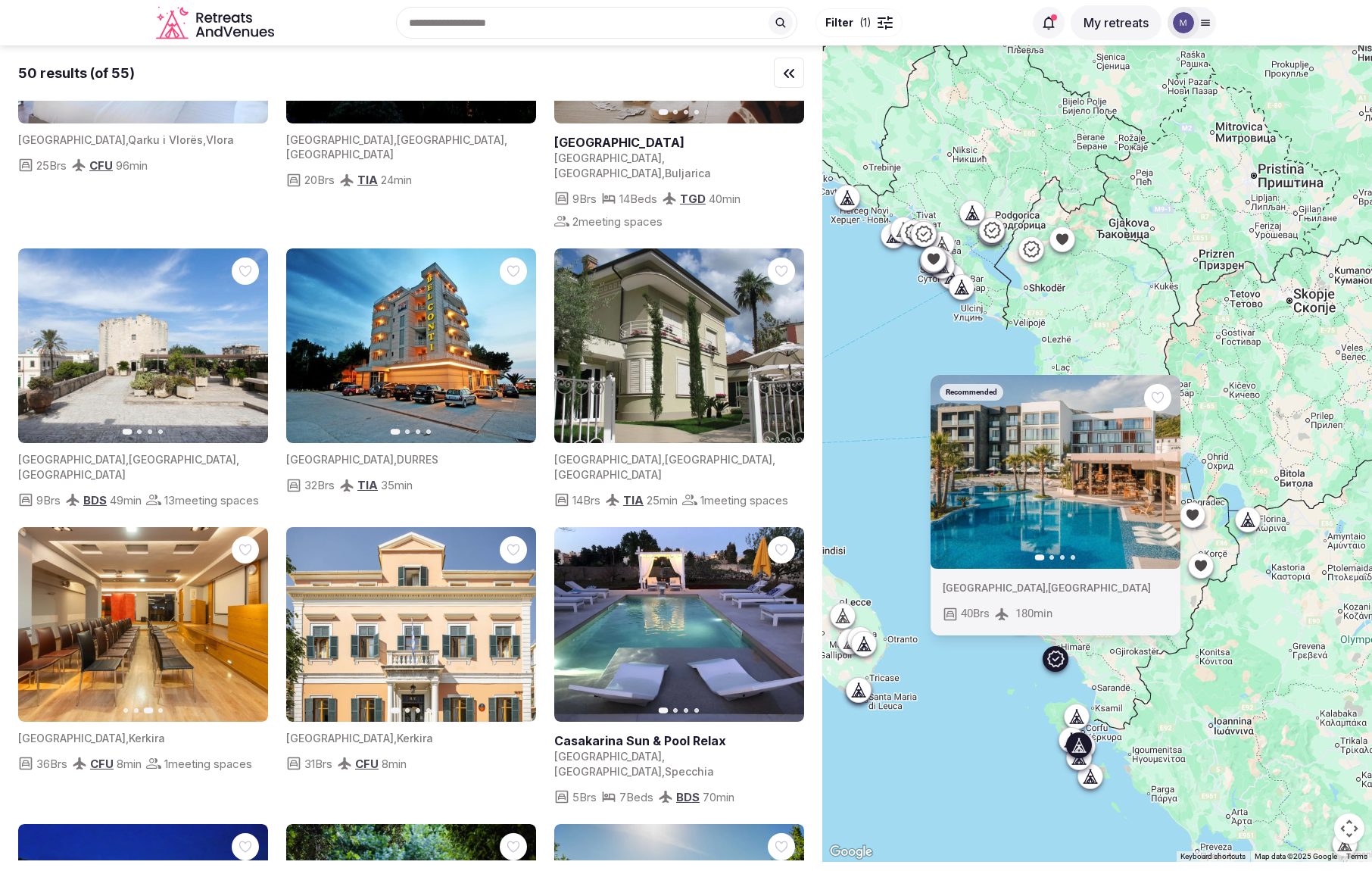
click at [246, 619] on icon "button" at bounding box center [248, 624] width 6 height 10
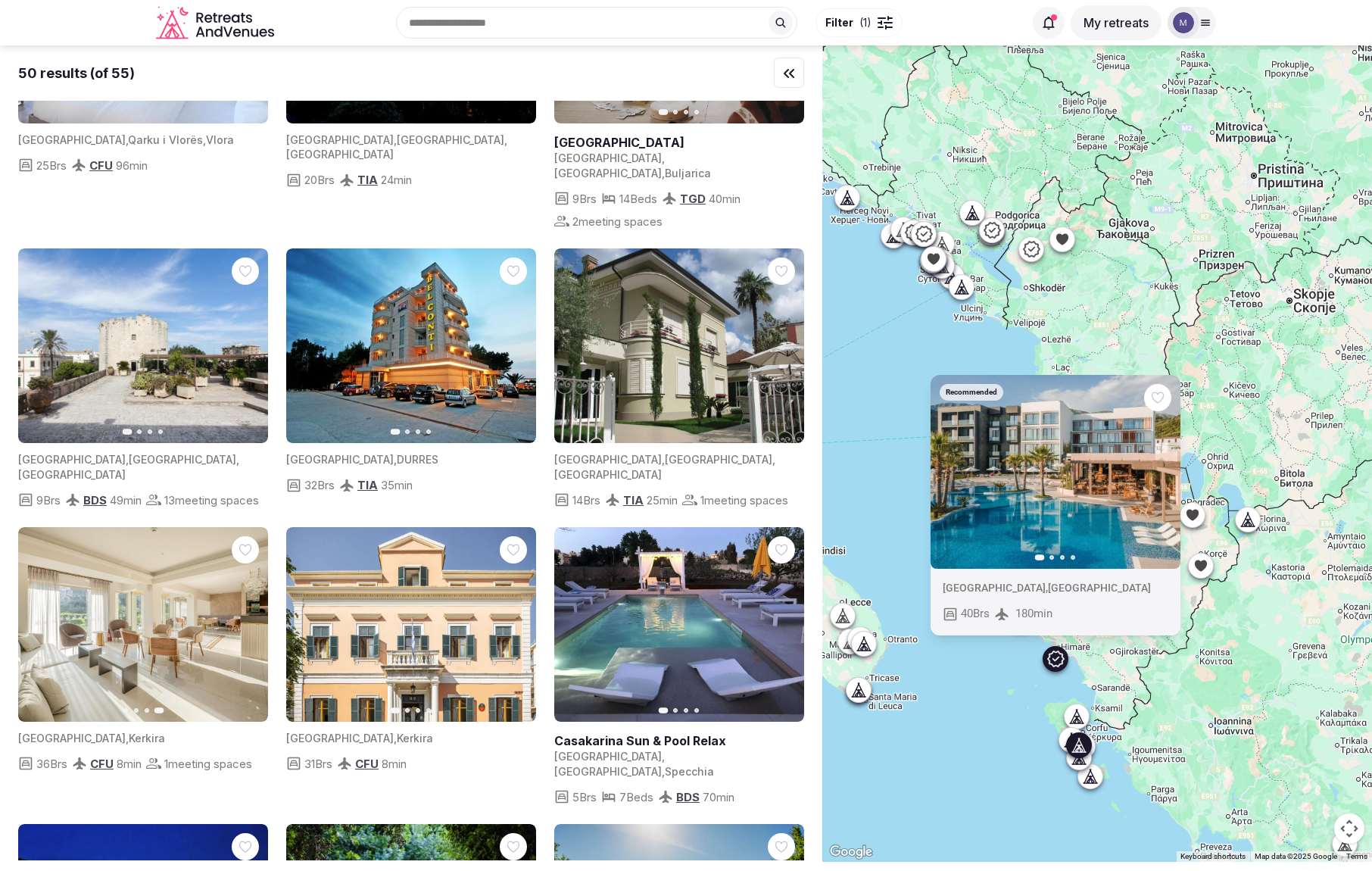
click at [0, 0] on icon "button" at bounding box center [0, 0] width 0 height 0
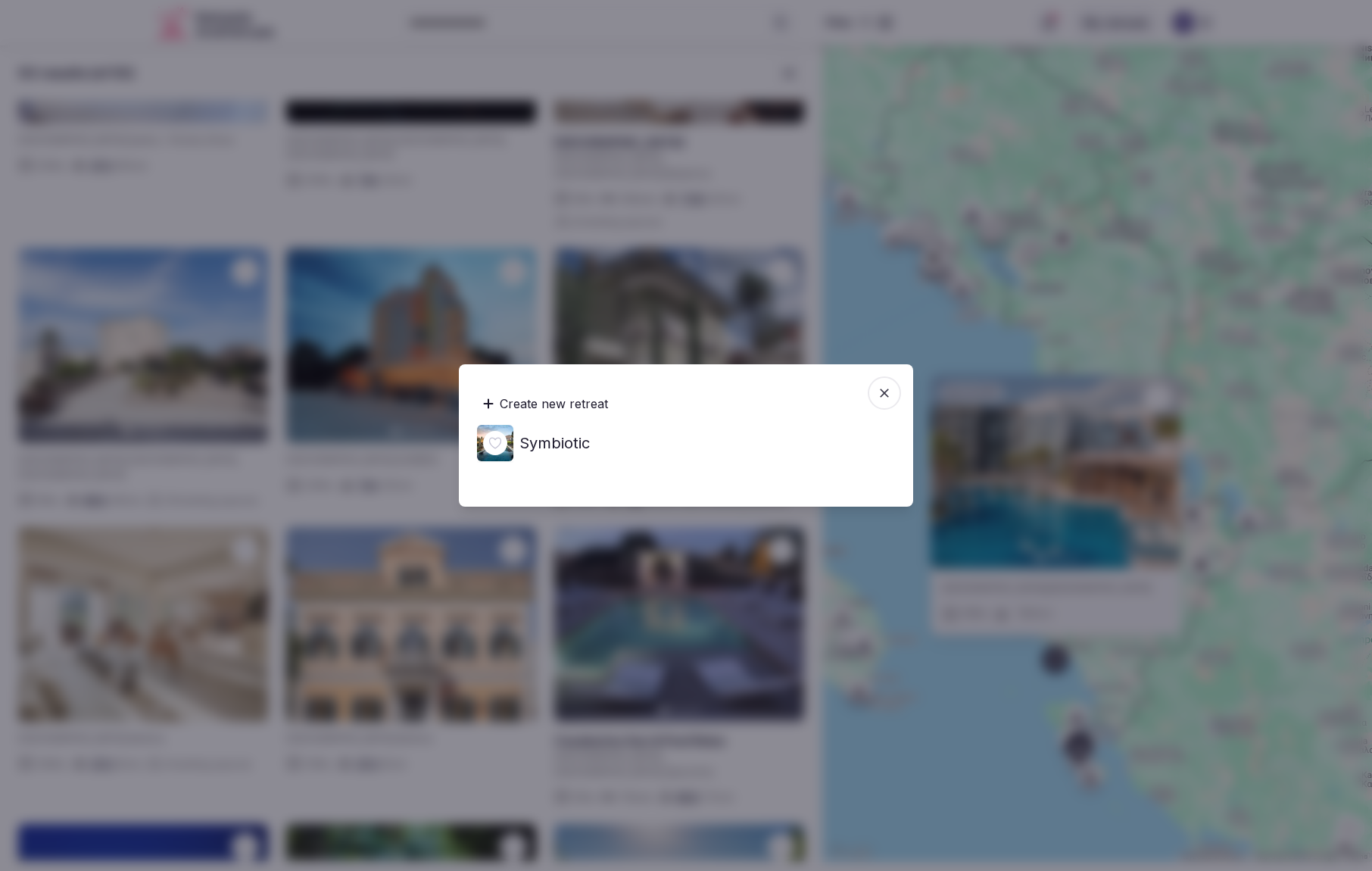
click at [558, 444] on h4 "Symbiotic" at bounding box center [554, 443] width 71 height 21
click at [885, 399] on icon "button" at bounding box center [884, 393] width 15 height 15
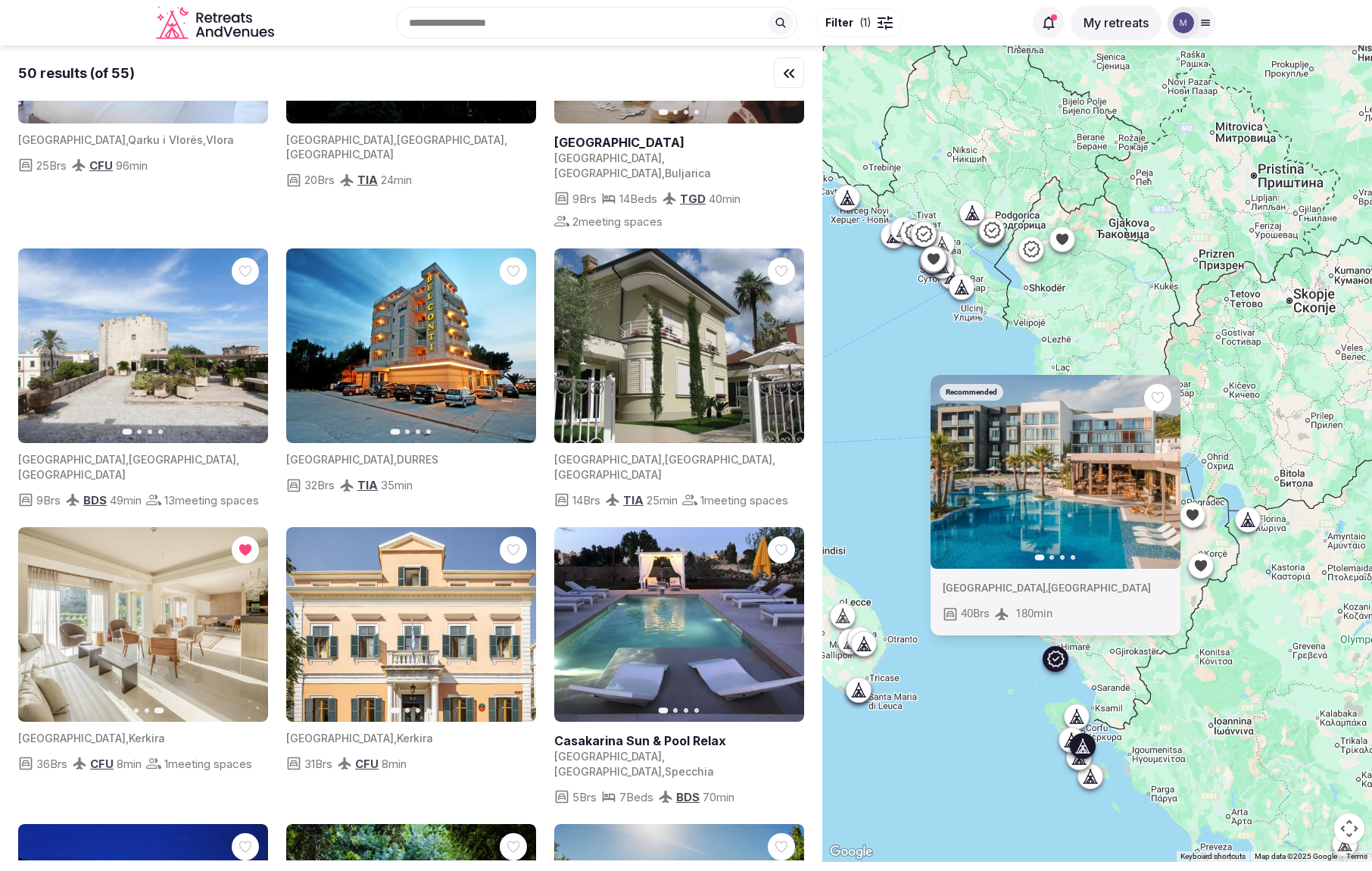
click at [515, 619] on icon "button" at bounding box center [516, 624] width 6 height 10
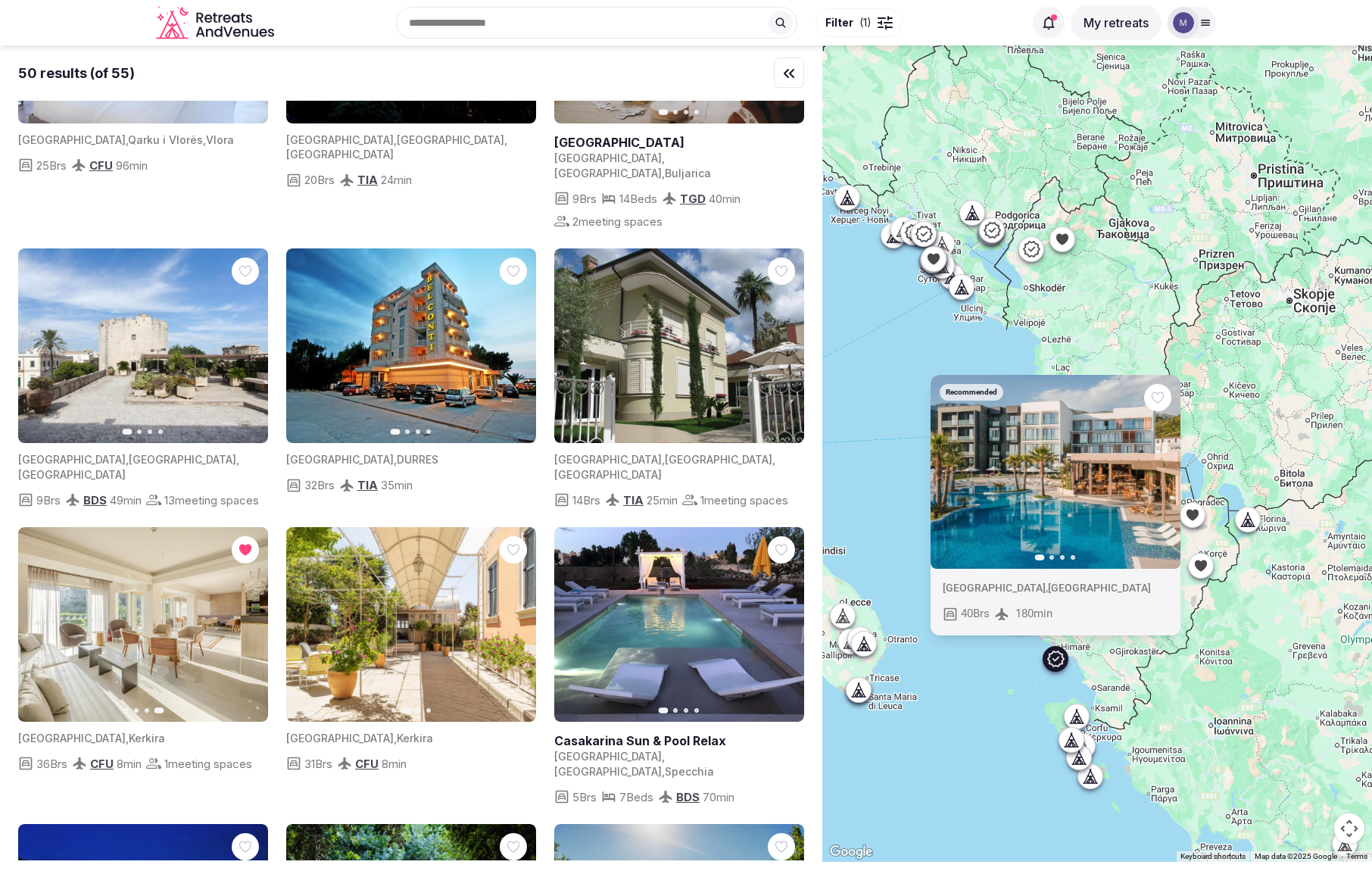
click at [948, 699] on div "Recommended Previous slide Next slide Albania , Vlorë County 40 Brs 180 min" at bounding box center [1097, 453] width 550 height 816
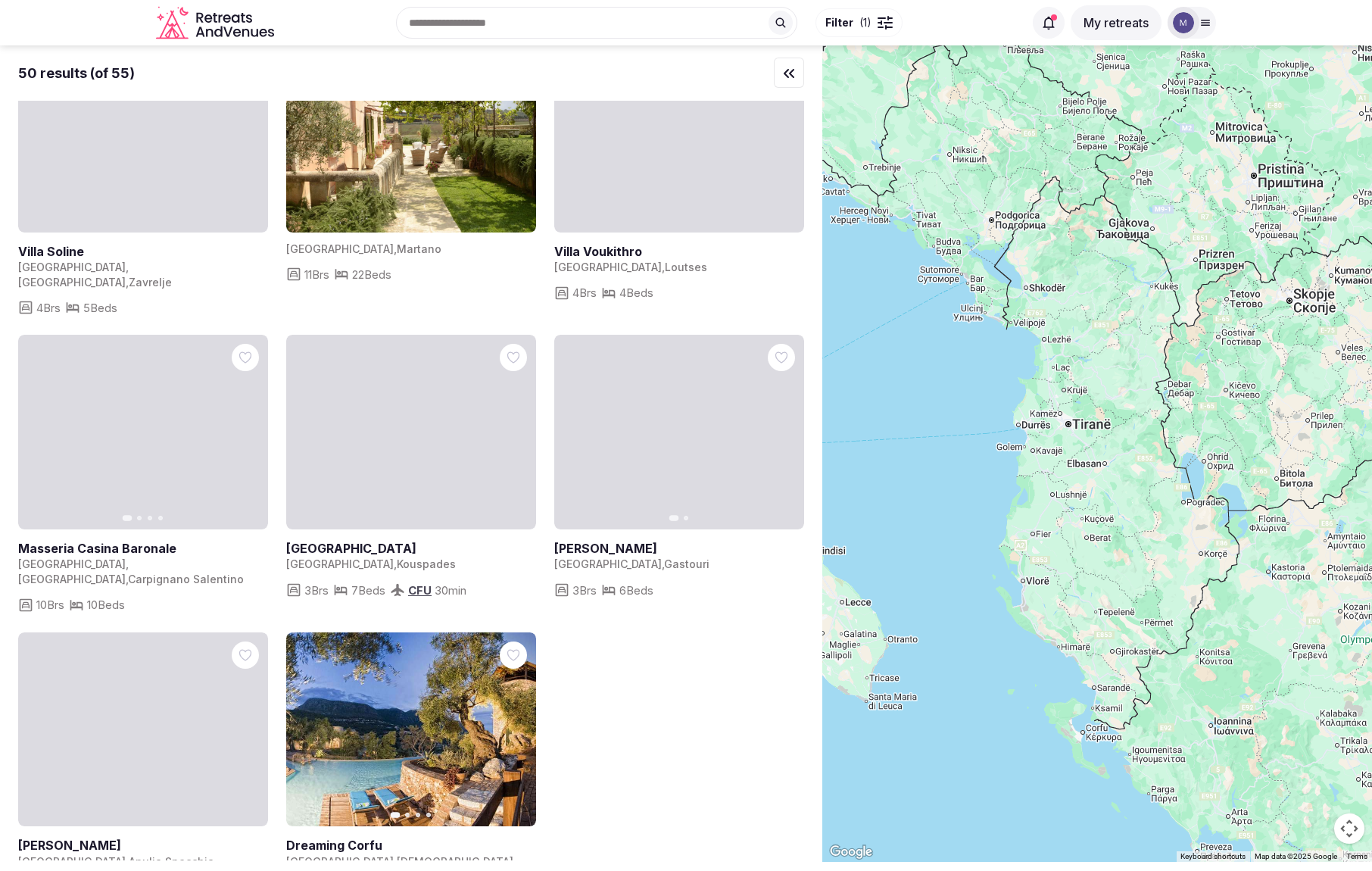
scroll to position [4112, 0]
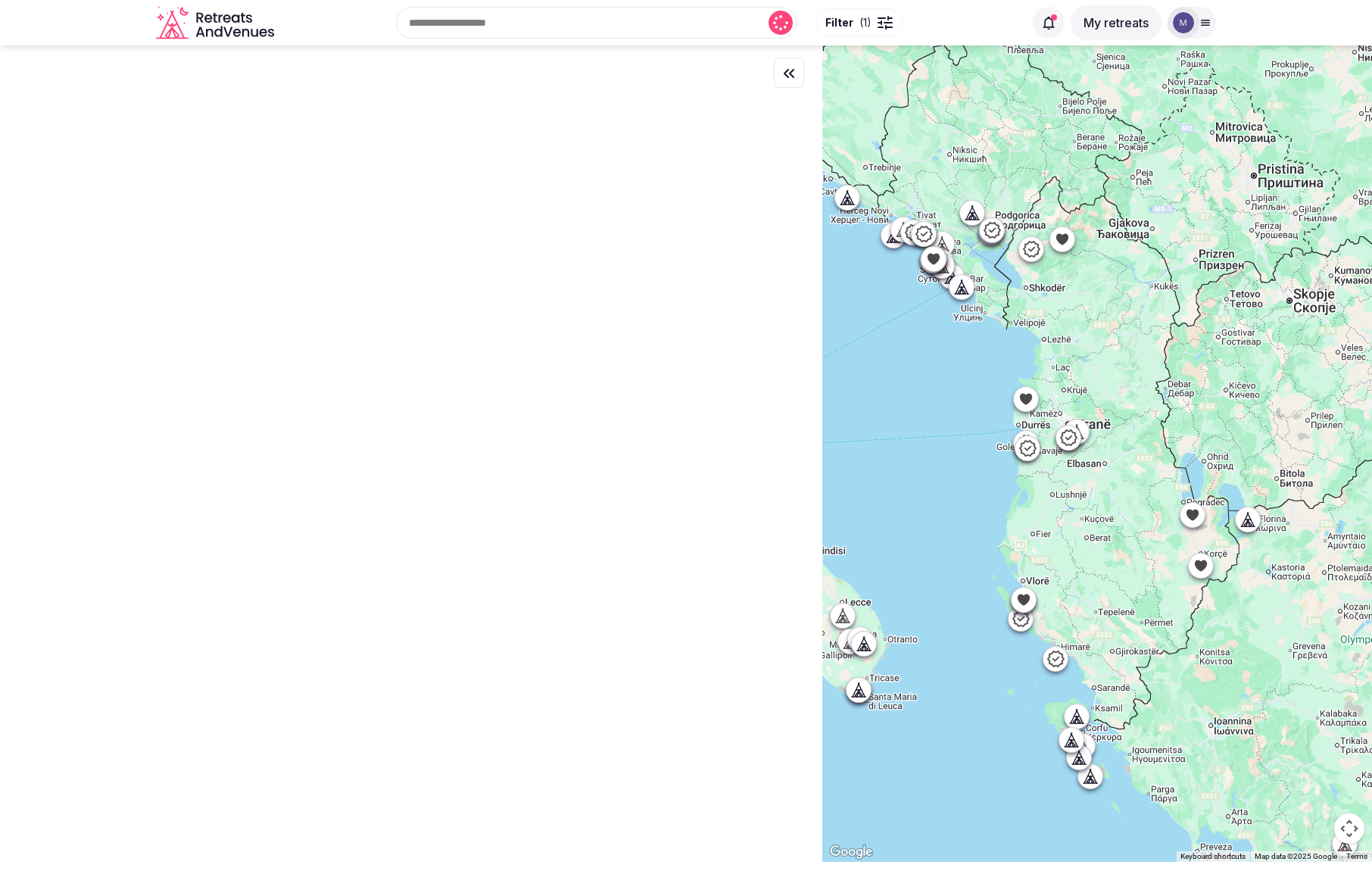
scroll to position [0, 0]
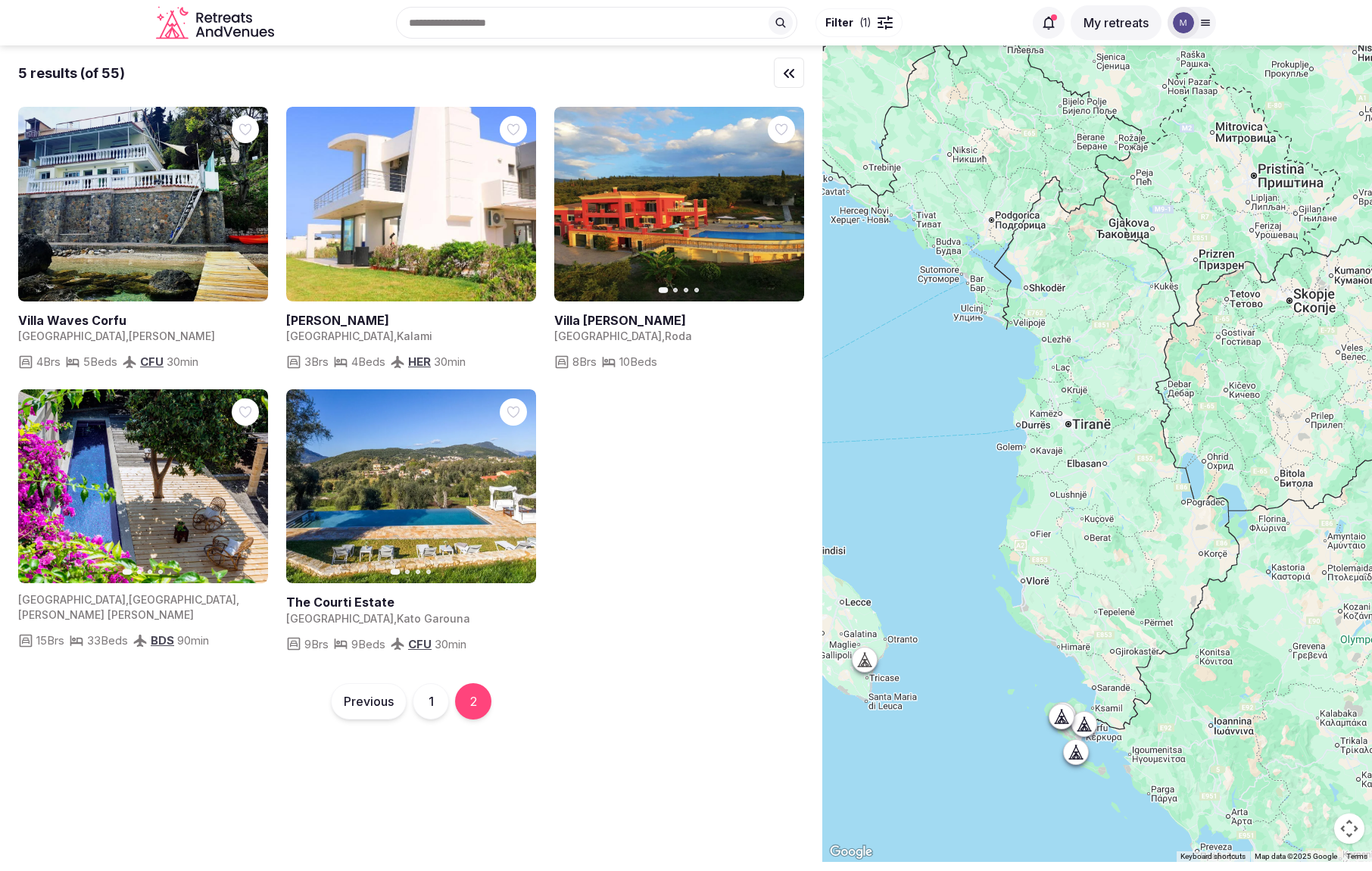
click at [435, 704] on button "1" at bounding box center [431, 701] width 36 height 36
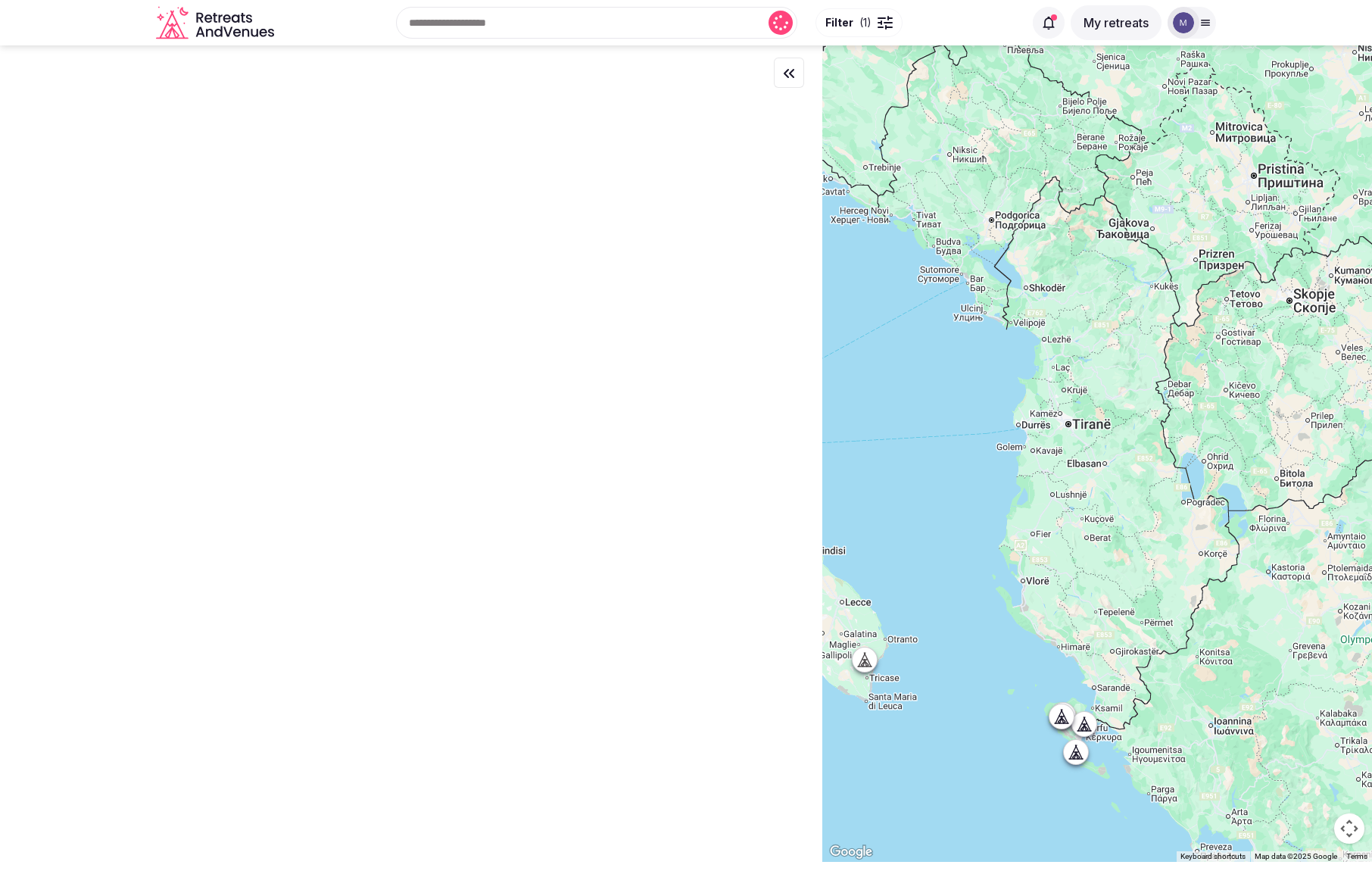
click at [1196, 32] on div at bounding box center [1192, 23] width 48 height 32
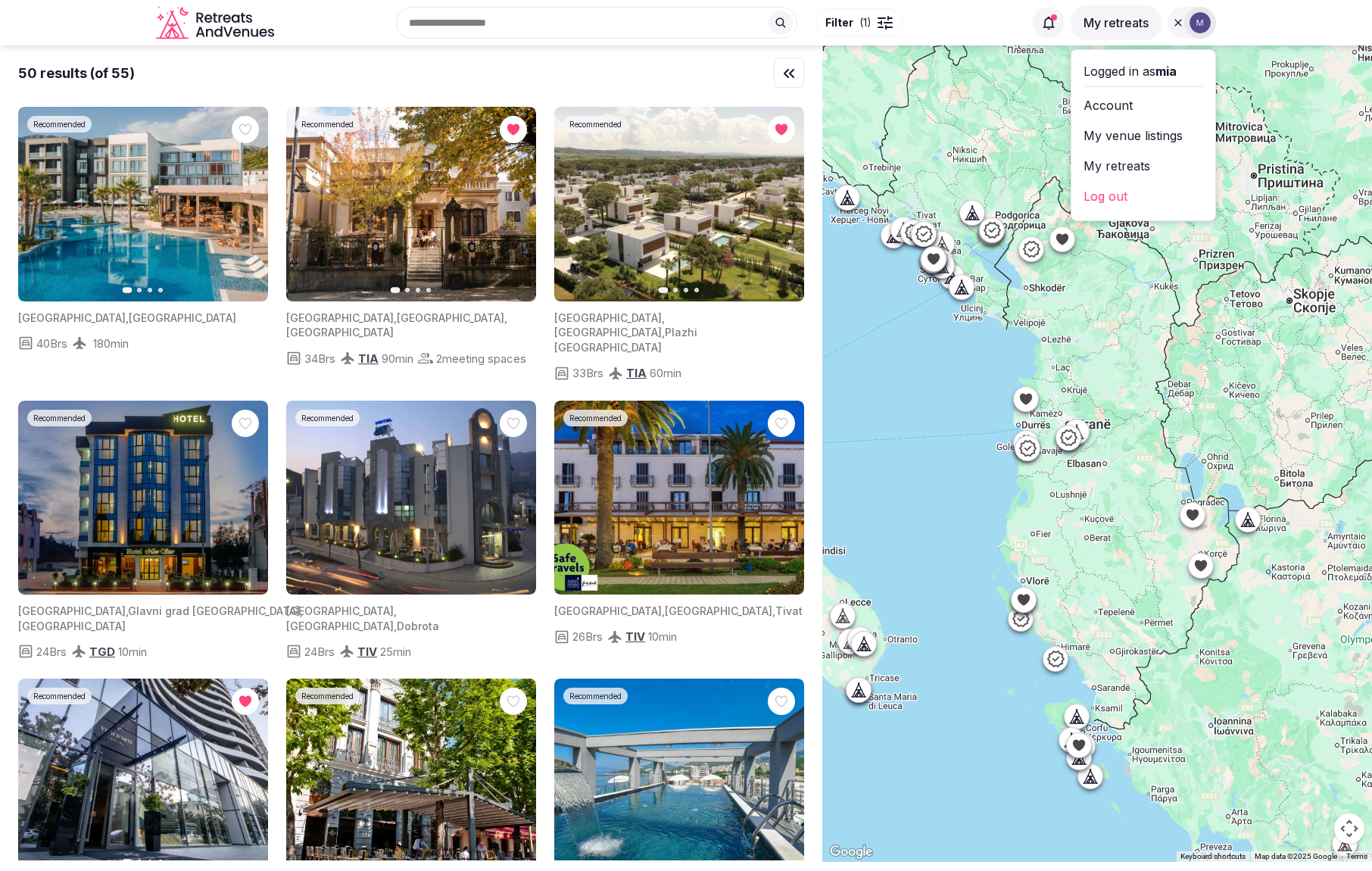
click at [1170, 104] on link "Account" at bounding box center [1143, 105] width 120 height 24
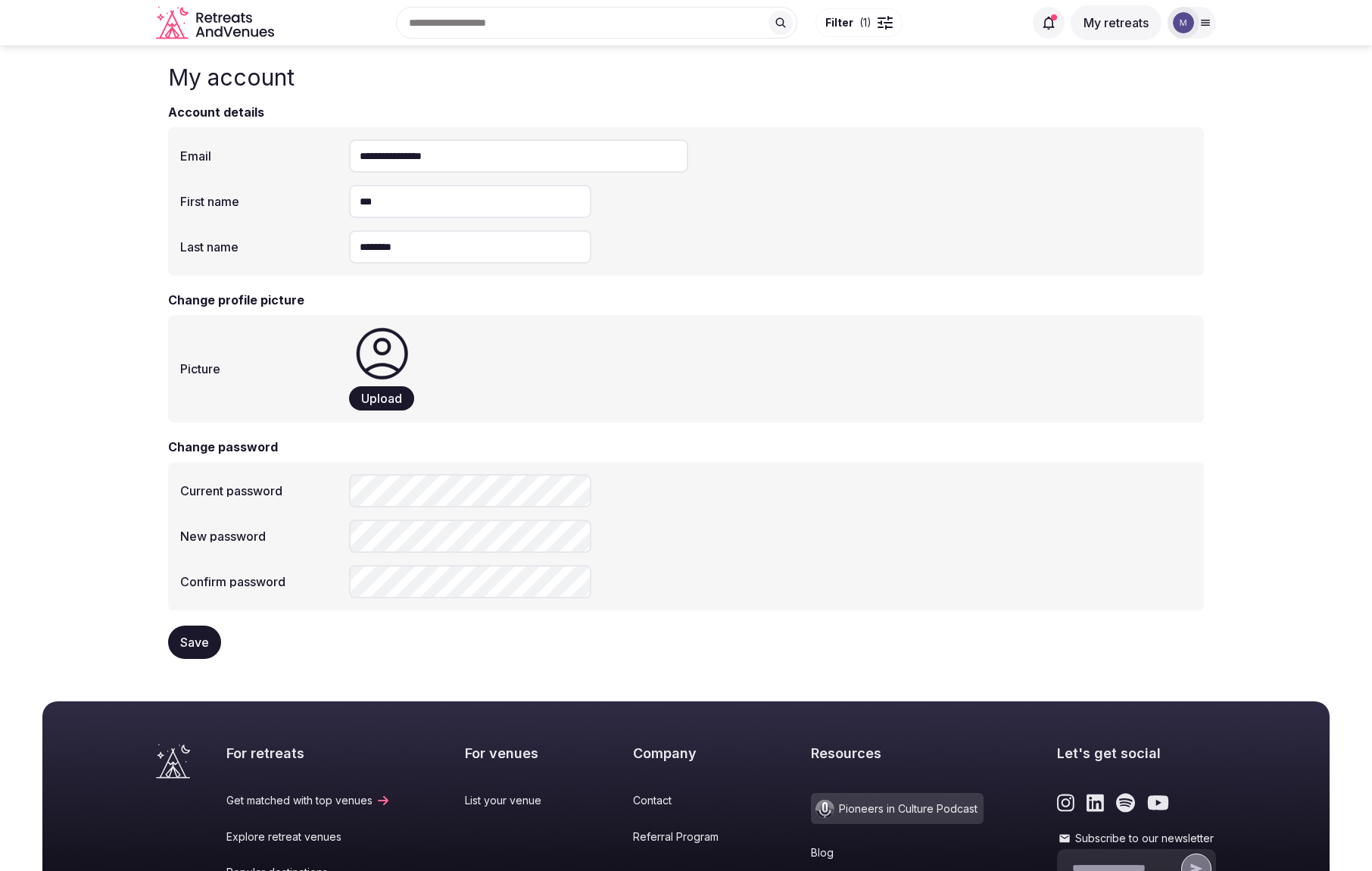
click at [1197, 18] on div at bounding box center [1184, 23] width 32 height 32
click at [1127, 164] on link "My retreats" at bounding box center [1143, 166] width 120 height 24
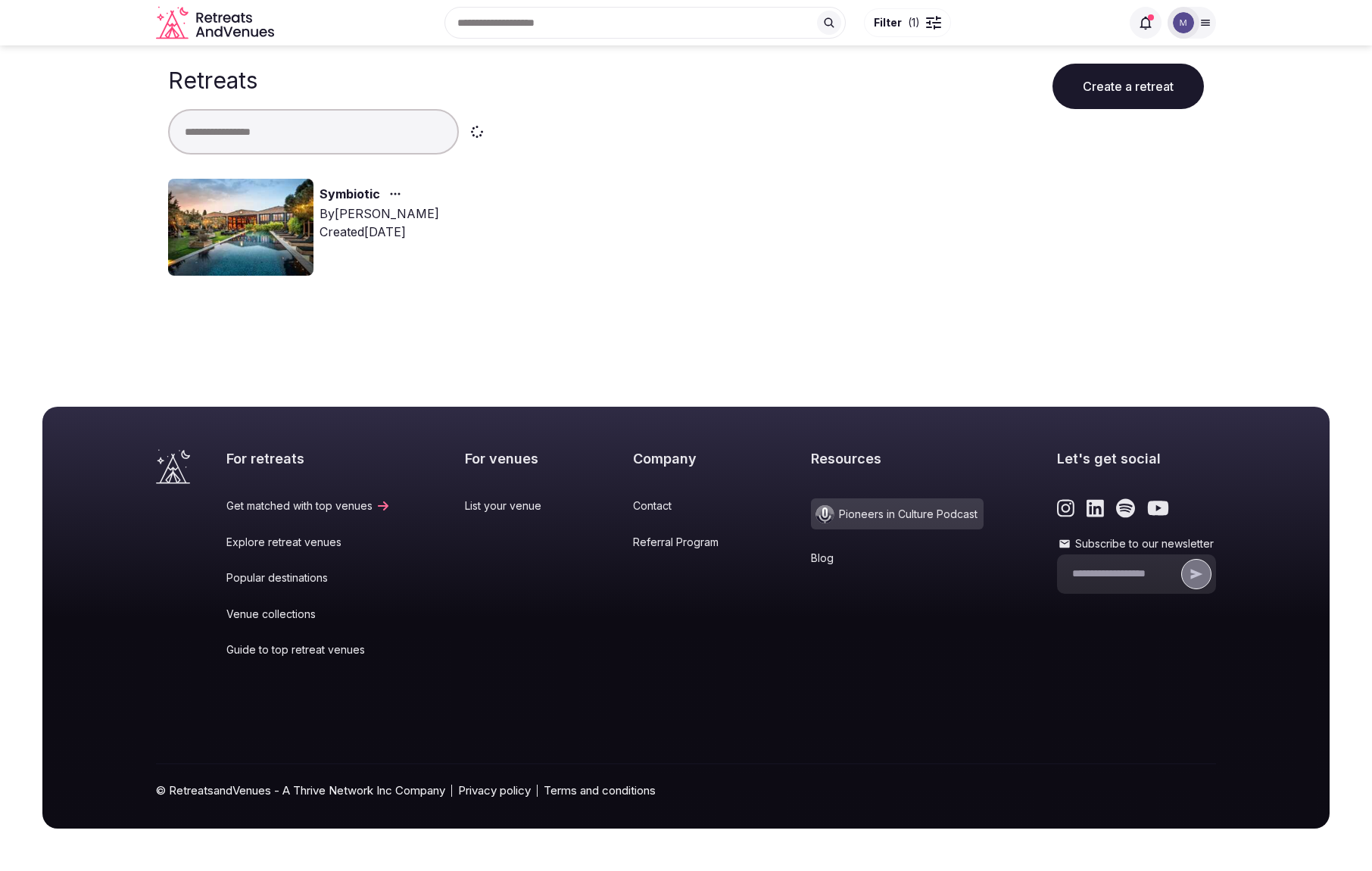
click at [352, 194] on link "Symbiotic" at bounding box center [349, 195] width 60 height 19
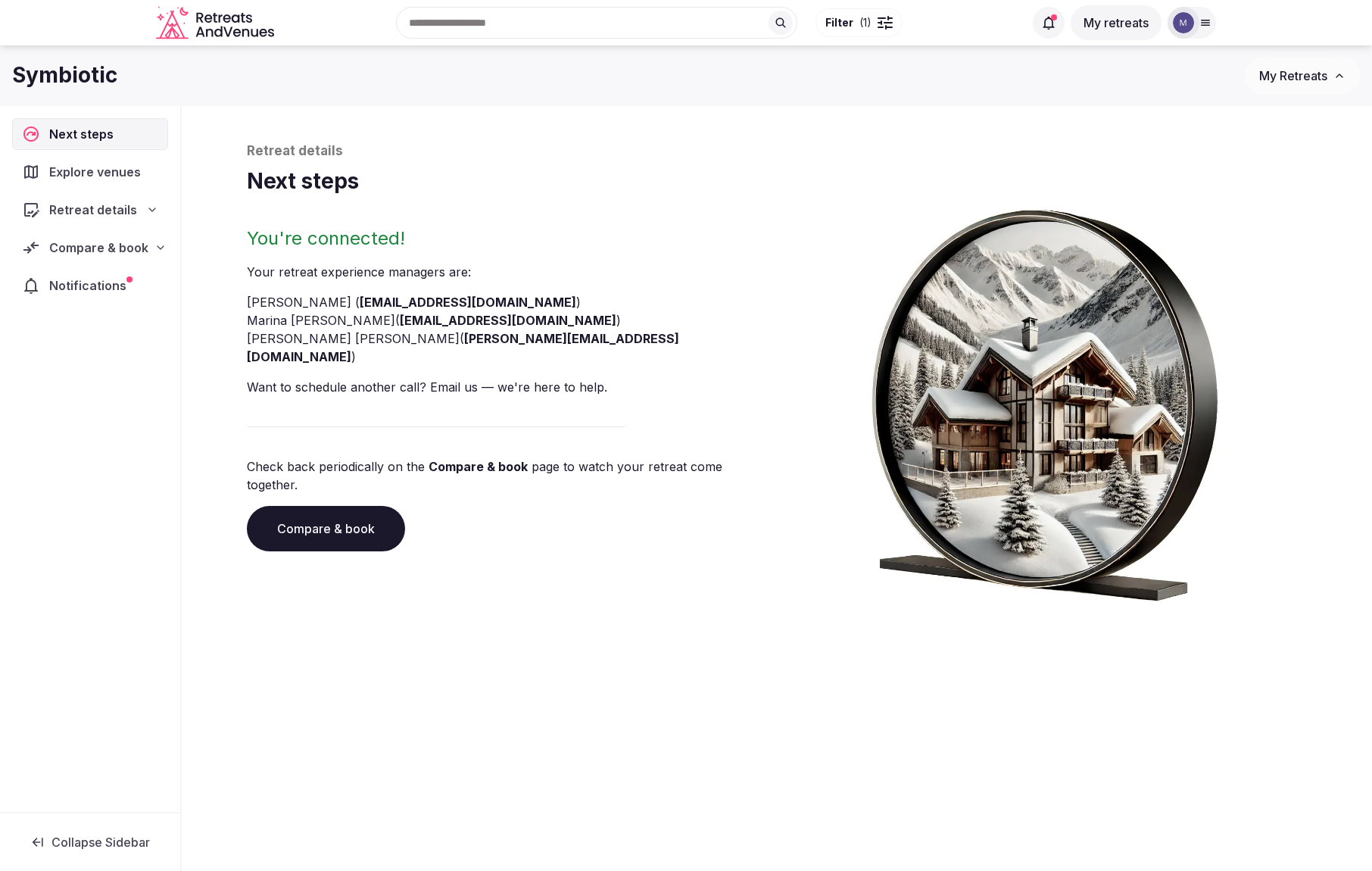
click at [144, 199] on div "Retreat details" at bounding box center [90, 210] width 156 height 32
click at [155, 384] on icon at bounding box center [160, 384] width 12 height 12
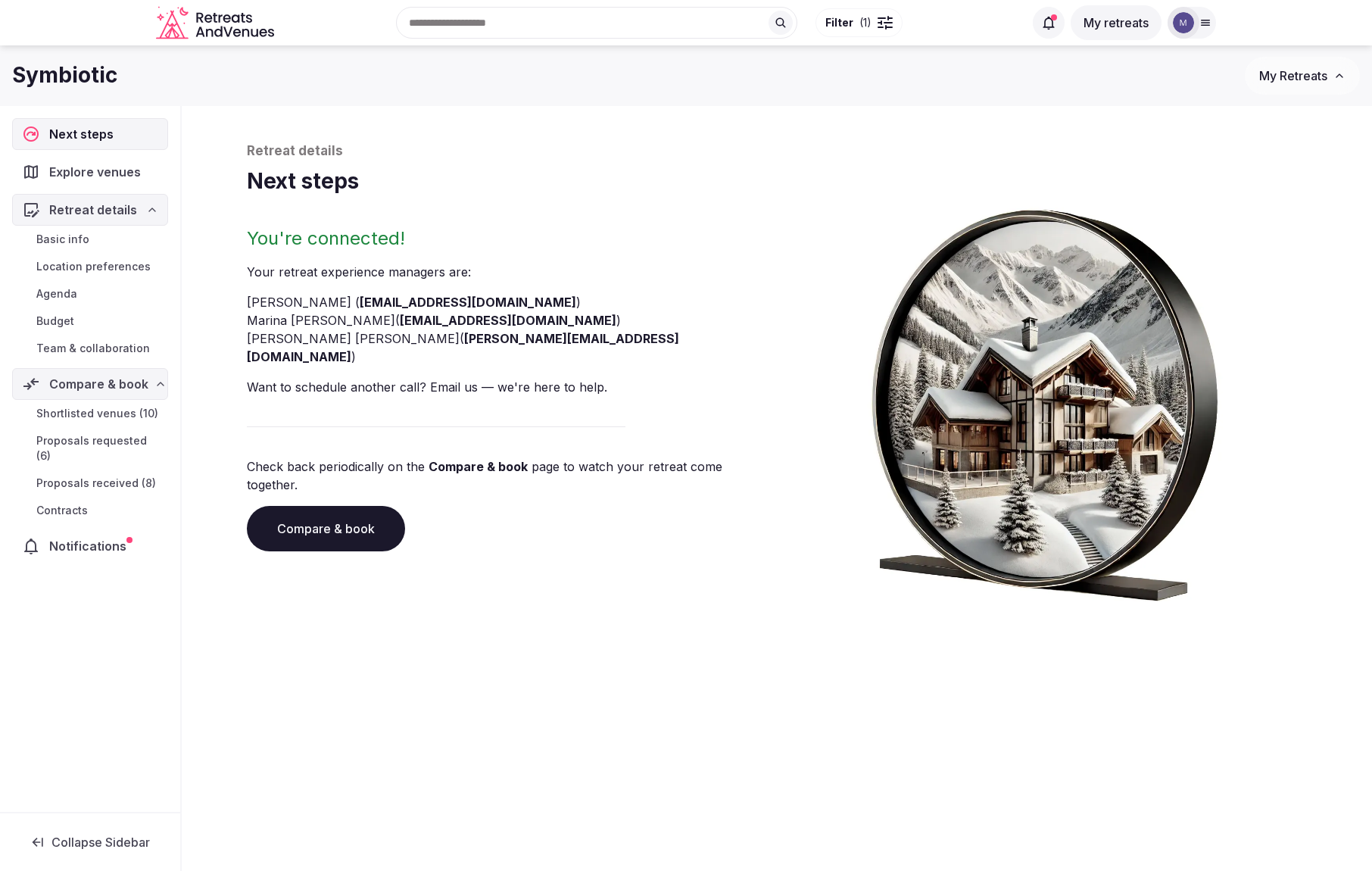
click at [130, 414] on span "Shortlisted venues (10)" at bounding box center [97, 413] width 122 height 15
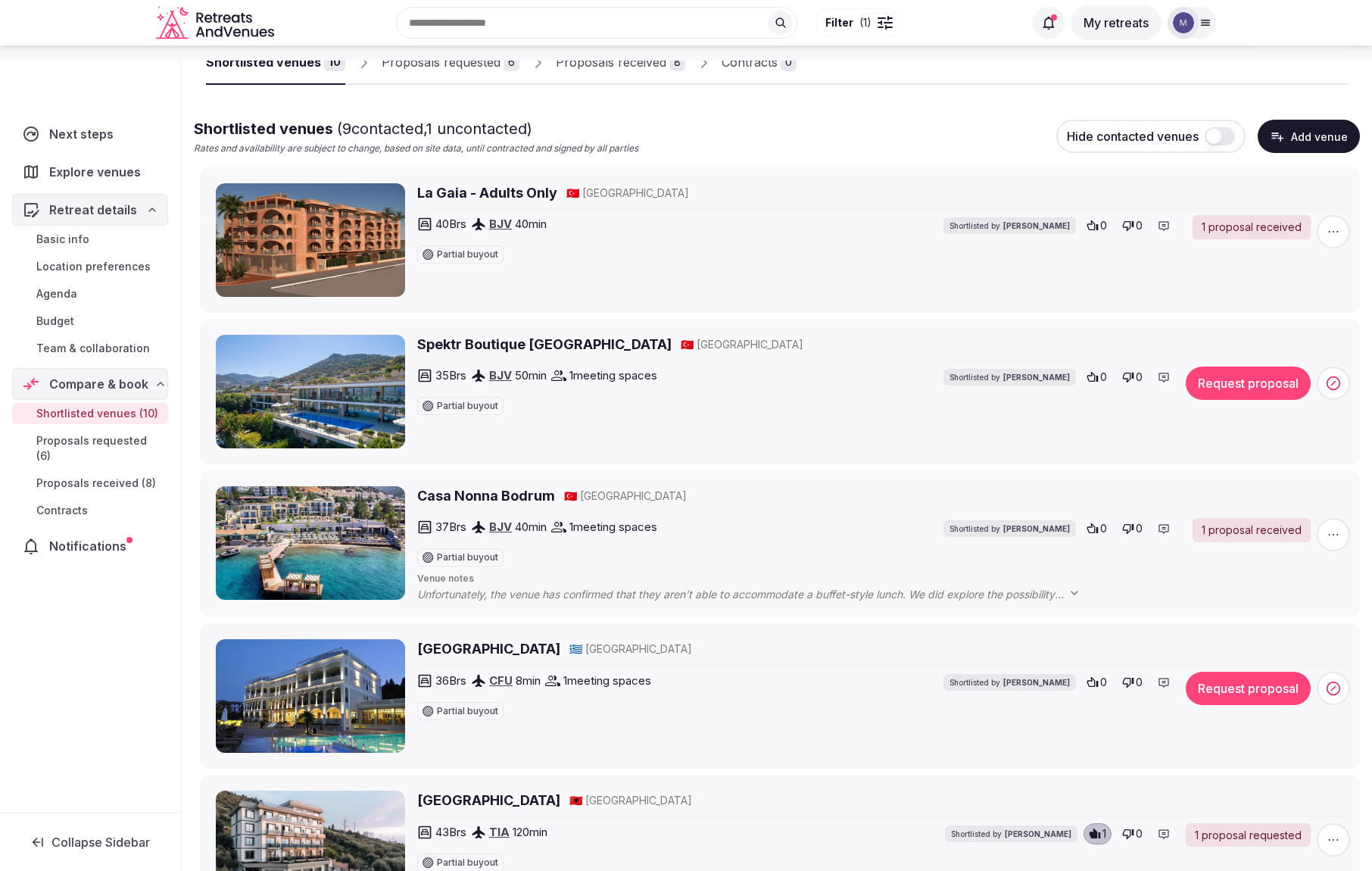
scroll to position [283, 0]
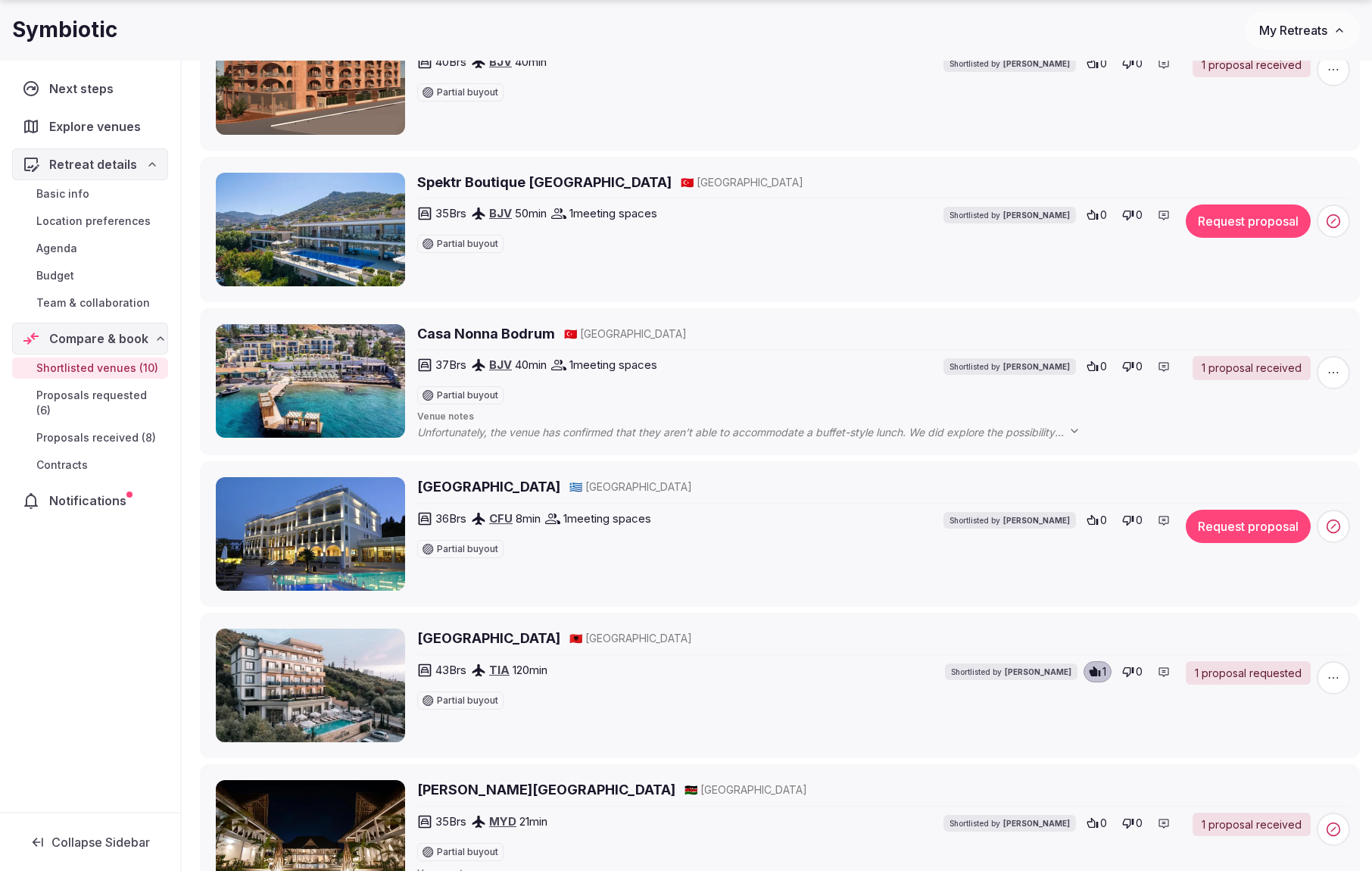
click at [558, 483] on h2 "Corfu Mare Boutique Hotel" at bounding box center [488, 487] width 143 height 19
click at [1334, 527] on icon at bounding box center [1333, 526] width 15 height 15
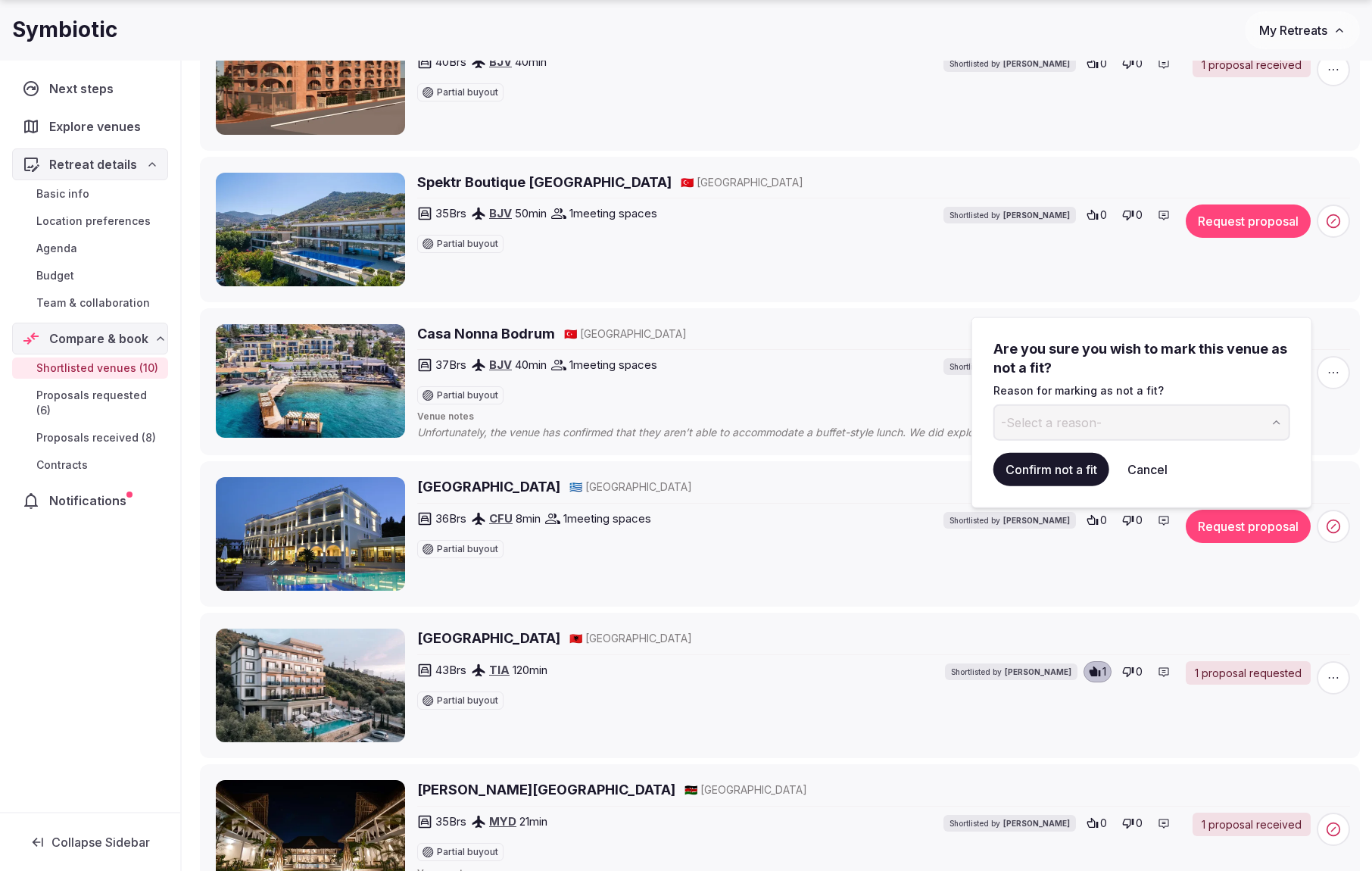
click at [1071, 474] on button "Confirm not a fit" at bounding box center [1051, 469] width 116 height 33
click at [1125, 425] on button "-Select a reason-" at bounding box center [1141, 422] width 297 height 36
click at [888, 481] on html "Recent searches Türkiye Albania Kenya Brazil Search Popular Destinations Toscan…" at bounding box center [686, 152] width 1372 height 871
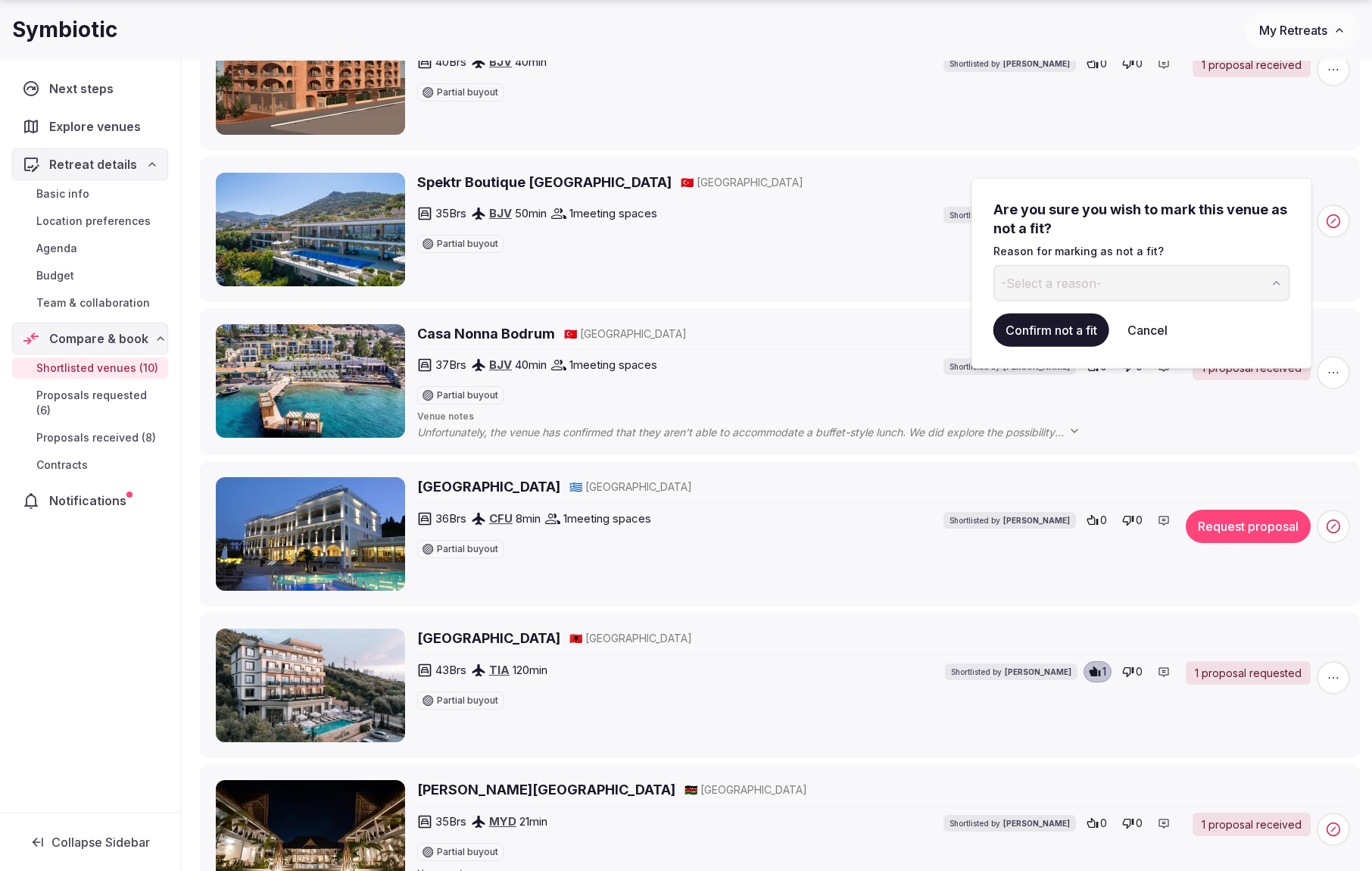
scroll to position [570, 0]
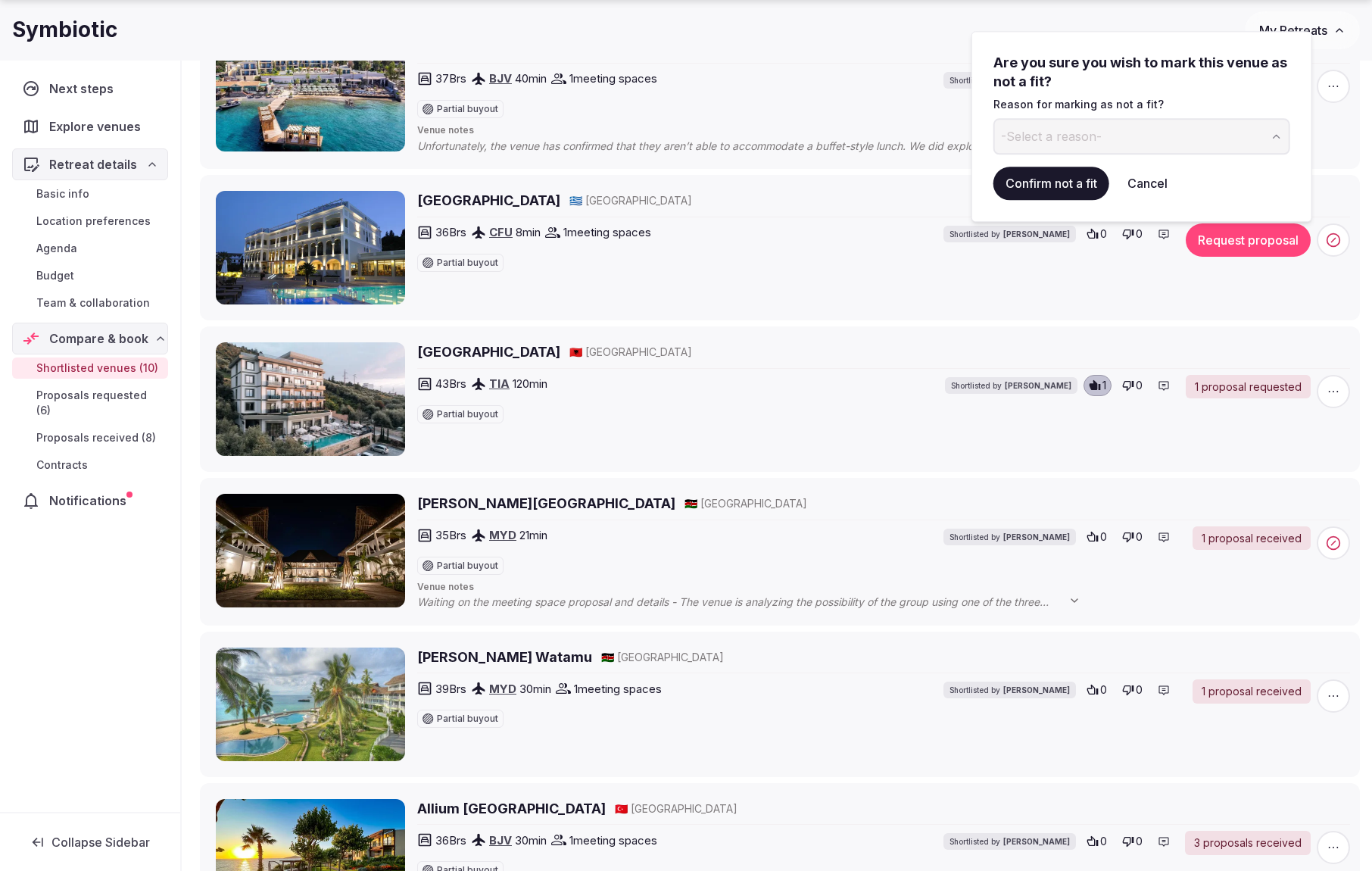
click at [805, 454] on div "Mazarine Hotel 🇦🇱 Albania 43 Brs TIA 120 min Partial buyout Shortlisted by Thia…" at bounding box center [883, 398] width 933 height 114
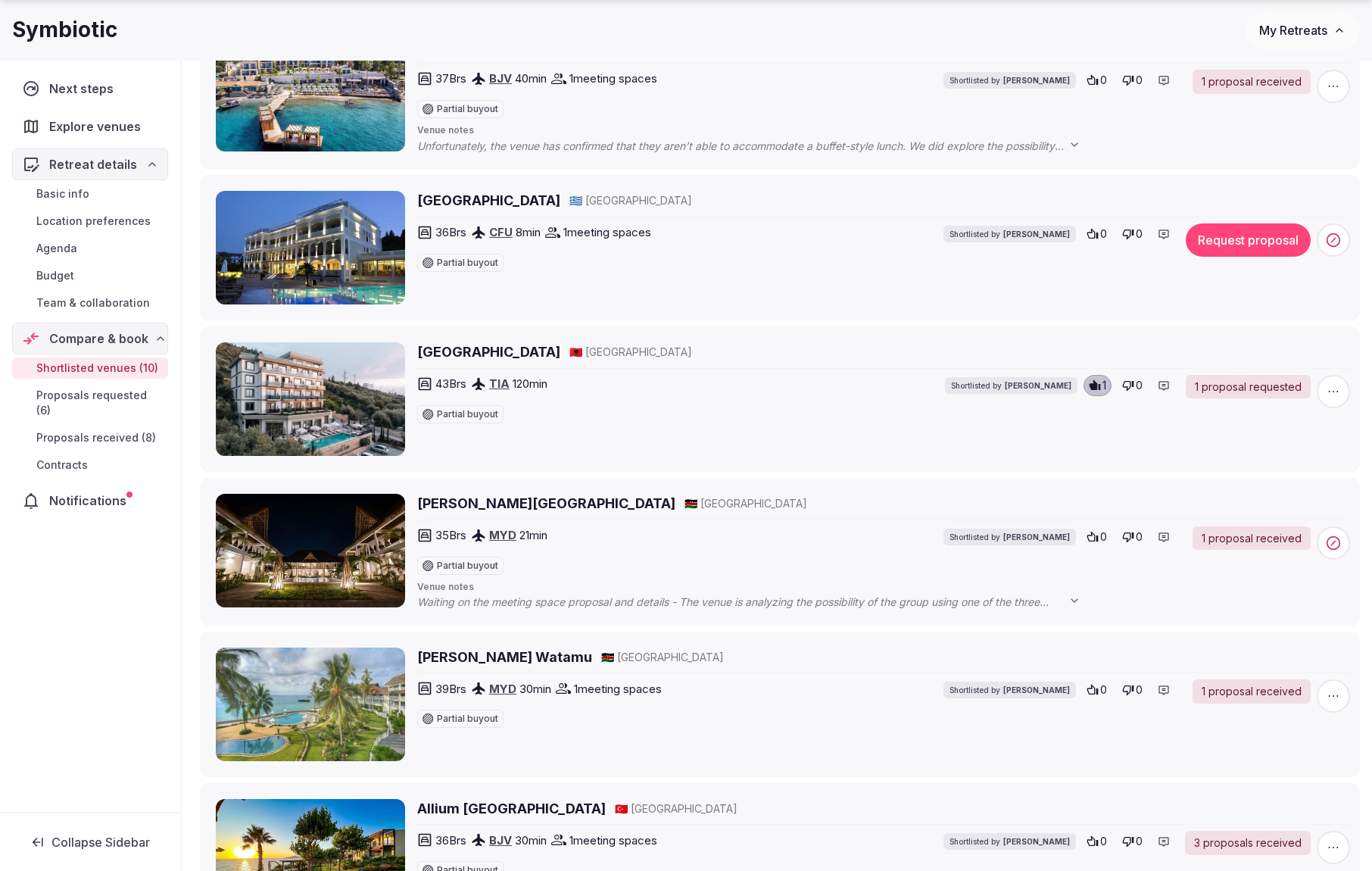
click at [447, 358] on h2 "Mazarine Hotel" at bounding box center [488, 352] width 143 height 19
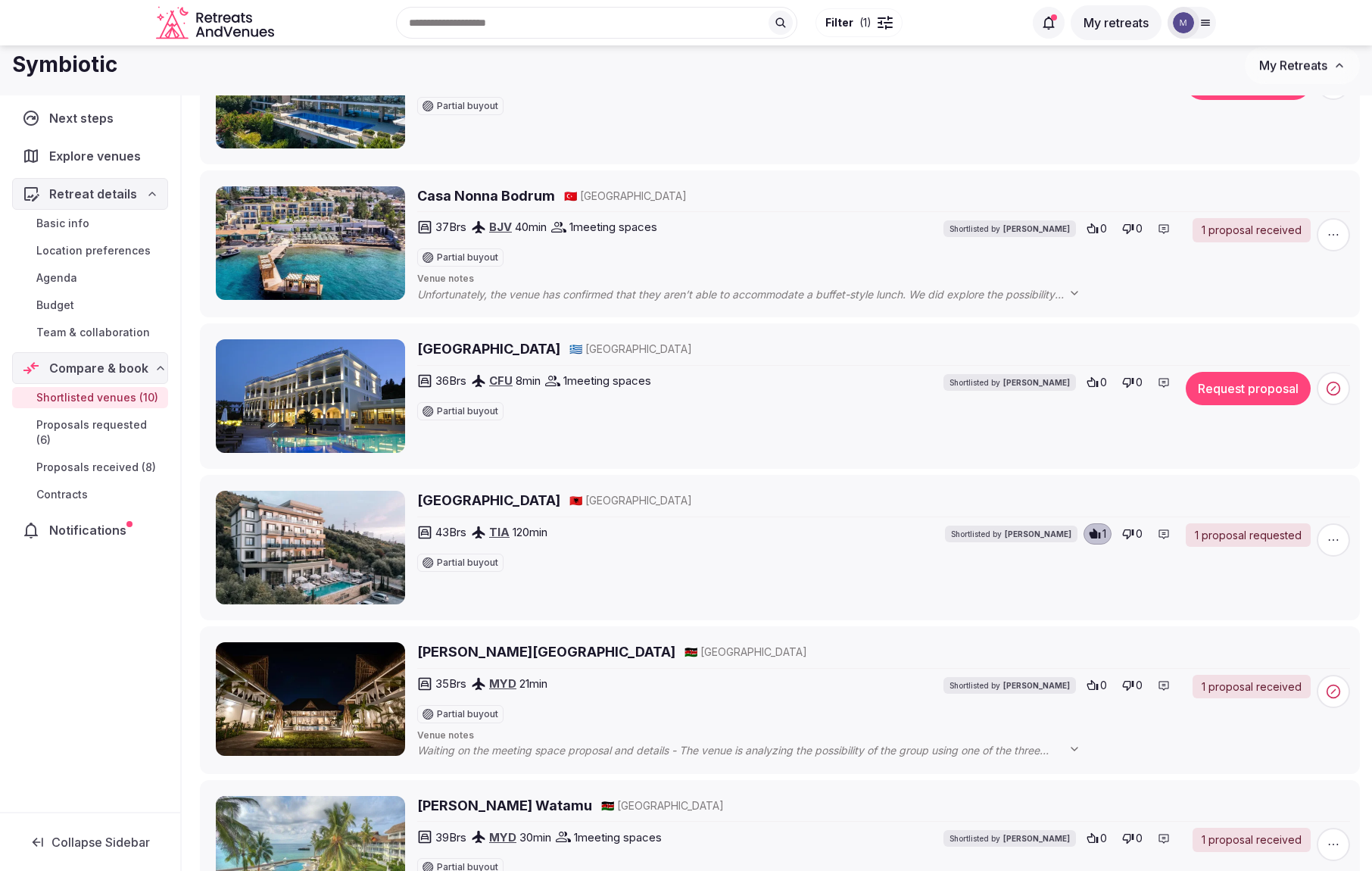
scroll to position [0, 0]
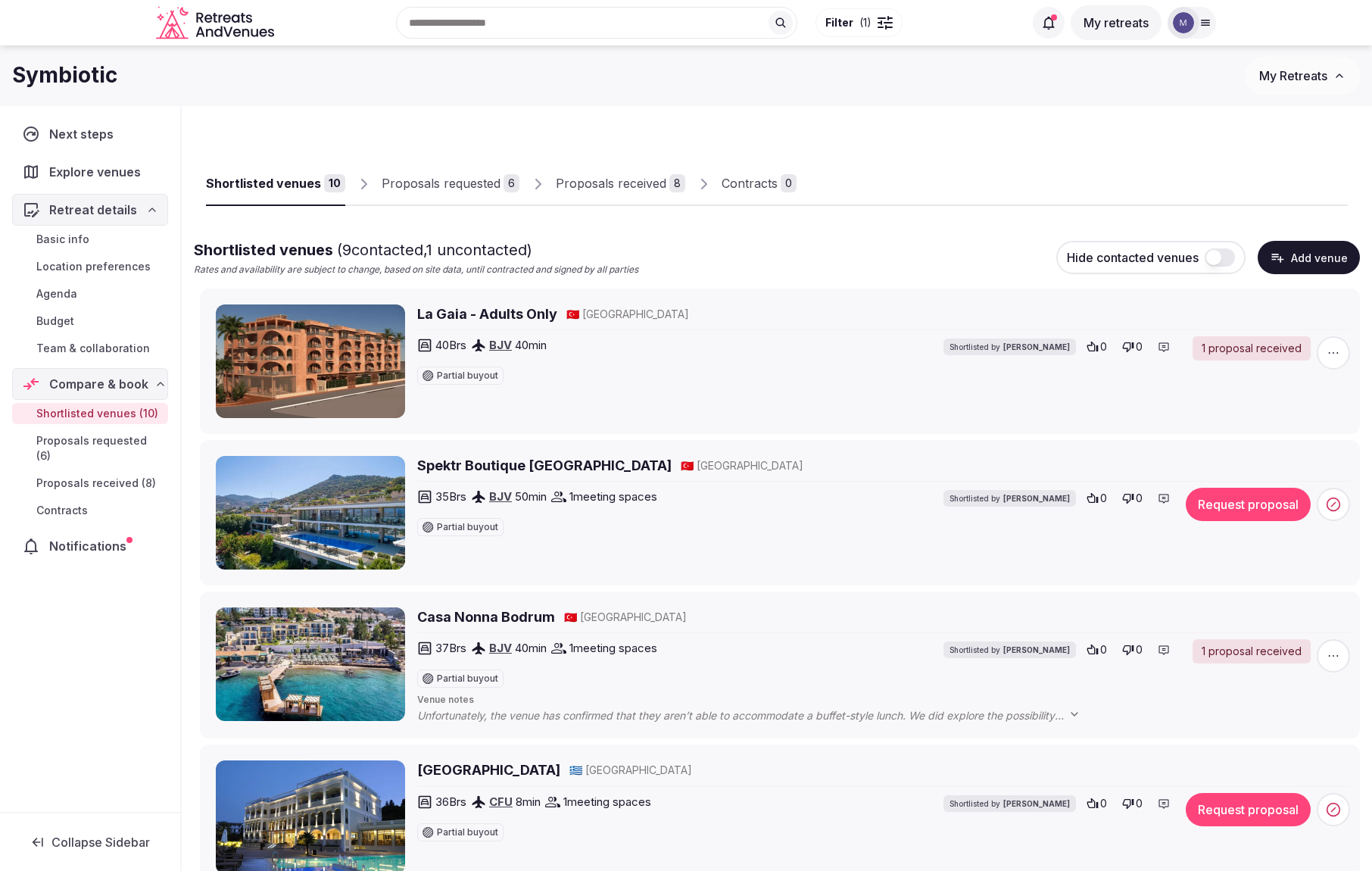
click at [597, 188] on div "Proposals received" at bounding box center [611, 183] width 110 height 19
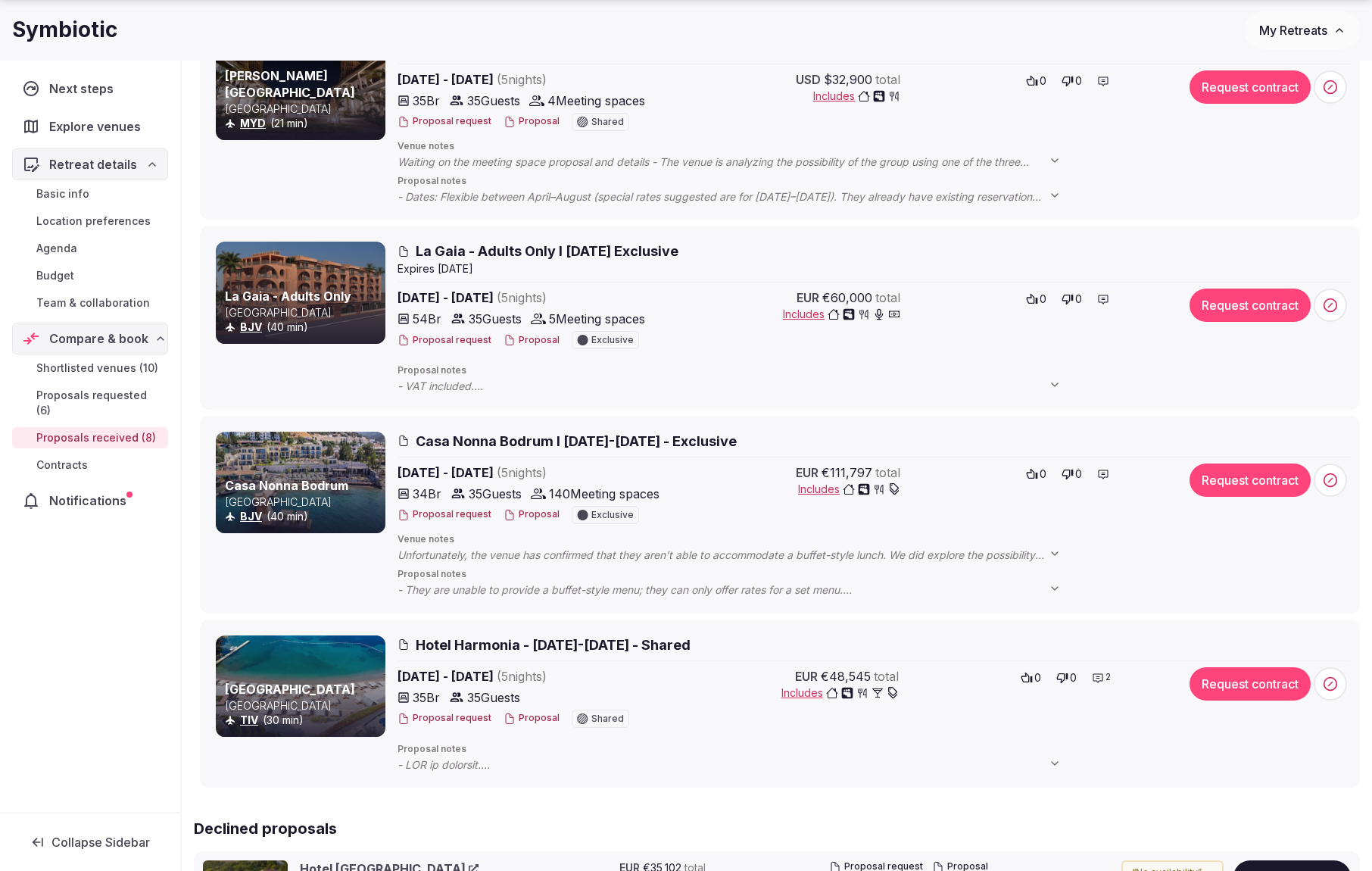
scroll to position [1031, 0]
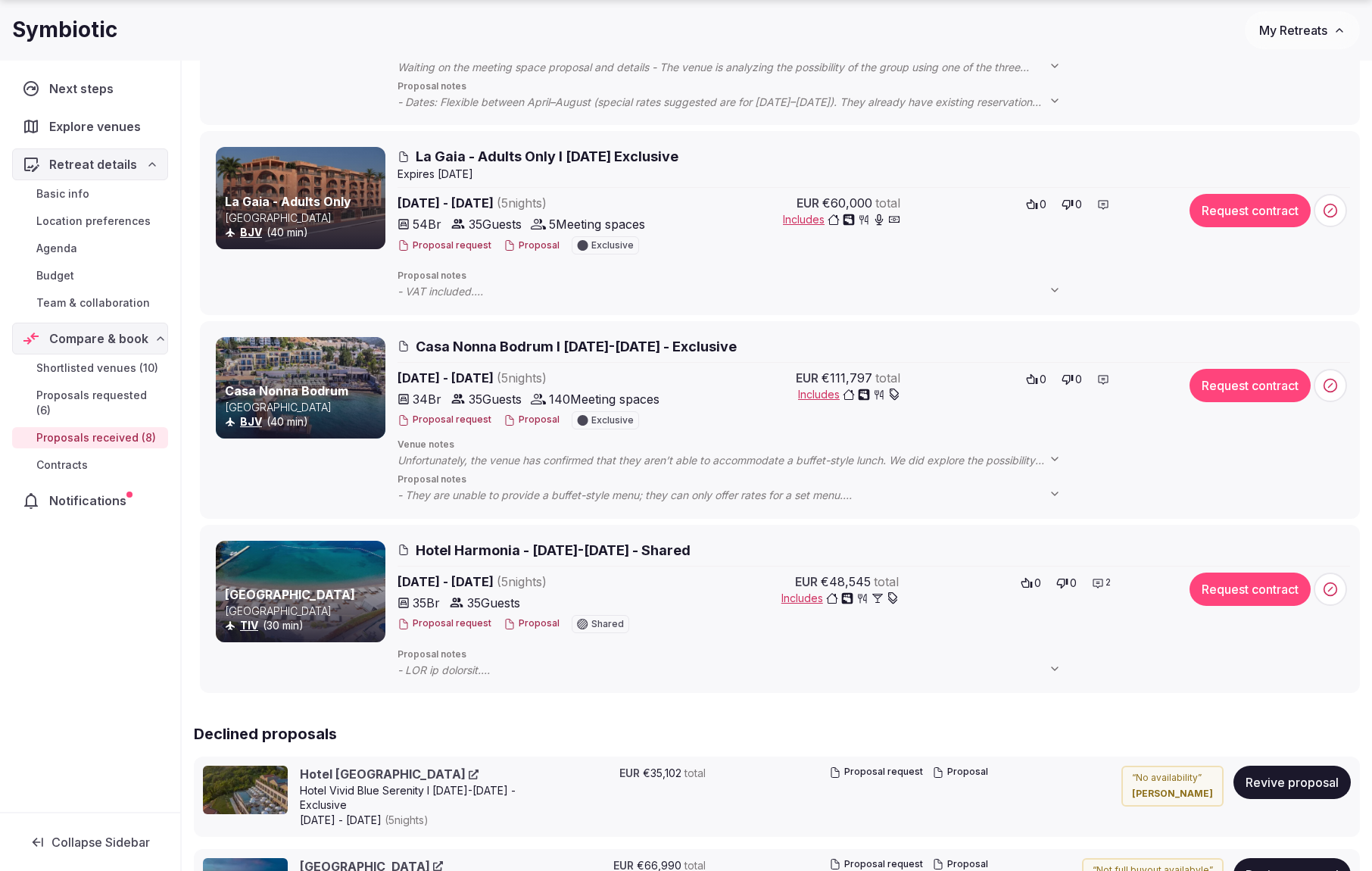
click at [678, 352] on span "Casa Nonna Bodrum l 6-11 April 2026 - Exclusive" at bounding box center [576, 347] width 321 height 19
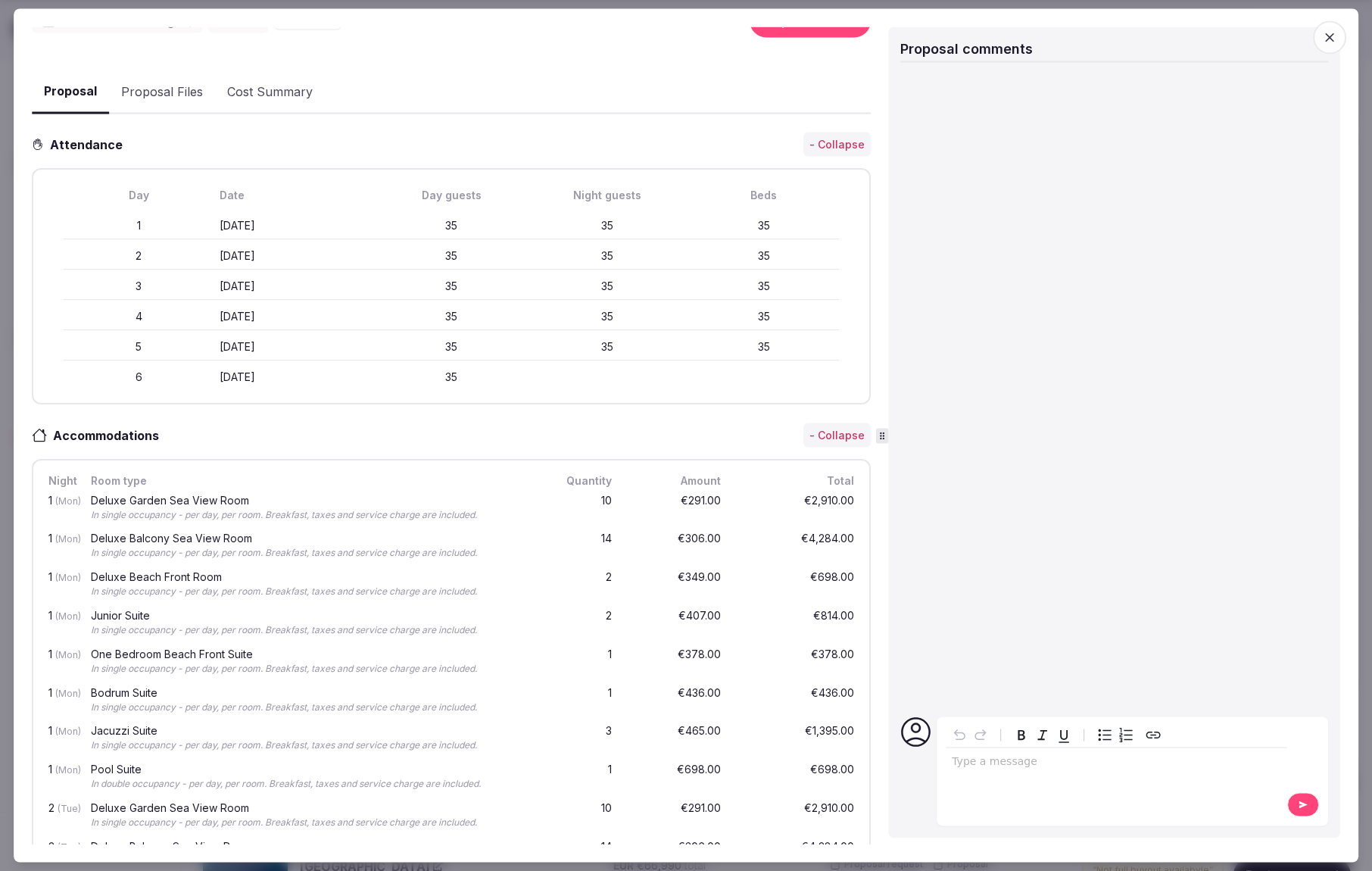
scroll to position [0, 0]
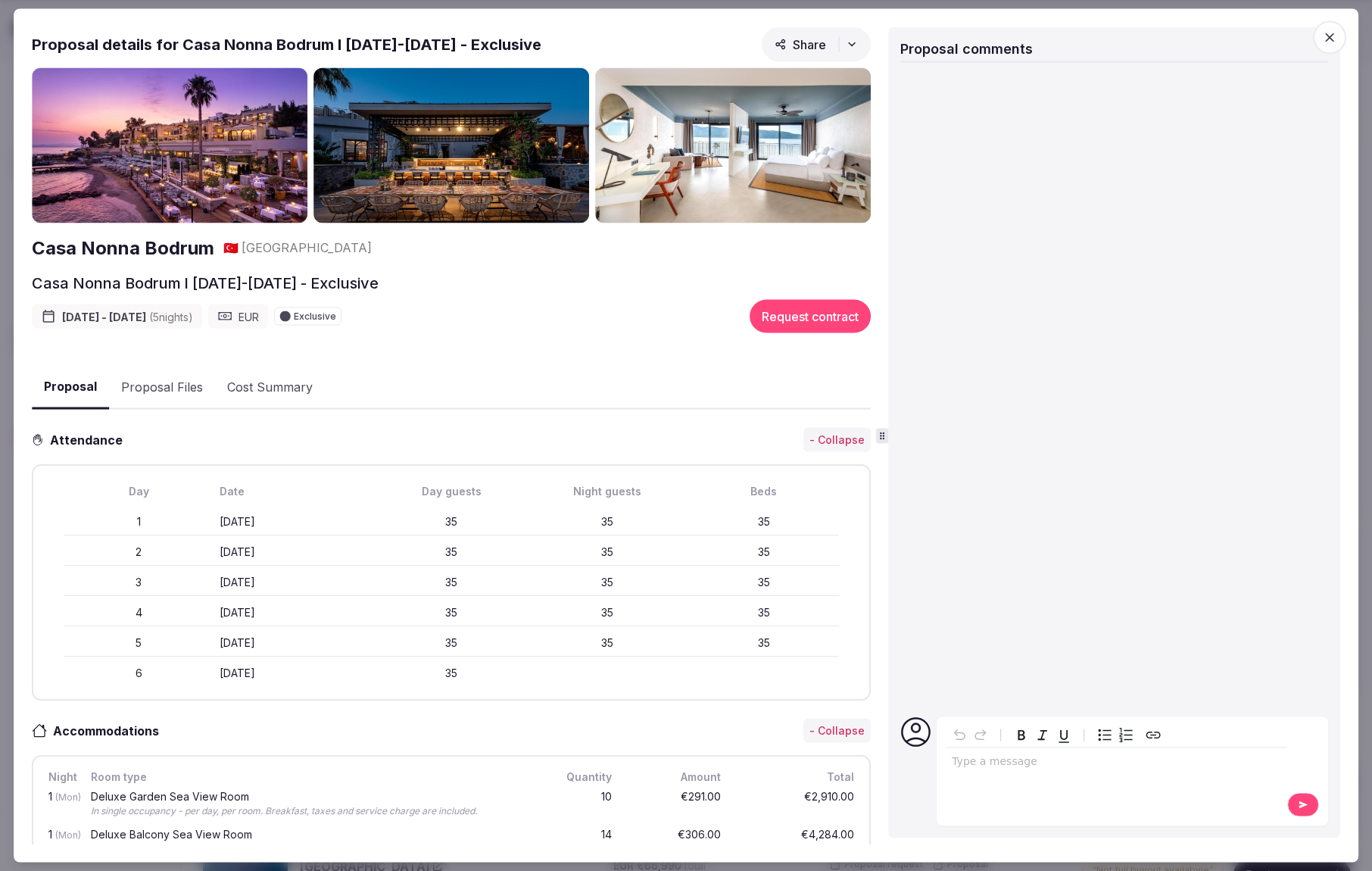
click at [182, 241] on h2 "Casa Nonna Bodrum" at bounding box center [123, 248] width 183 height 26
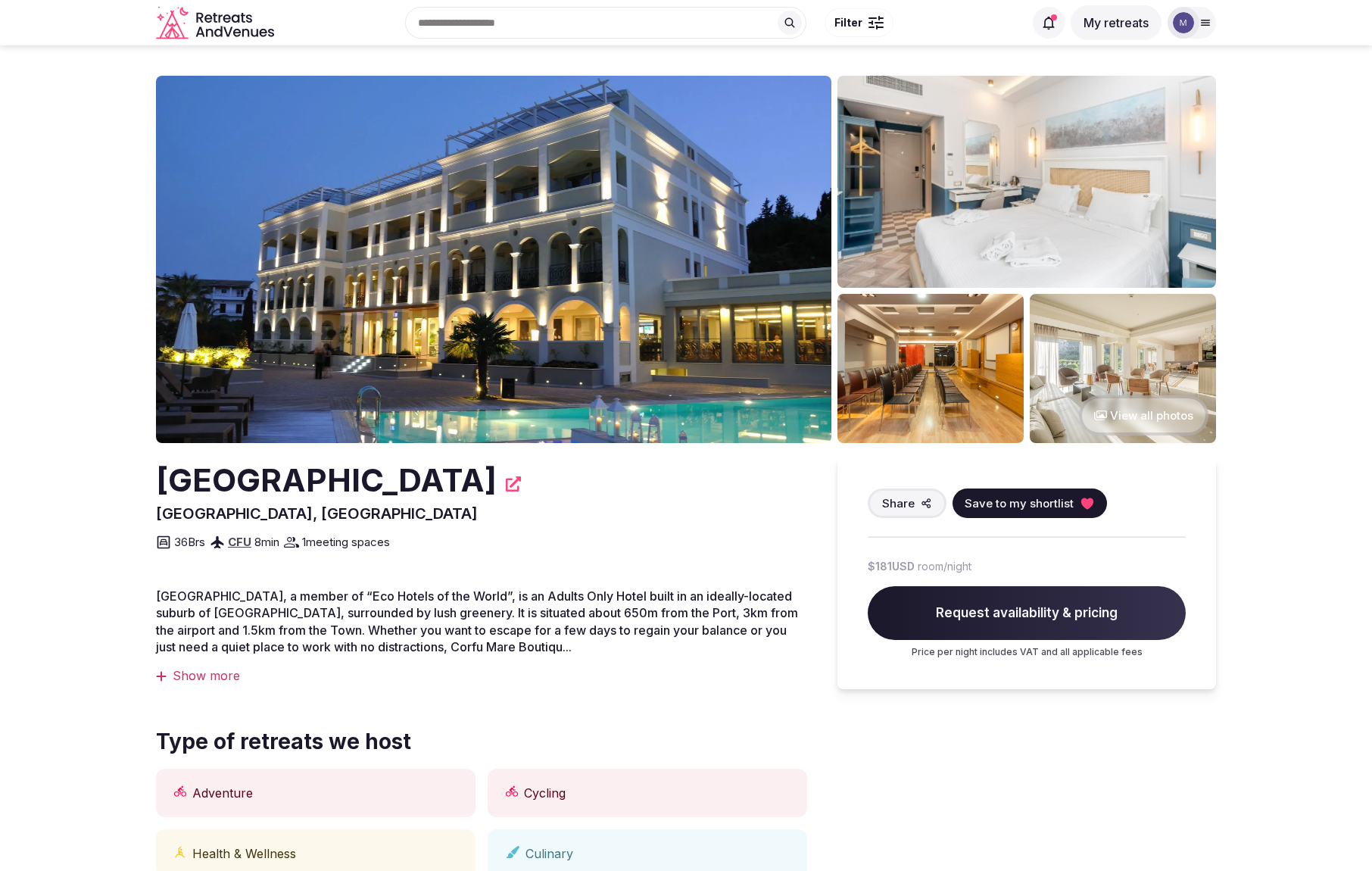
click at [447, 306] on img at bounding box center [493, 259] width 675 height 367
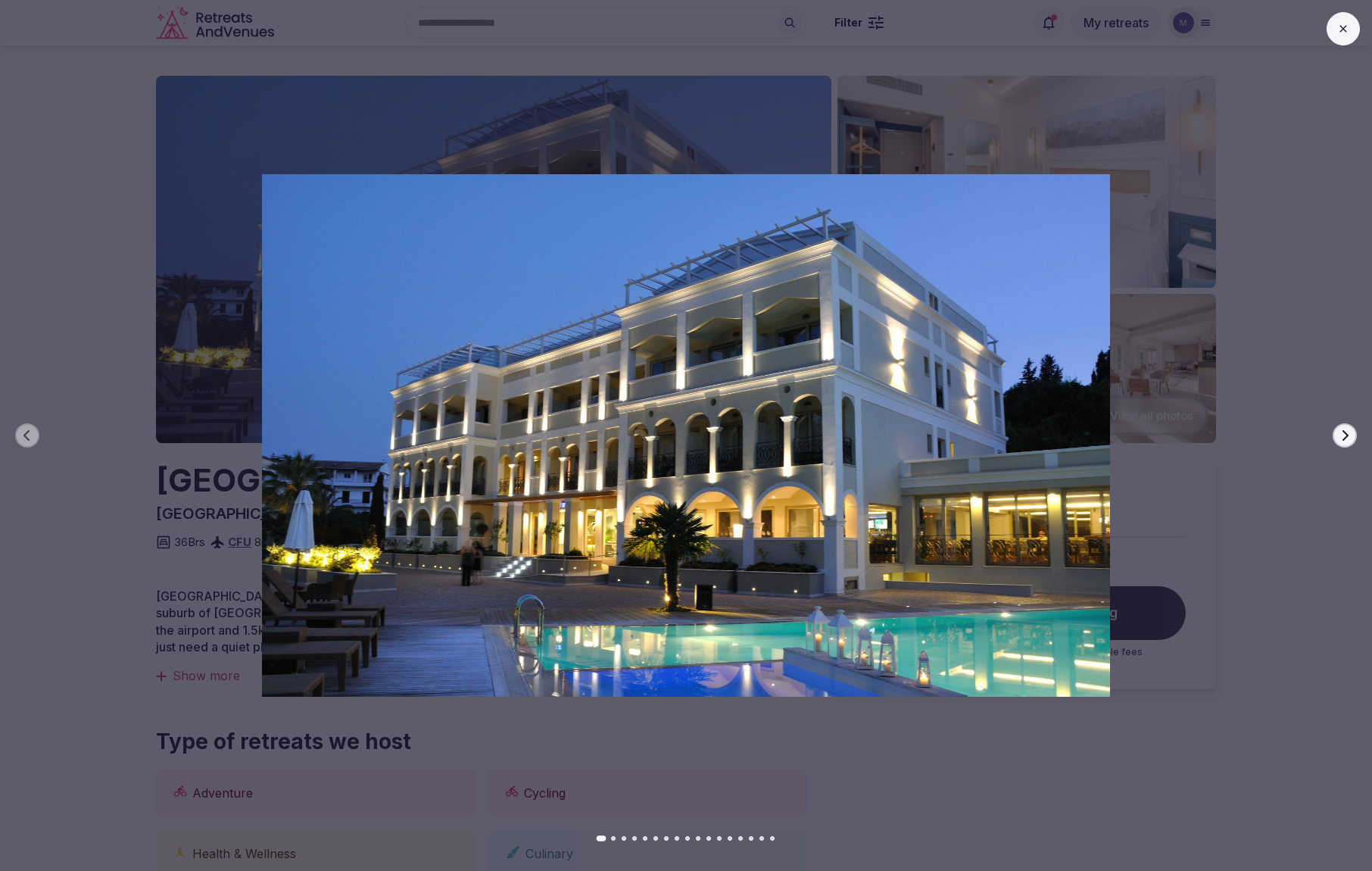
click at [1343, 442] on button "Next slide" at bounding box center [1345, 436] width 24 height 24
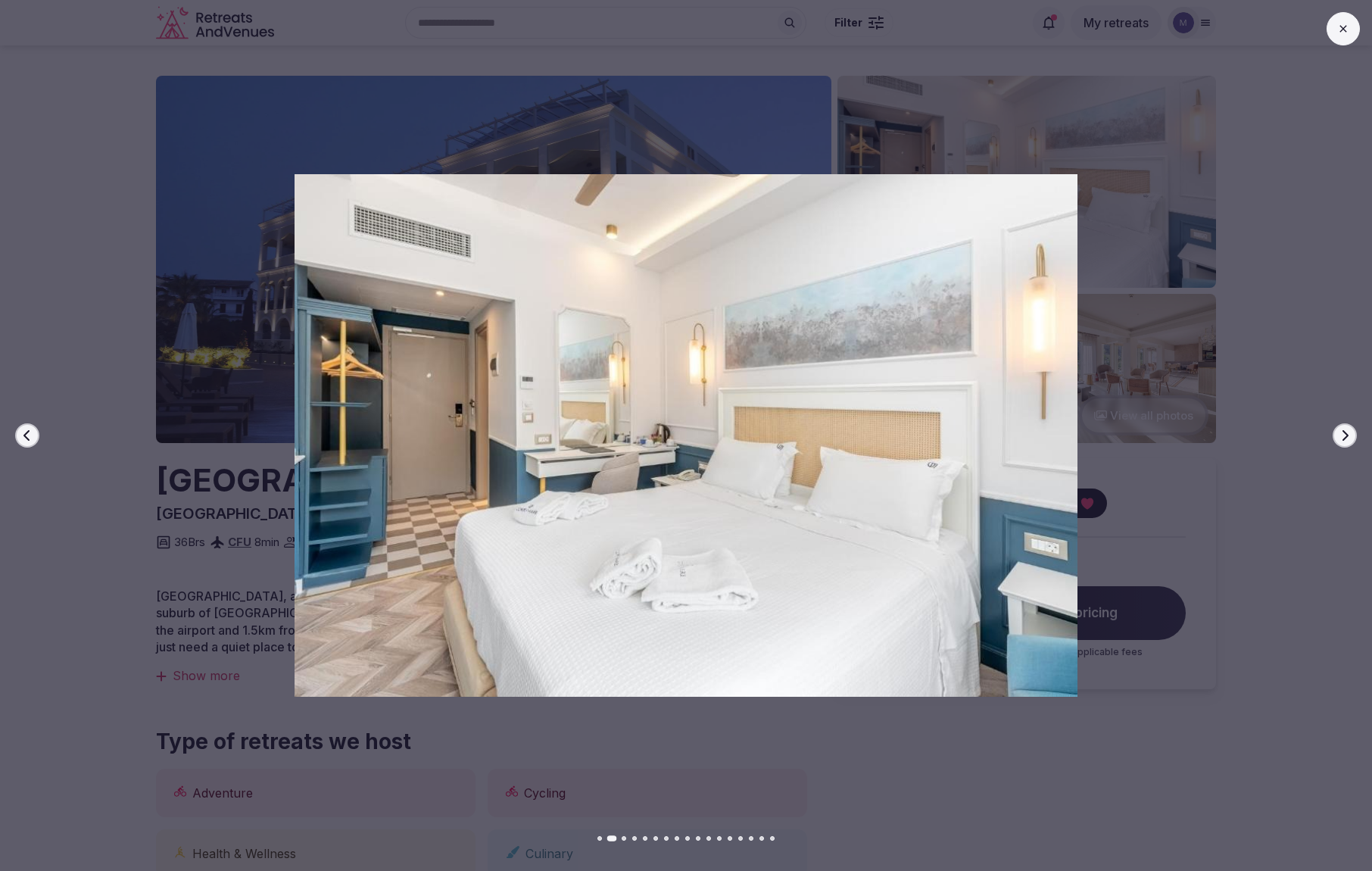
click at [1343, 439] on icon "button" at bounding box center [1345, 435] width 6 height 10
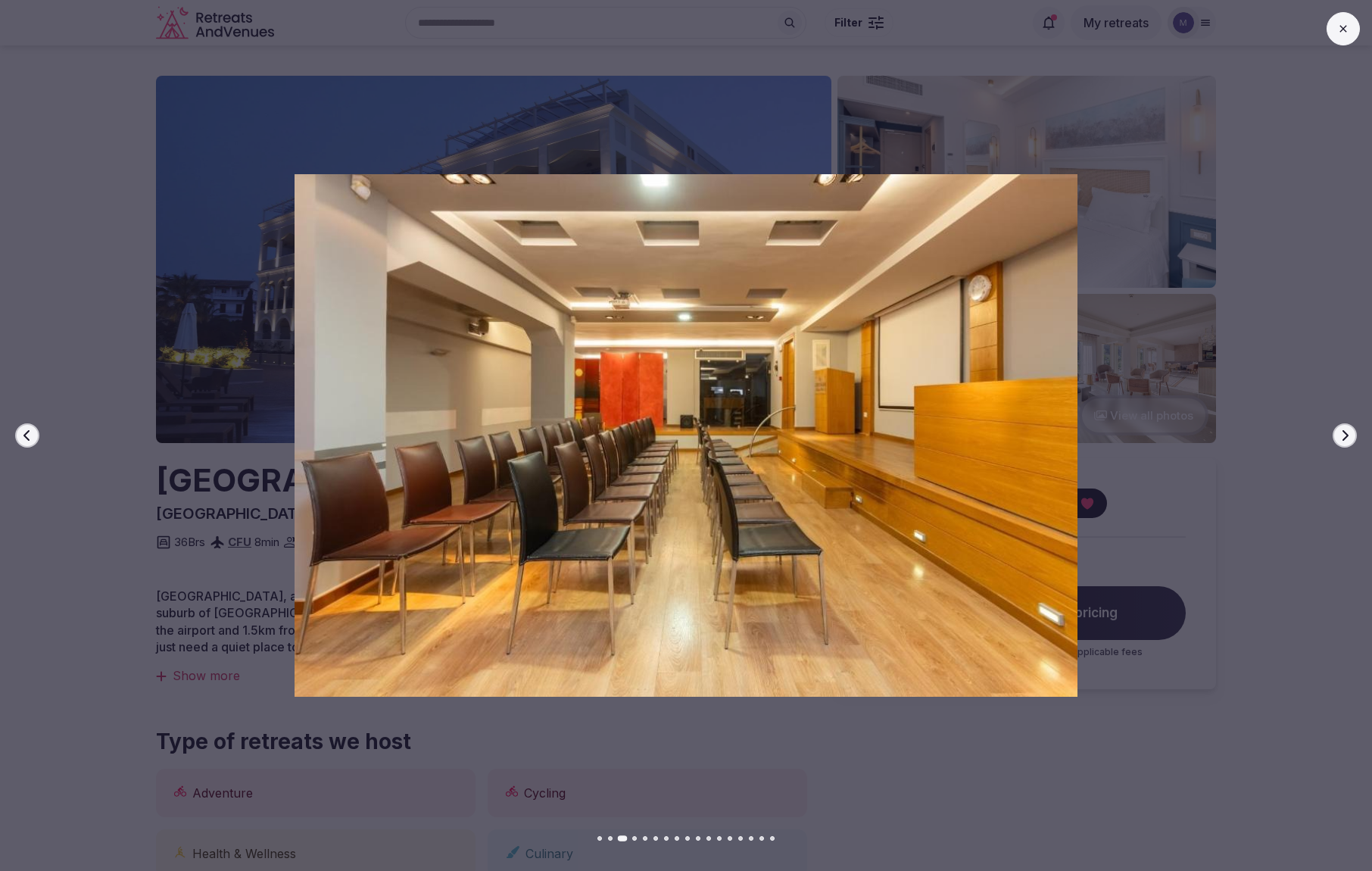
click at [1343, 439] on icon "button" at bounding box center [1345, 436] width 12 height 12
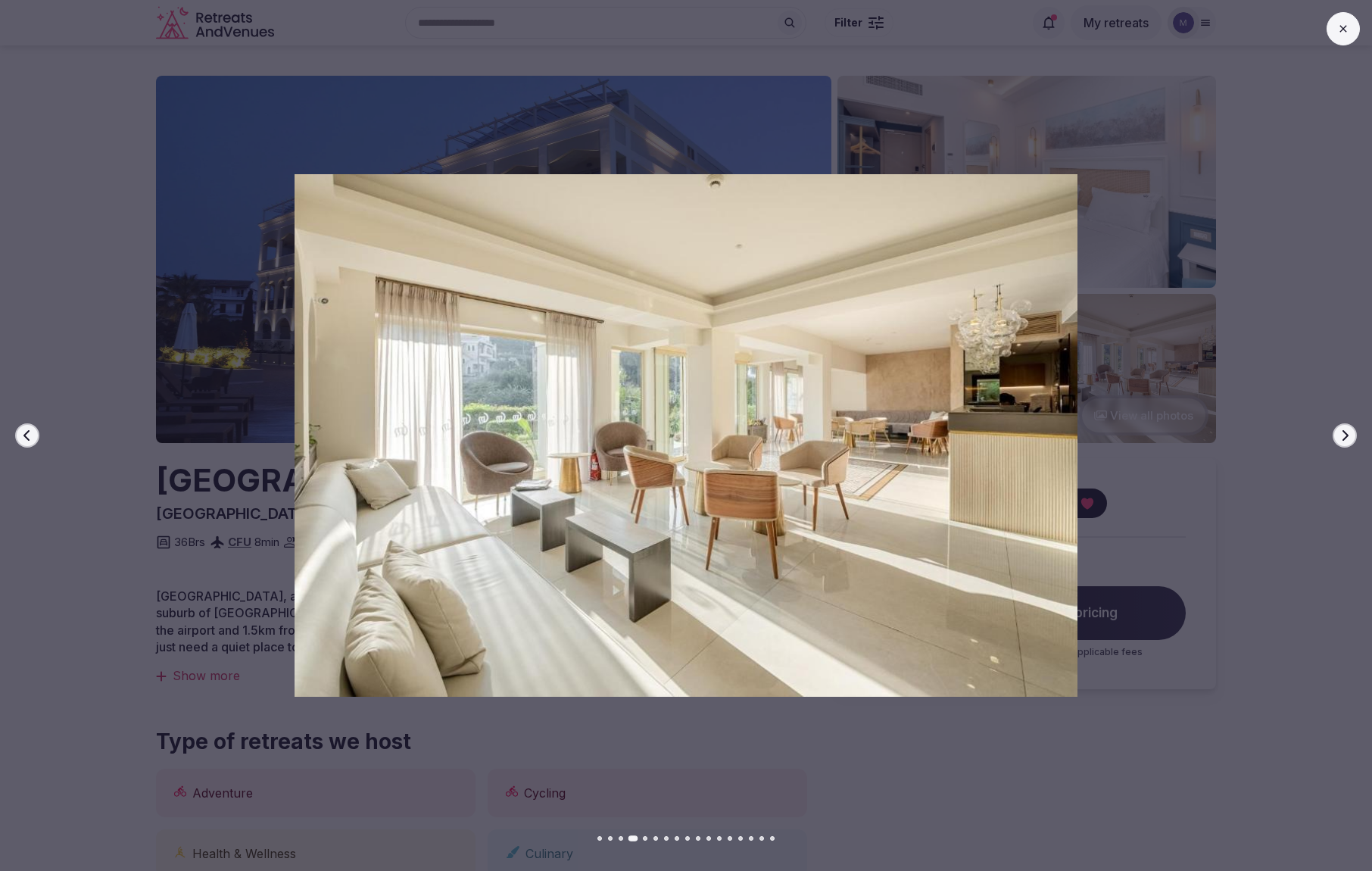
click at [1343, 439] on icon "button" at bounding box center [1345, 436] width 12 height 12
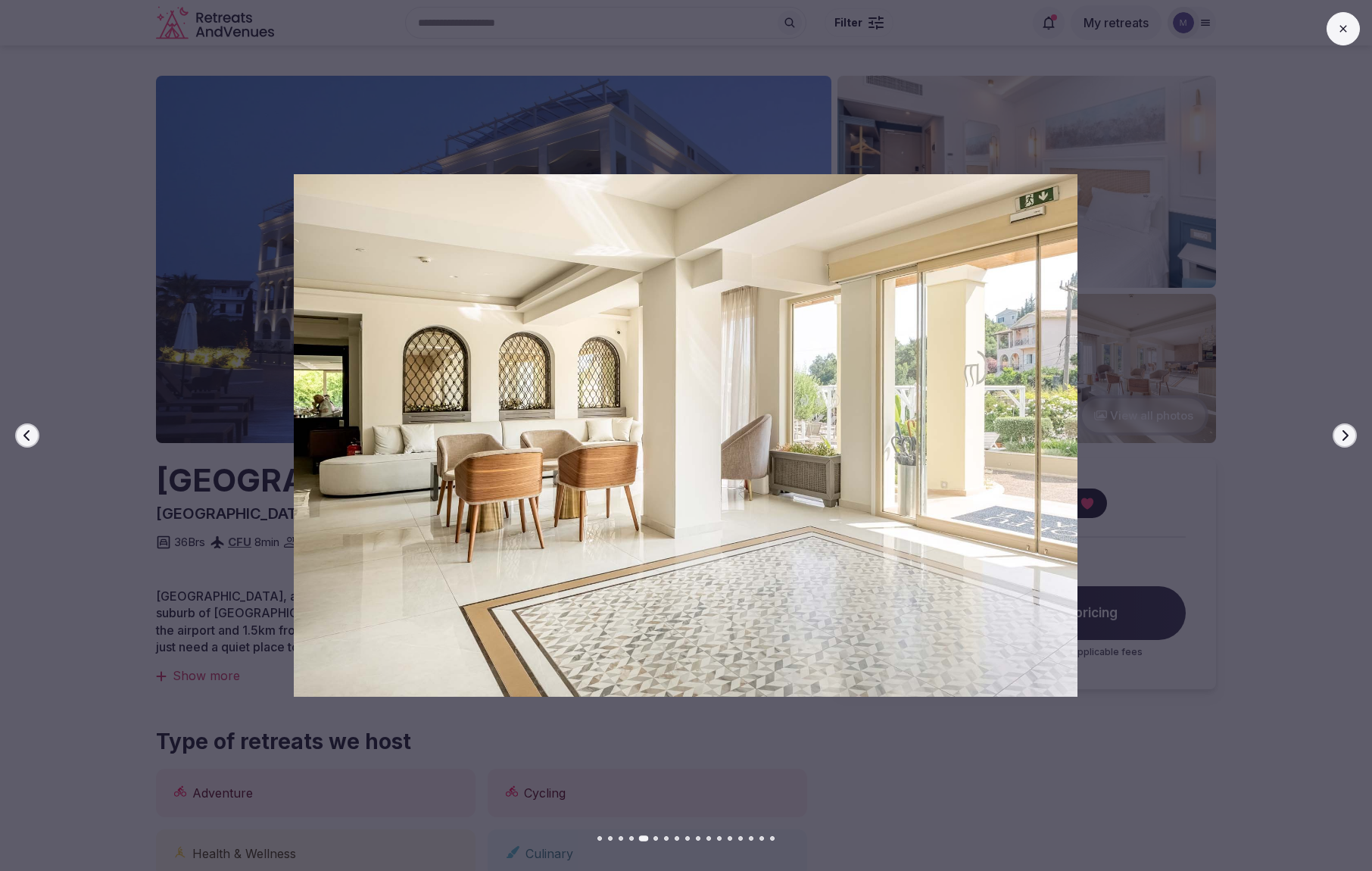
click at [1343, 439] on icon "button" at bounding box center [1345, 436] width 12 height 12
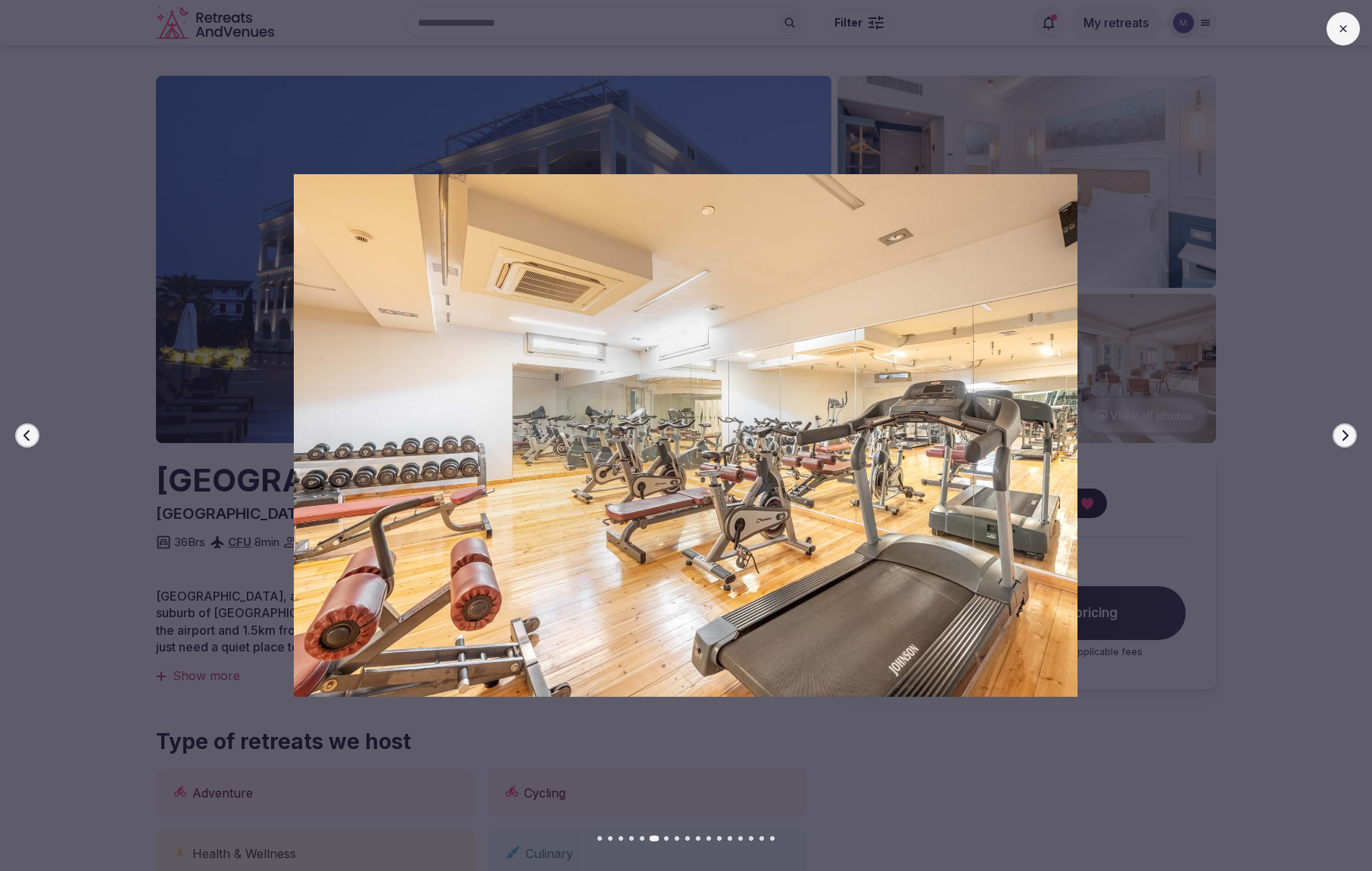
click at [1343, 439] on icon "button" at bounding box center [1345, 435] width 6 height 10
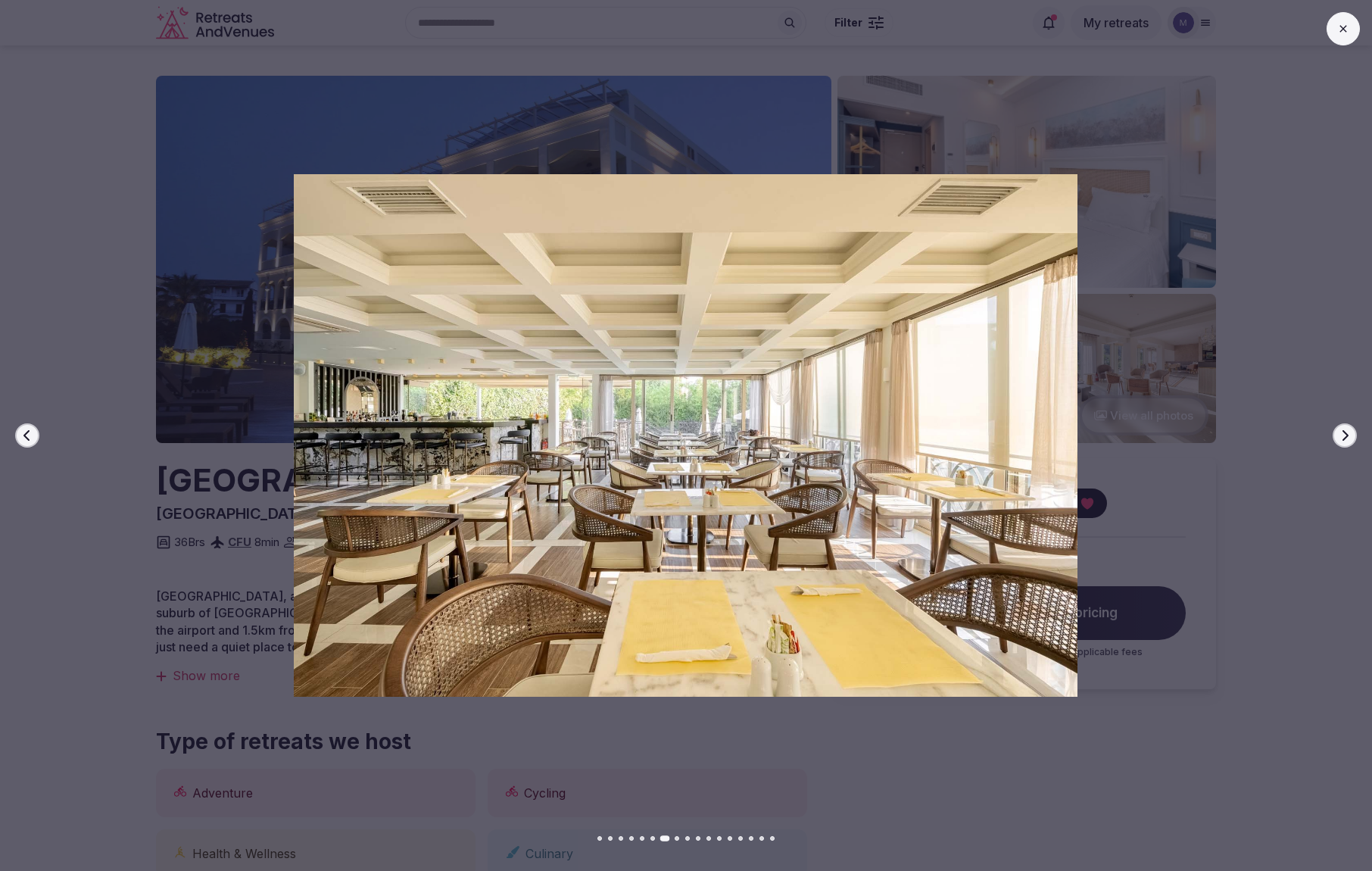
click at [1343, 439] on icon "button" at bounding box center [1345, 435] width 6 height 10
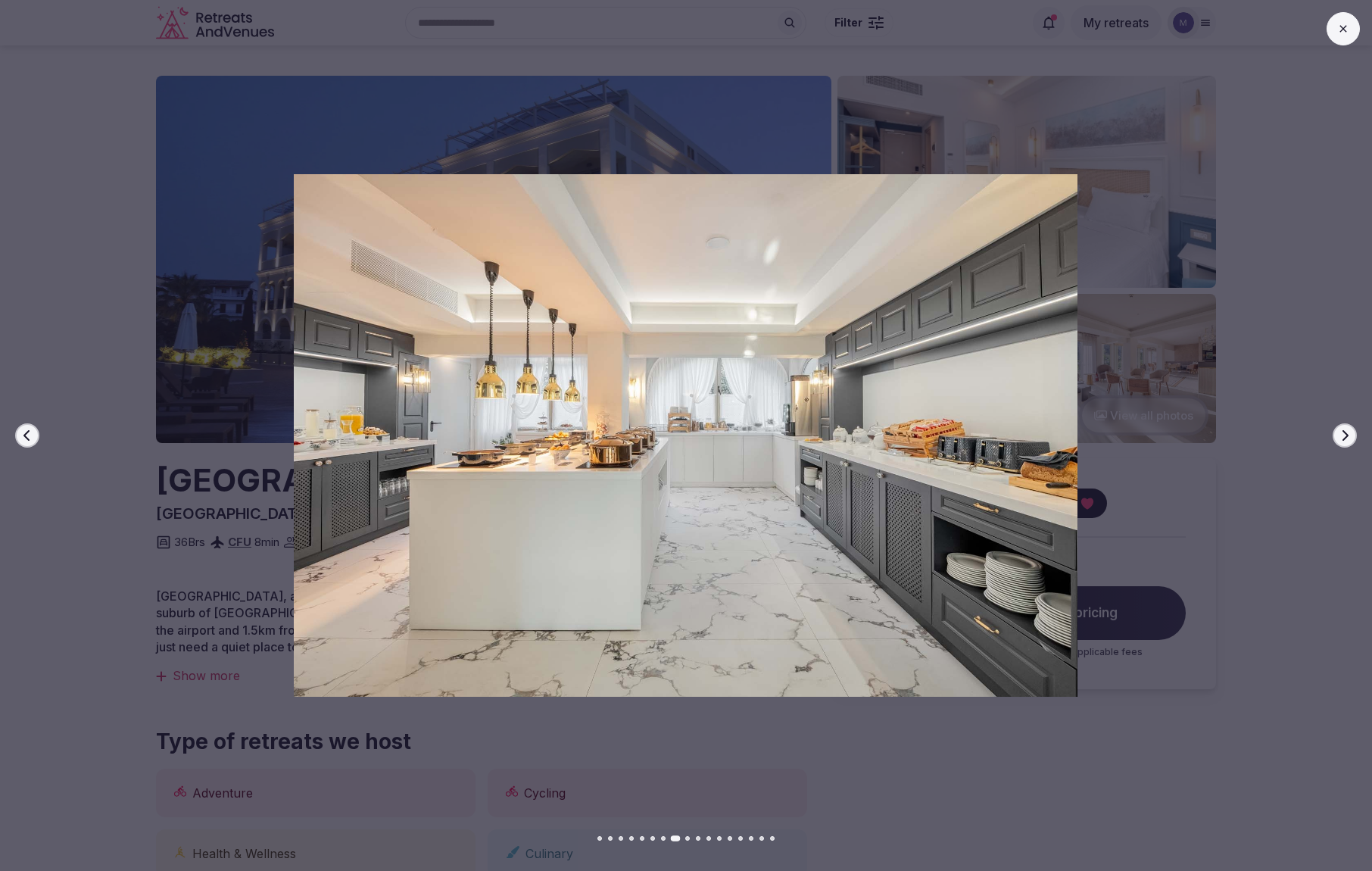
click at [1343, 438] on icon "button" at bounding box center [1345, 436] width 12 height 12
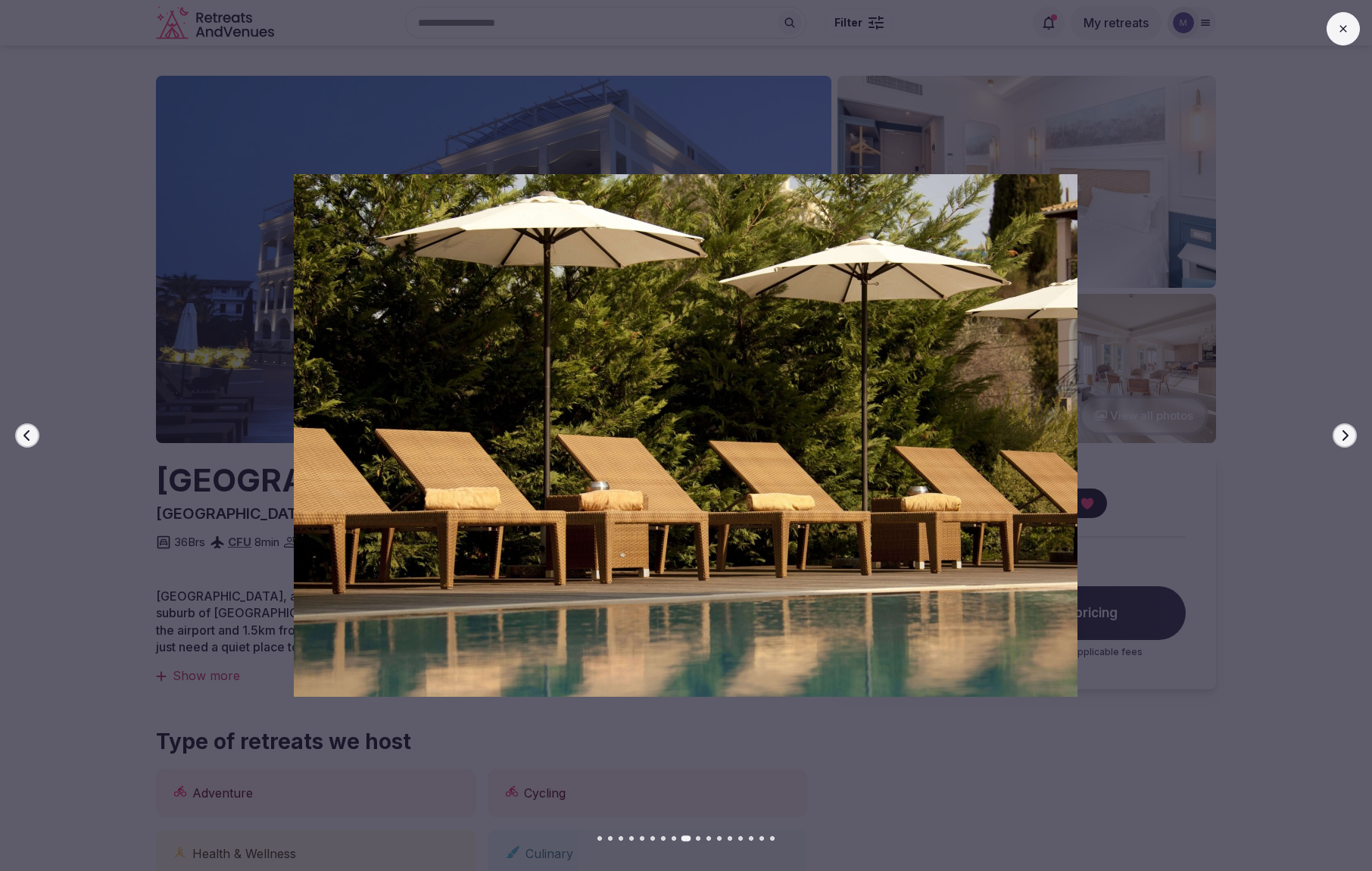
click at [1344, 438] on icon "button" at bounding box center [1345, 436] width 12 height 12
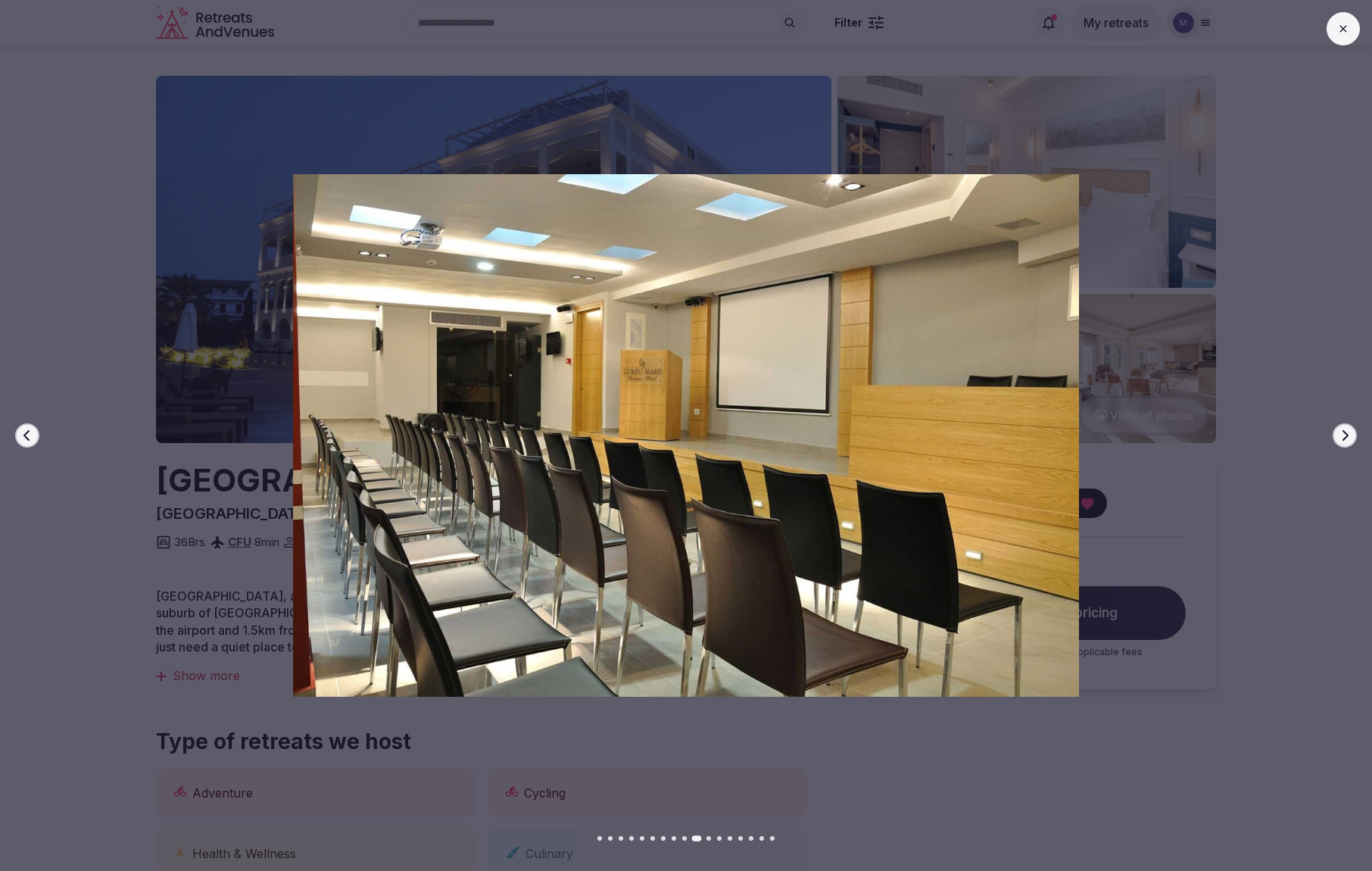
click at [1345, 437] on icon "button" at bounding box center [1345, 435] width 6 height 10
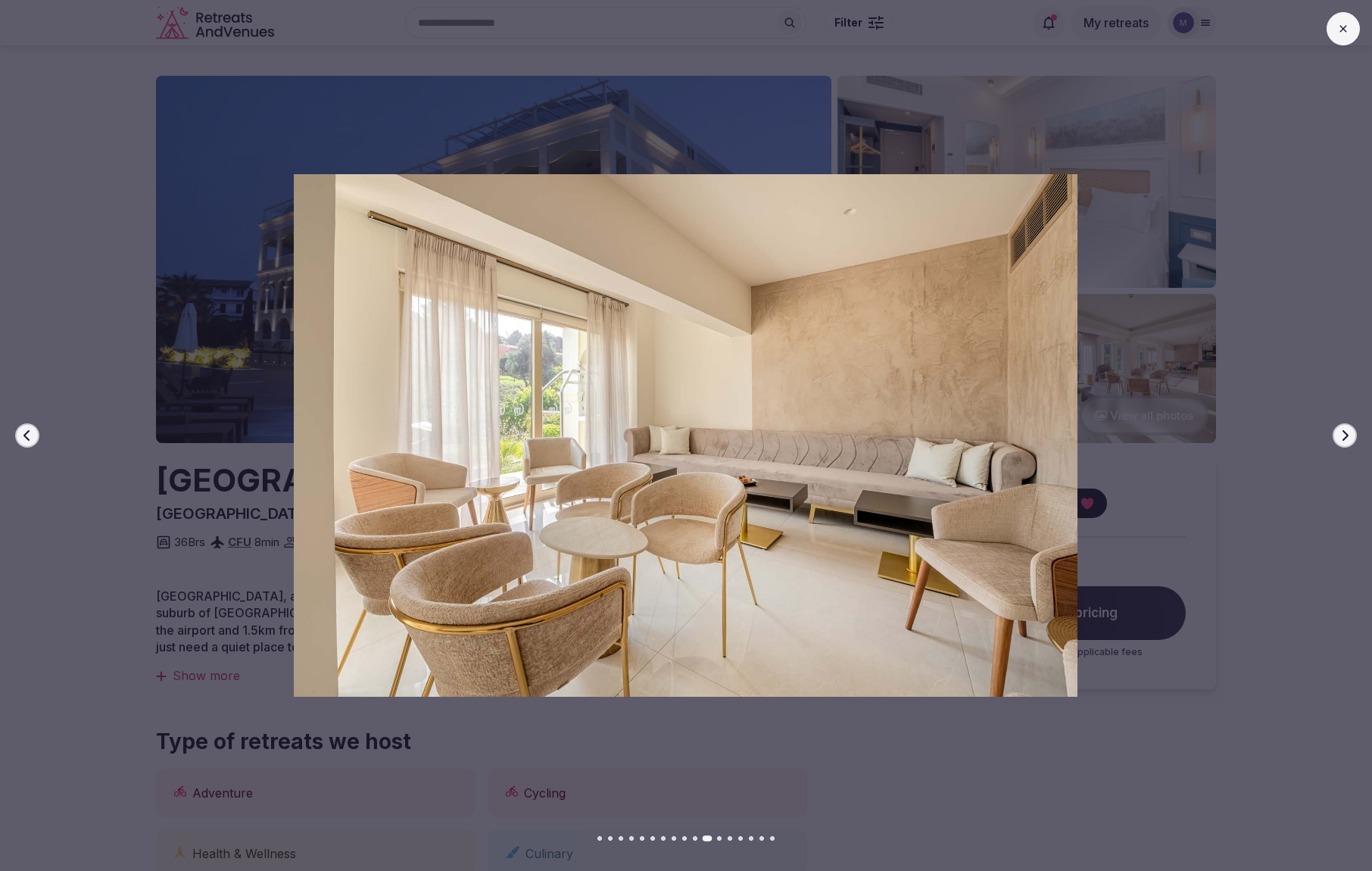
click at [1345, 437] on icon "button" at bounding box center [1345, 435] width 6 height 10
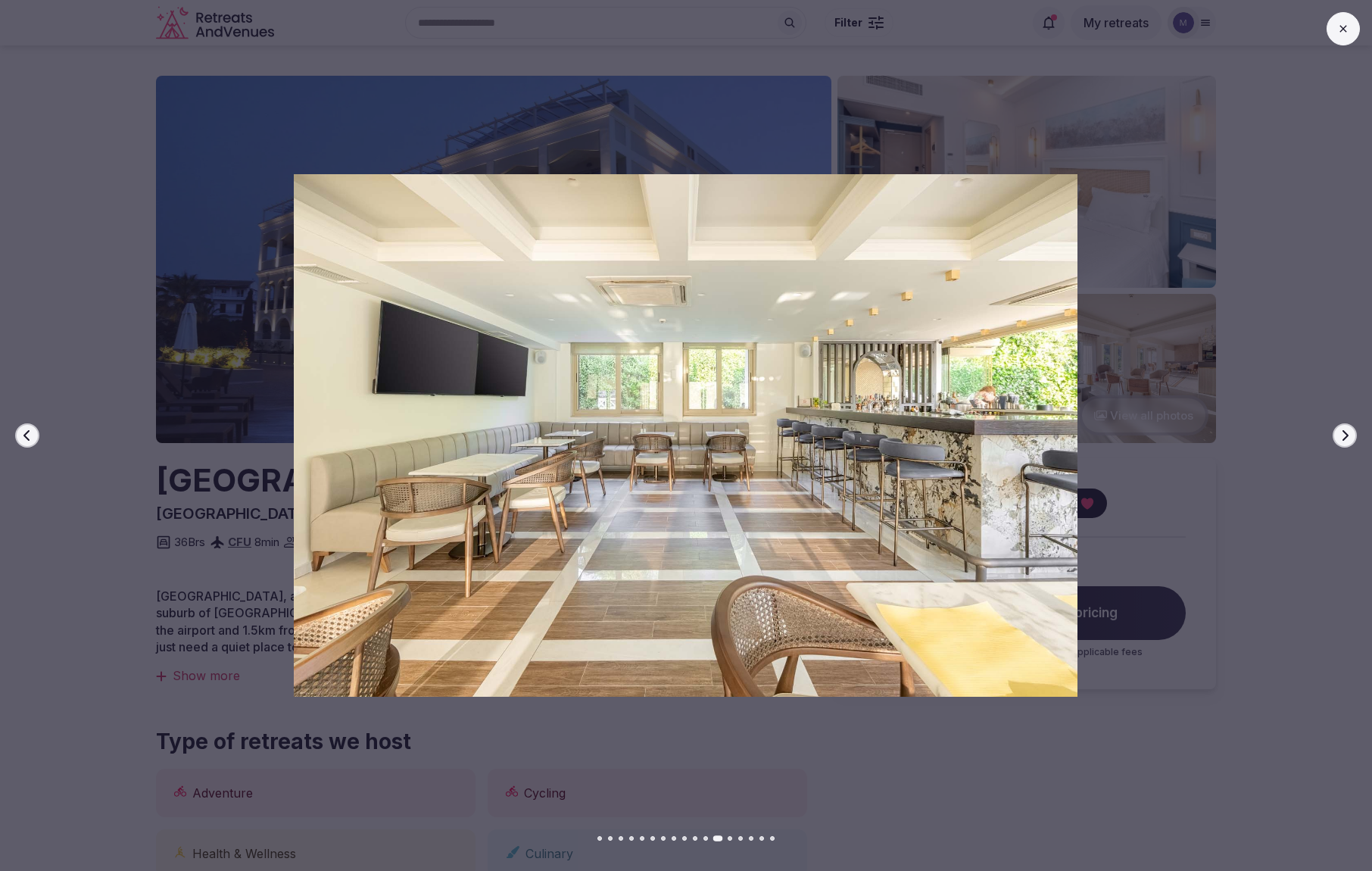
click at [1345, 437] on icon "button" at bounding box center [1345, 435] width 6 height 10
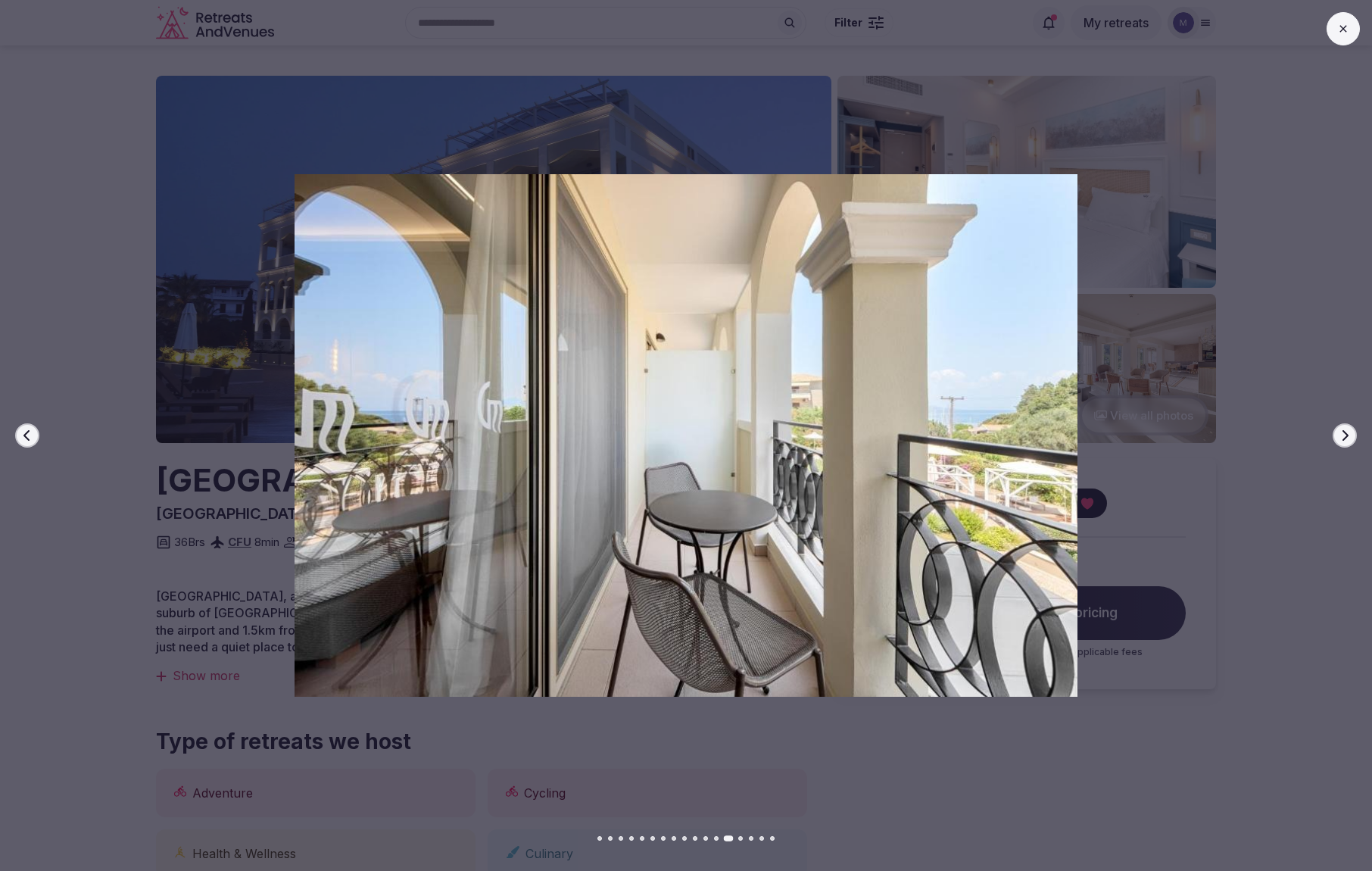
click at [1345, 437] on icon "button" at bounding box center [1345, 435] width 6 height 10
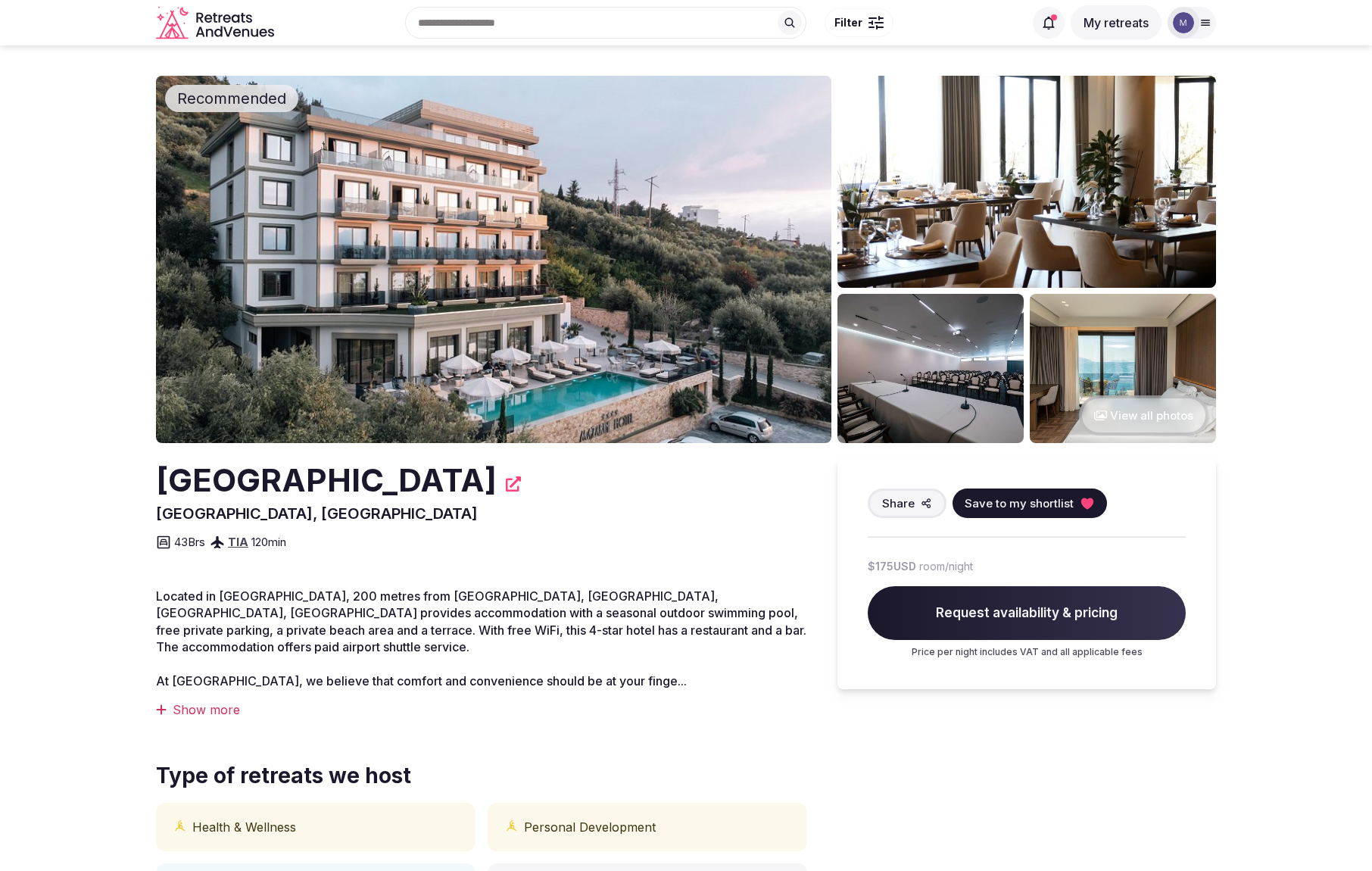
click at [1161, 420] on button "View all photos" at bounding box center [1143, 415] width 130 height 40
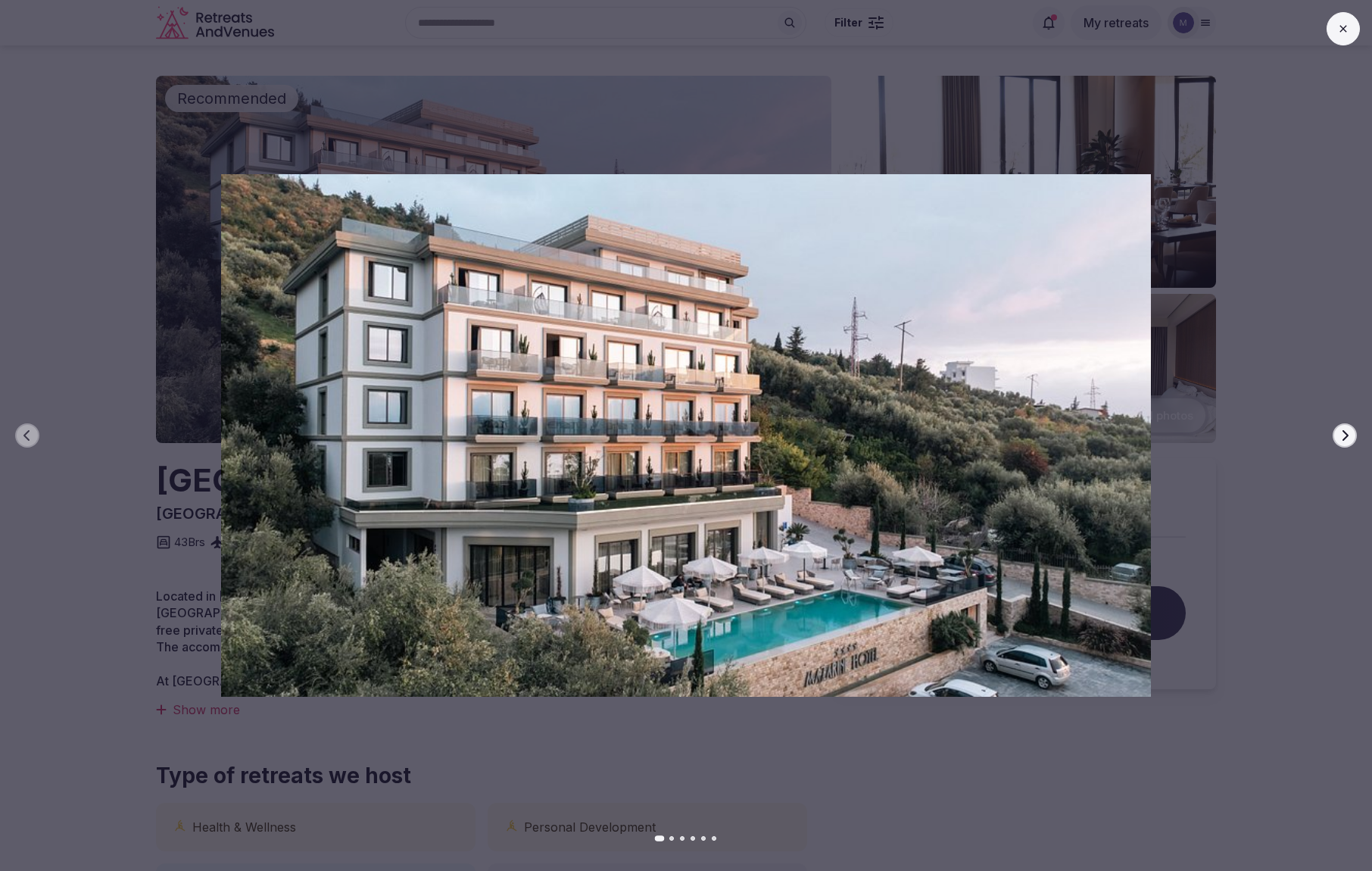
click at [1341, 442] on button "Next slide" at bounding box center [1345, 436] width 24 height 24
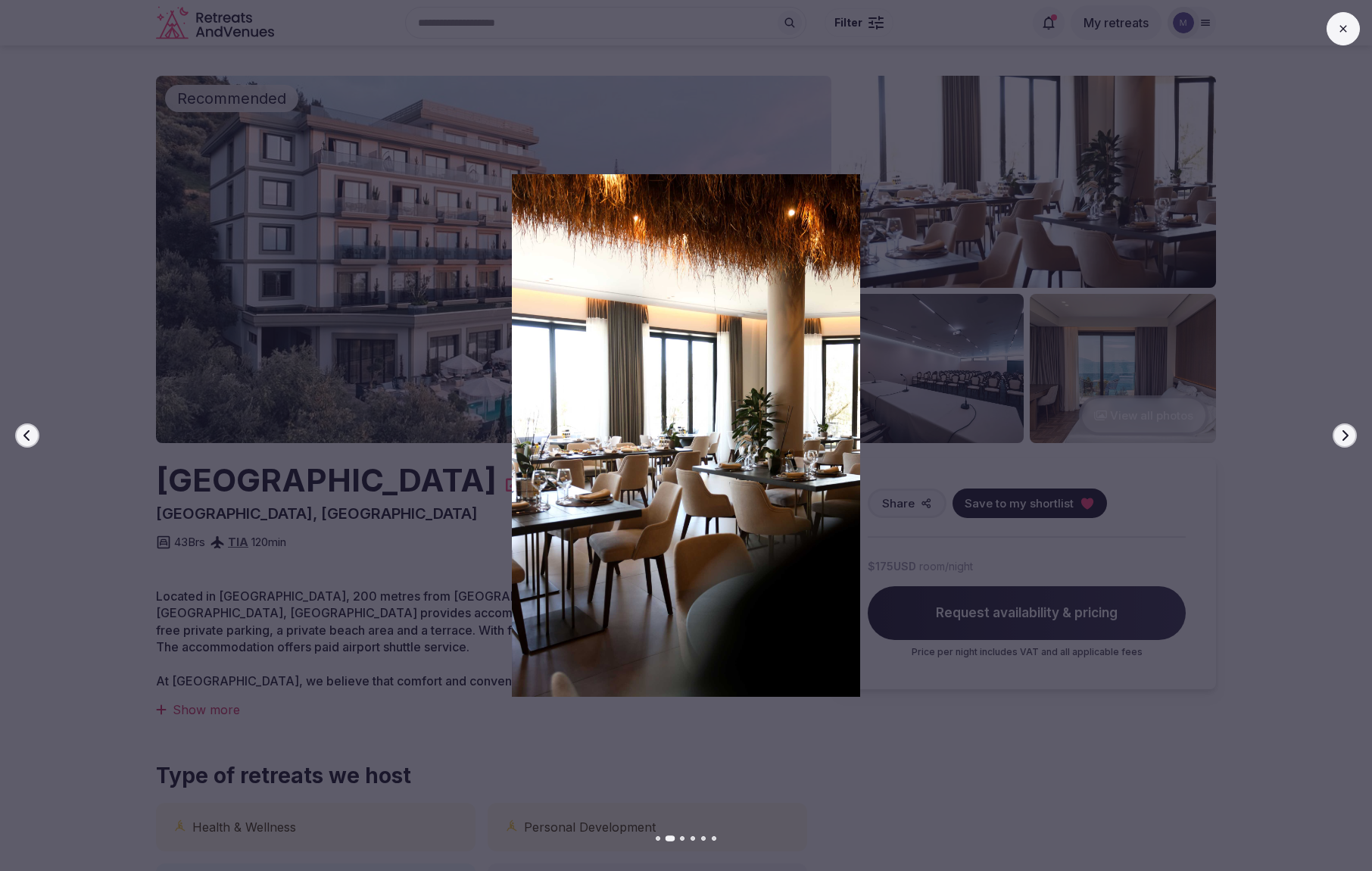
click at [1341, 442] on button "Next slide" at bounding box center [1345, 436] width 24 height 24
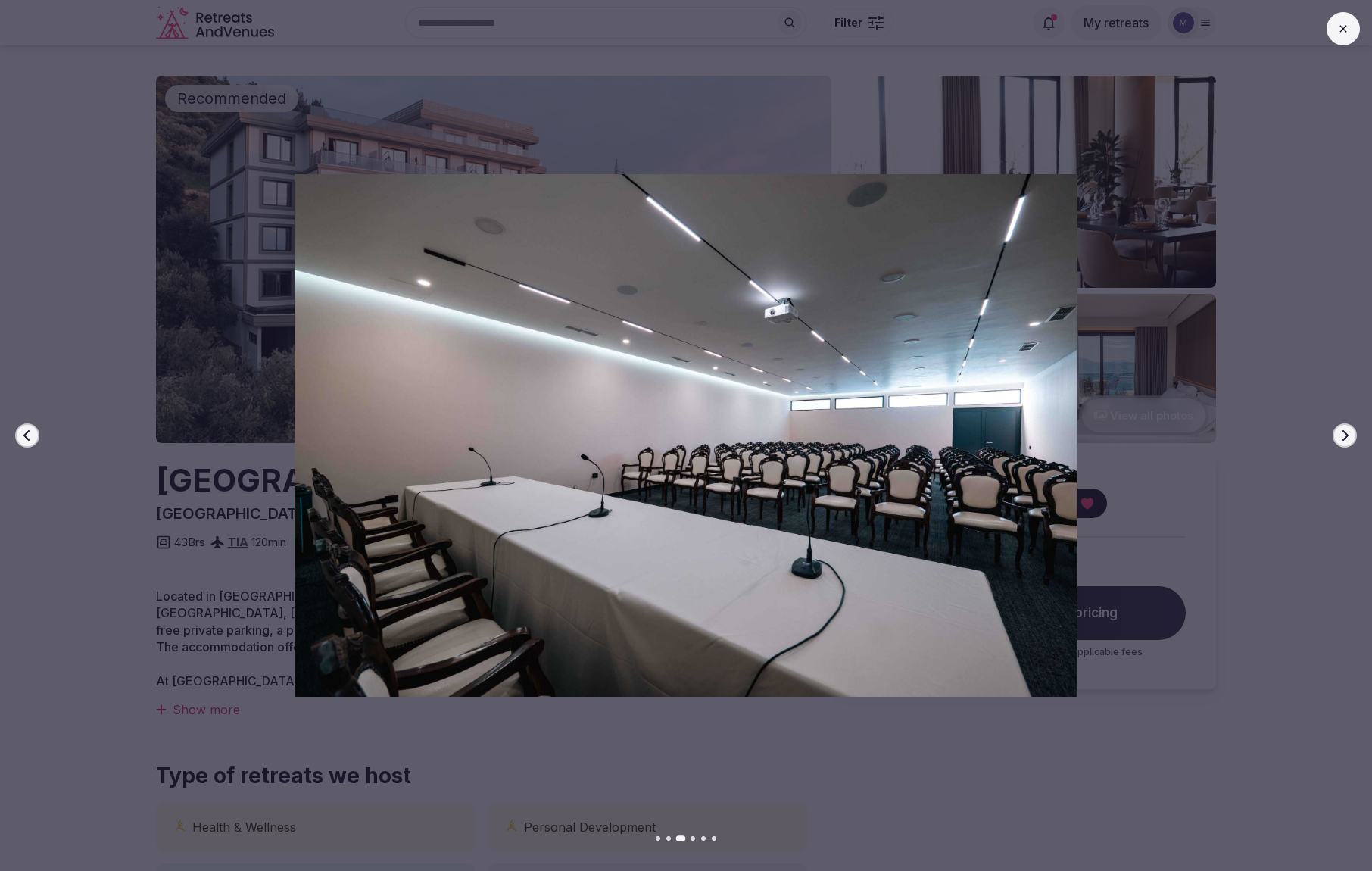
click at [1341, 442] on icon "button" at bounding box center [1345, 436] width 12 height 12
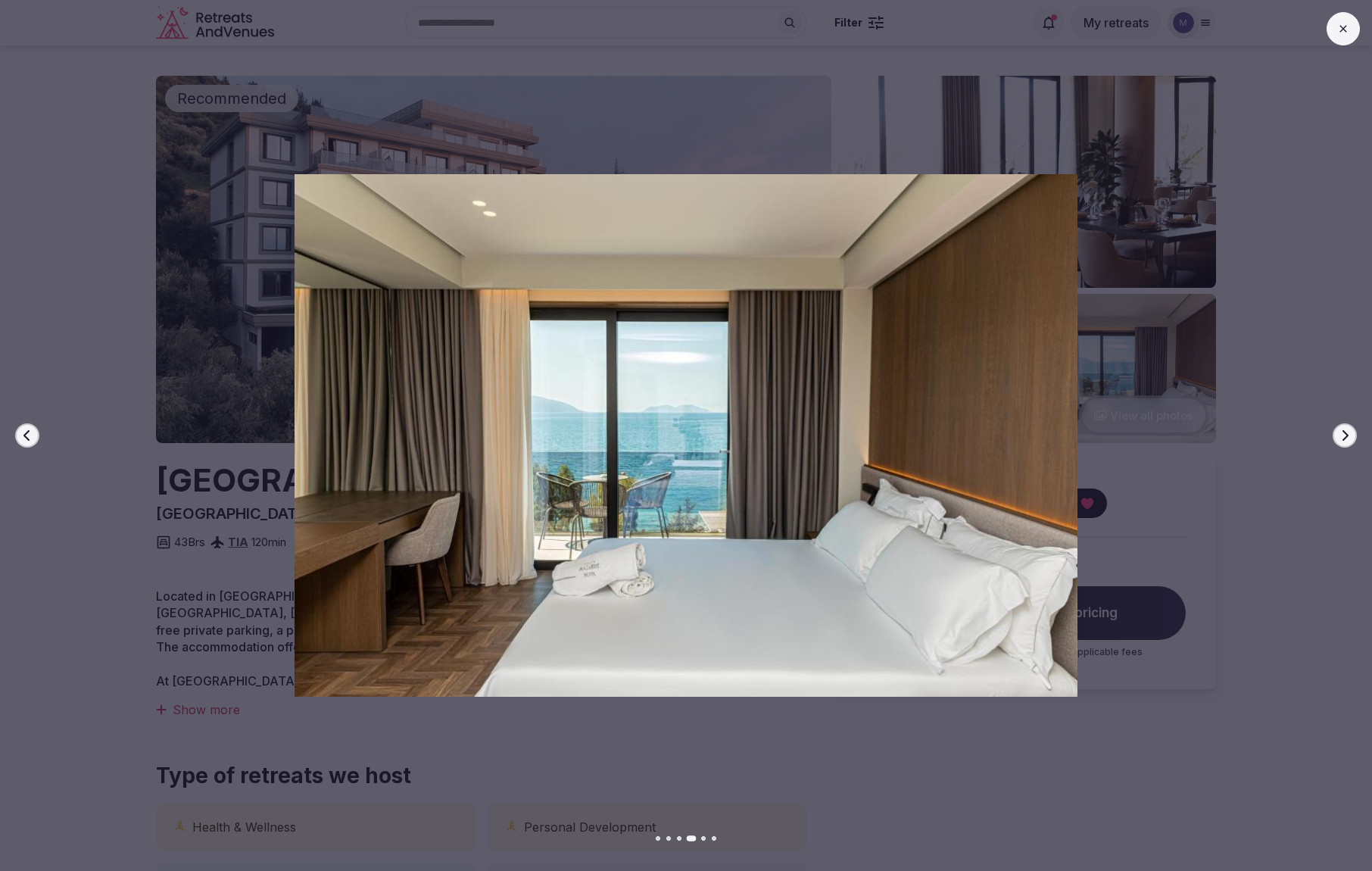
click at [1341, 442] on icon "button" at bounding box center [1345, 436] width 12 height 12
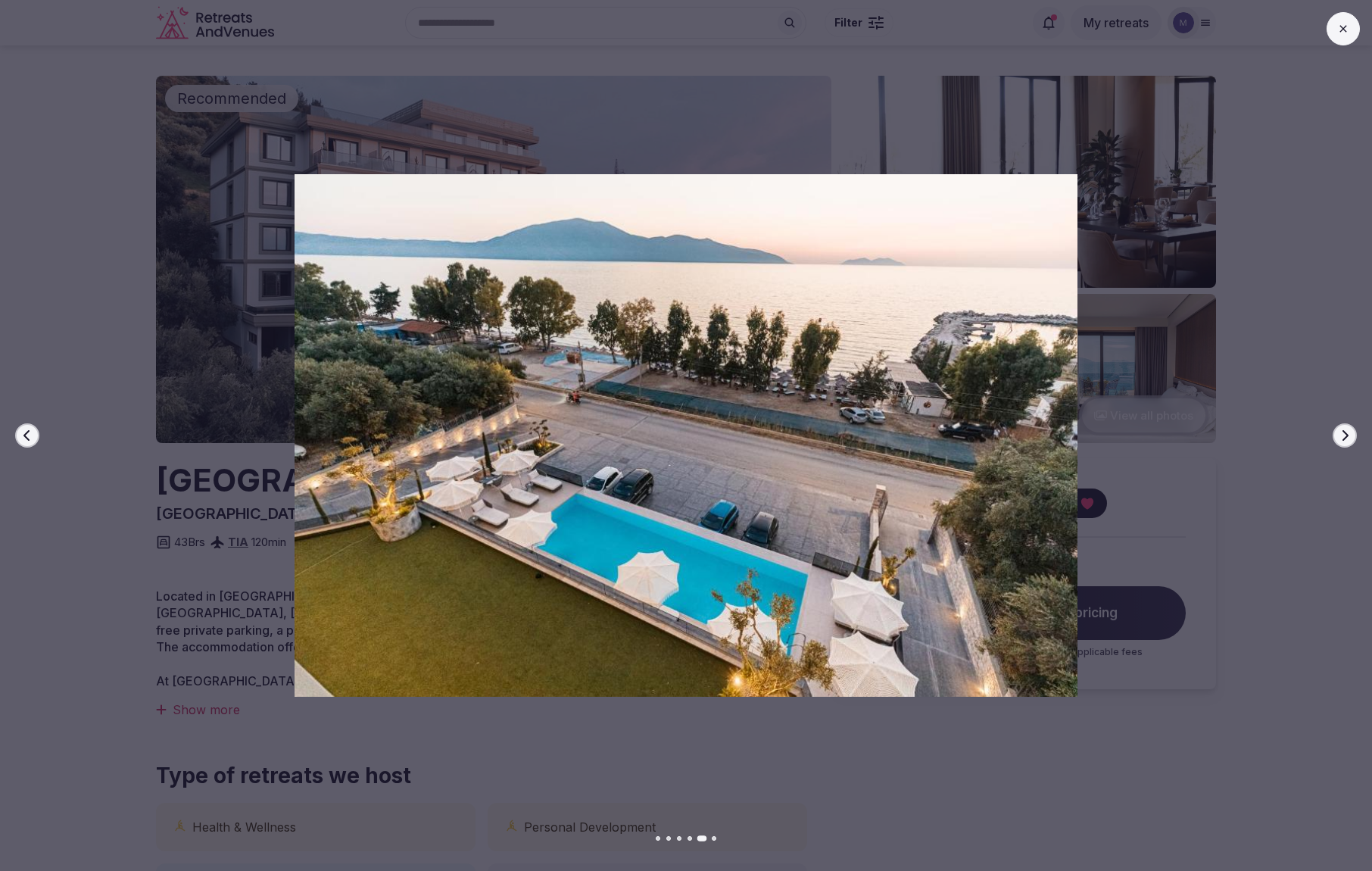
click at [1341, 442] on icon "button" at bounding box center [1345, 436] width 12 height 12
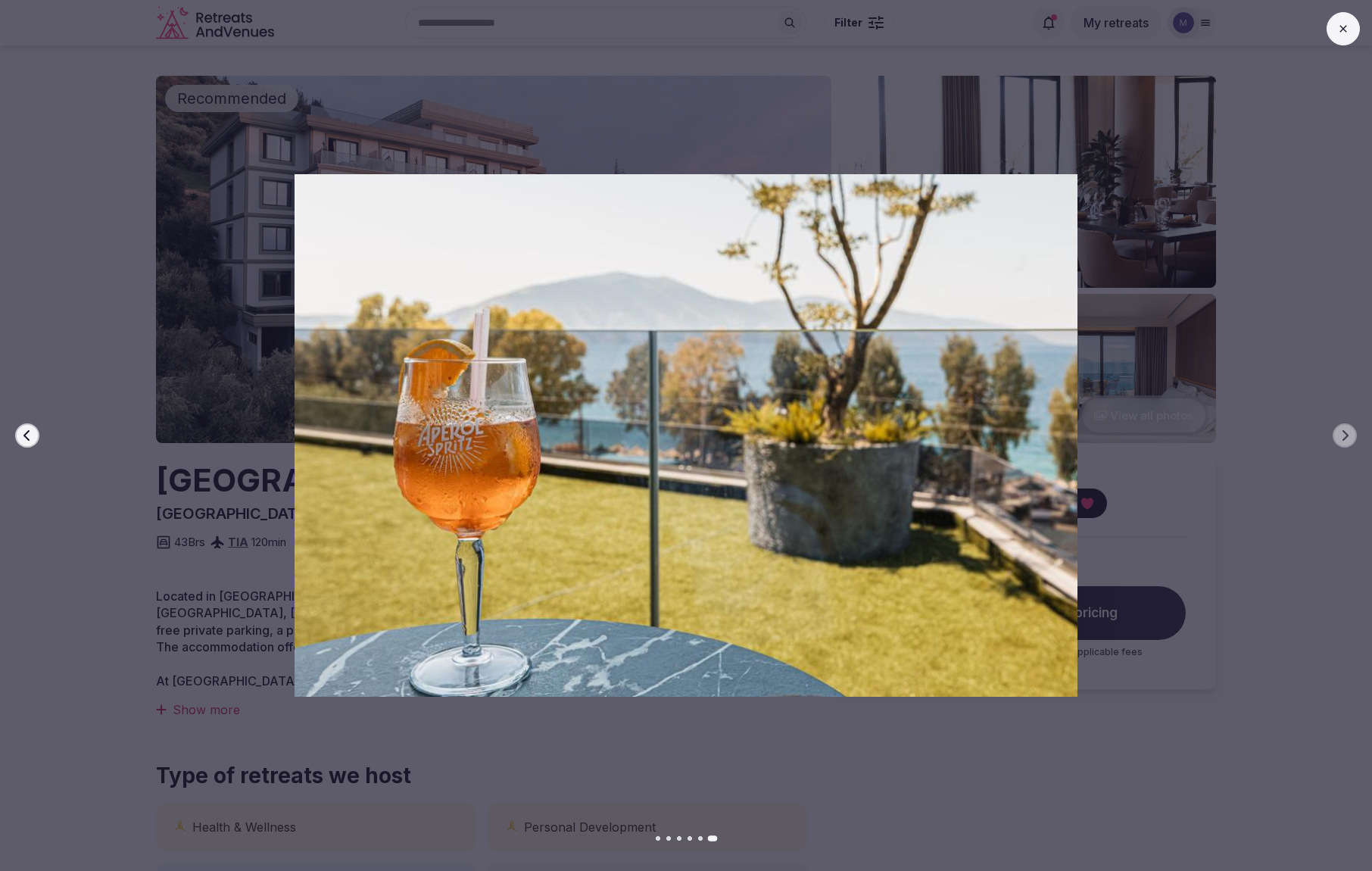
click at [1333, 35] on button at bounding box center [1342, 28] width 33 height 33
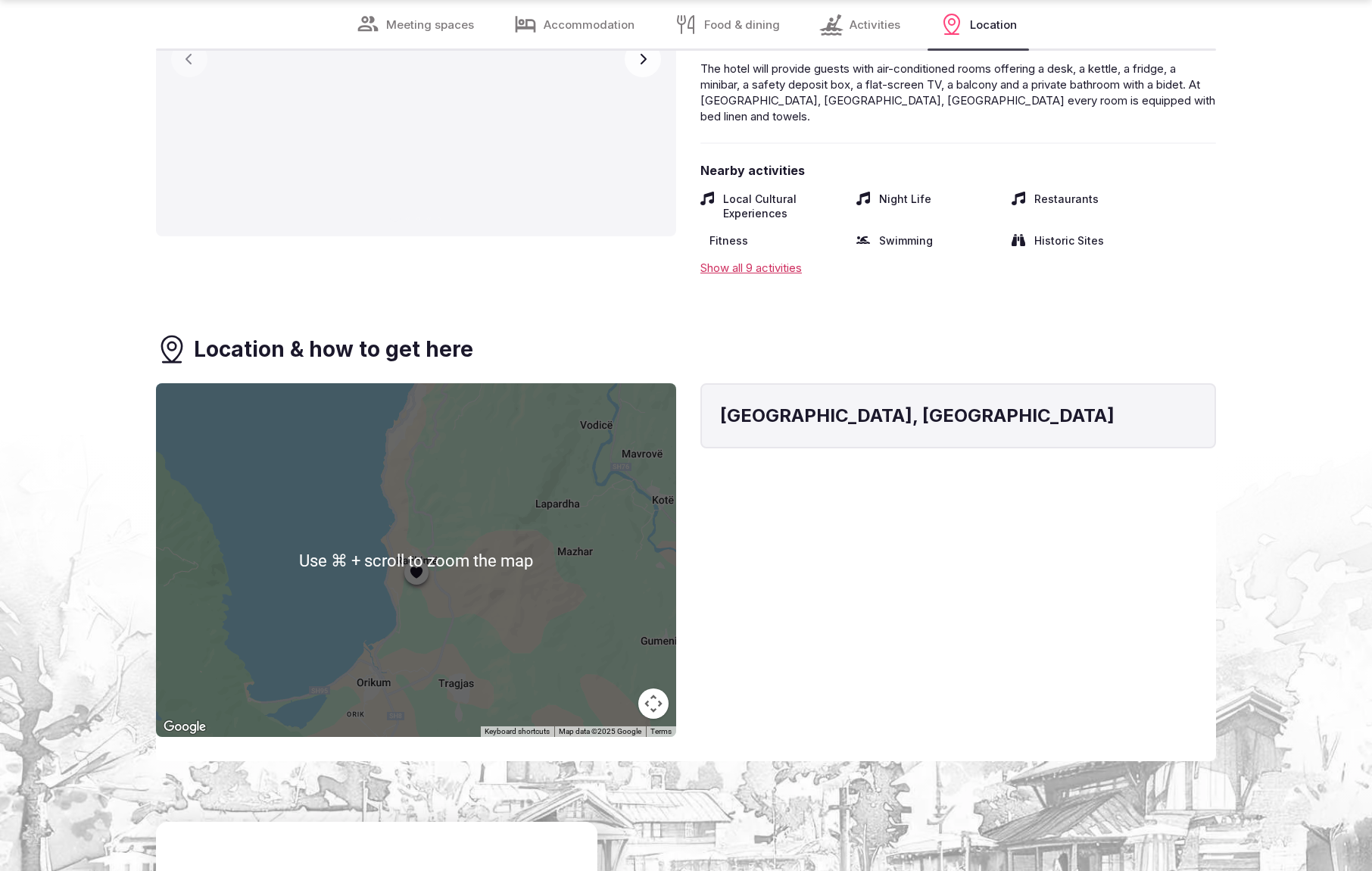
scroll to position [3180, 0]
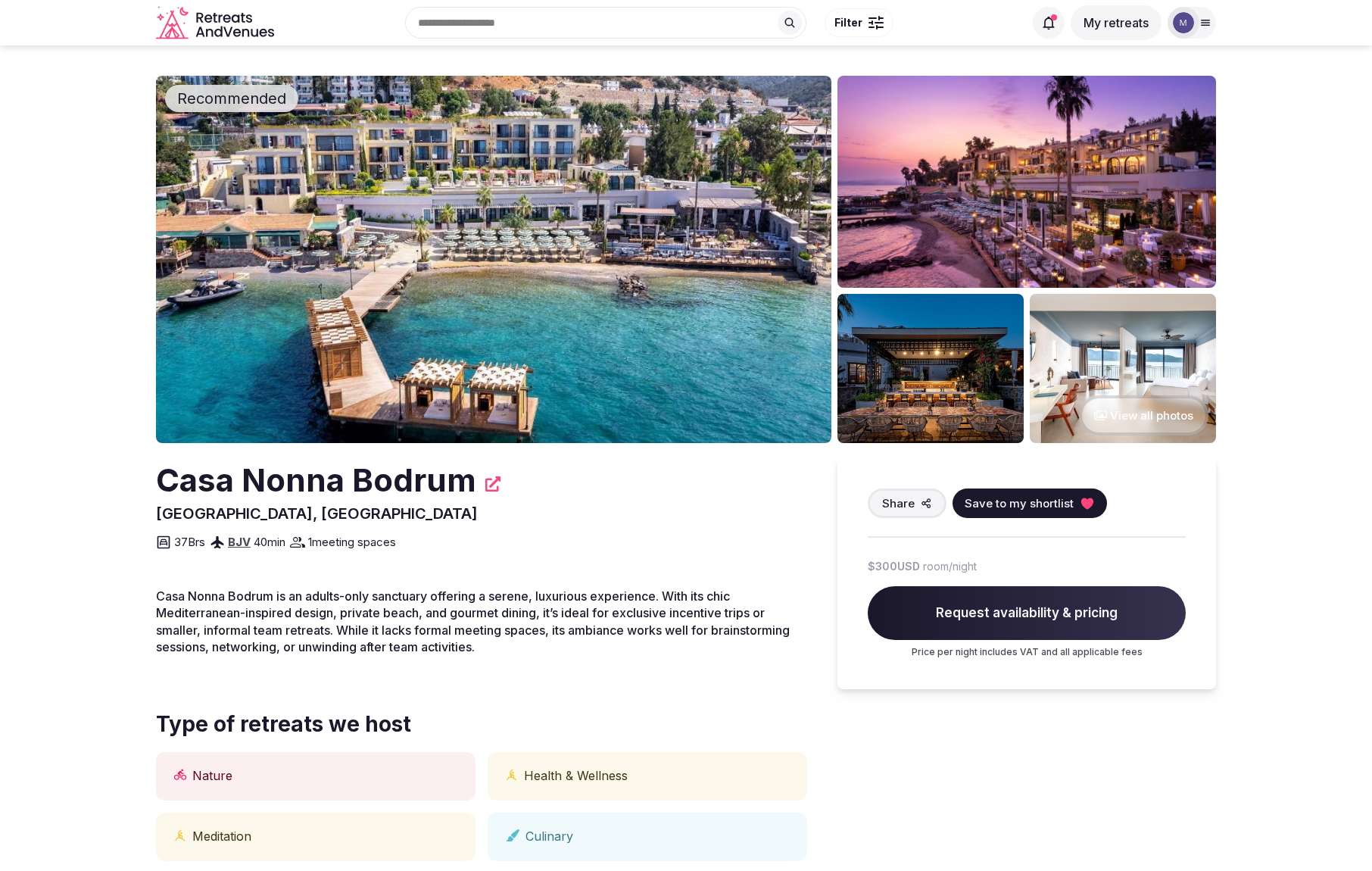
click at [657, 316] on img at bounding box center [493, 259] width 675 height 367
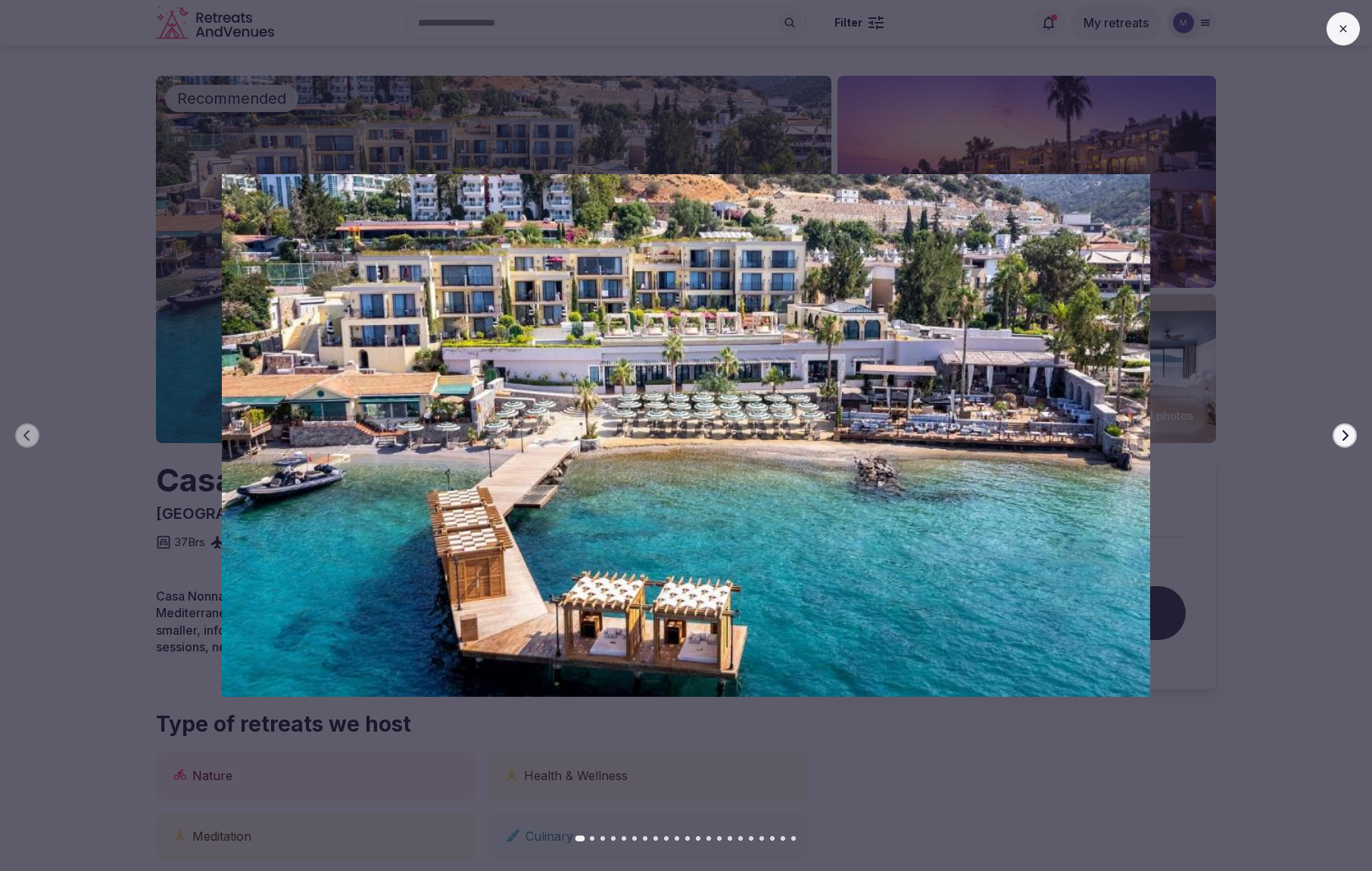
click at [1344, 436] on icon "button" at bounding box center [1345, 436] width 12 height 12
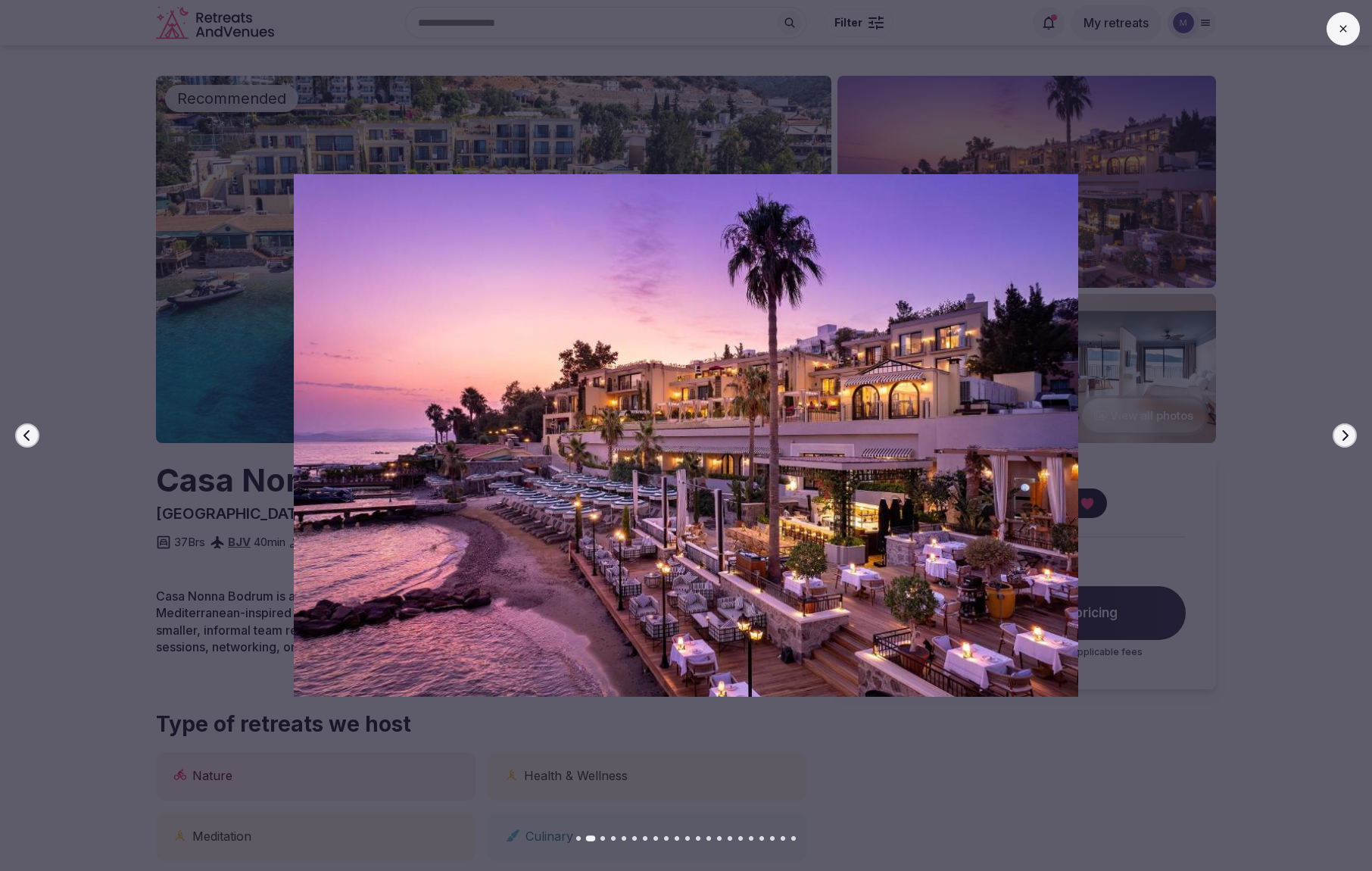
click at [1344, 436] on icon "button" at bounding box center [1345, 436] width 12 height 12
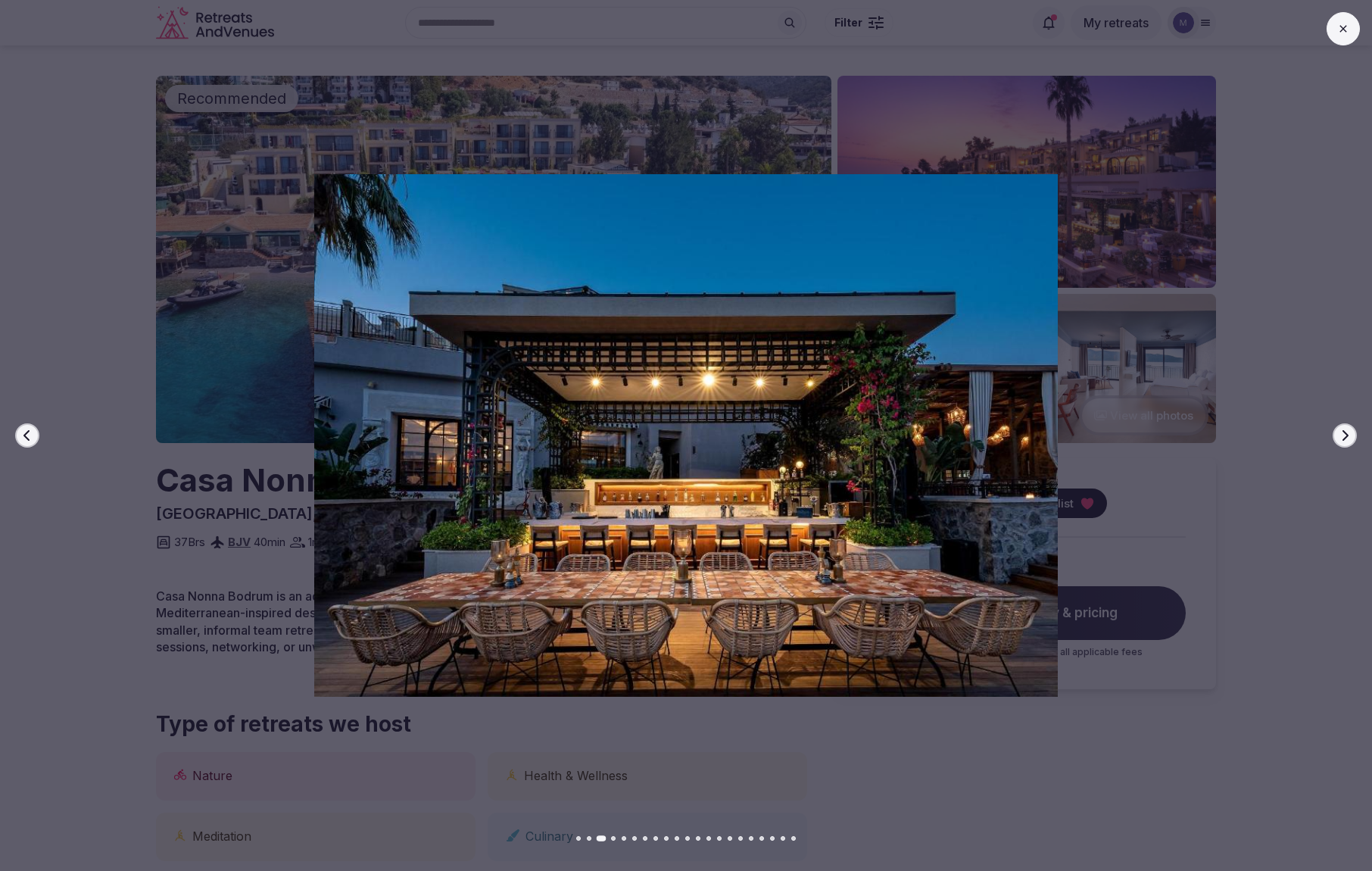
click at [1345, 436] on icon "button" at bounding box center [1345, 436] width 12 height 12
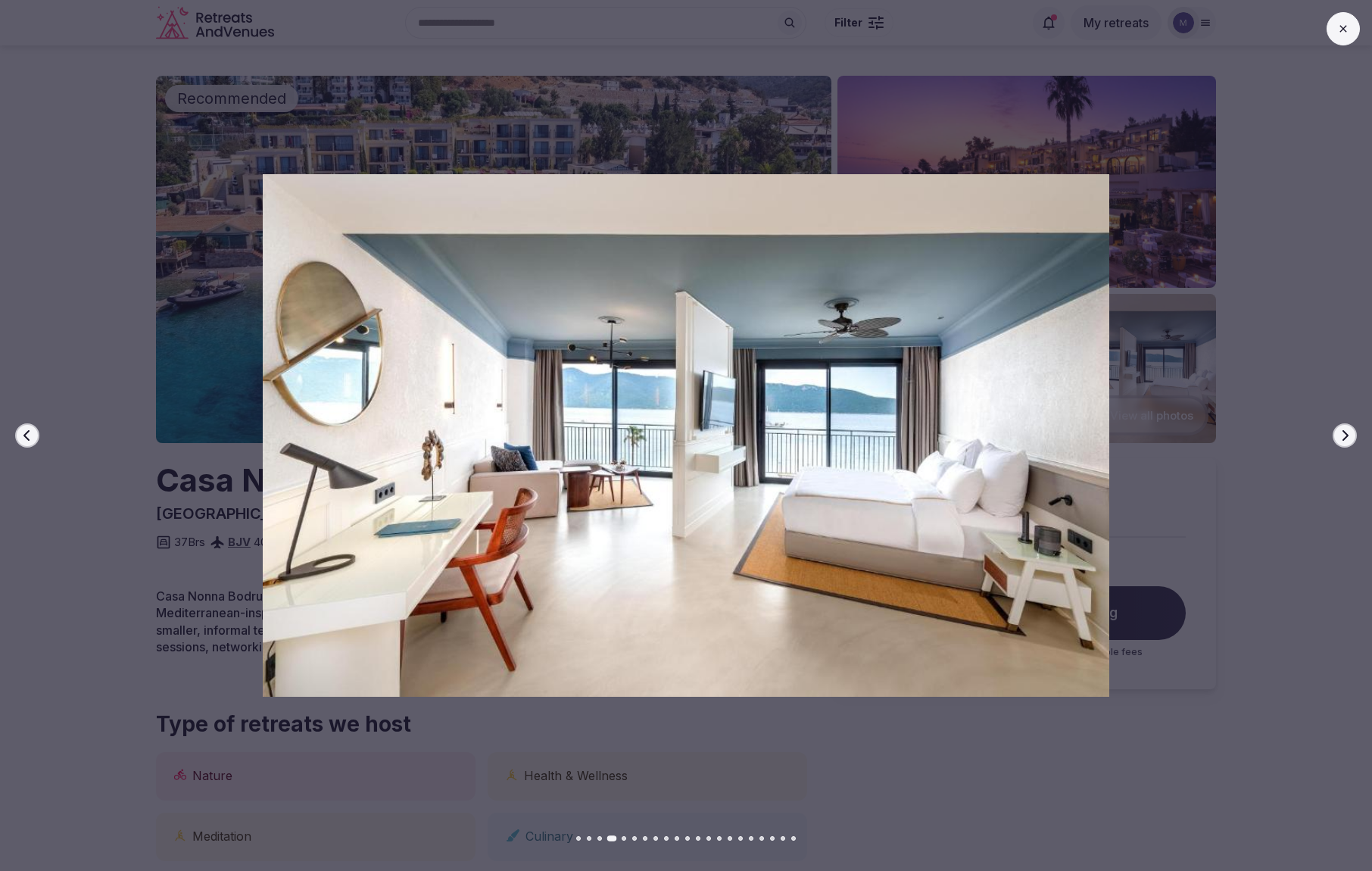
click at [1345, 436] on icon "button" at bounding box center [1345, 436] width 12 height 12
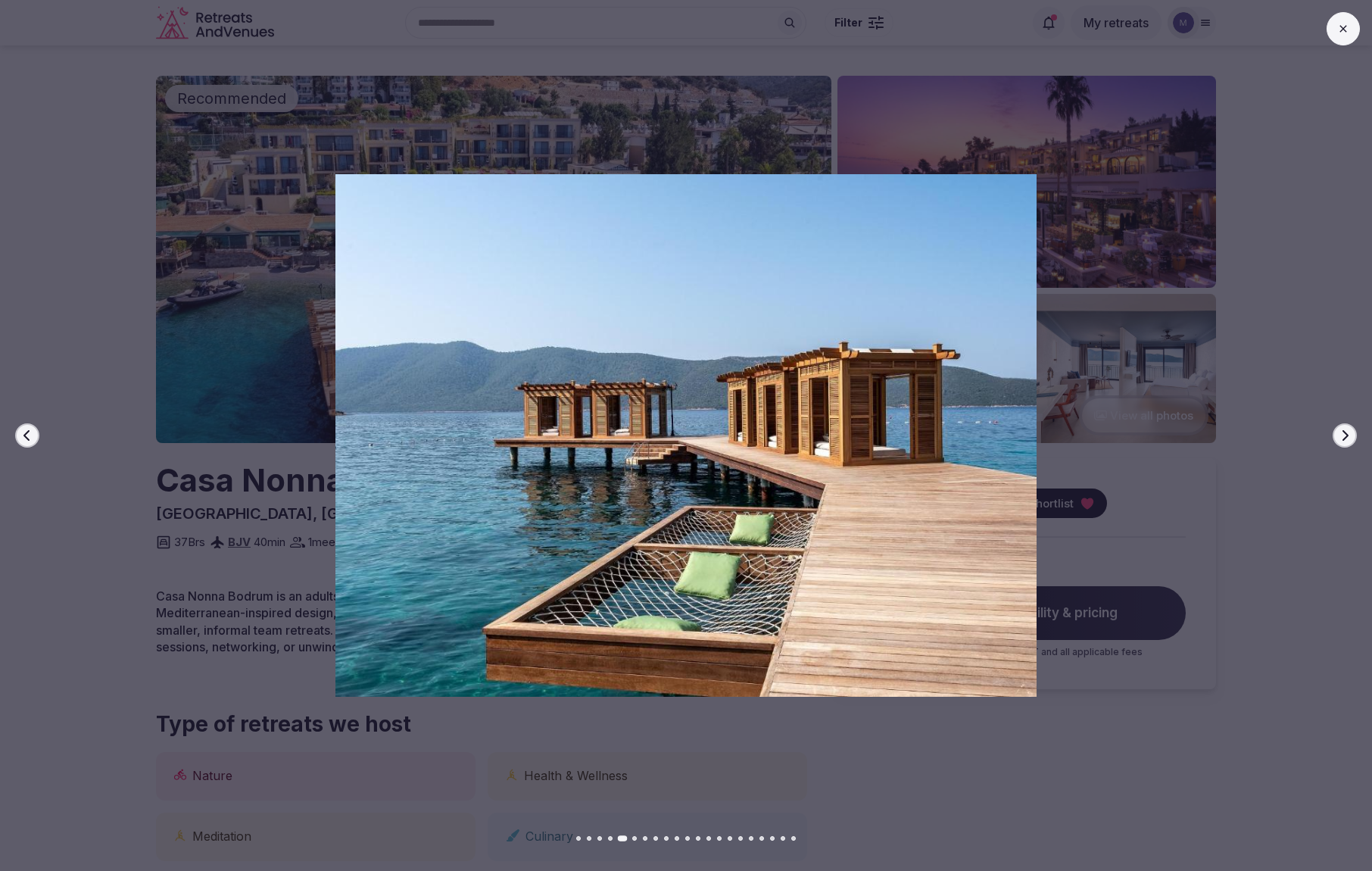
click at [1345, 436] on icon "button" at bounding box center [1345, 436] width 12 height 12
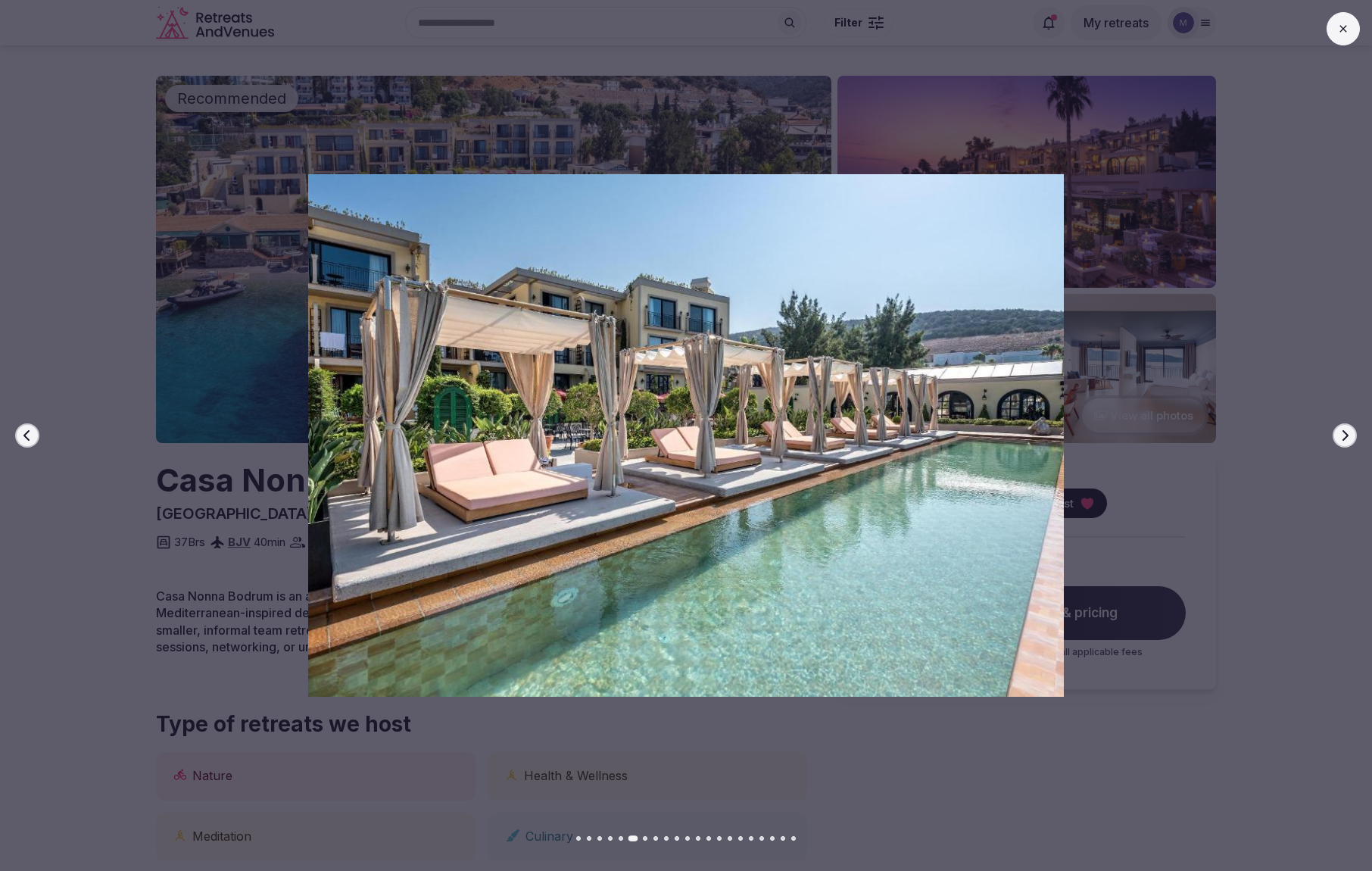
click at [1345, 436] on icon "button" at bounding box center [1345, 436] width 12 height 12
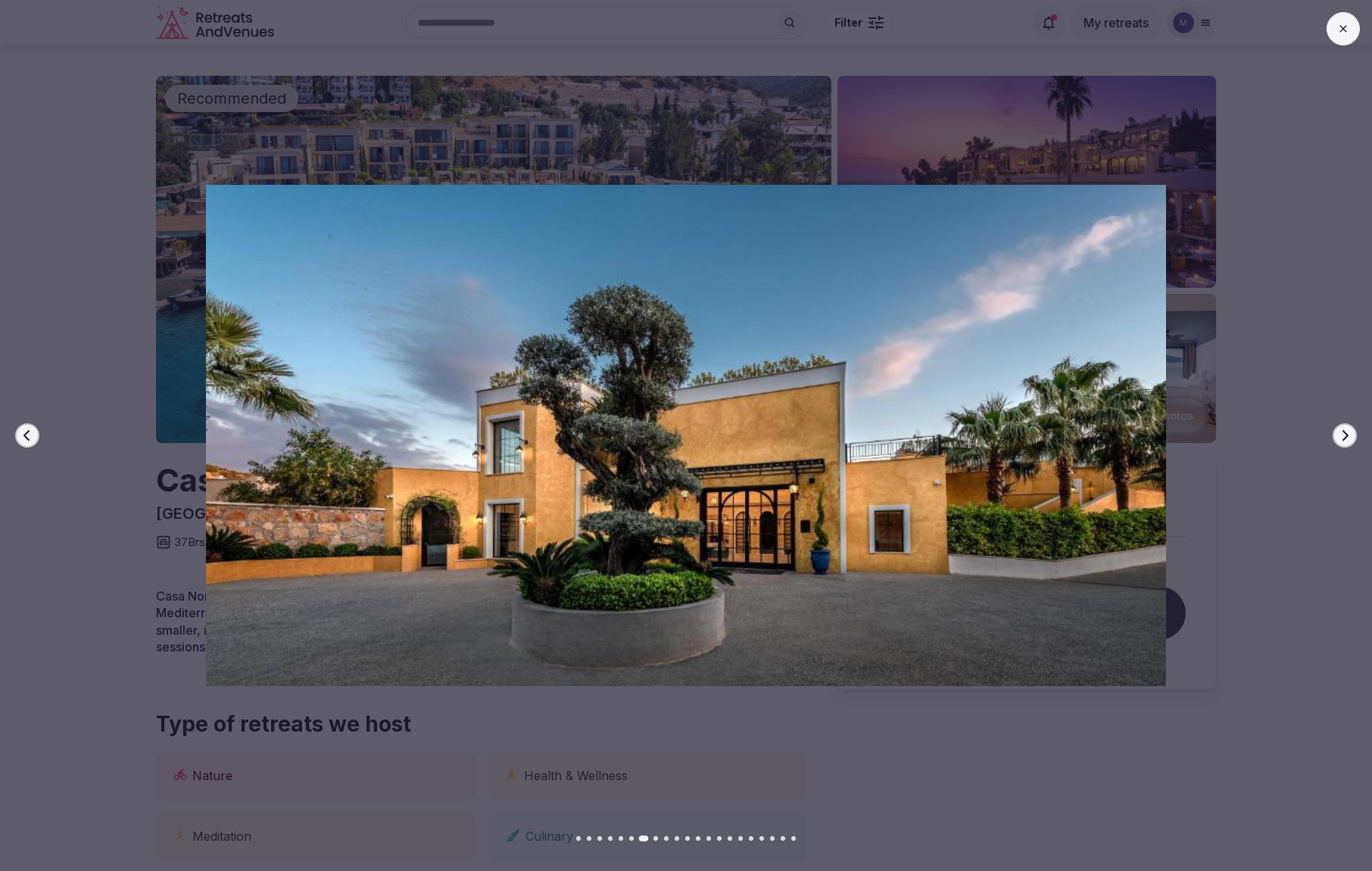
click at [1345, 436] on icon "button" at bounding box center [1345, 436] width 12 height 12
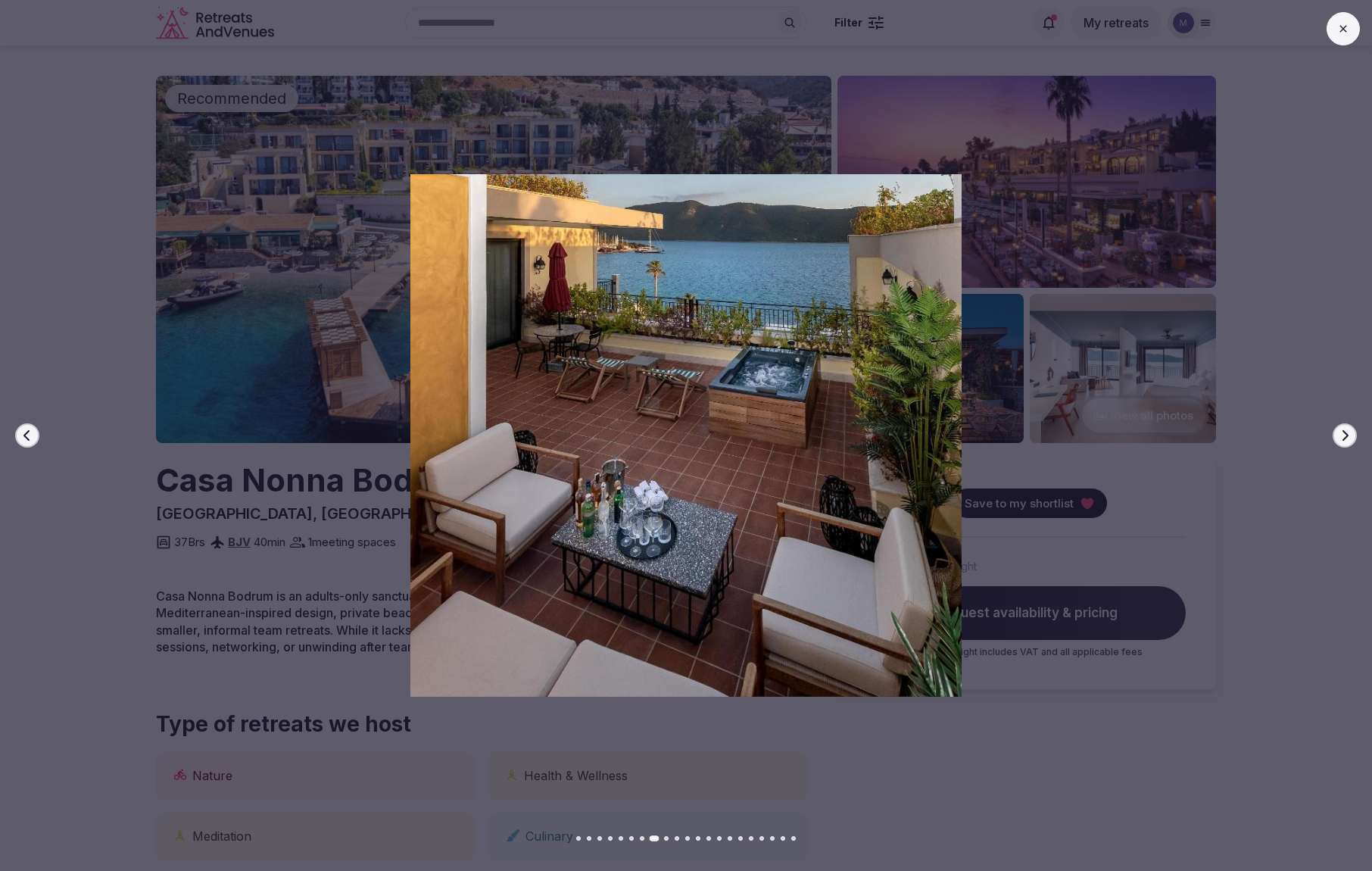
click at [1345, 436] on icon "button" at bounding box center [1345, 436] width 12 height 12
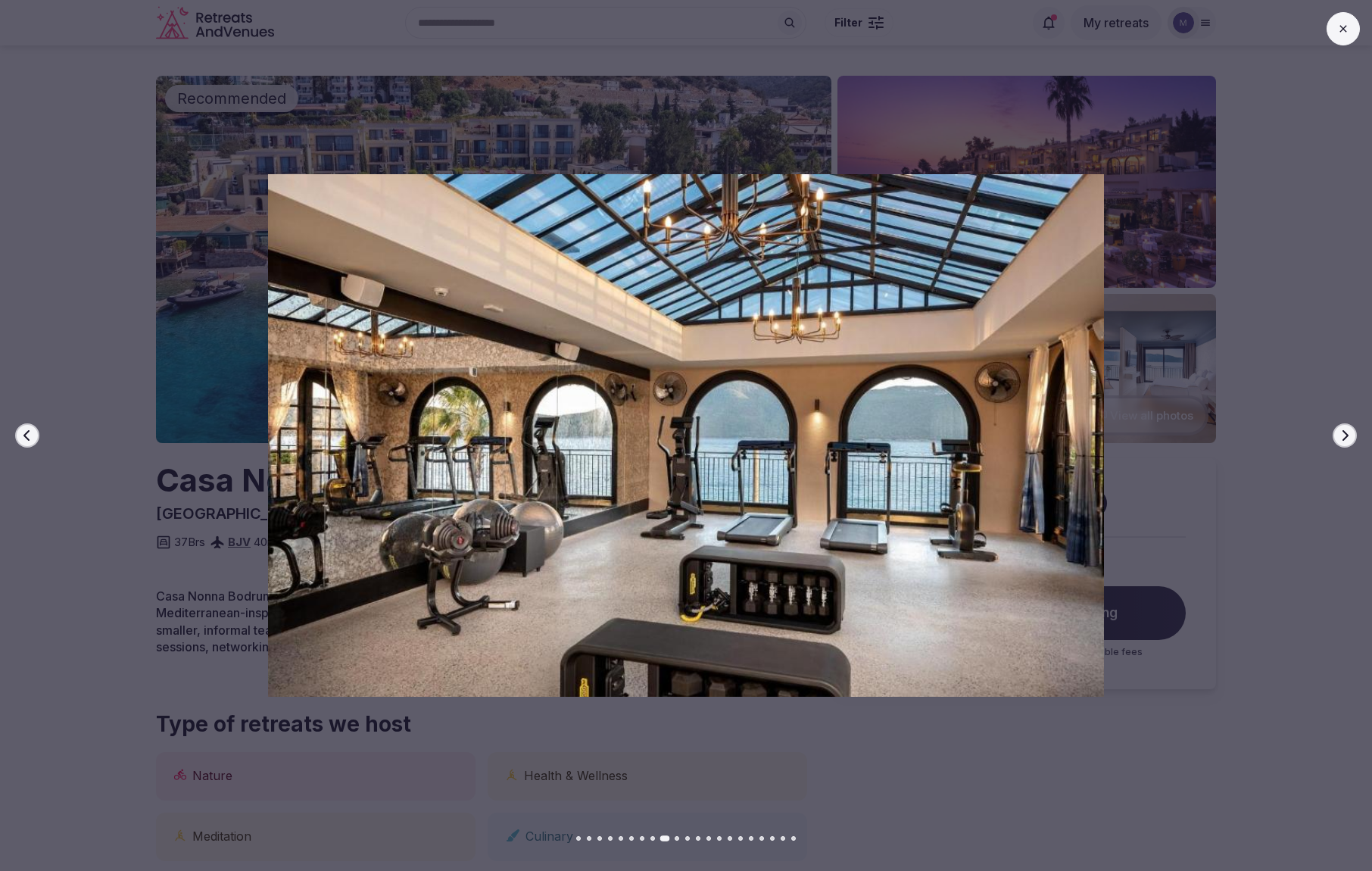
click at [1345, 436] on icon "button" at bounding box center [1345, 436] width 12 height 12
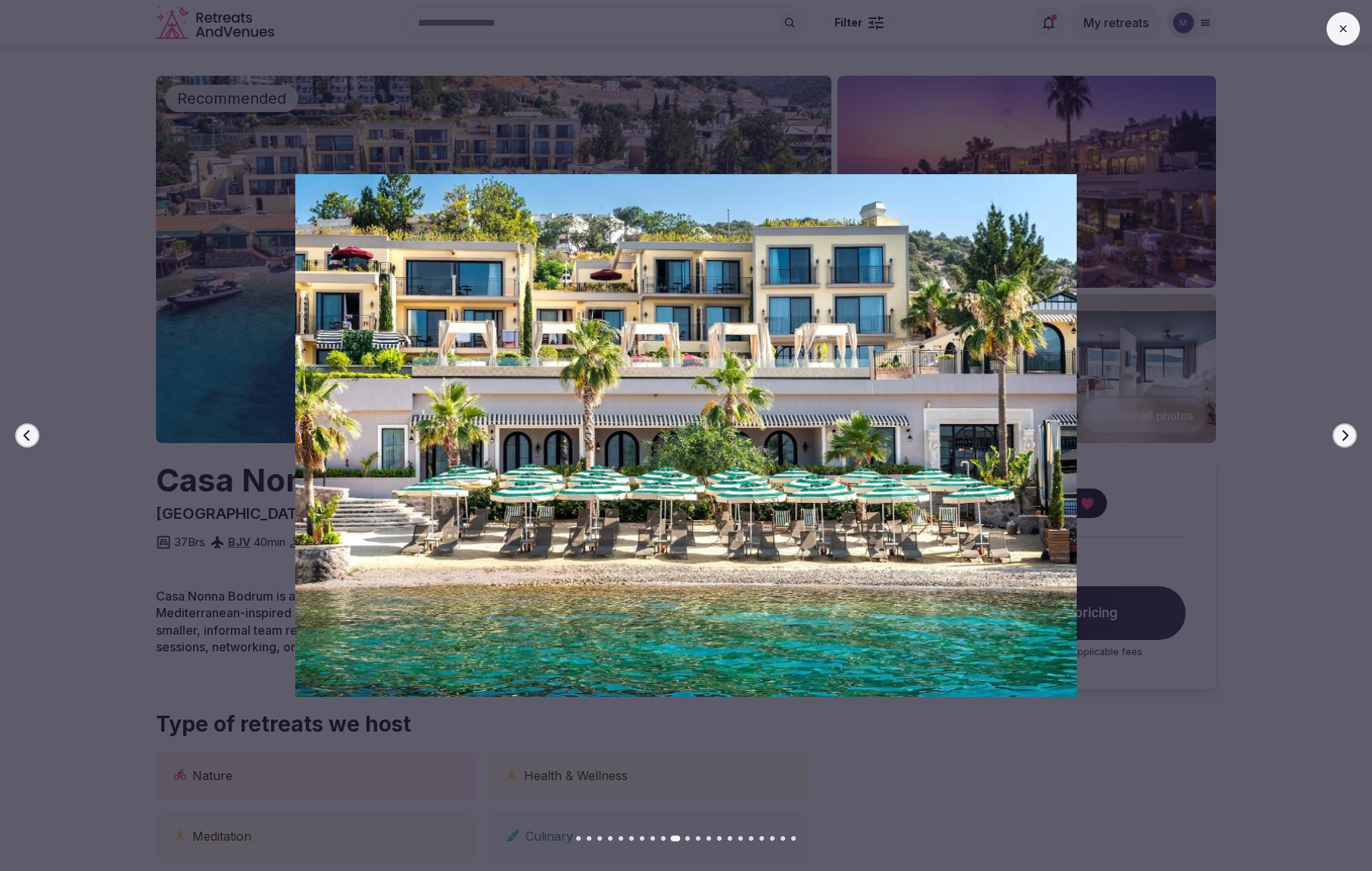
click at [1346, 436] on icon "button" at bounding box center [1345, 436] width 12 height 12
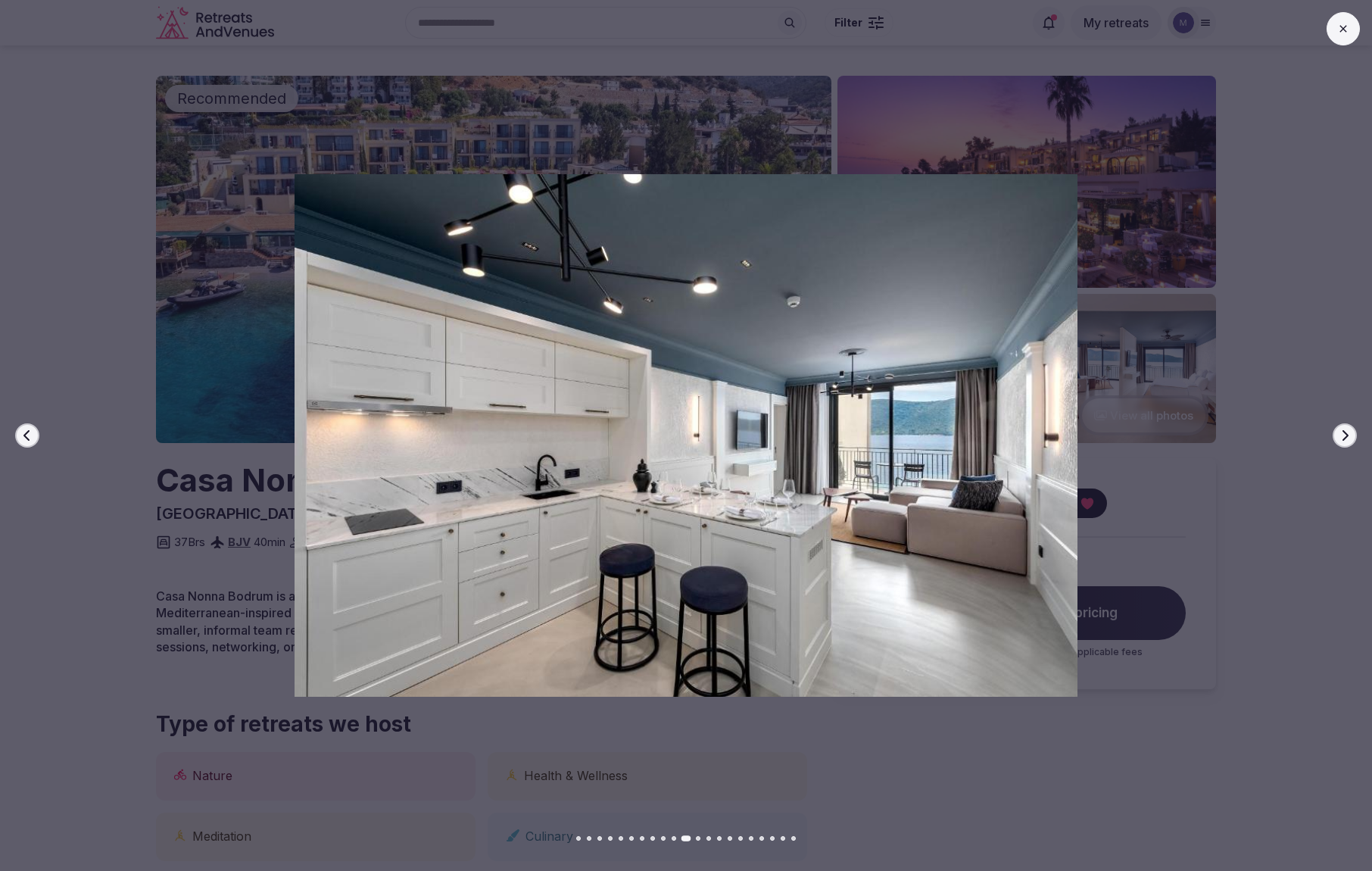
click at [1346, 436] on icon "button" at bounding box center [1345, 436] width 12 height 12
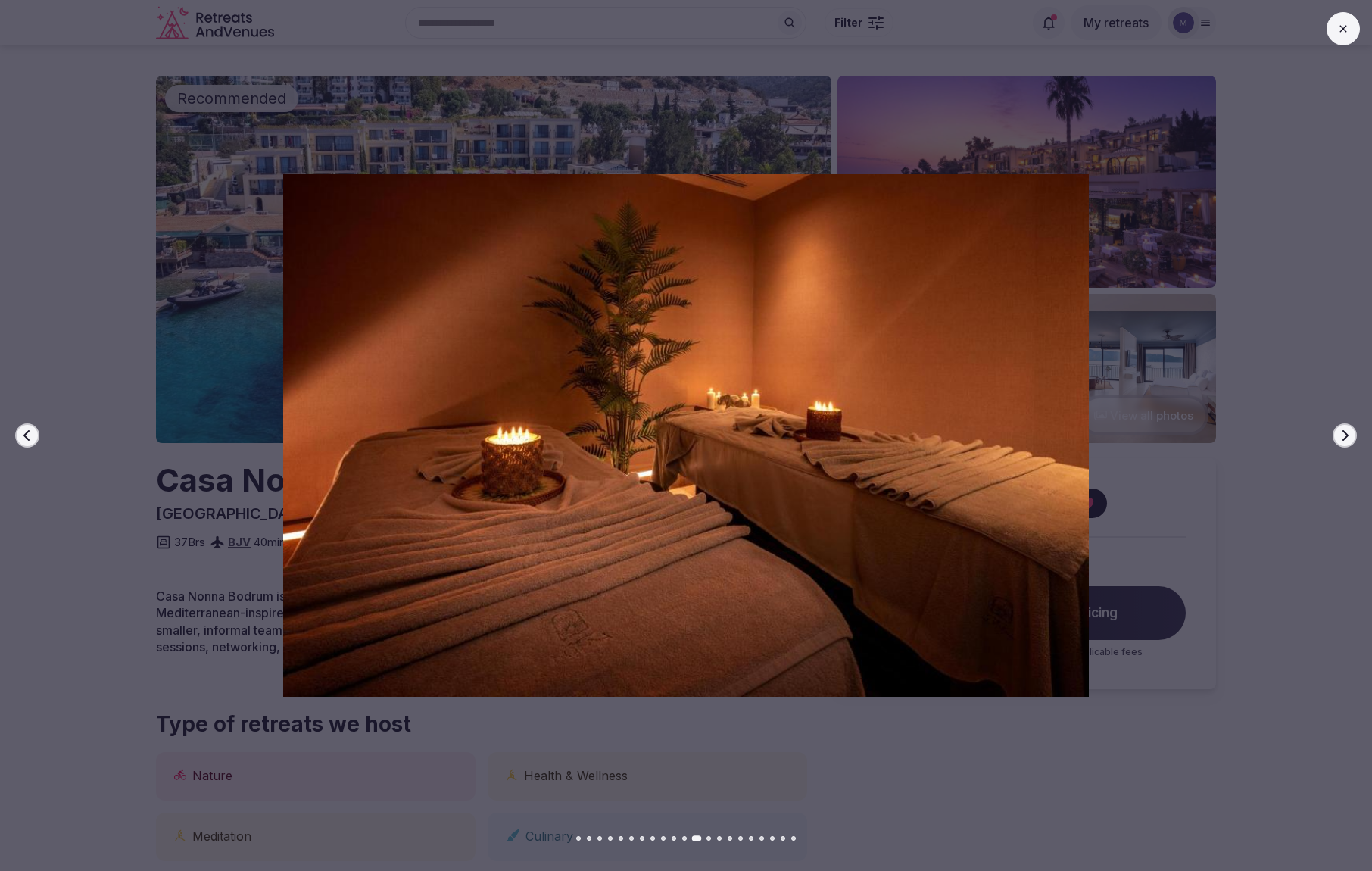
click at [1347, 436] on icon "button" at bounding box center [1345, 435] width 6 height 10
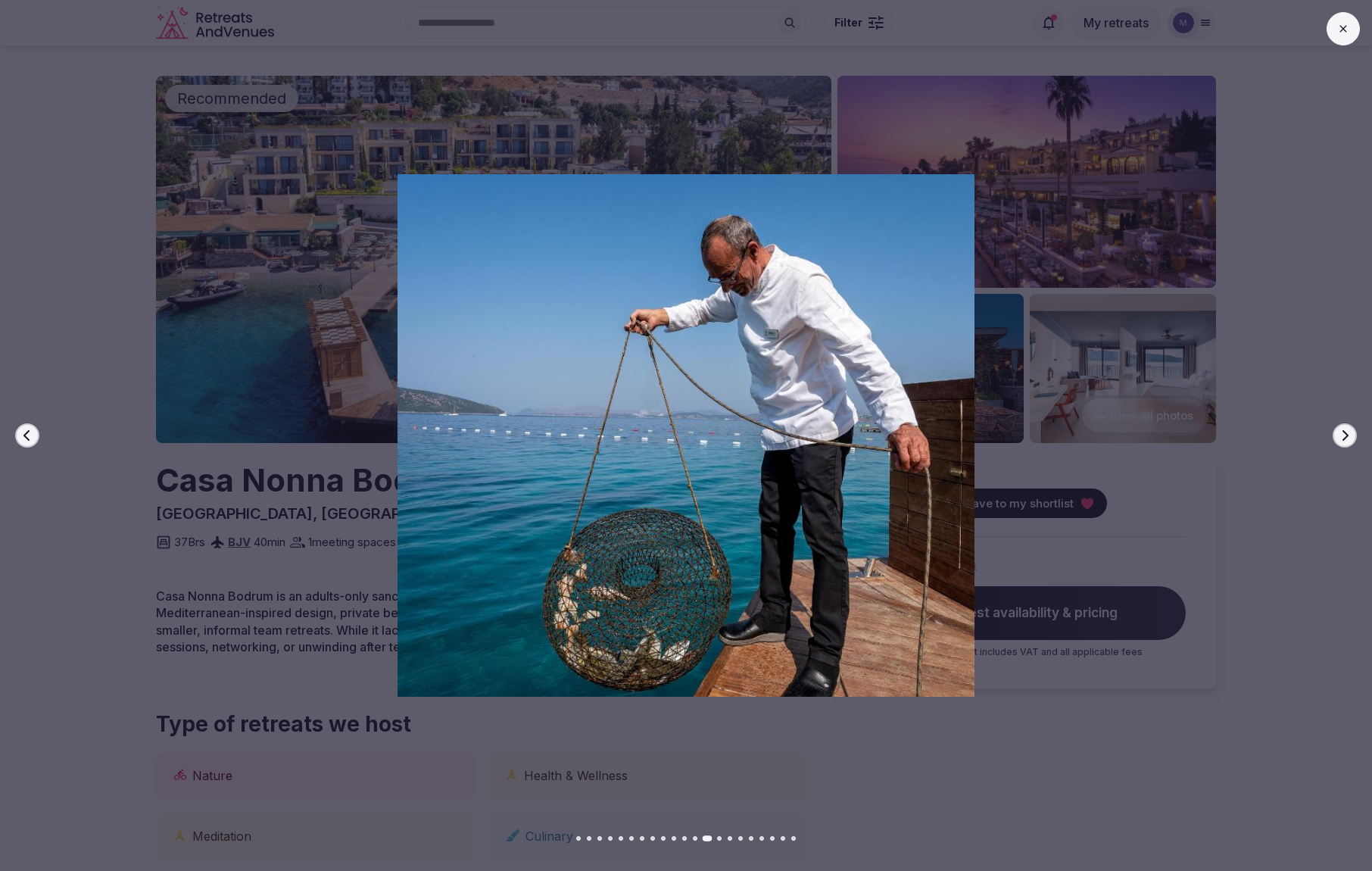
click at [1348, 436] on icon "button" at bounding box center [1345, 435] width 6 height 10
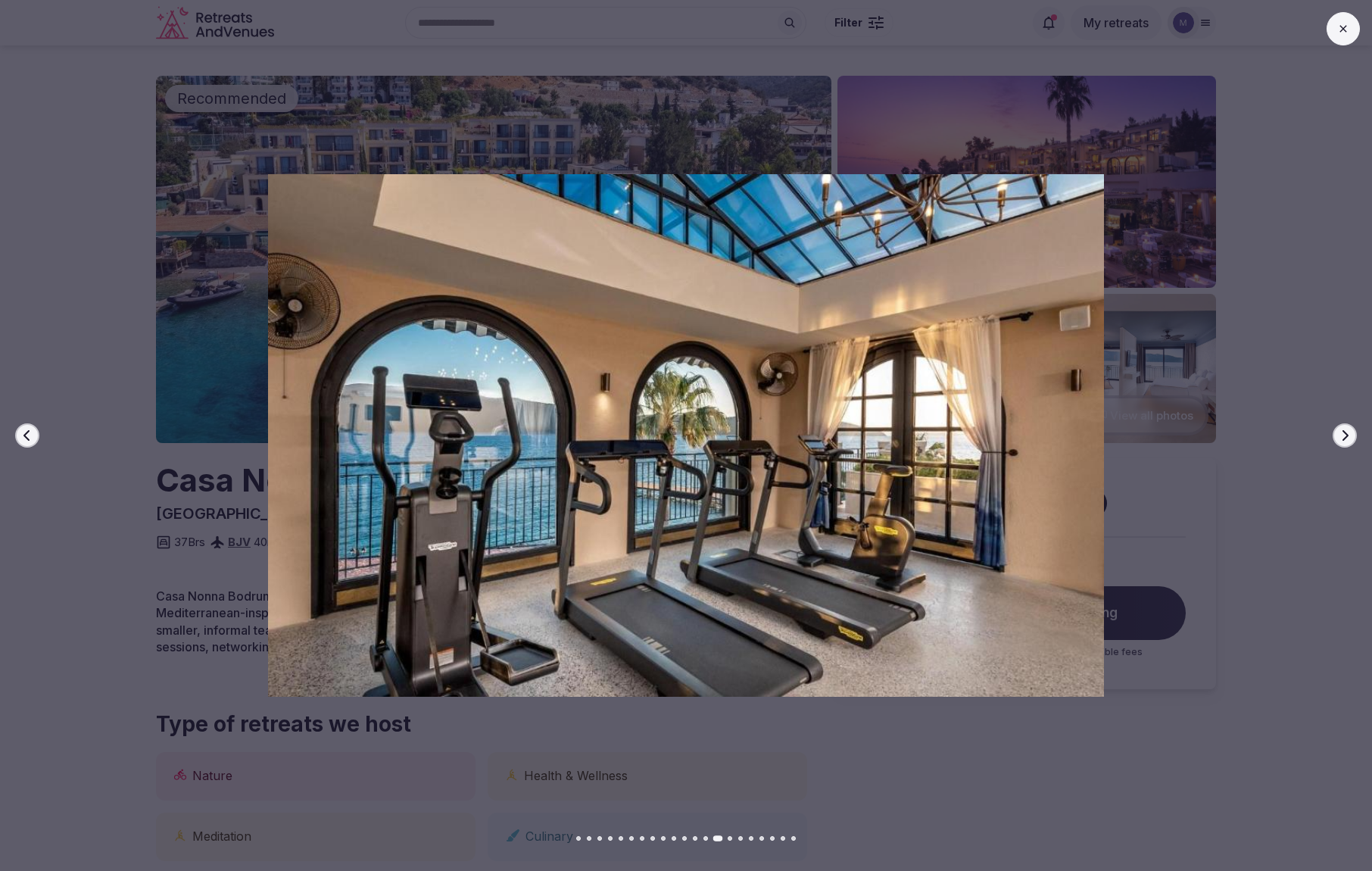
click at [1348, 436] on icon "button" at bounding box center [1345, 435] width 6 height 10
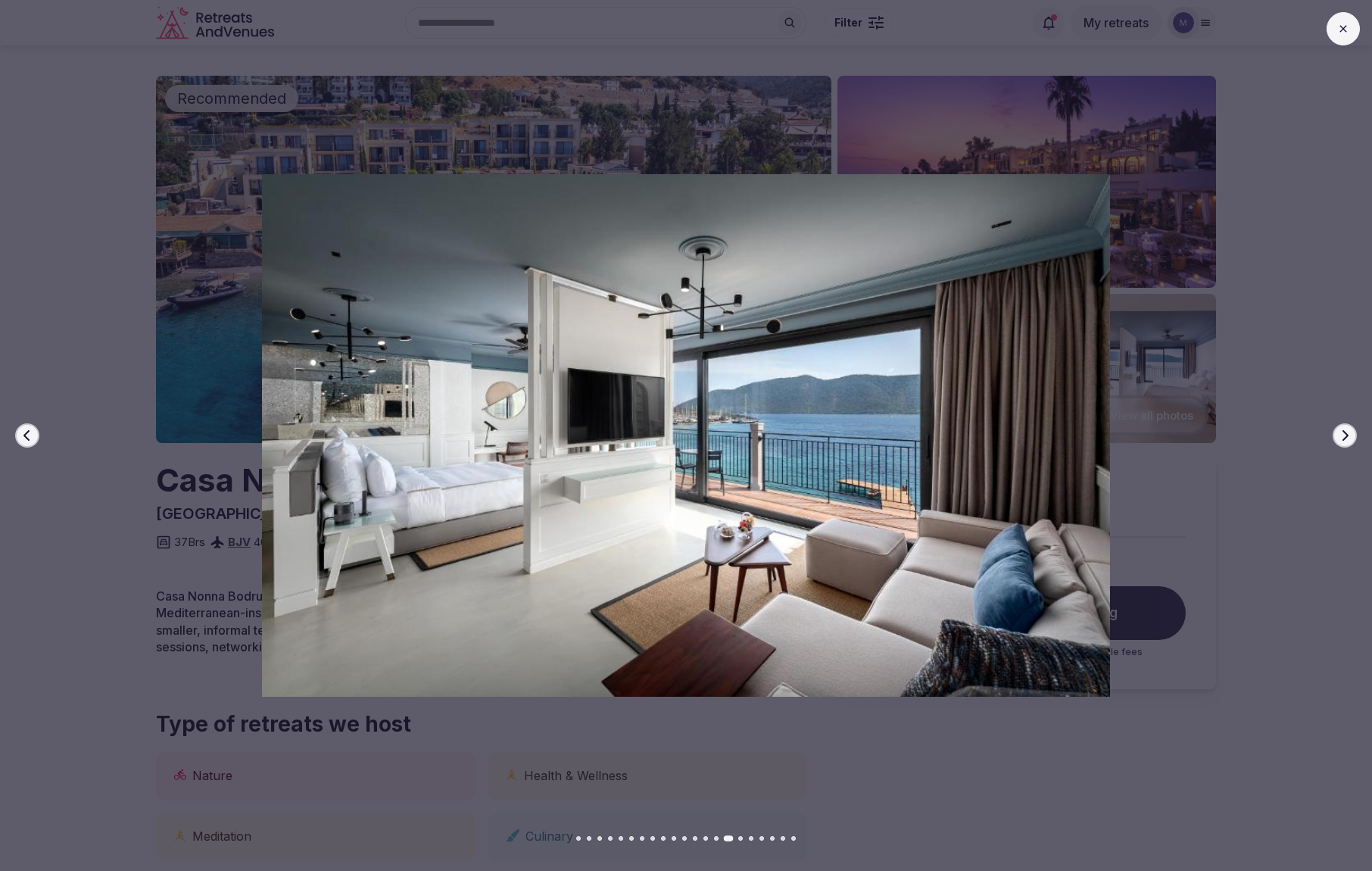
click at [1348, 436] on icon "button" at bounding box center [1345, 435] width 6 height 10
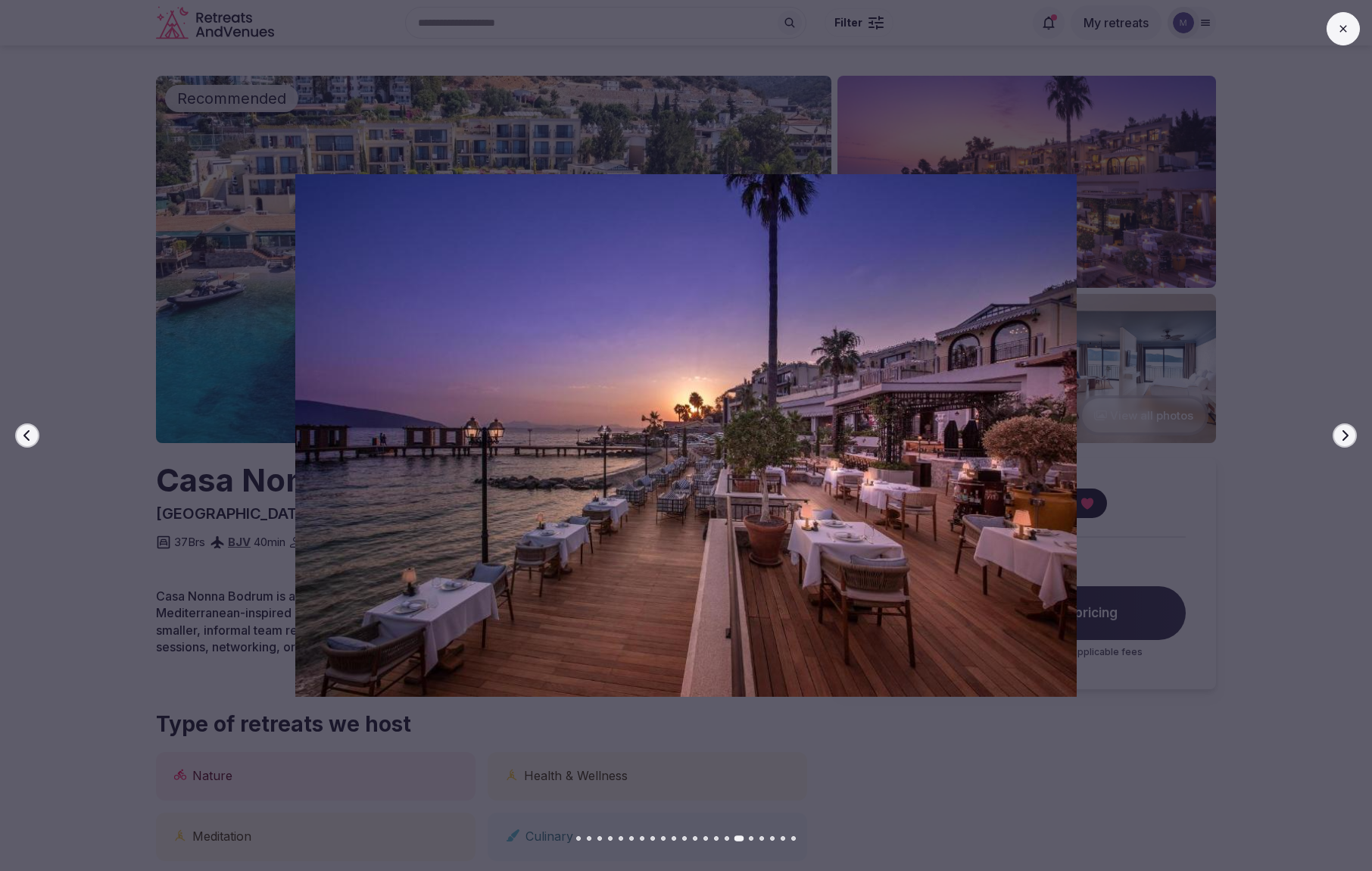
click at [1348, 436] on icon "button" at bounding box center [1345, 435] width 6 height 10
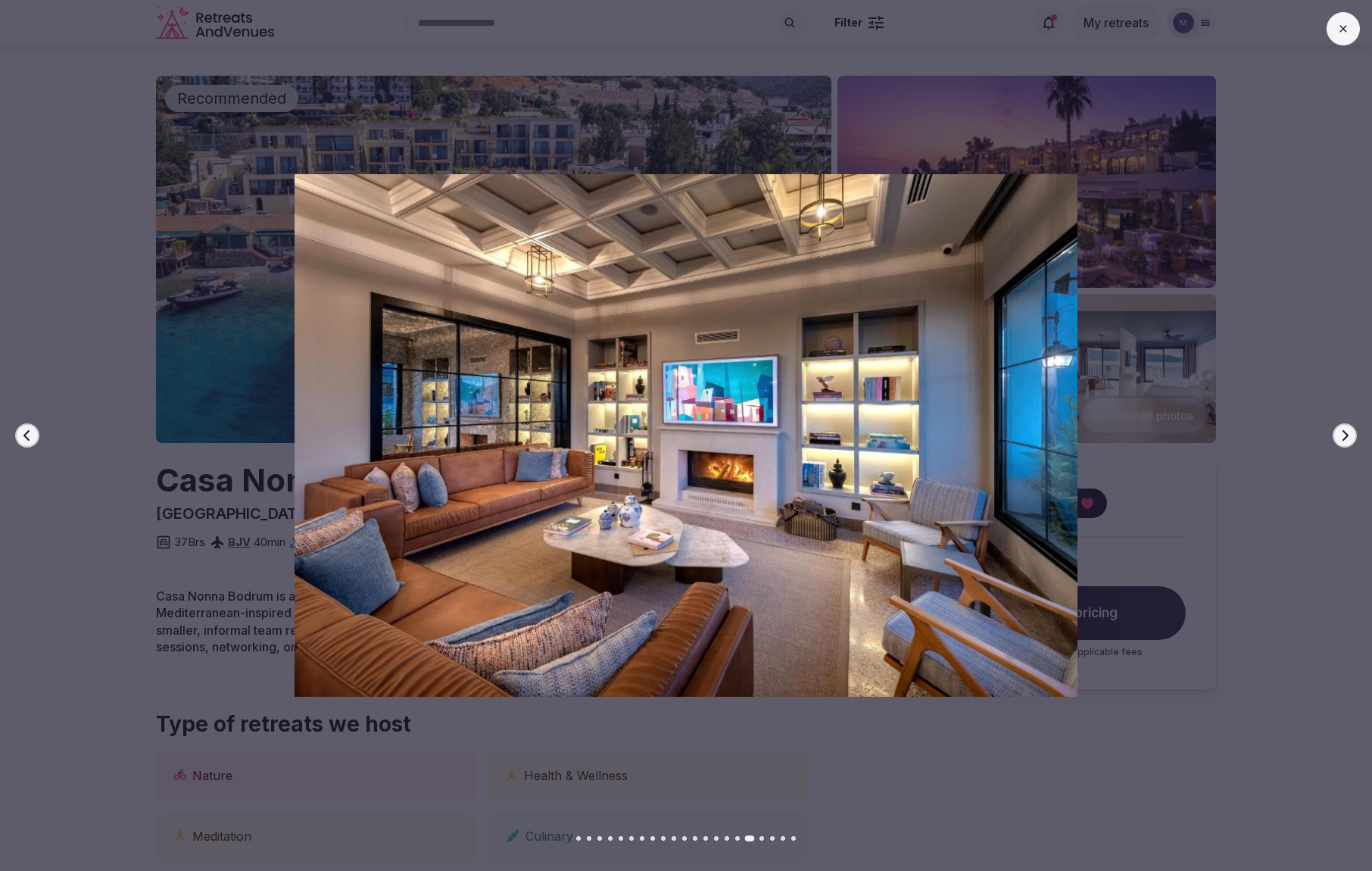
click at [1348, 436] on icon "button" at bounding box center [1345, 435] width 6 height 10
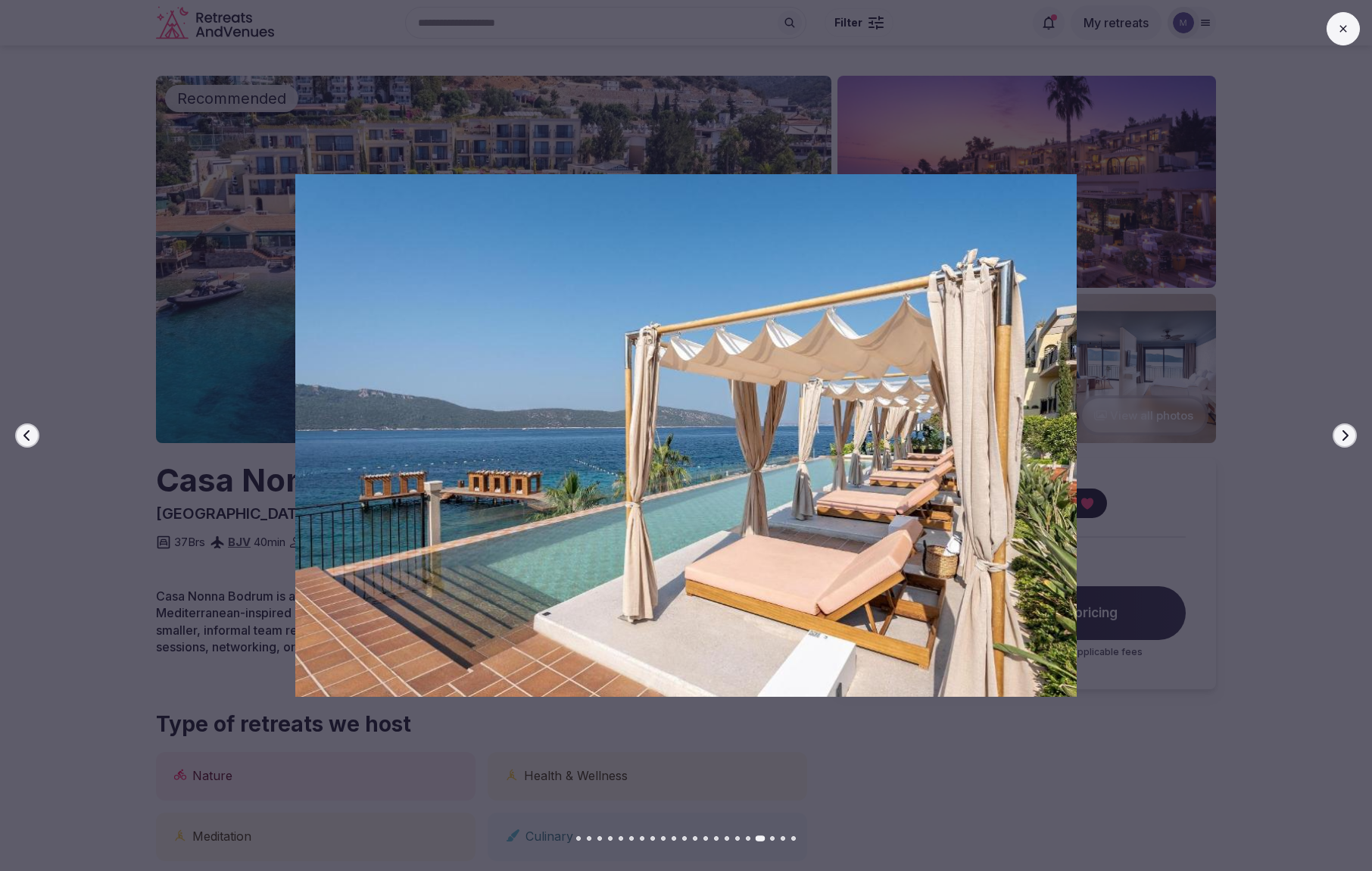
click at [1348, 436] on icon "button" at bounding box center [1345, 435] width 6 height 10
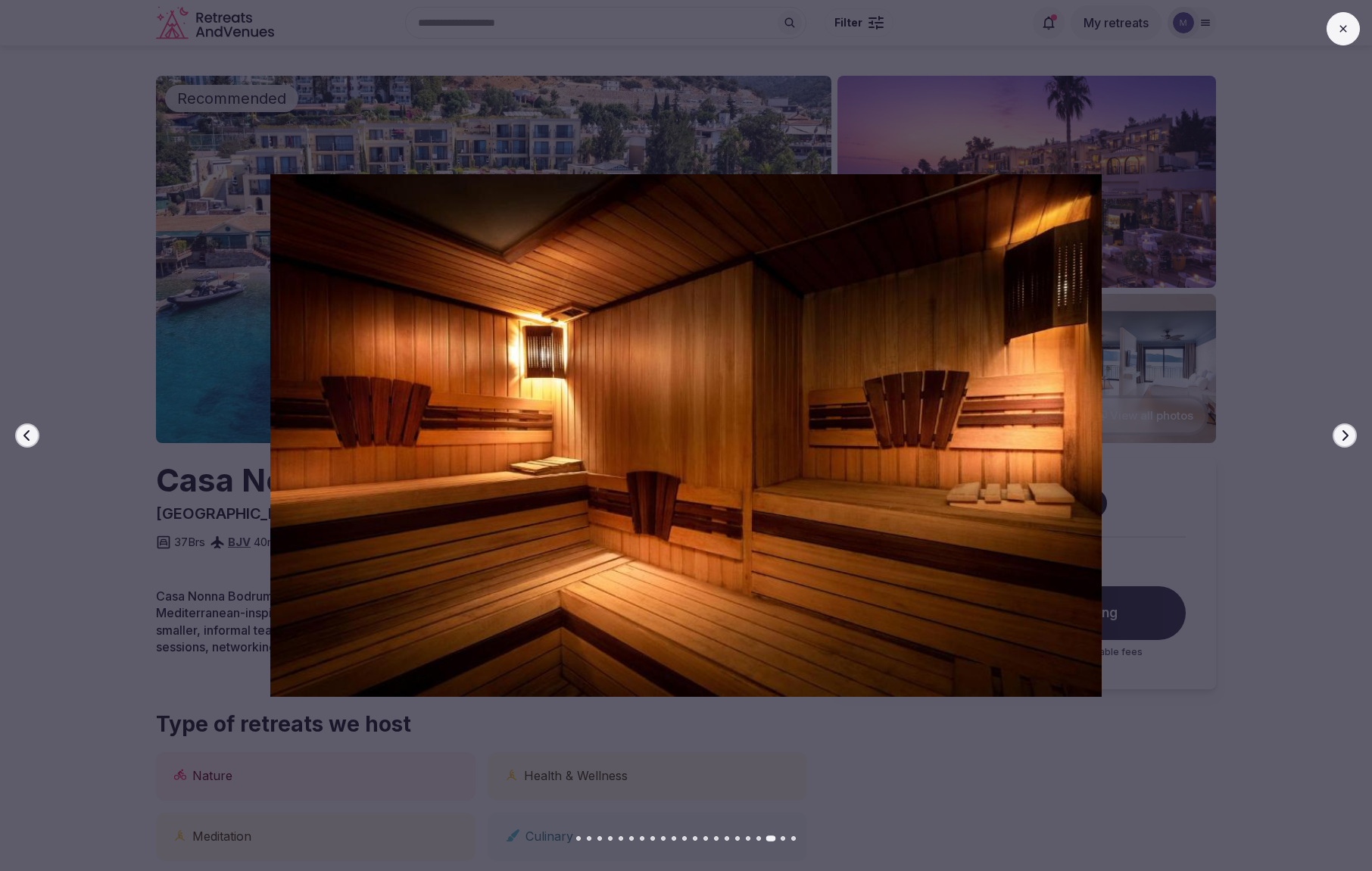
click at [1348, 436] on icon "button" at bounding box center [1345, 435] width 6 height 10
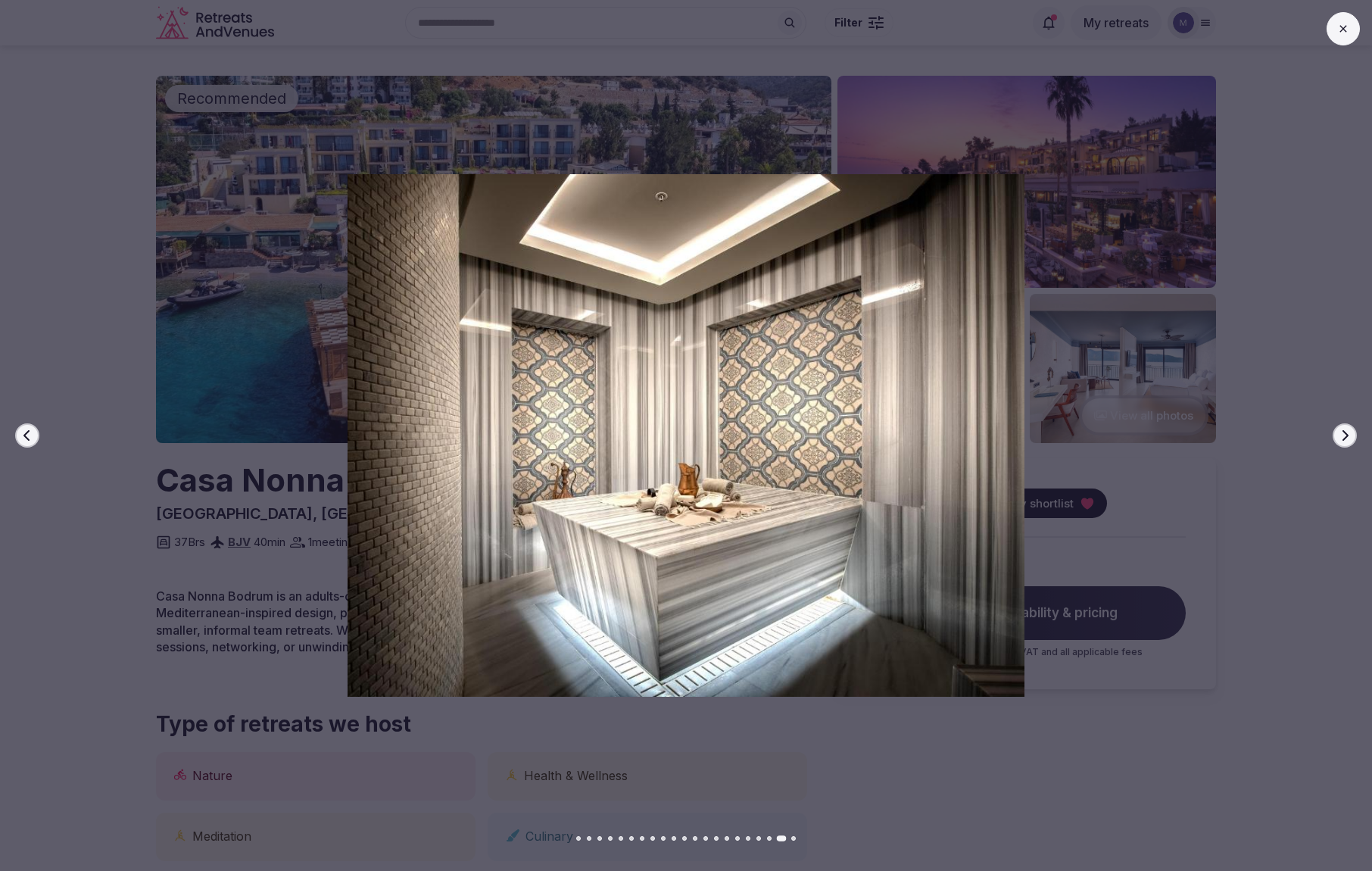
click at [1348, 436] on icon "button" at bounding box center [1345, 435] width 6 height 10
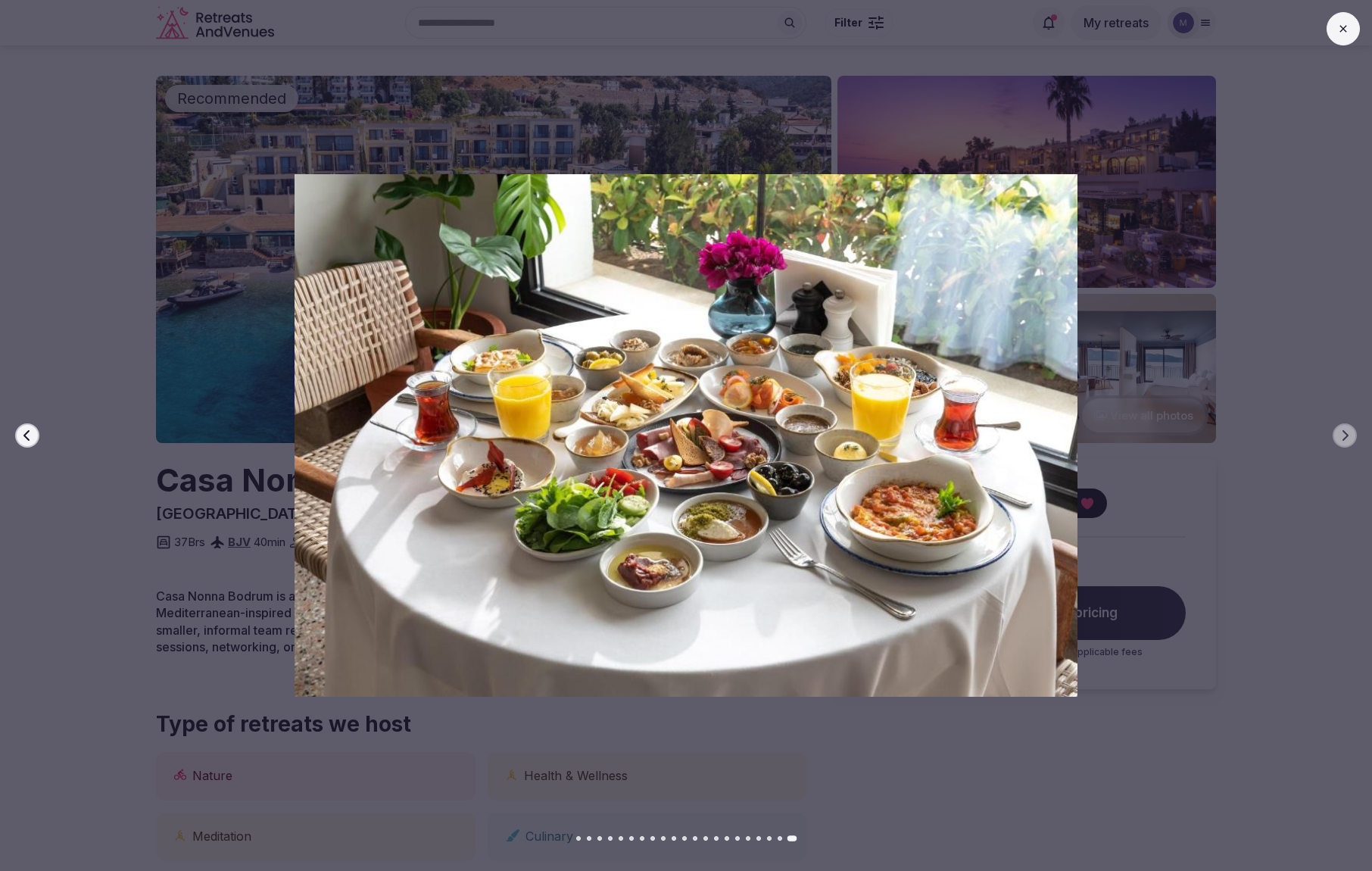
click at [1342, 38] on button at bounding box center [1342, 28] width 33 height 33
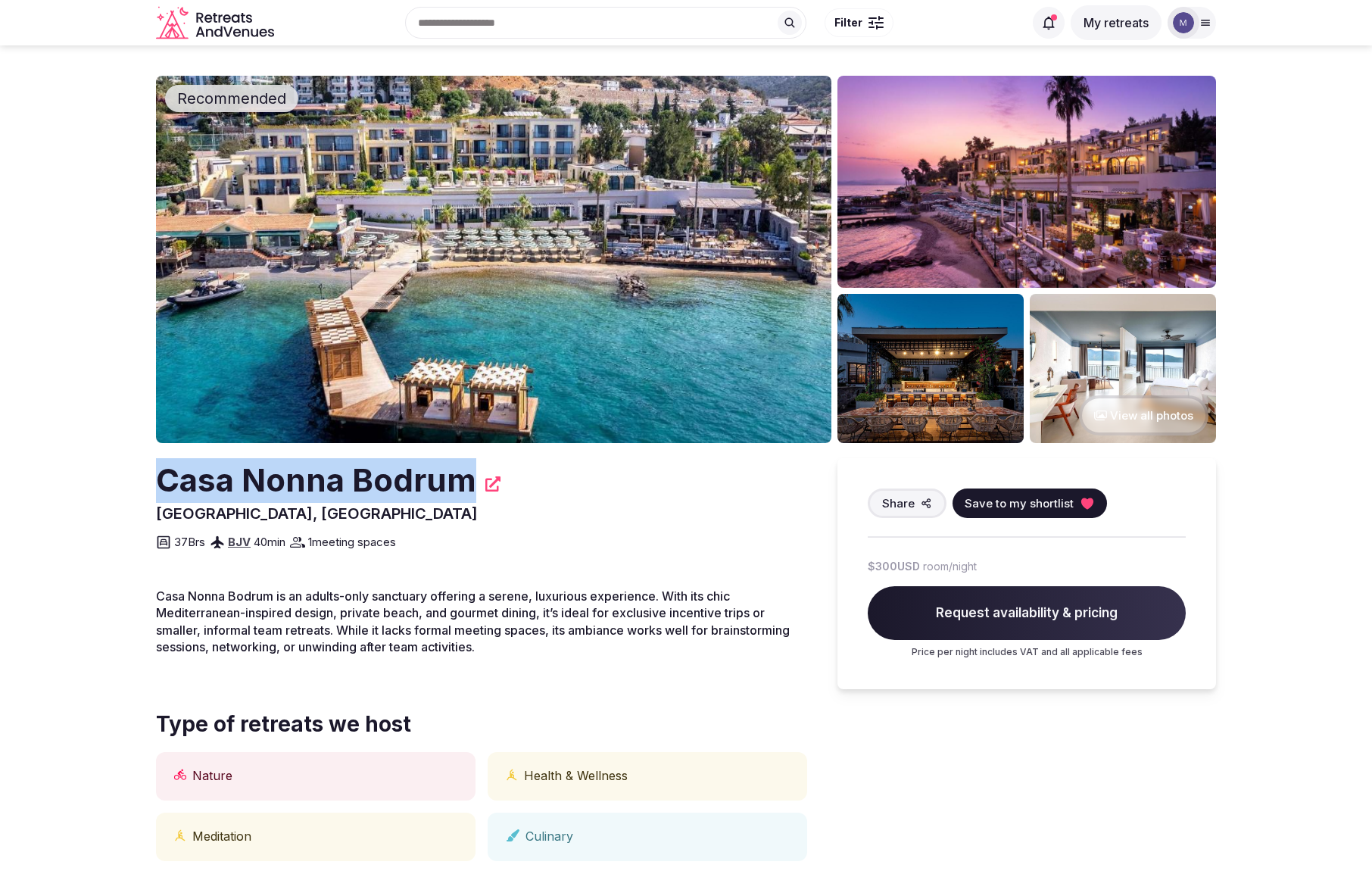
drag, startPoint x: 146, startPoint y: 485, endPoint x: 468, endPoint y: 493, distance: 322.1
click at [468, 493] on section "Recommended View all photos Casa Nonna [GEOGRAPHIC_DATA] [GEOGRAPHIC_DATA], [GE…" at bounding box center [686, 836] width 1372 height 1583
copy h2 "Casa Nonna Bodrum"
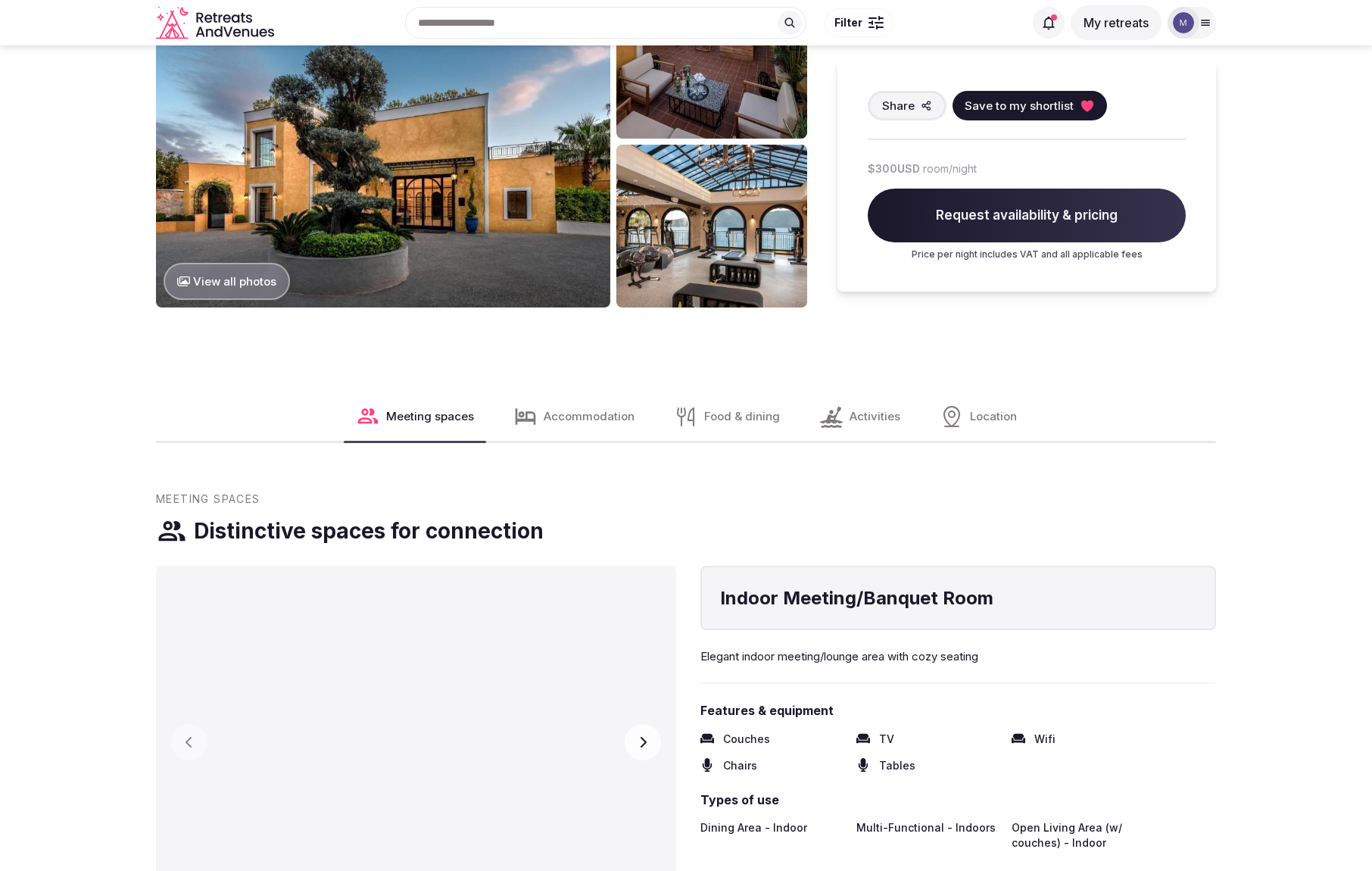
scroll to position [961, 0]
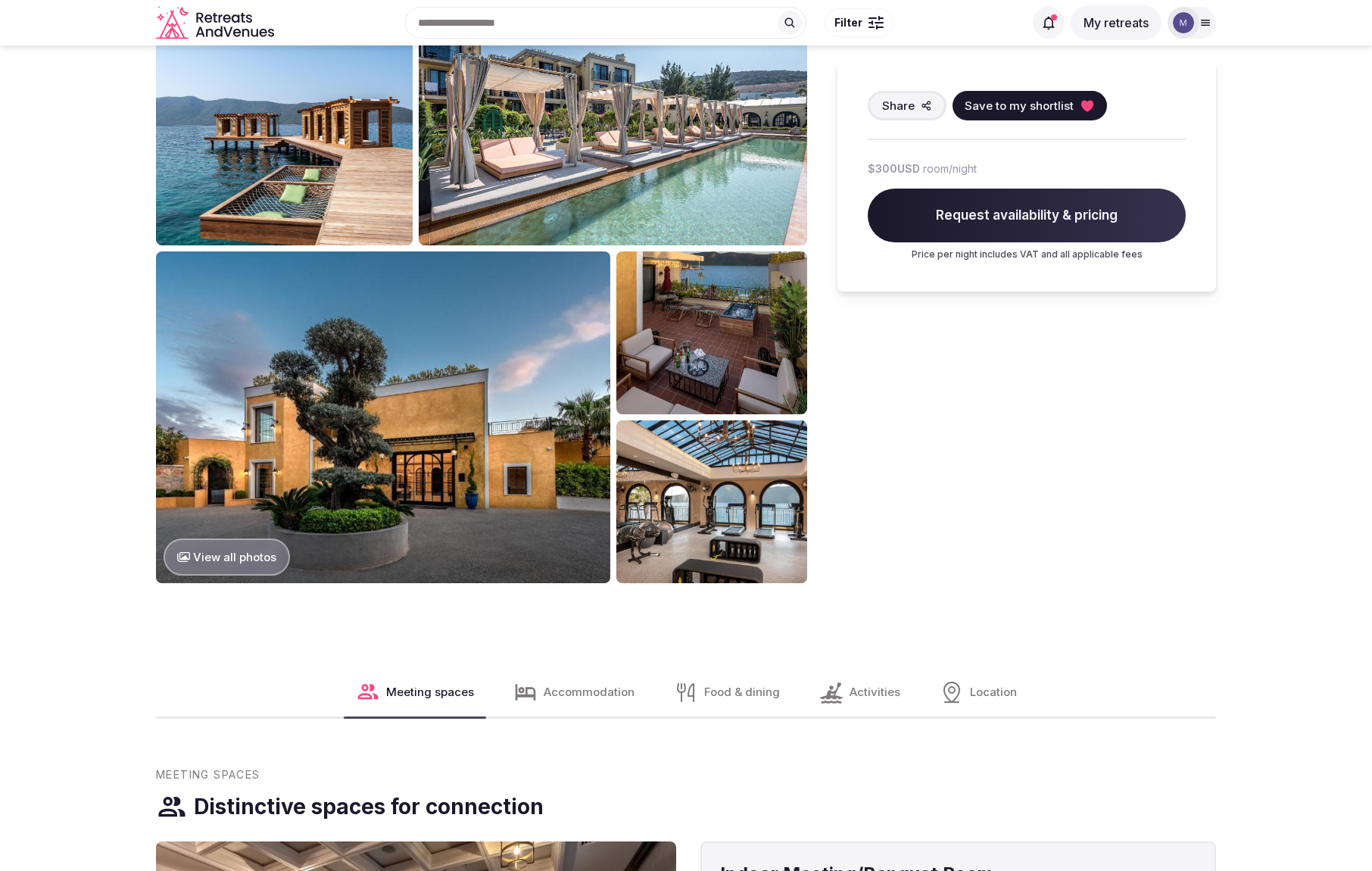
click at [205, 561] on button "View all photos" at bounding box center [226, 557] width 126 height 37
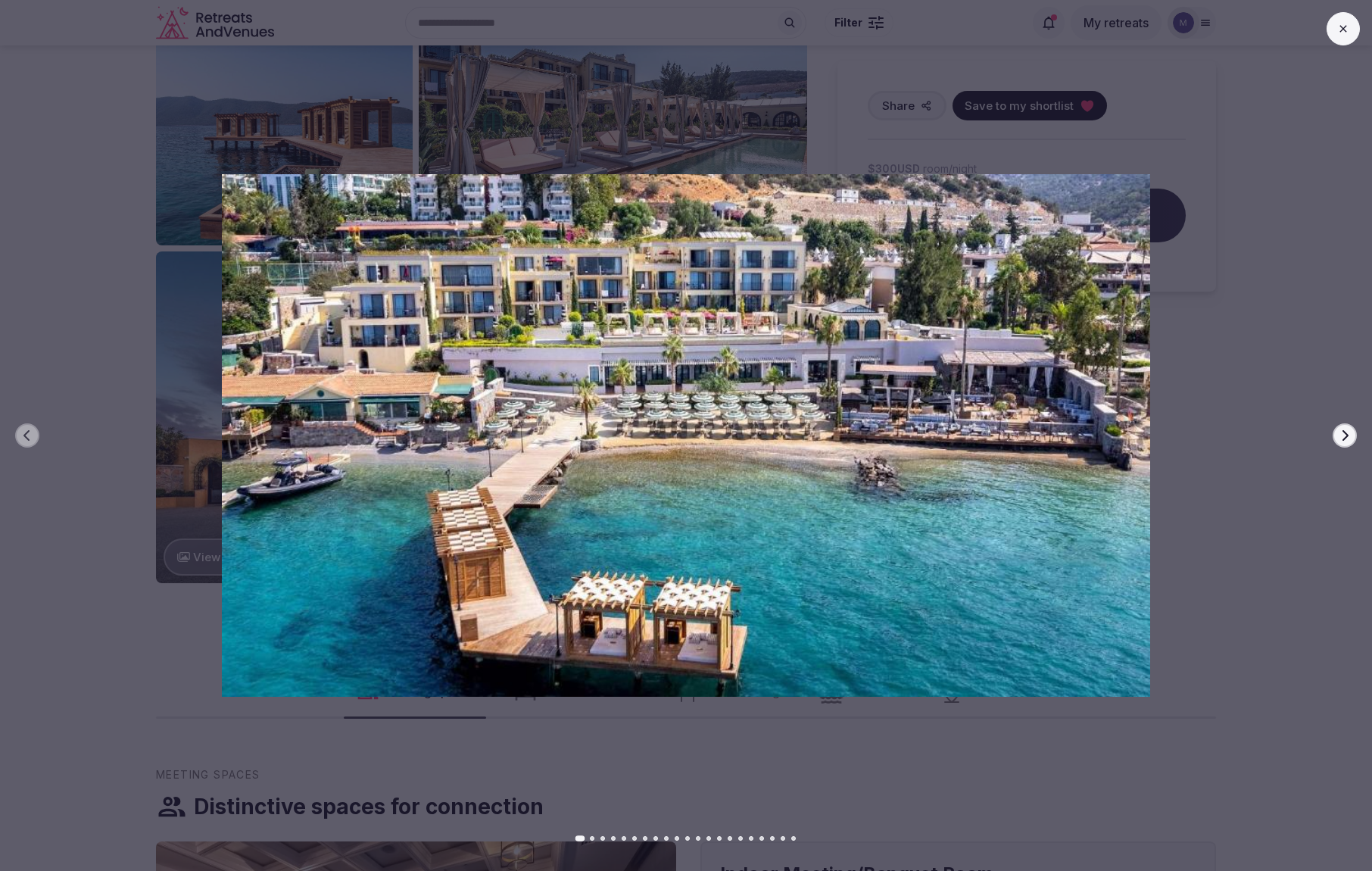
click at [1347, 44] on button at bounding box center [1342, 28] width 33 height 33
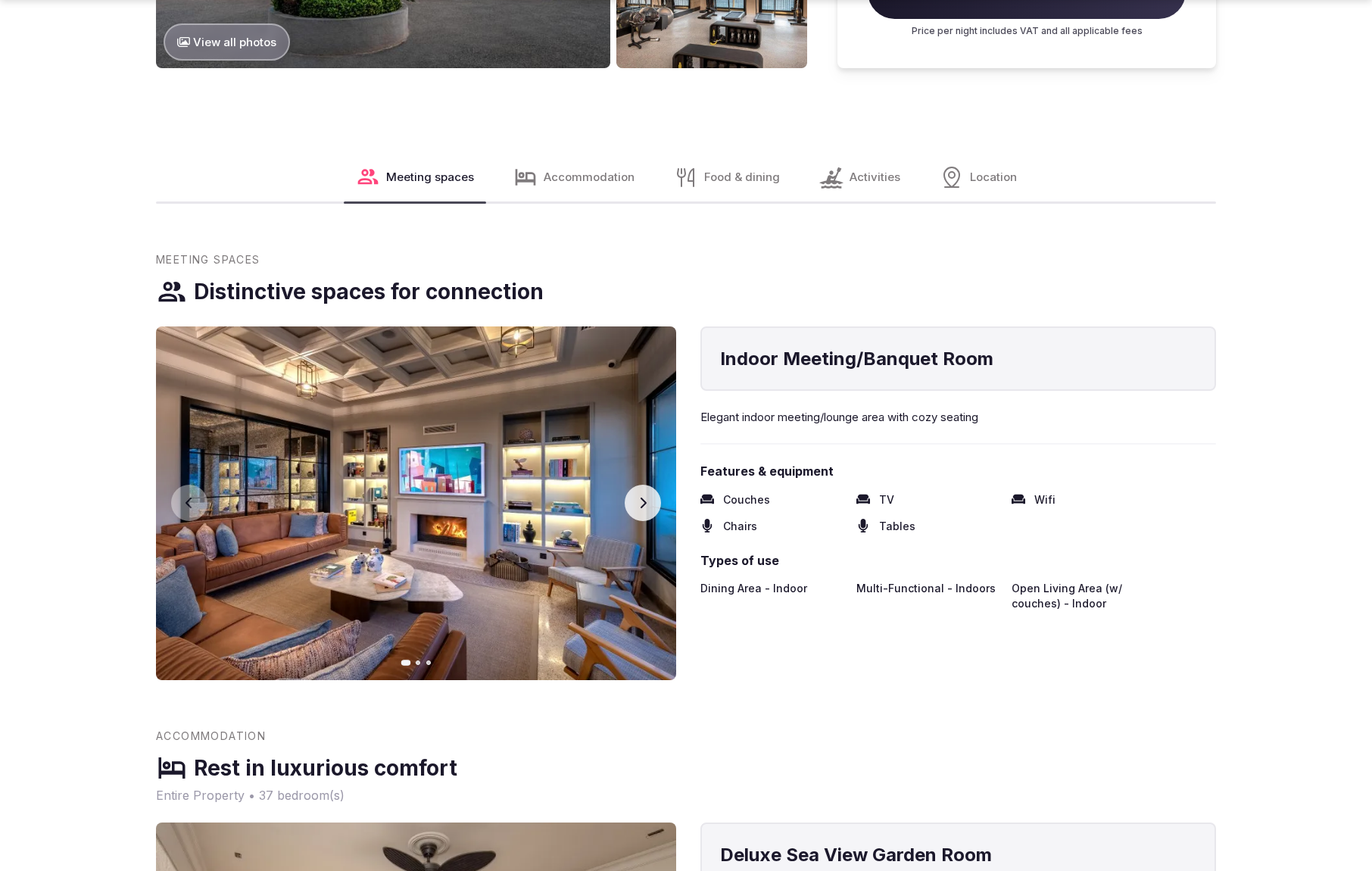
scroll to position [1567, 0]
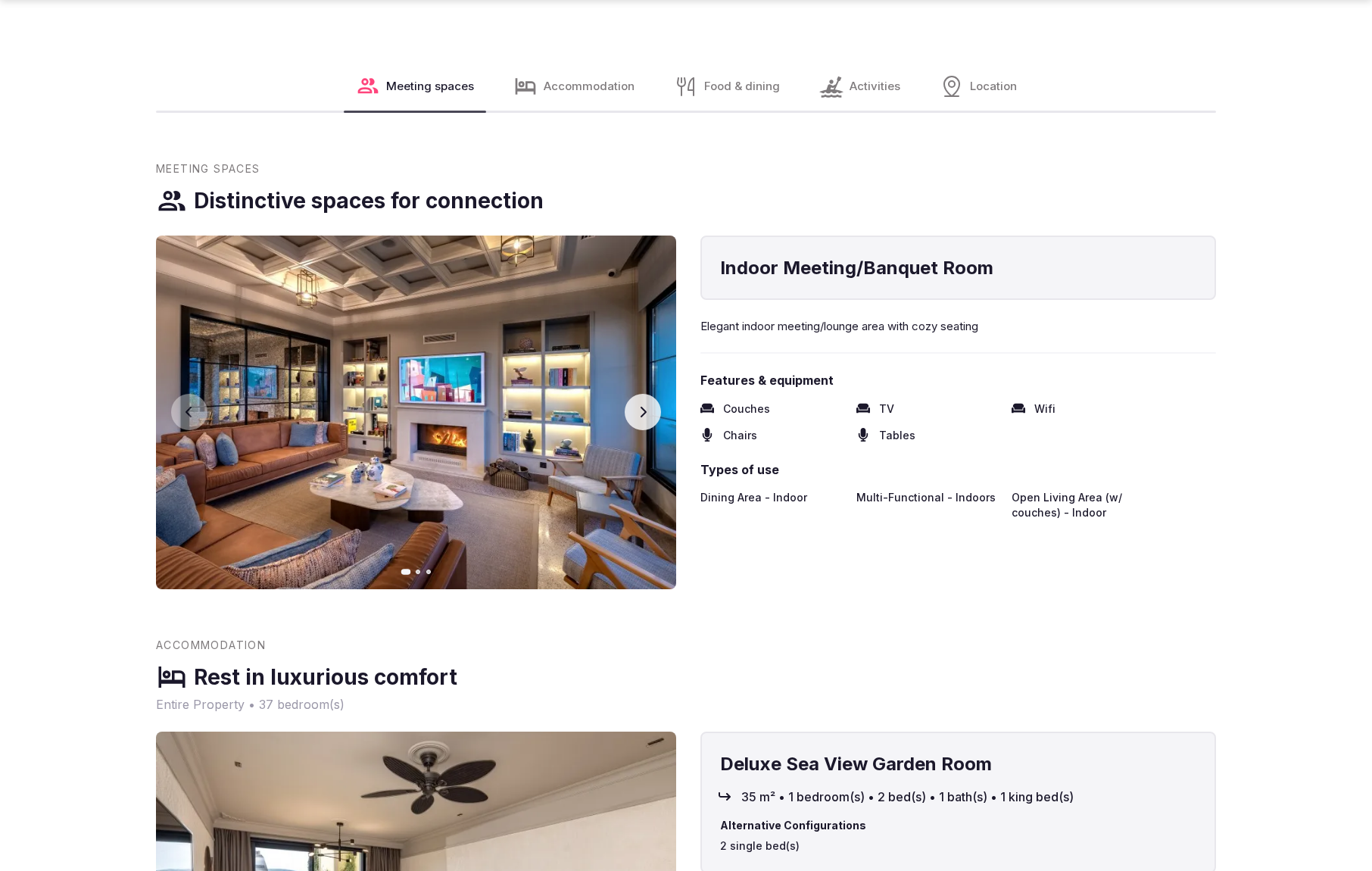
click at [648, 414] on icon "button" at bounding box center [642, 411] width 12 height 12
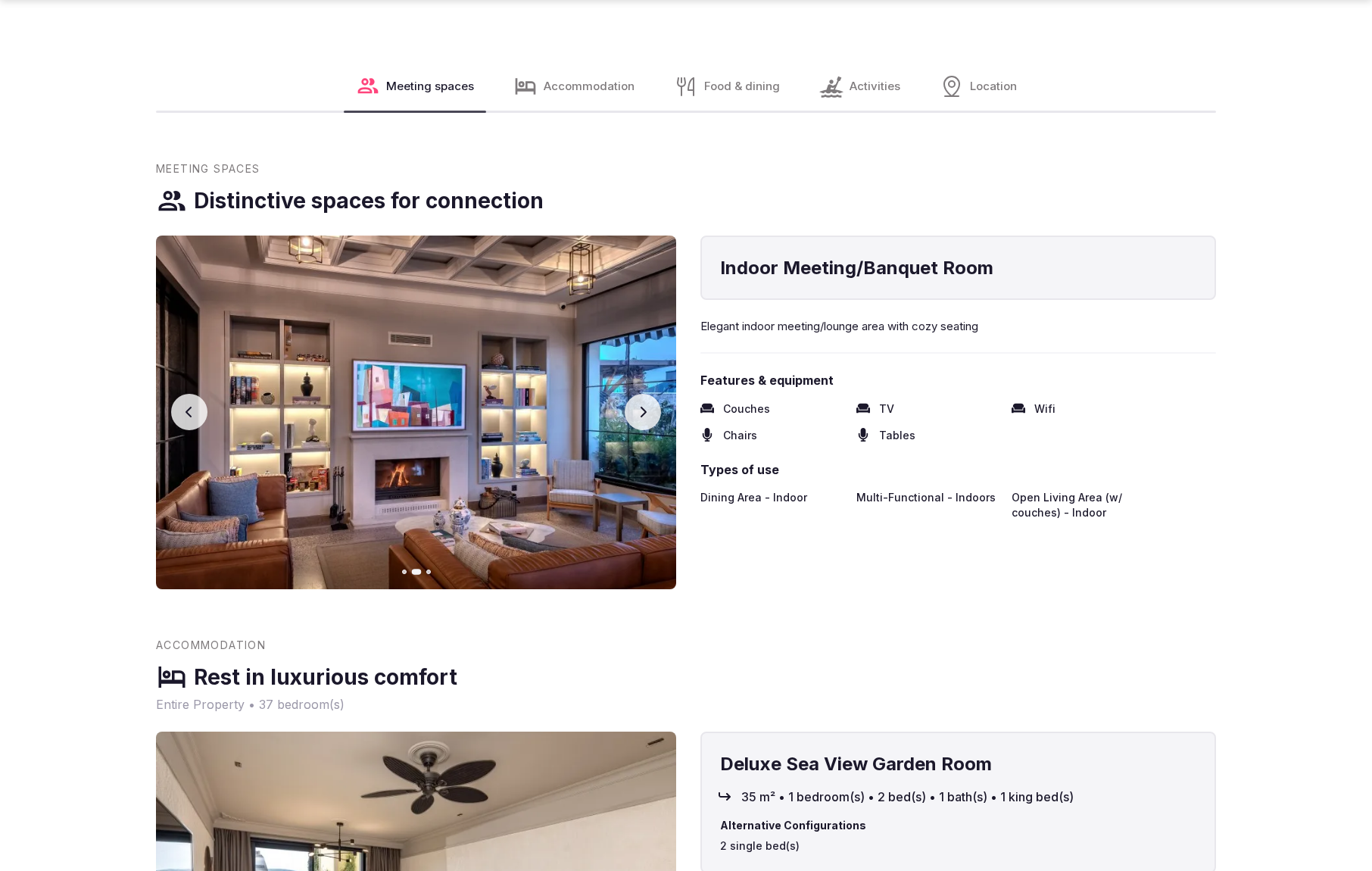
click at [648, 413] on icon "button" at bounding box center [642, 411] width 12 height 12
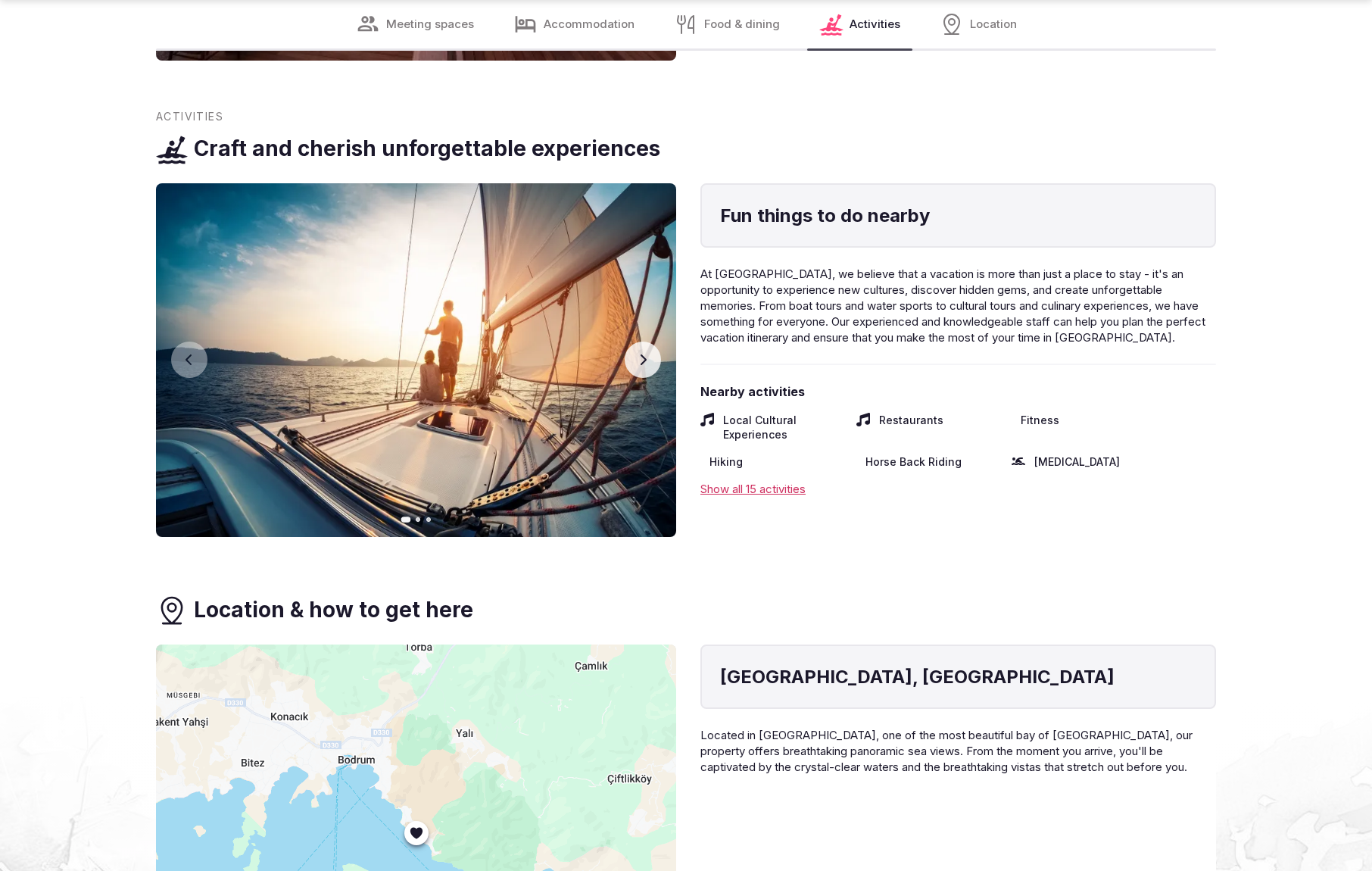
scroll to position [3178, 0]
